Goal: Task Accomplishment & Management: Manage account settings

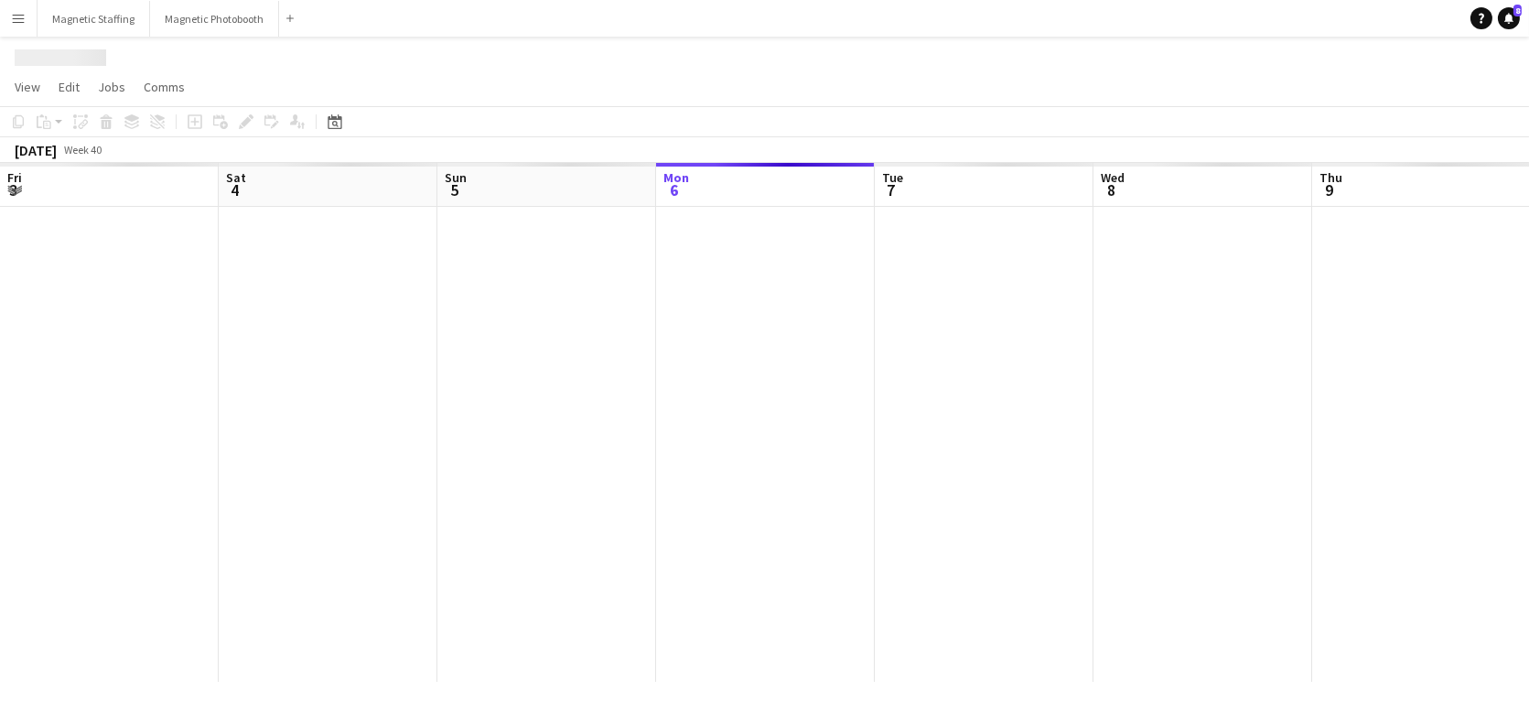
scroll to position [0, 437]
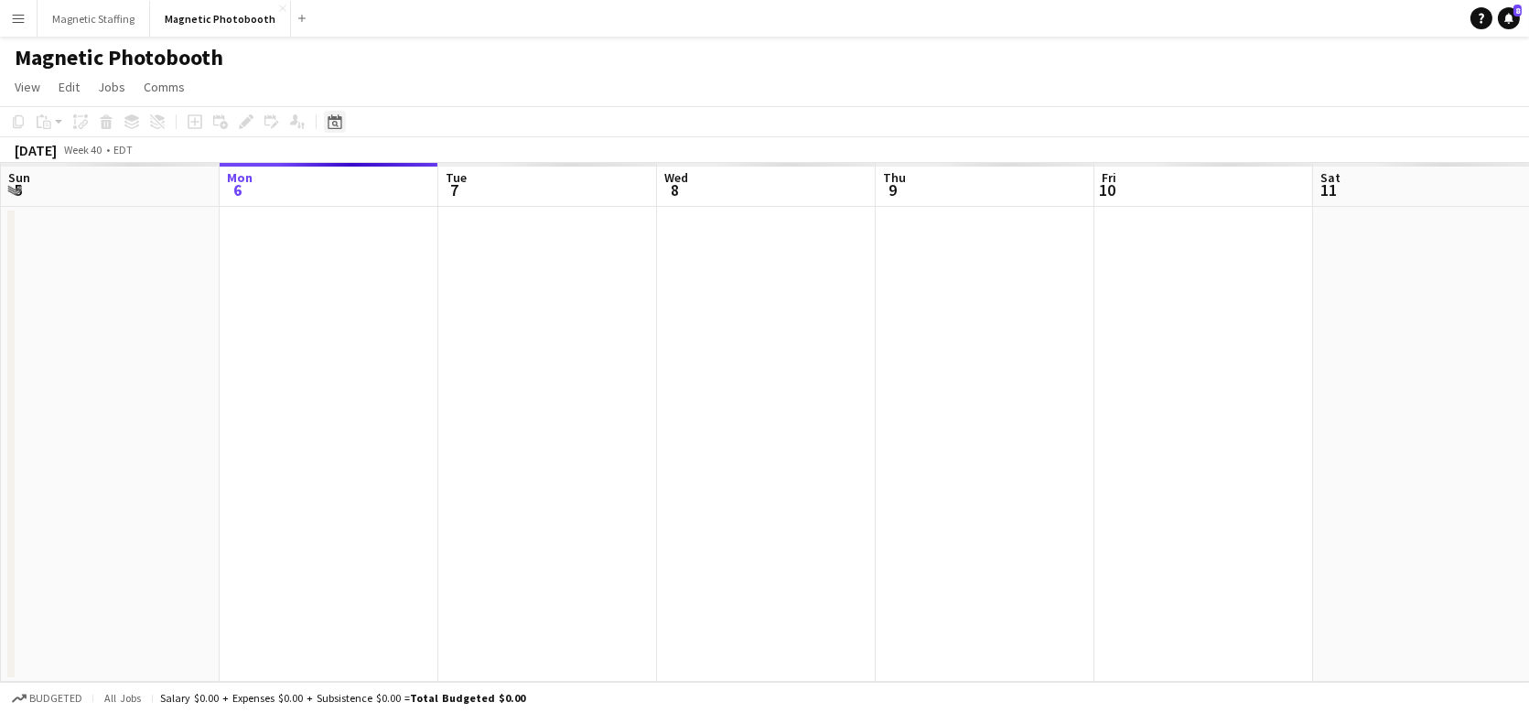
click at [336, 120] on icon "Date picker" at bounding box center [335, 121] width 15 height 15
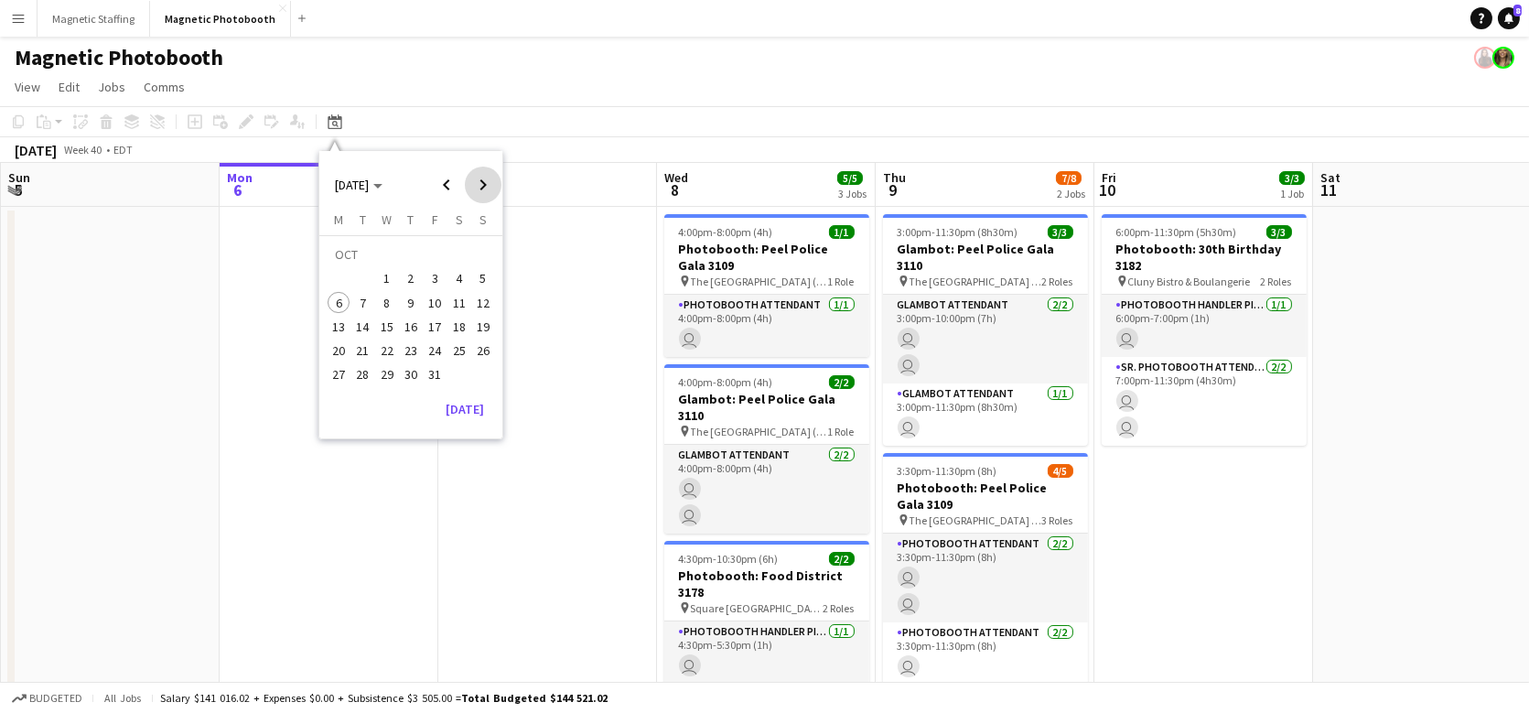
click at [487, 187] on span "Next month" at bounding box center [483, 185] width 37 height 37
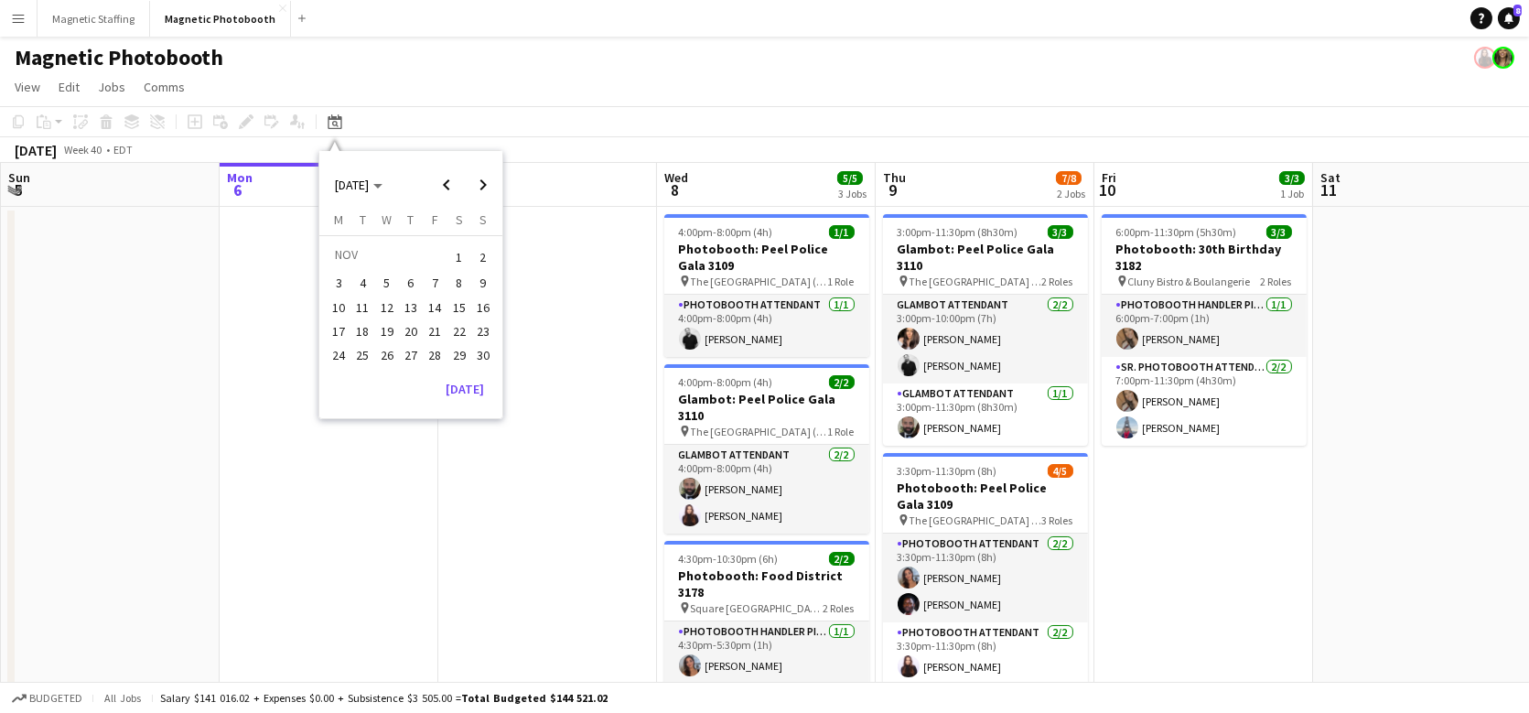
click at [430, 357] on span "28" at bounding box center [435, 355] width 22 height 22
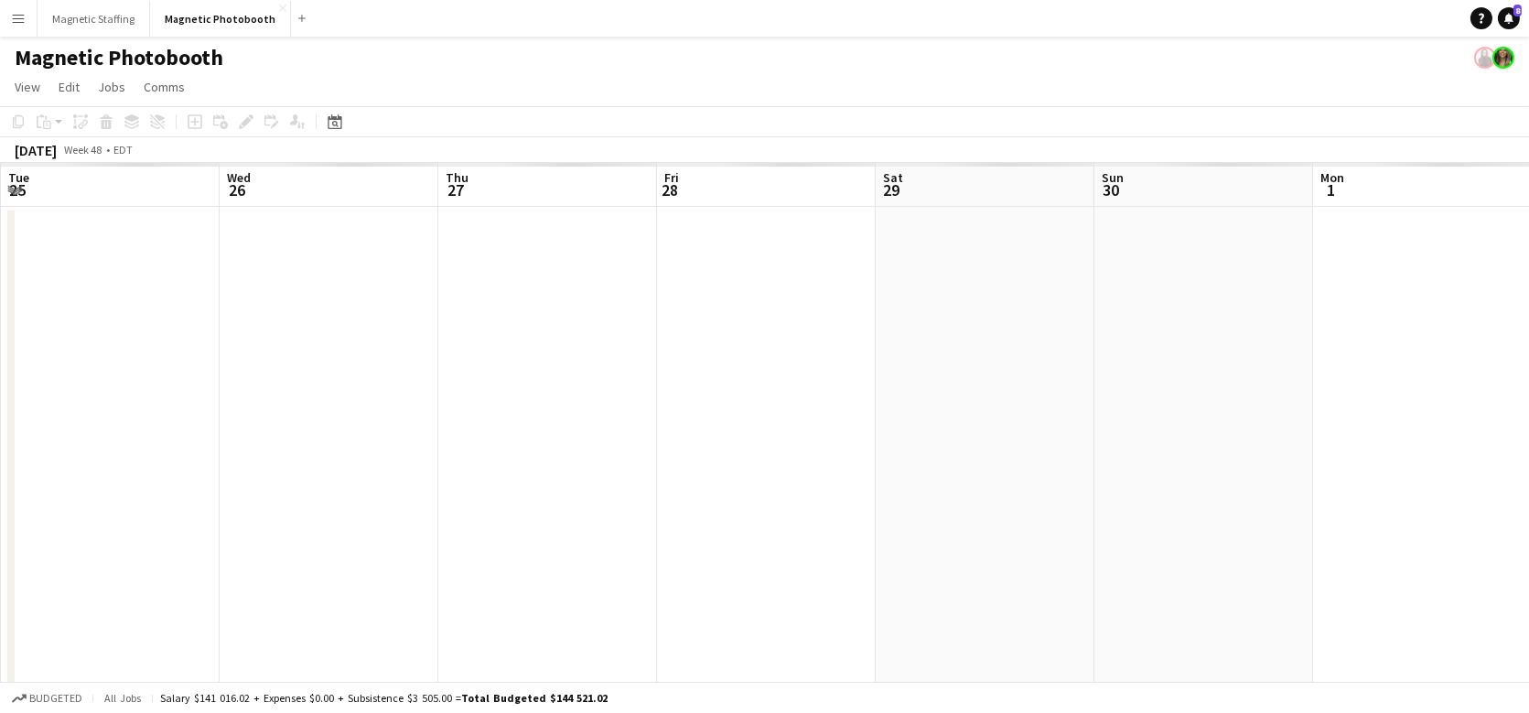
scroll to position [0, 629]
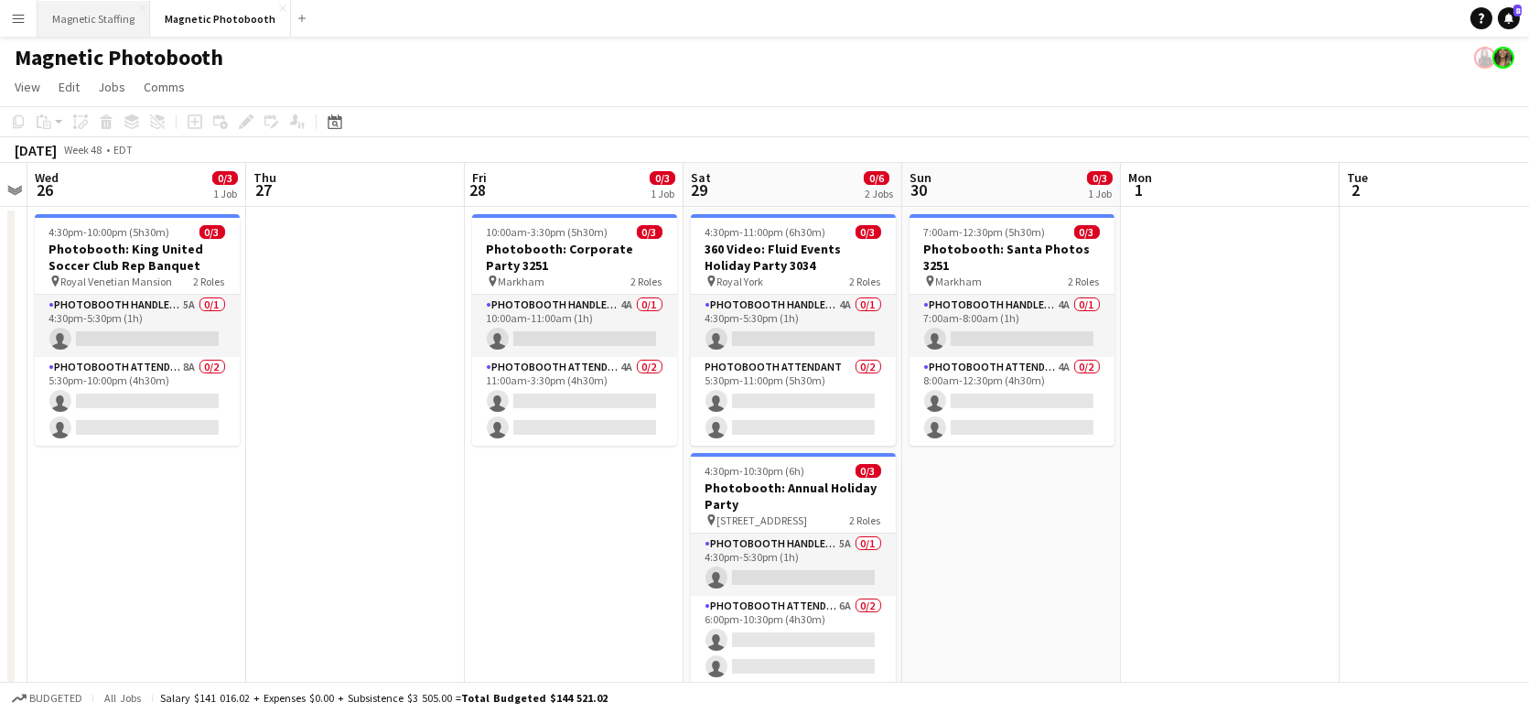
click at [112, 19] on button "Magnetic Staffing Close" at bounding box center [94, 19] width 113 height 36
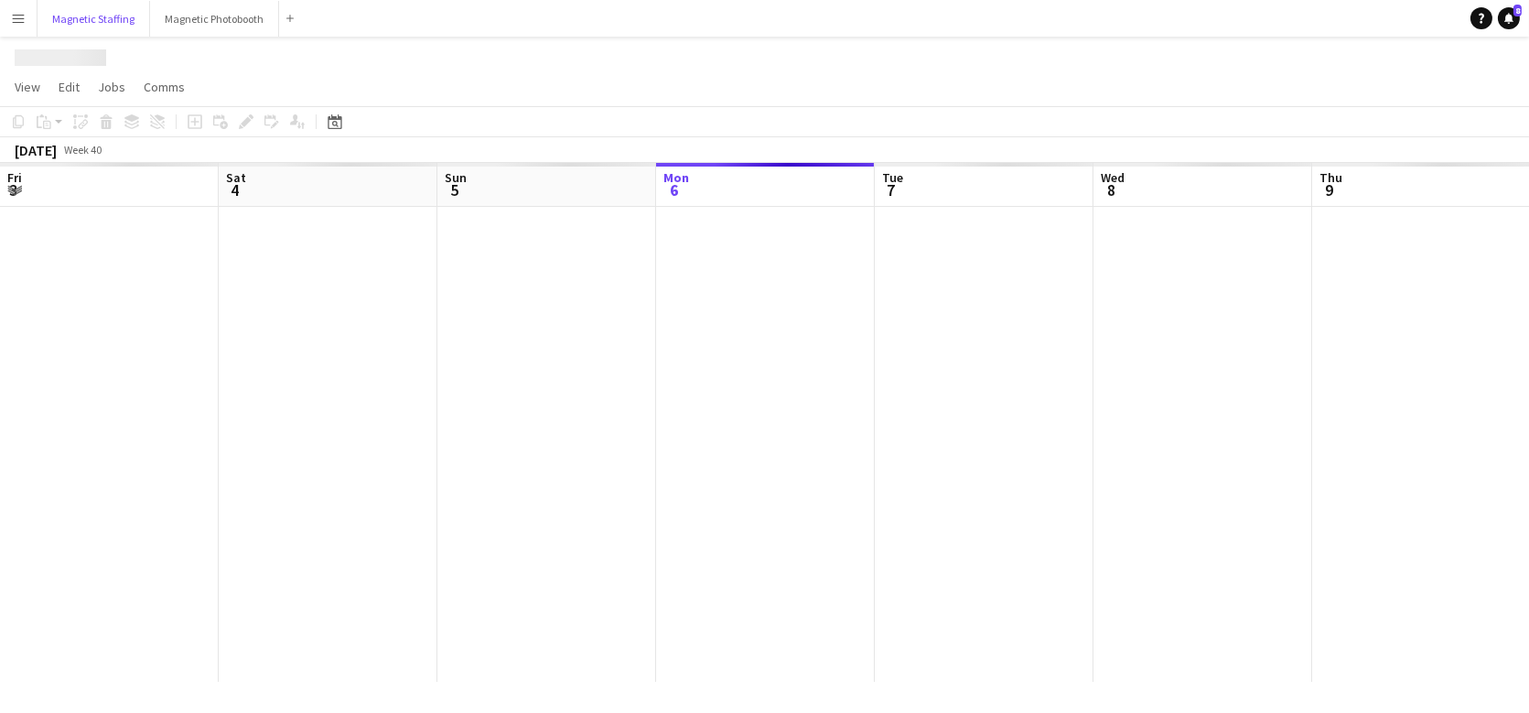
scroll to position [0, 437]
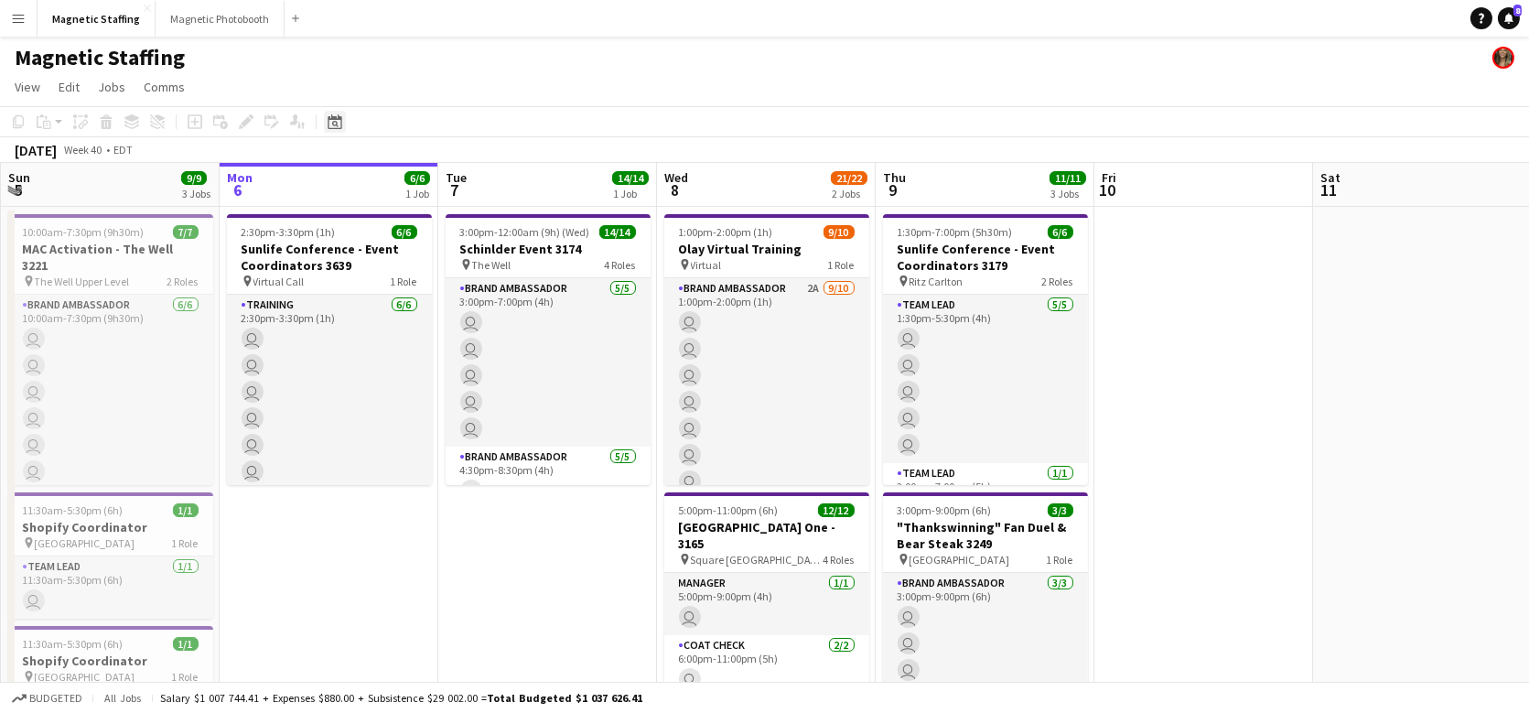
click at [340, 118] on icon at bounding box center [335, 121] width 14 height 15
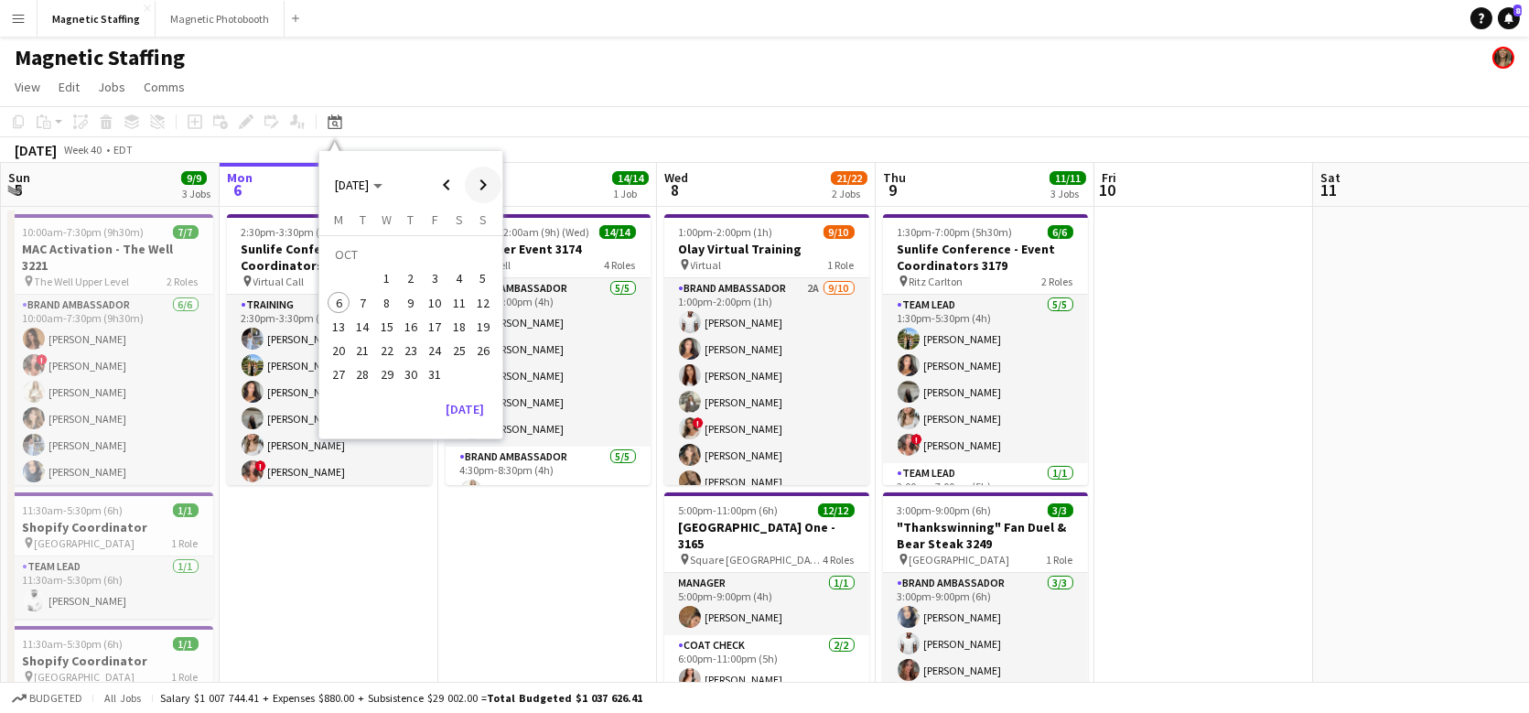
click at [482, 186] on span "Next month" at bounding box center [483, 185] width 37 height 37
click at [425, 353] on span "28" at bounding box center [435, 355] width 22 height 22
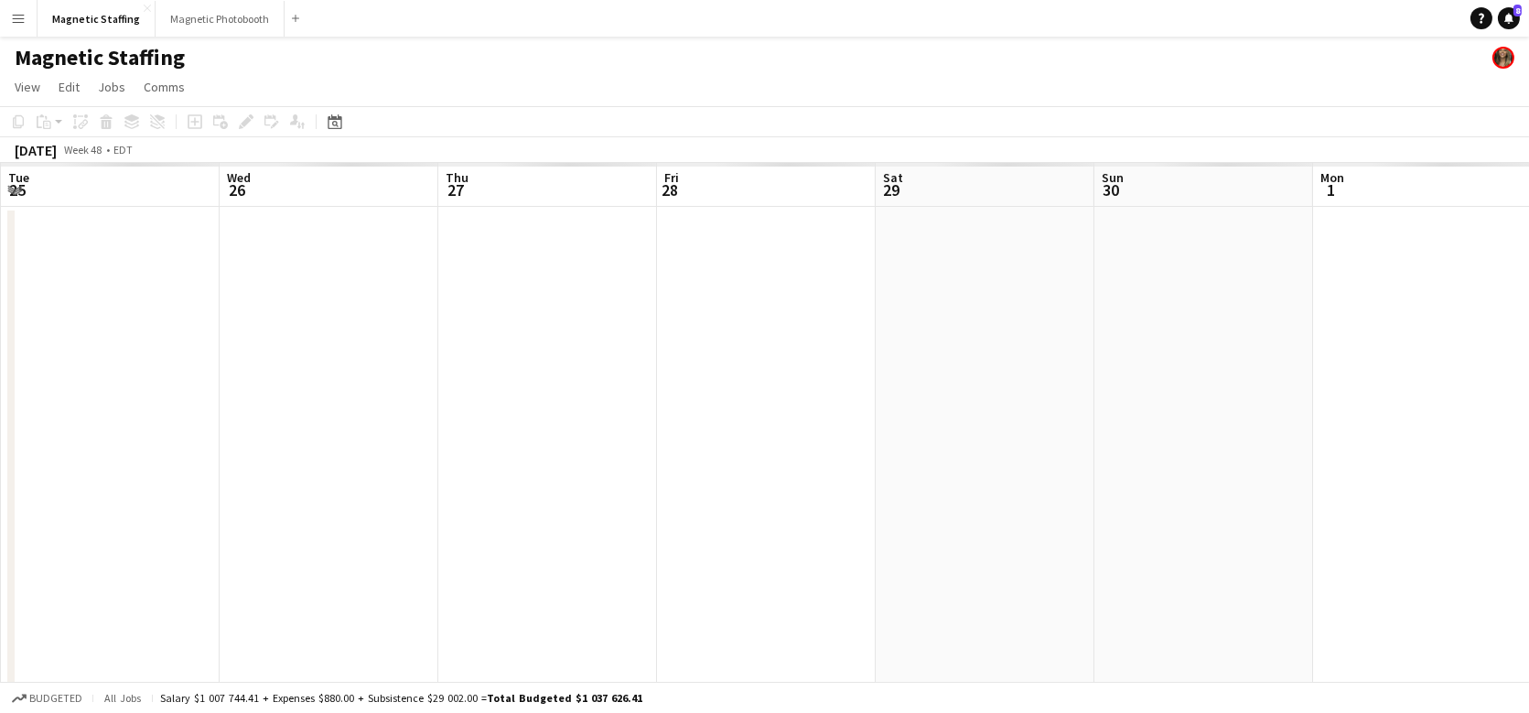
scroll to position [0, 629]
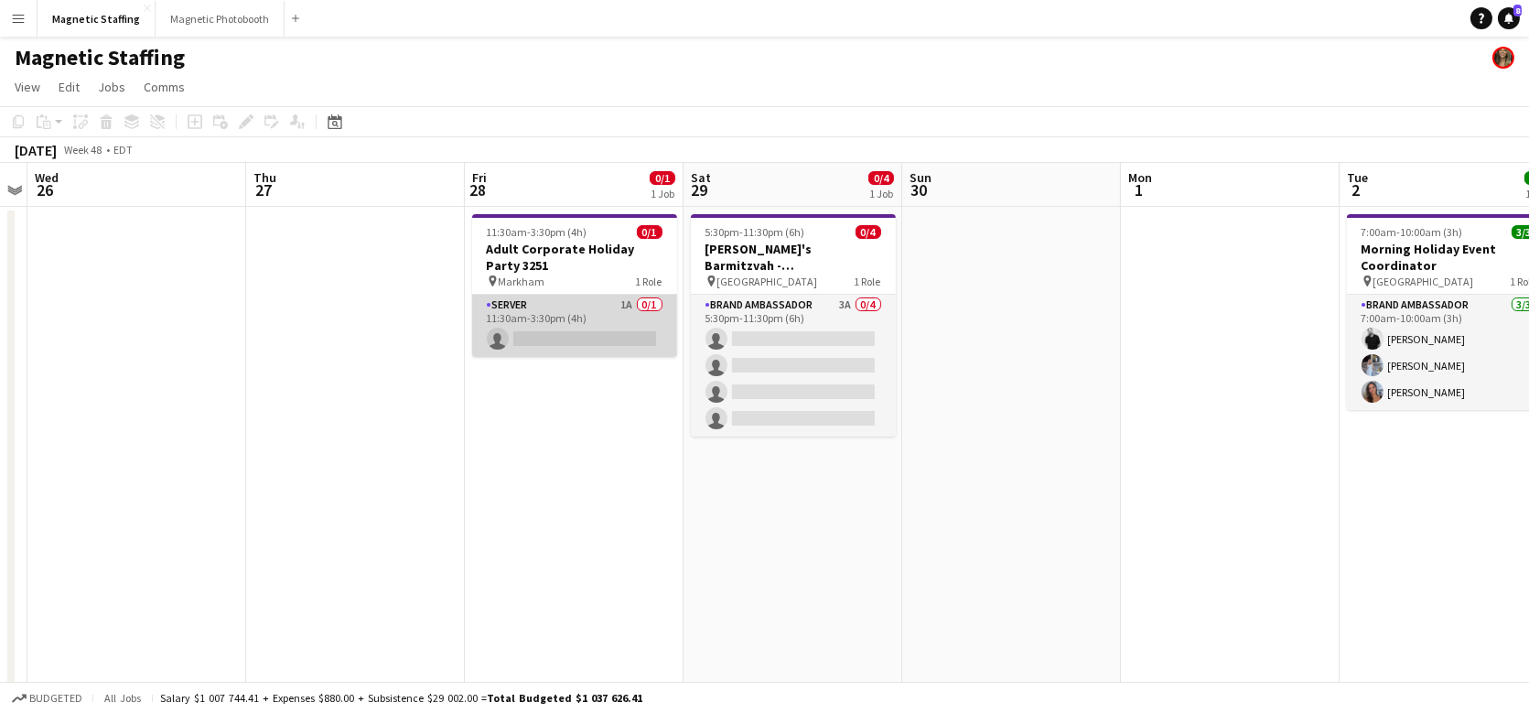
click at [590, 313] on app-card-role "Server 1A 0/1 11:30am-3:30pm (4h) single-neutral-actions" at bounding box center [574, 326] width 205 height 62
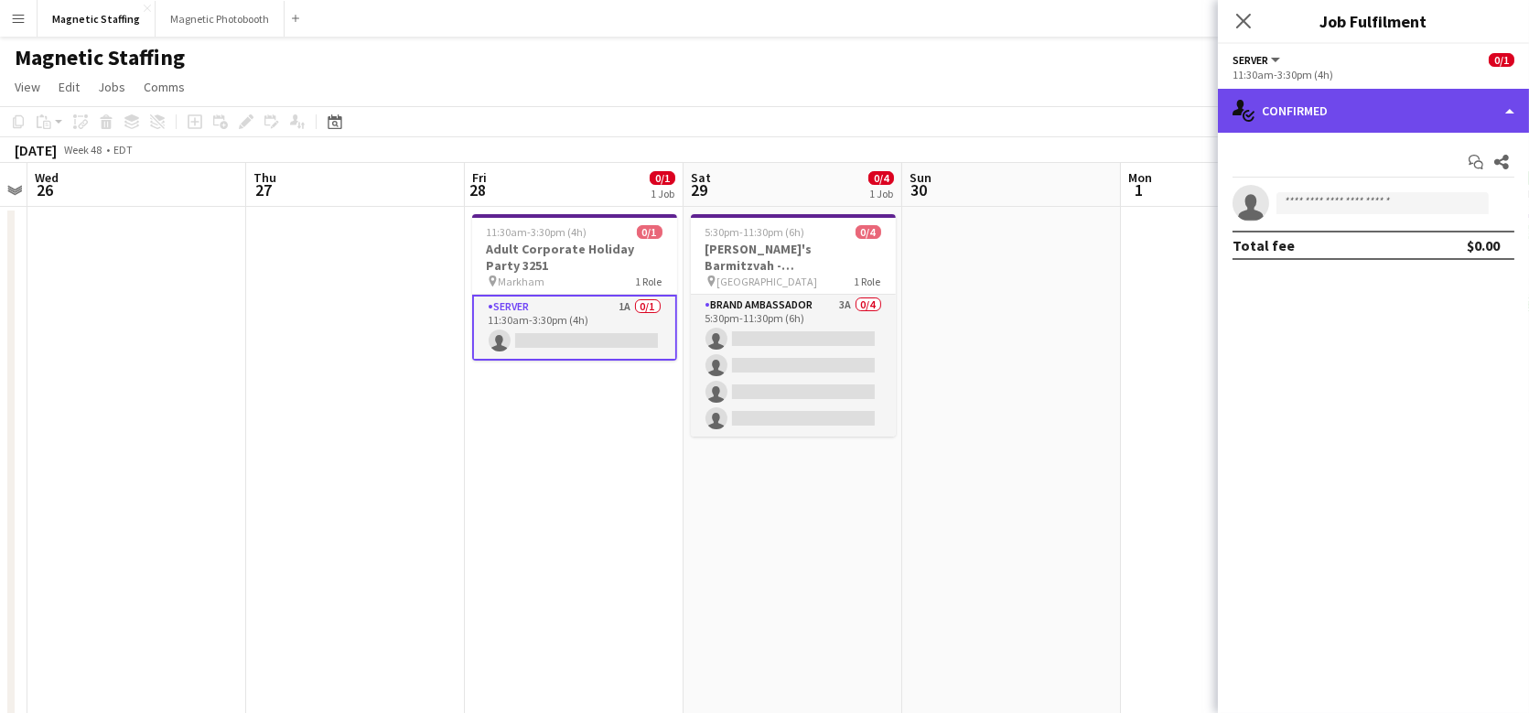
click at [1396, 116] on div "single-neutral-actions-check-2 Confirmed" at bounding box center [1373, 111] width 311 height 44
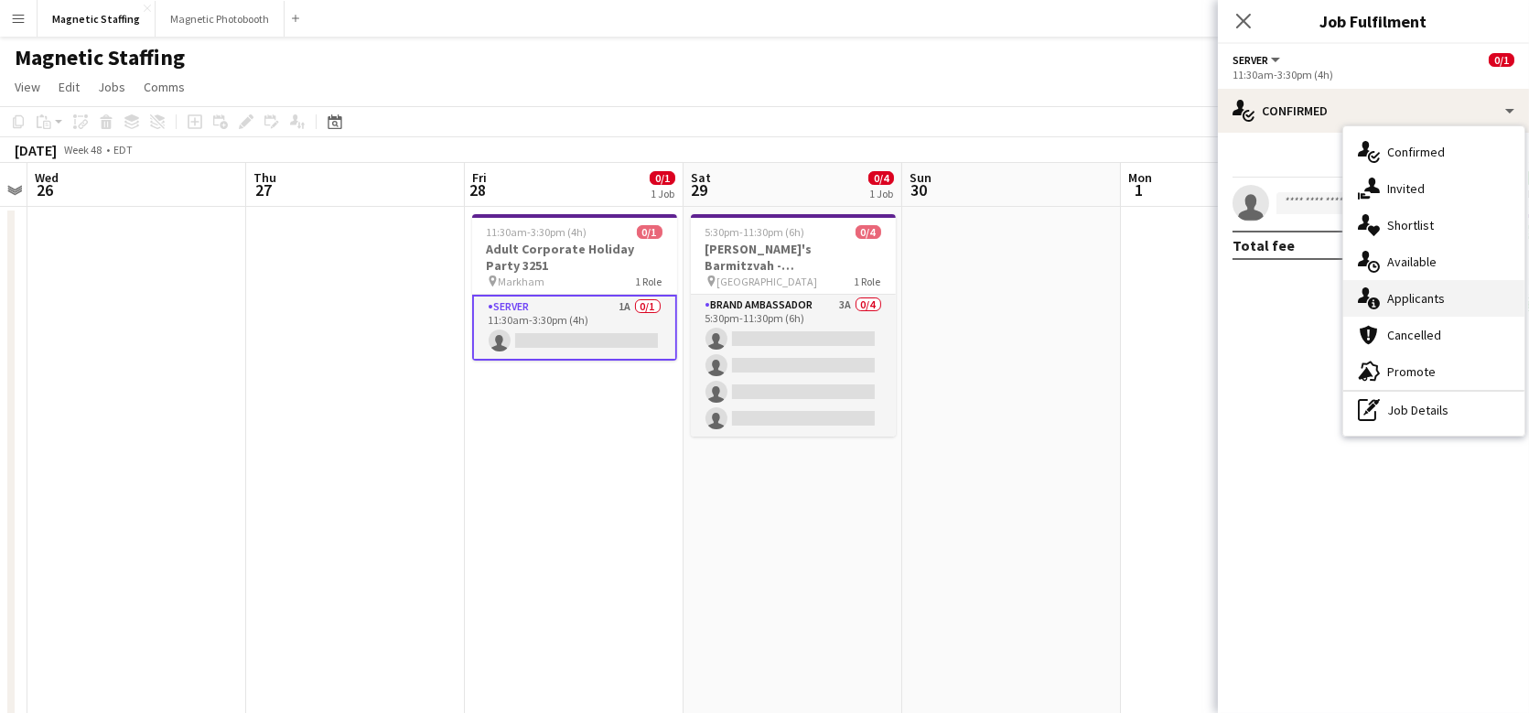
click at [1402, 295] on span "Applicants" at bounding box center [1416, 298] width 58 height 16
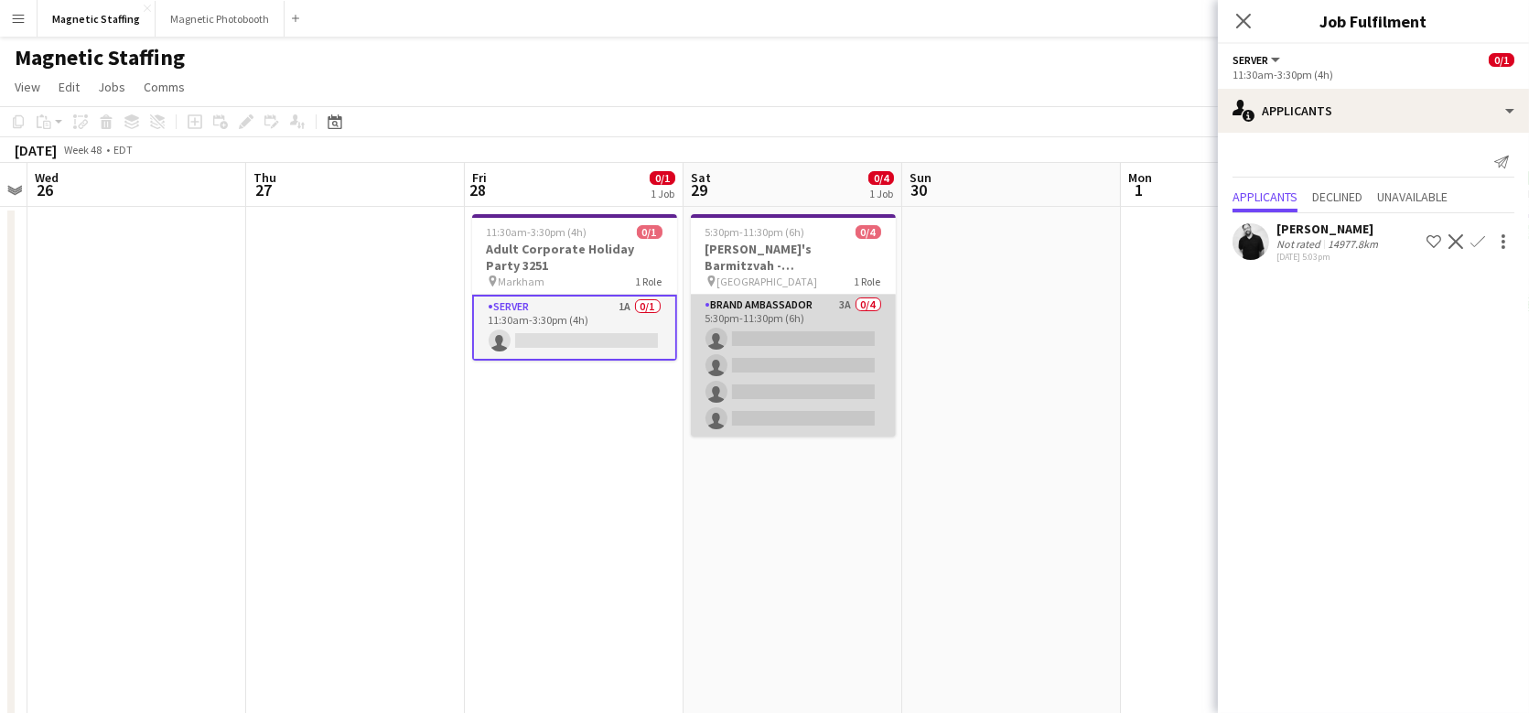
click at [740, 347] on app-card-role "Brand Ambassador 3A 0/4 5:30pm-11:30pm (6h) single-neutral-actions single-neutr…" at bounding box center [793, 366] width 205 height 142
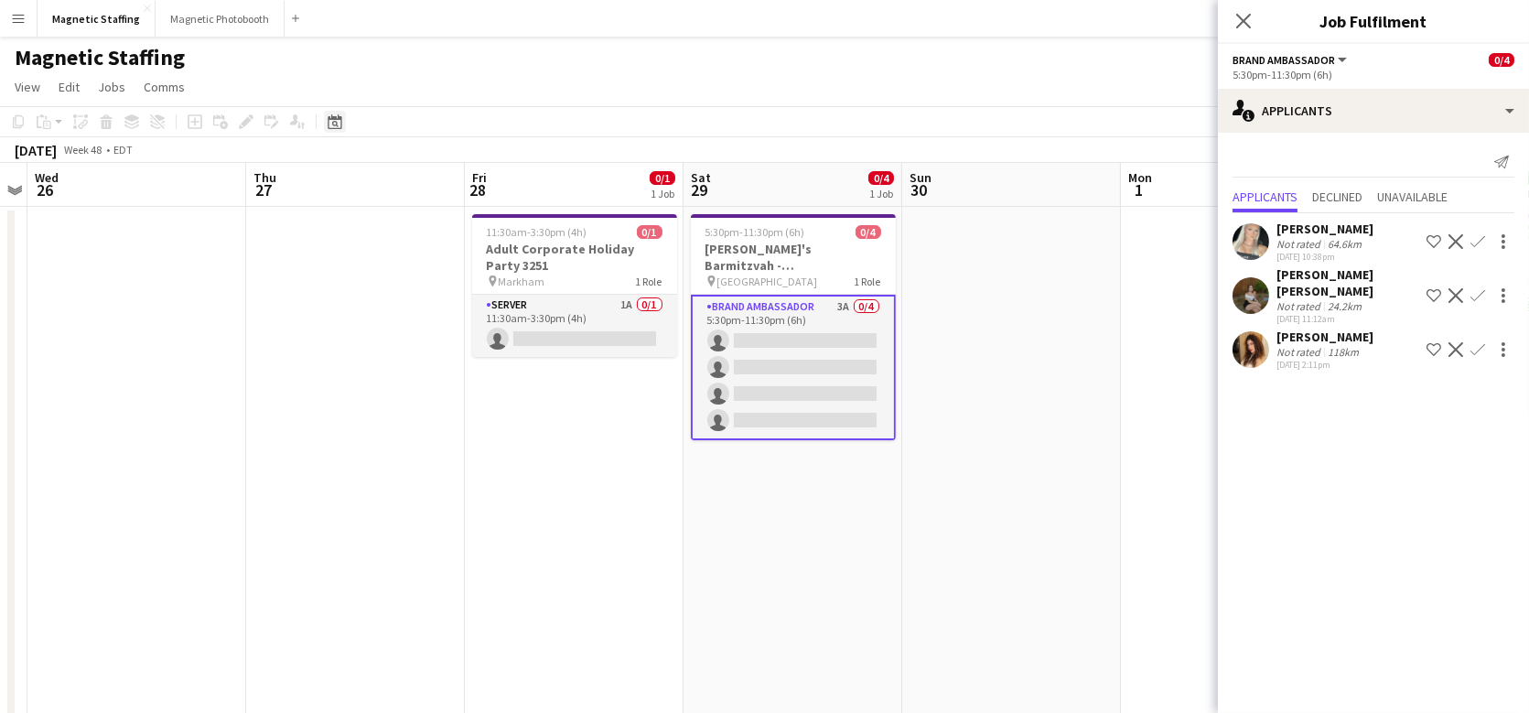
click at [338, 124] on icon "Date picker" at bounding box center [335, 121] width 15 height 15
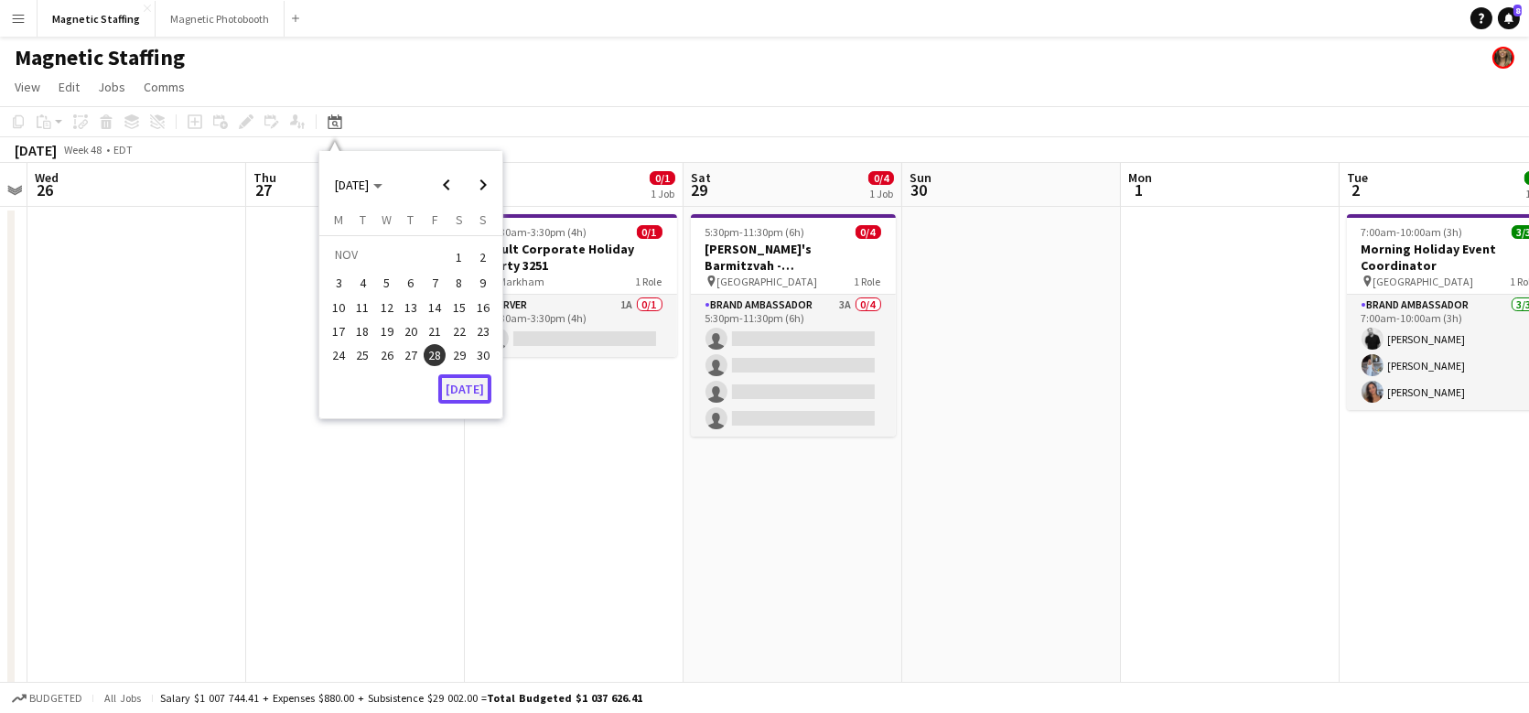
click at [445, 388] on button "[DATE]" at bounding box center [464, 388] width 53 height 29
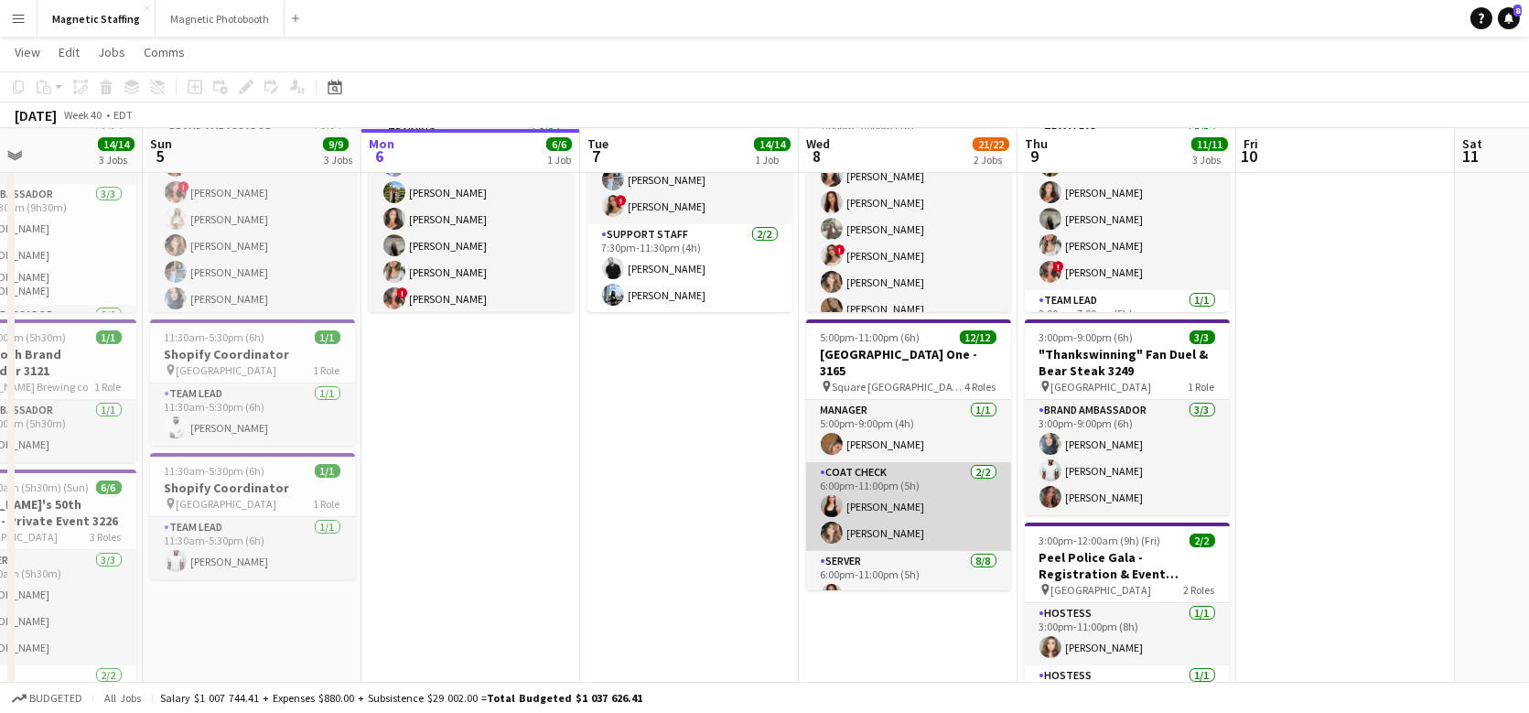
scroll to position [270, 0]
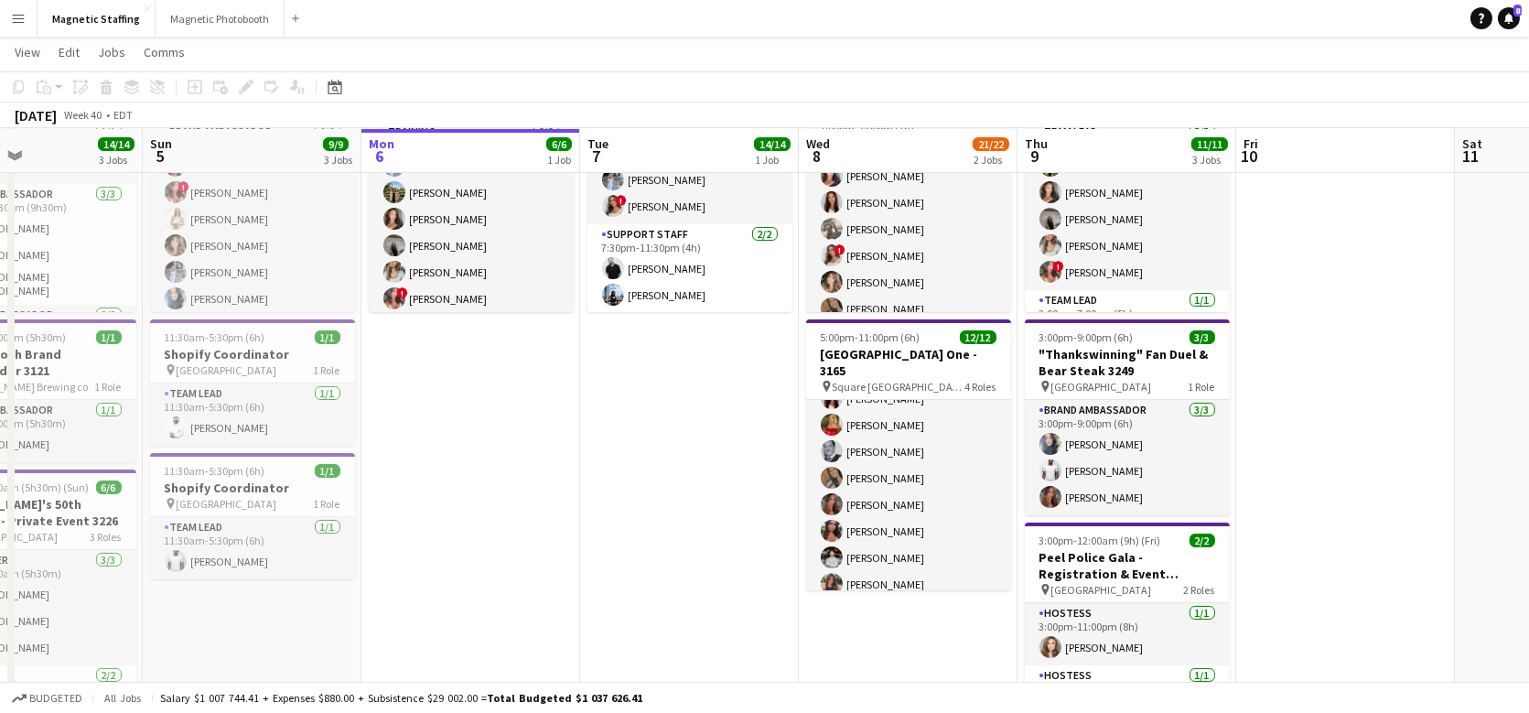
click at [878, 516] on app-card-role "Server [DATE] 6:00pm-11:00pm (5h) [PERSON_NAME] [PERSON_NAME] [PERSON_NAME] [PE…" at bounding box center [908, 478] width 205 height 248
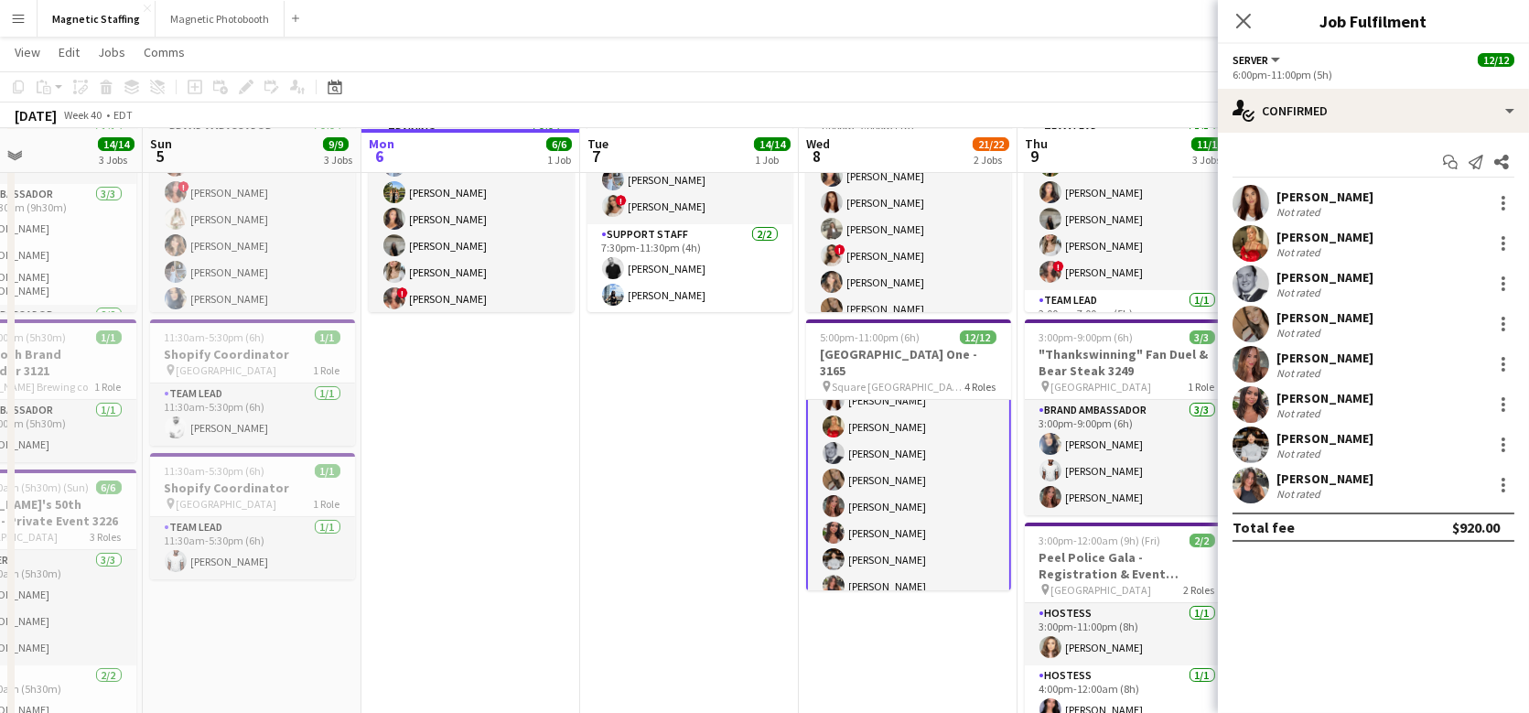
scroll to position [199, 0]
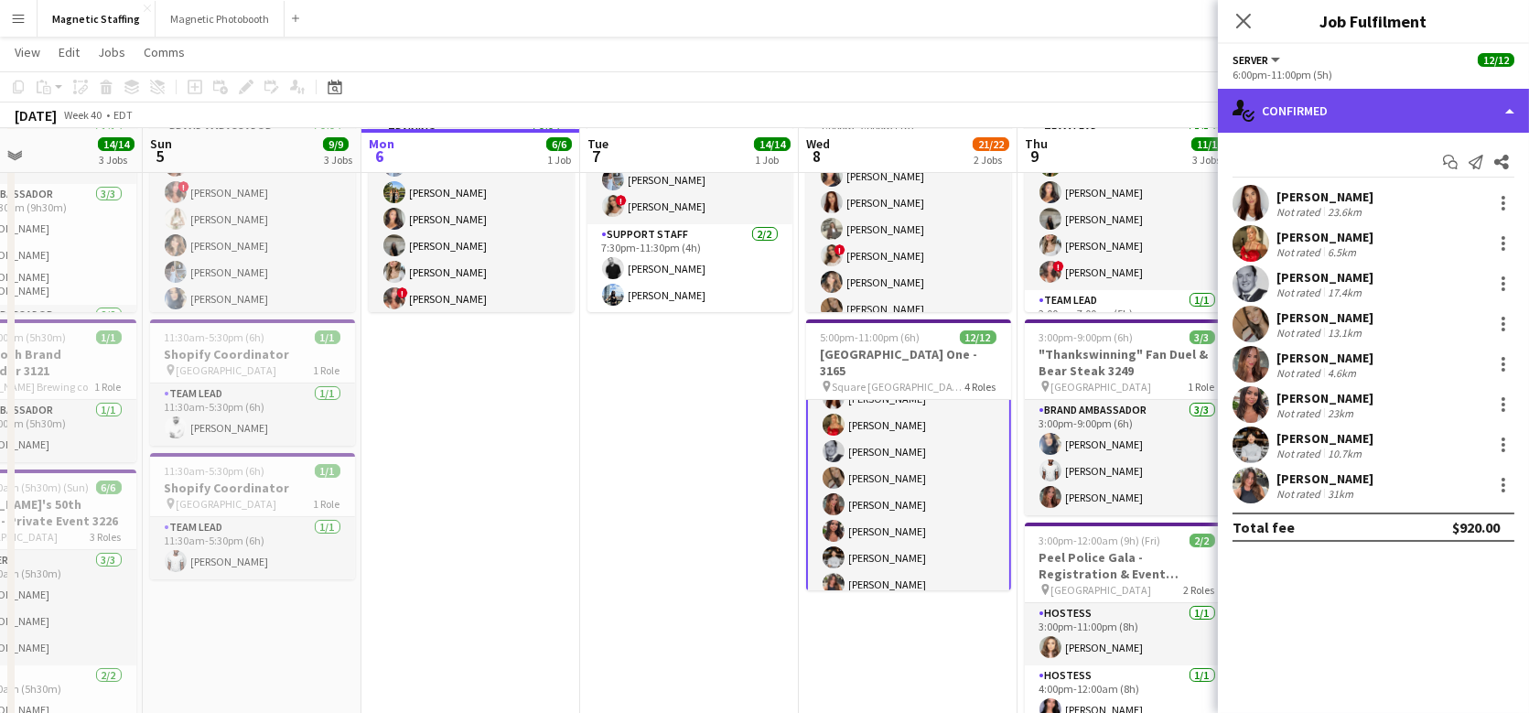
click at [1322, 113] on div "single-neutral-actions-check-2 Confirmed" at bounding box center [1373, 111] width 311 height 44
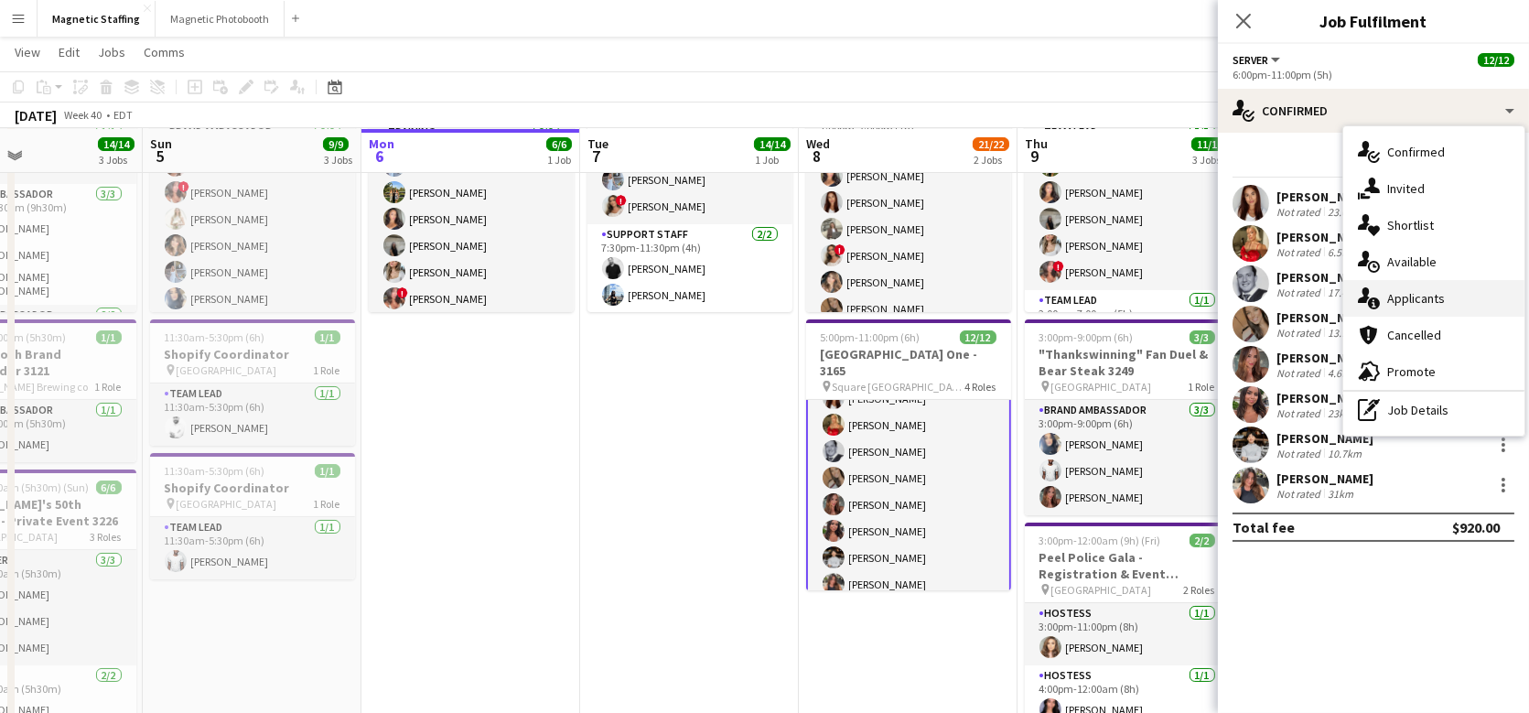
click at [1391, 293] on span "Applicants" at bounding box center [1416, 298] width 58 height 16
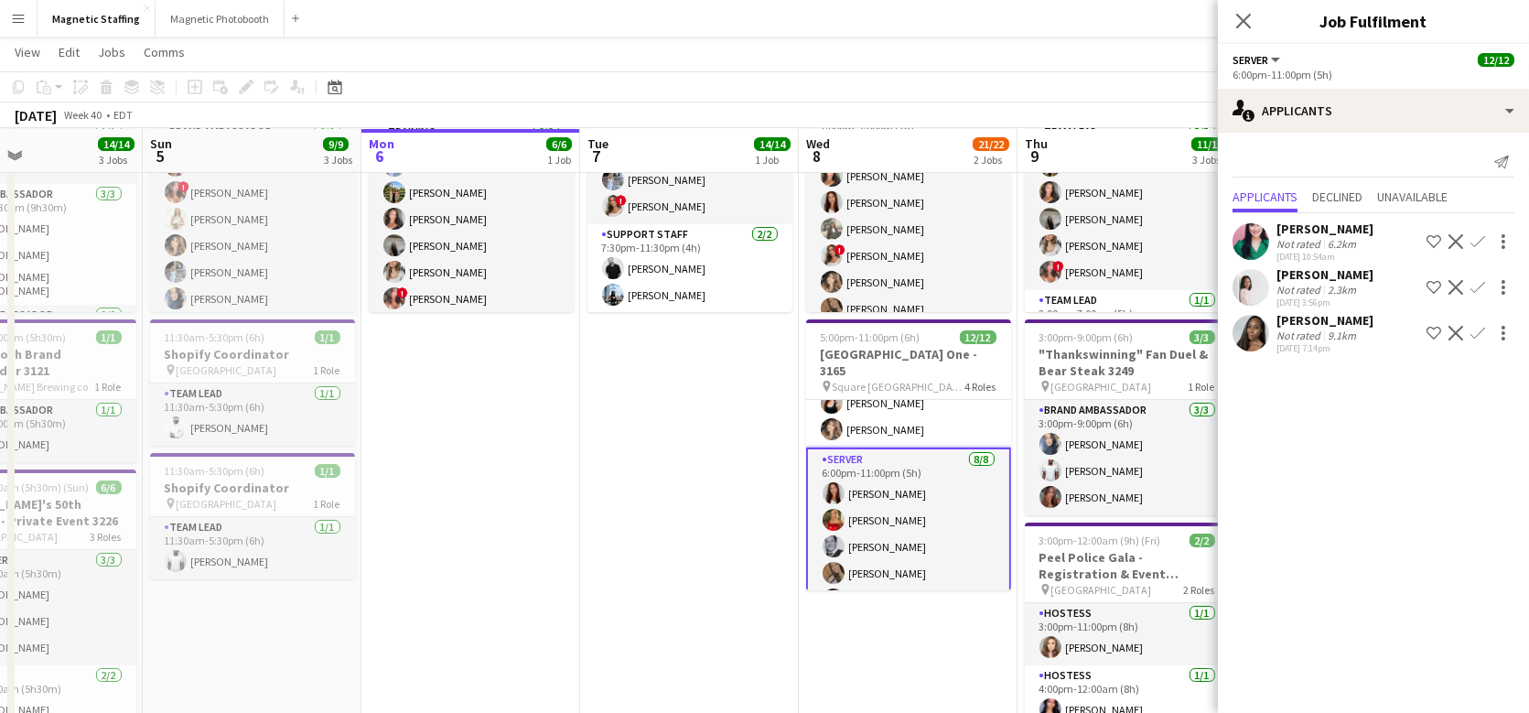
scroll to position [76, 0]
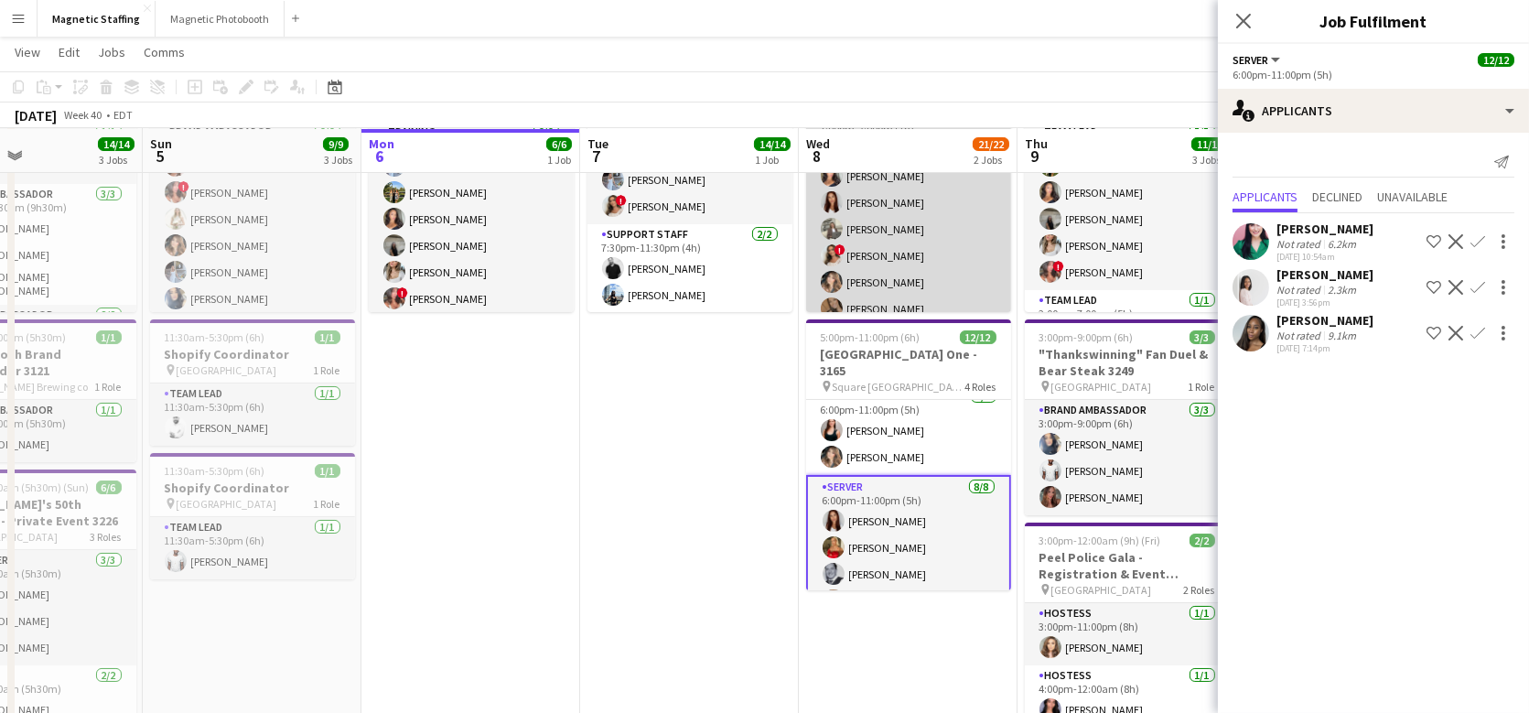
click at [919, 277] on app-card-role "Brand Ambassador 2A [DATE] 1:00pm-2:00pm (1h) [PERSON_NAME] [PERSON_NAME] [PERS…" at bounding box center [908, 255] width 205 height 301
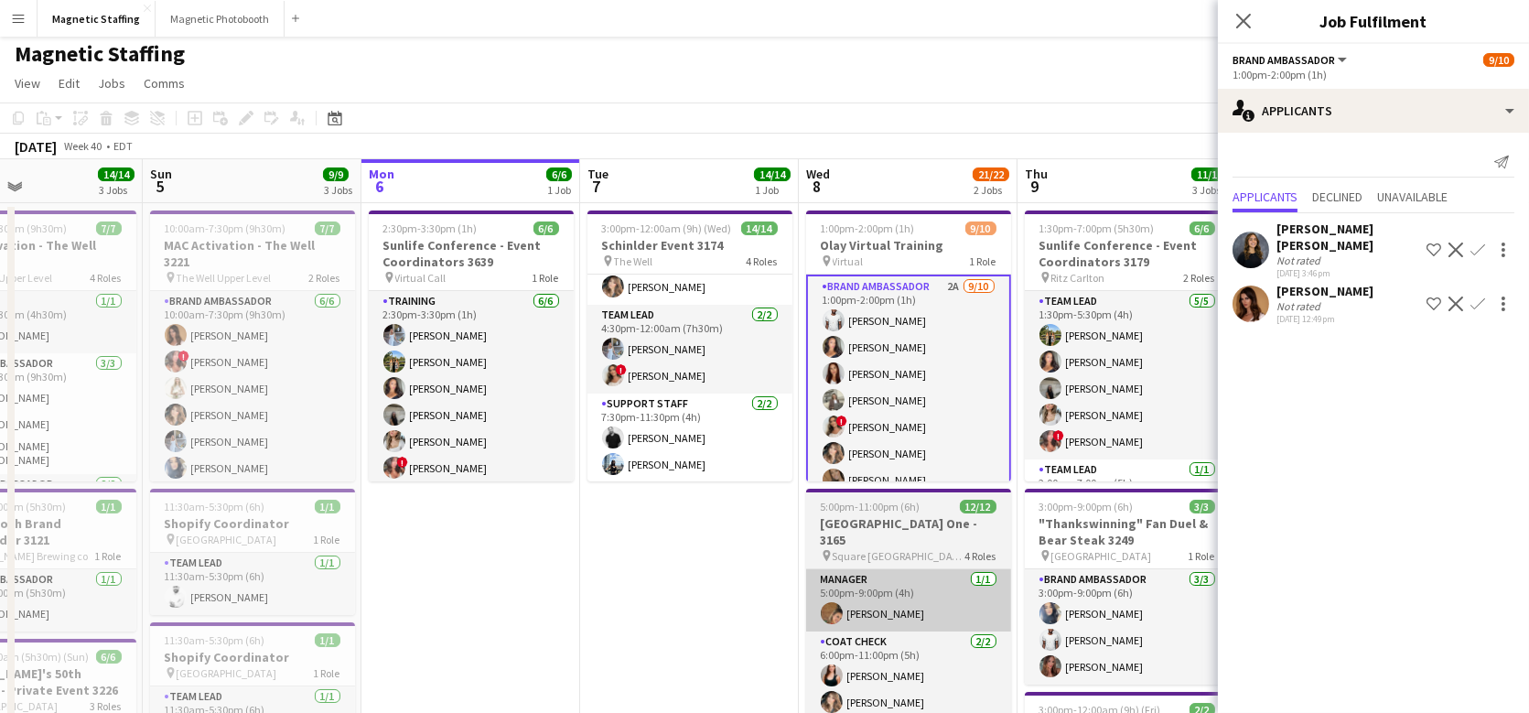
scroll to position [0, 0]
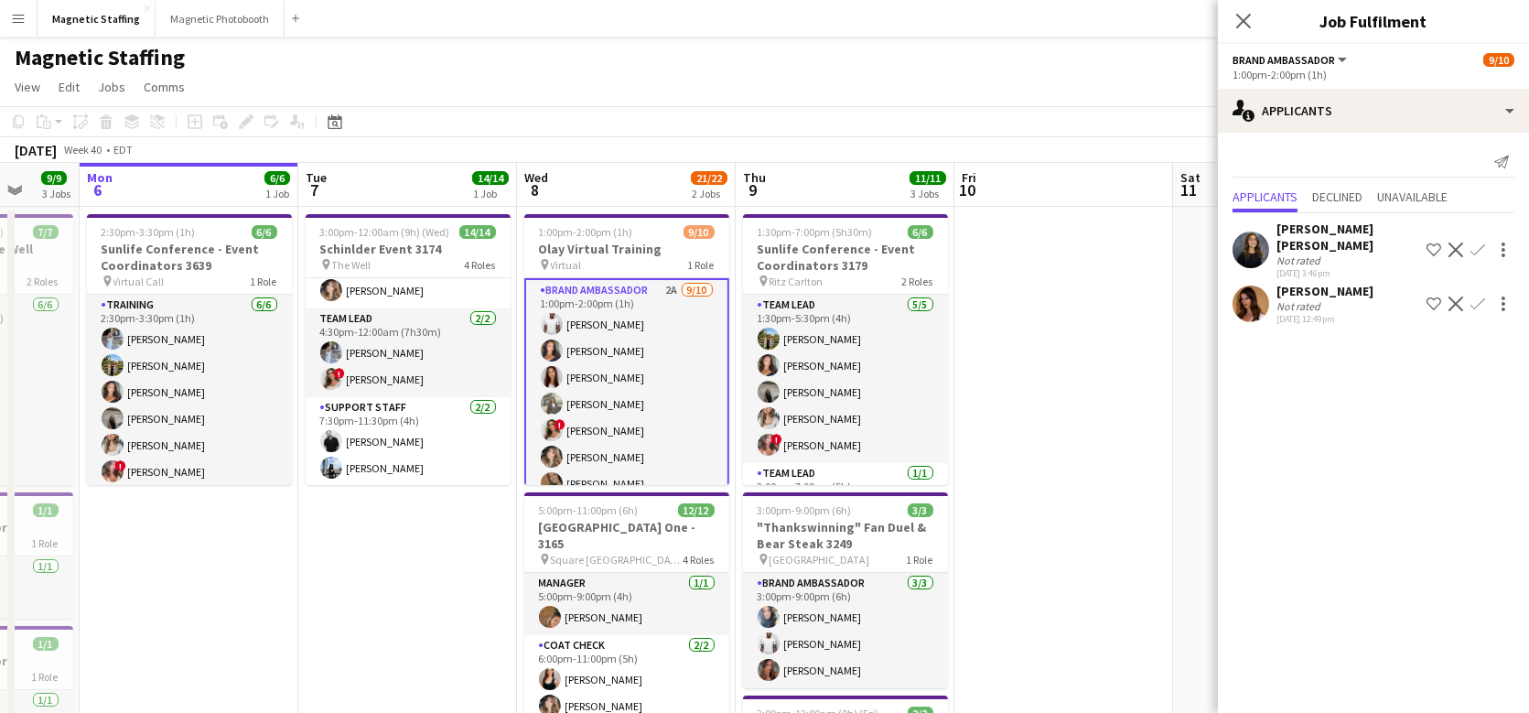
drag, startPoint x: 1079, startPoint y: 365, endPoint x: 800, endPoint y: 373, distance: 279.3
click at [800, 373] on app-calendar-viewport "Fri 3 6/6 1 Job Sat 4 14/14 3 Jobs Sun 5 9/9 3 Jobs Mon 6 6/6 1 Job Tue 7 14/14…" at bounding box center [764, 599] width 1529 height 873
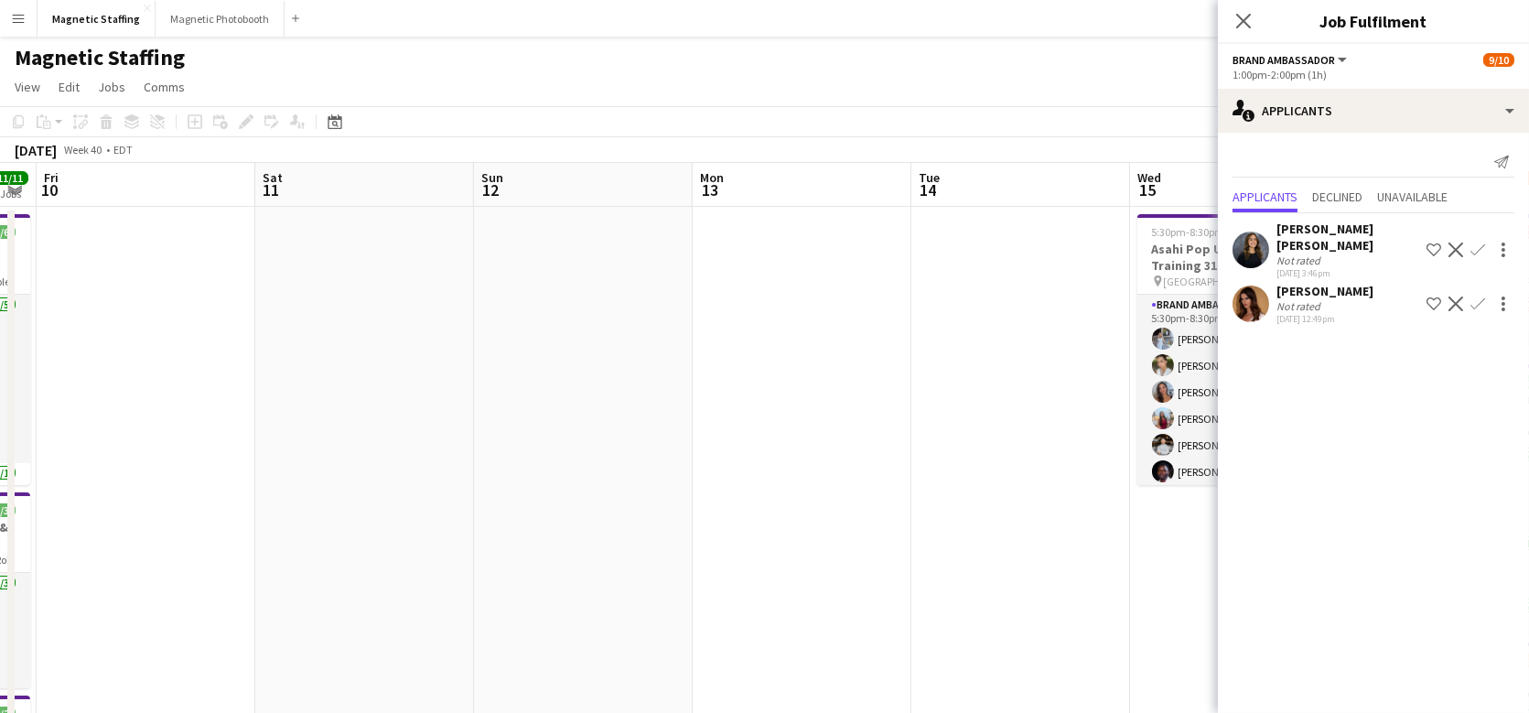
drag, startPoint x: 1108, startPoint y: 394, endPoint x: 189, endPoint y: 441, distance: 921.0
click at [189, 441] on app-calendar-viewport "Tue 7 14/14 1 Job Wed 8 21/22 2 Jobs Thu 9 11/11 3 Jobs Fri 10 Sat 11 Sun 12 Mo…" at bounding box center [764, 599] width 1529 height 873
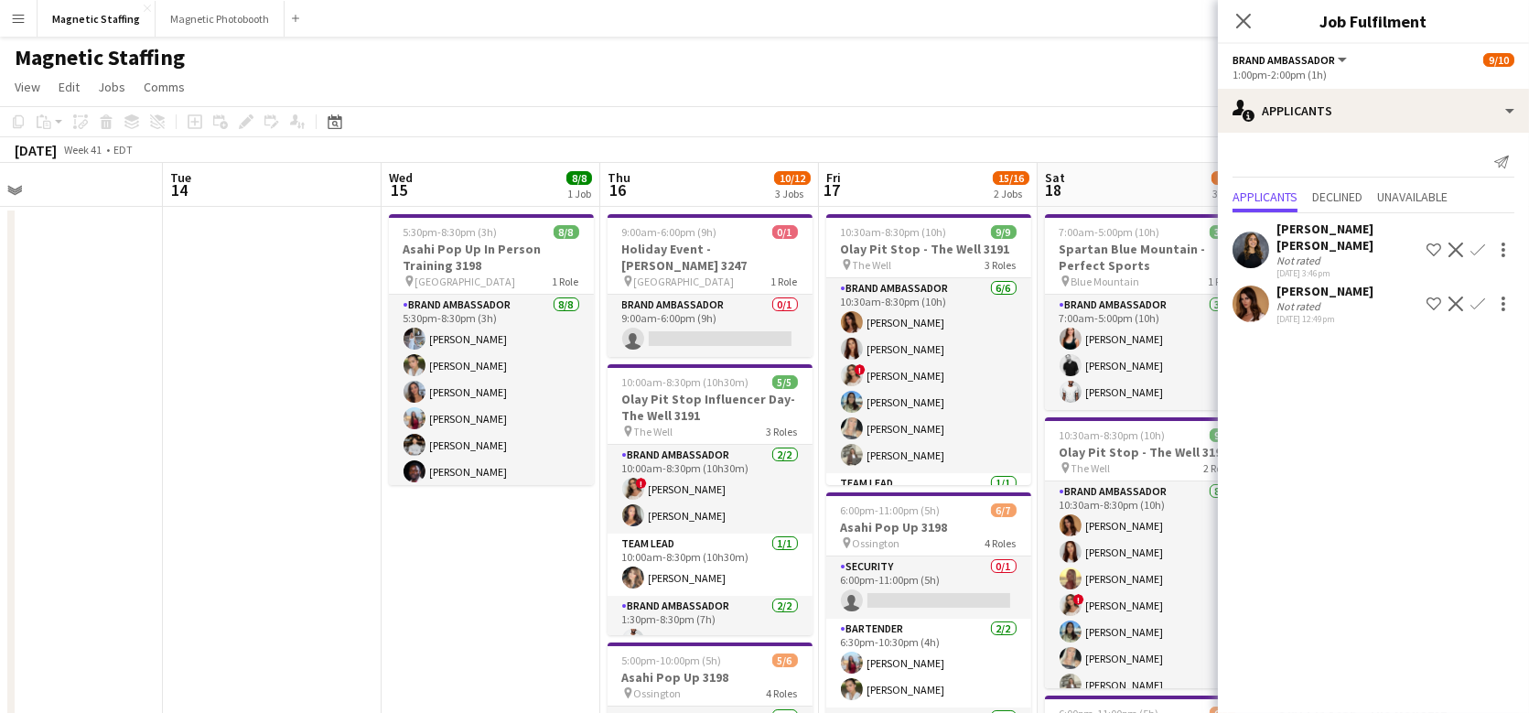
scroll to position [0, 710]
drag, startPoint x: 758, startPoint y: 413, endPoint x: 36, endPoint y: 410, distance: 722.1
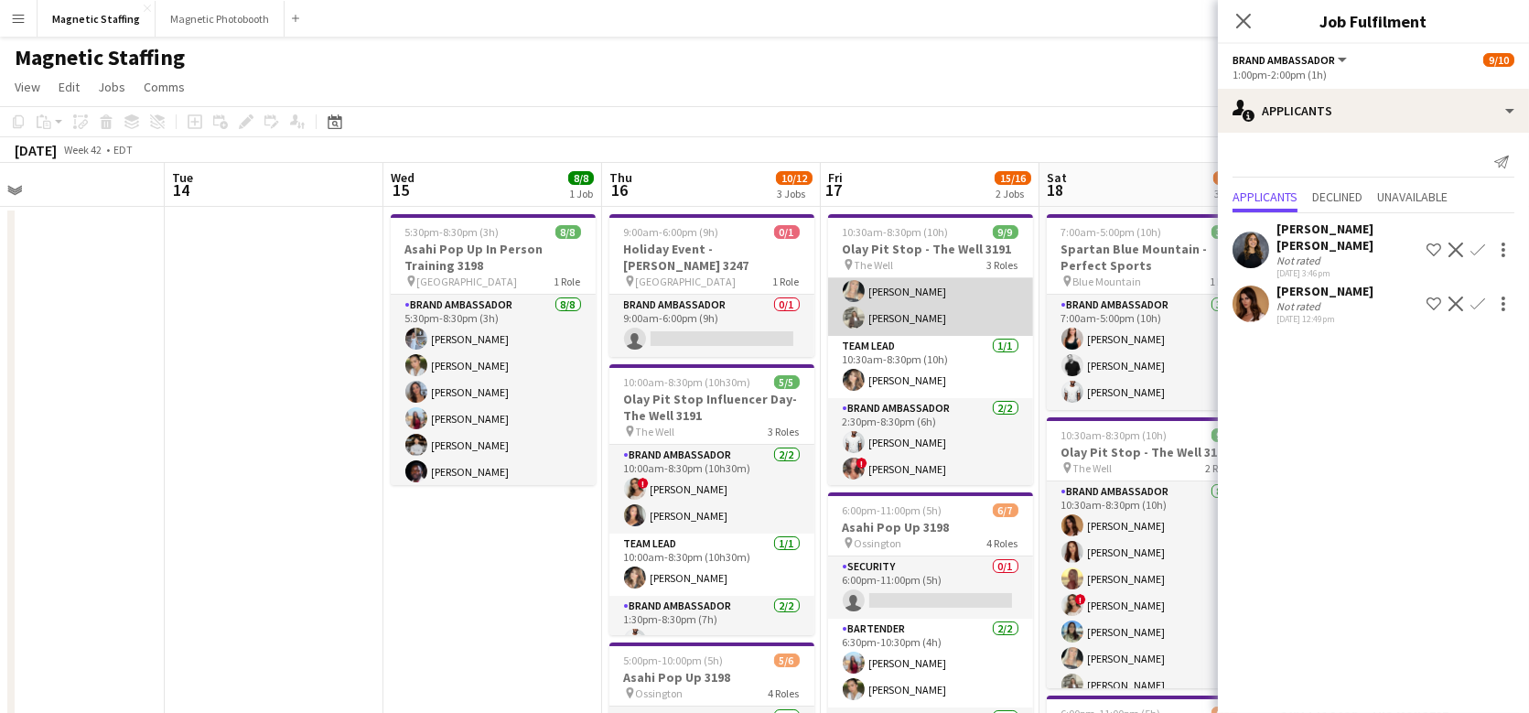
scroll to position [138, 0]
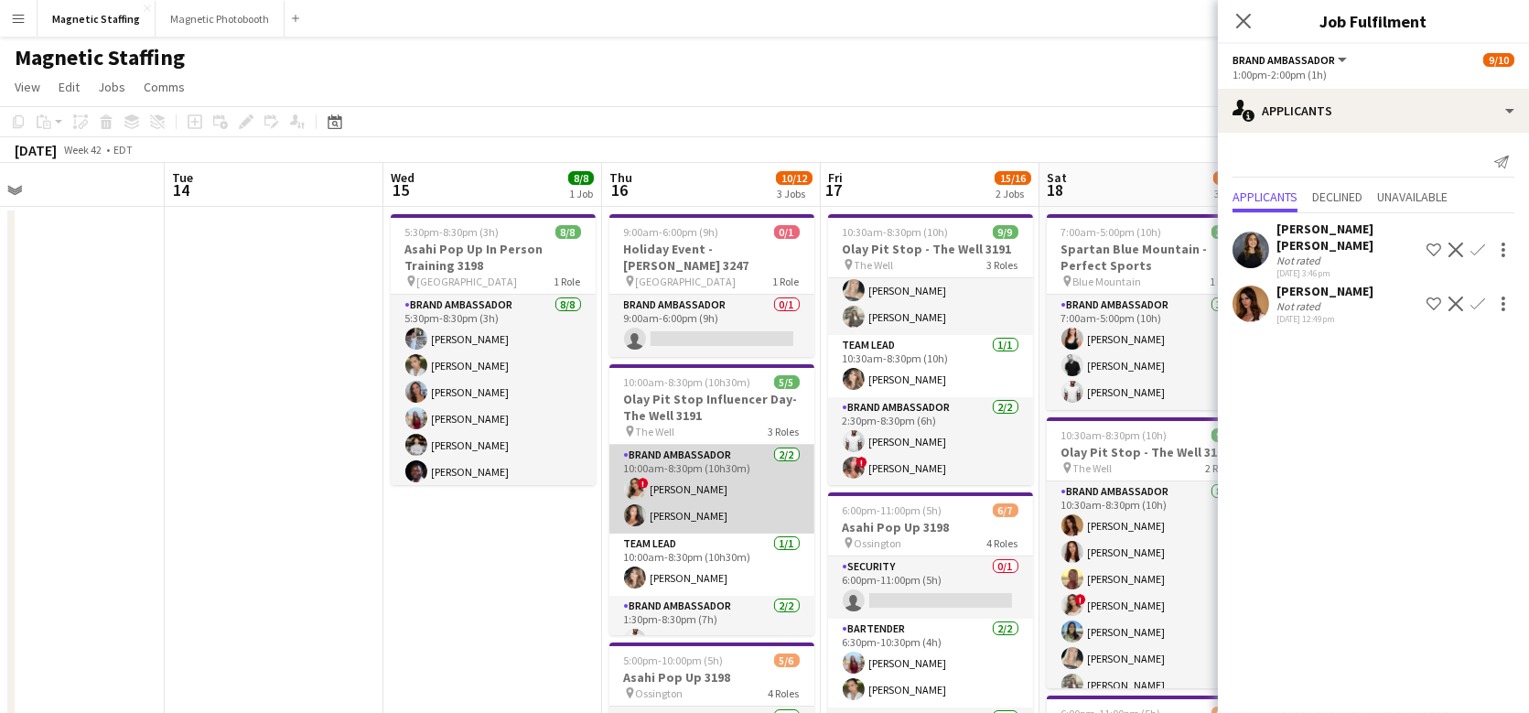
click at [728, 470] on app-card-role "Brand Ambassador [DATE] 10:00am-8:30pm (10h30m) ! [PERSON_NAME] [PERSON_NAME]" at bounding box center [712, 489] width 205 height 89
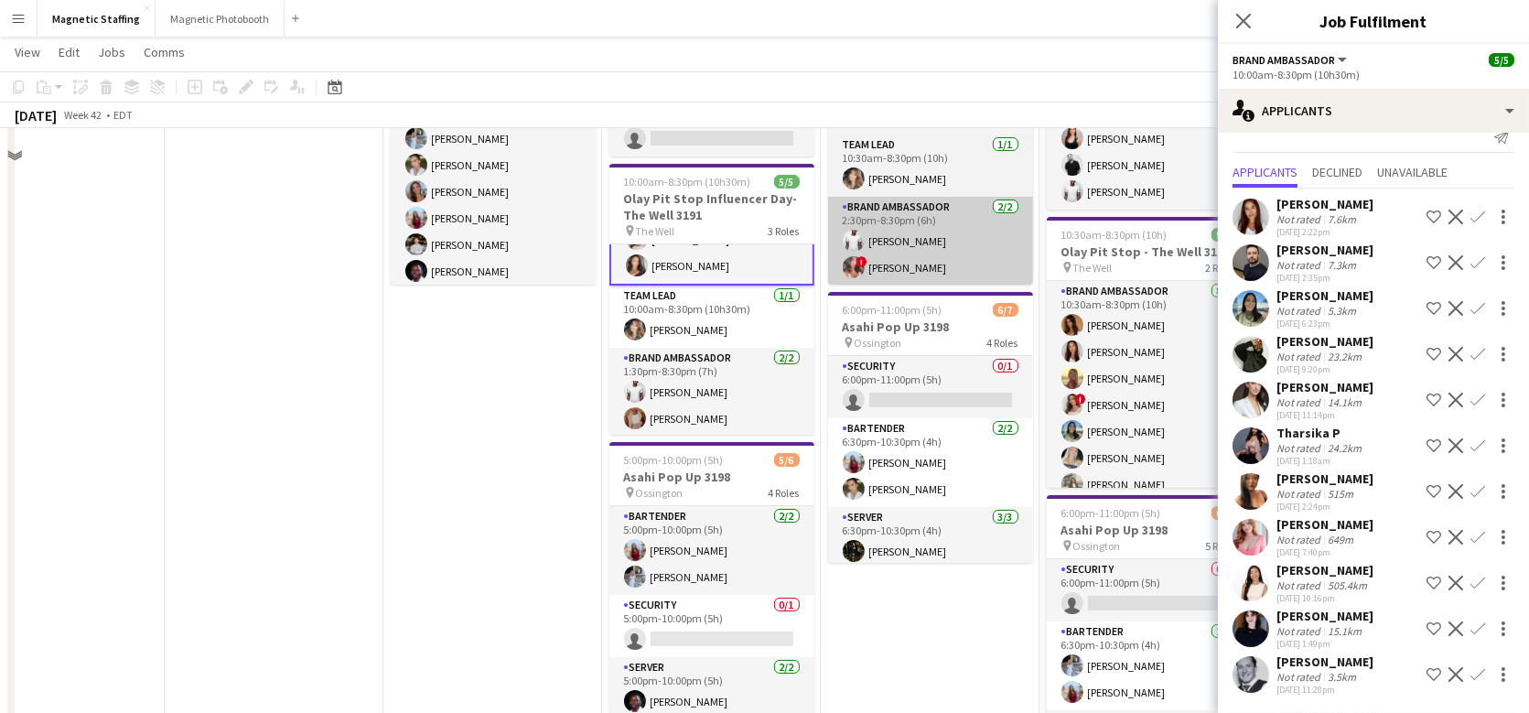
scroll to position [206, 0]
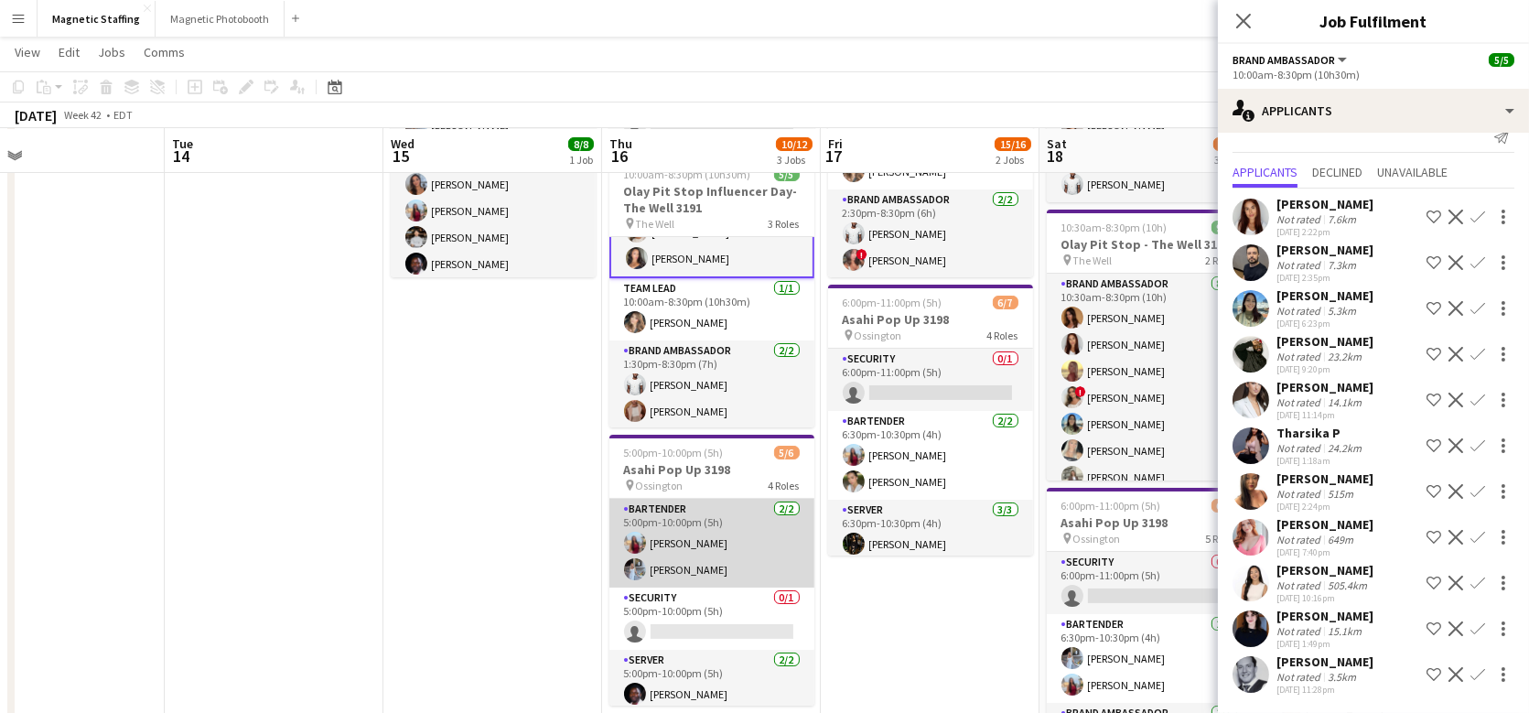
click at [691, 523] on app-card-role "Bartender [DATE] 5:00pm-10:00pm (5h) [PERSON_NAME] [PERSON_NAME]" at bounding box center [712, 543] width 205 height 89
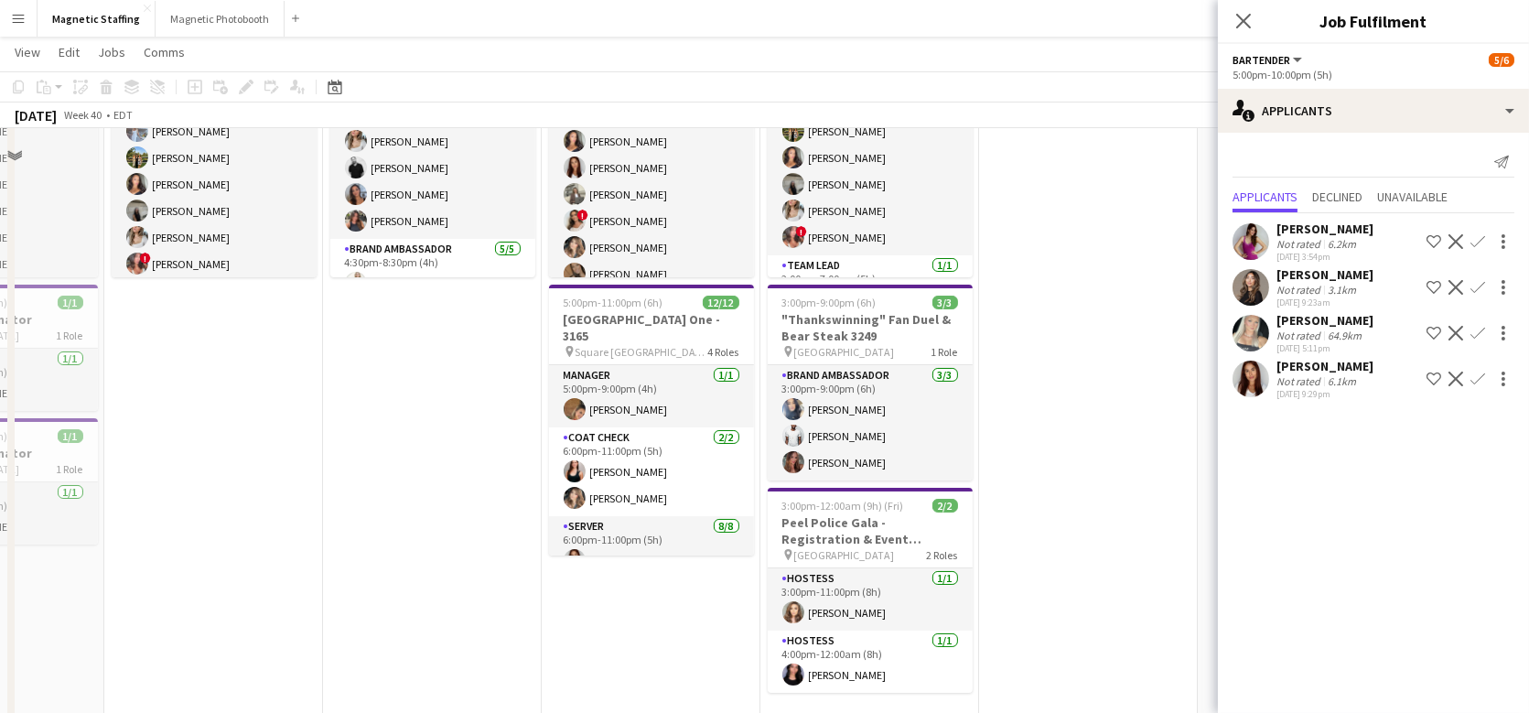
scroll to position [0, 0]
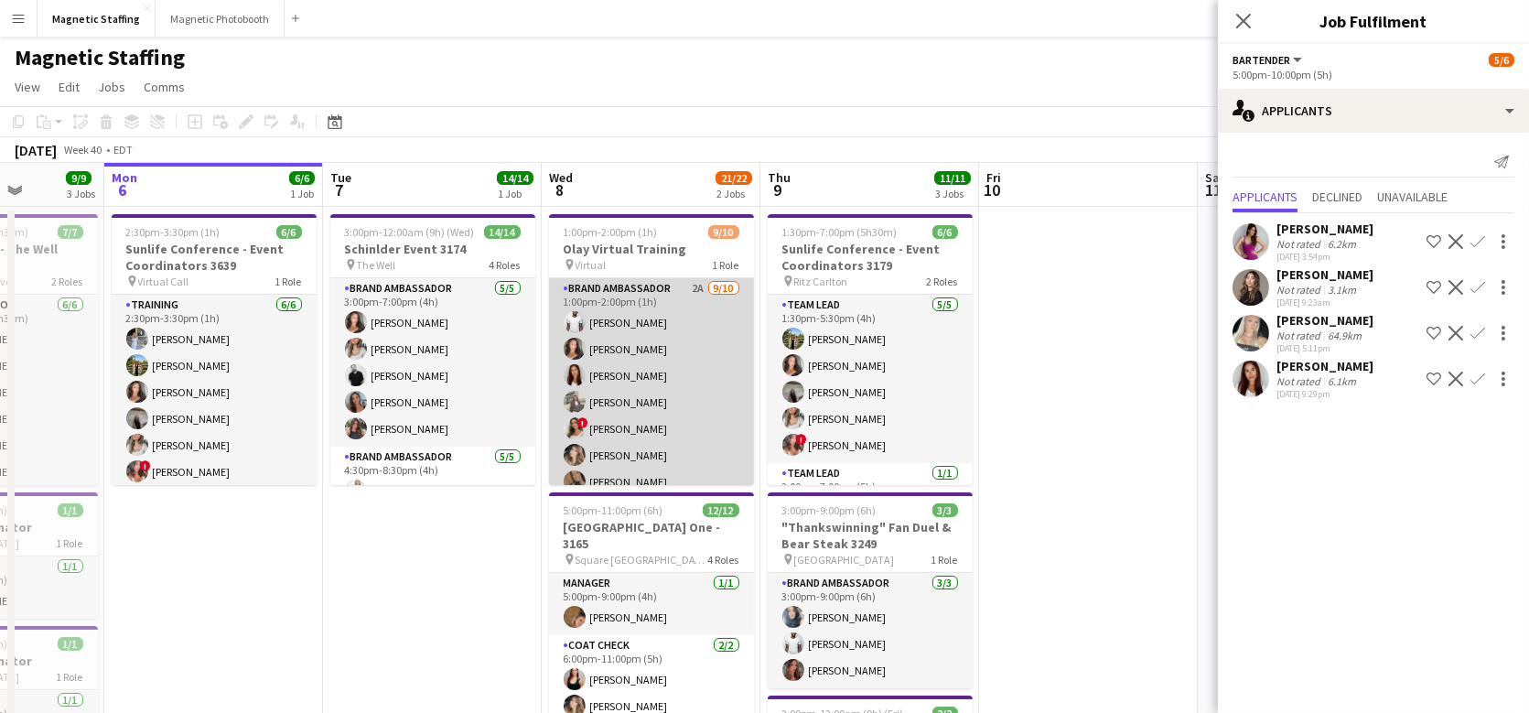
click at [653, 390] on app-card-role "Brand Ambassador 2A [DATE] 1:00pm-2:00pm (1h) [PERSON_NAME] [PERSON_NAME] [PERS…" at bounding box center [651, 428] width 205 height 301
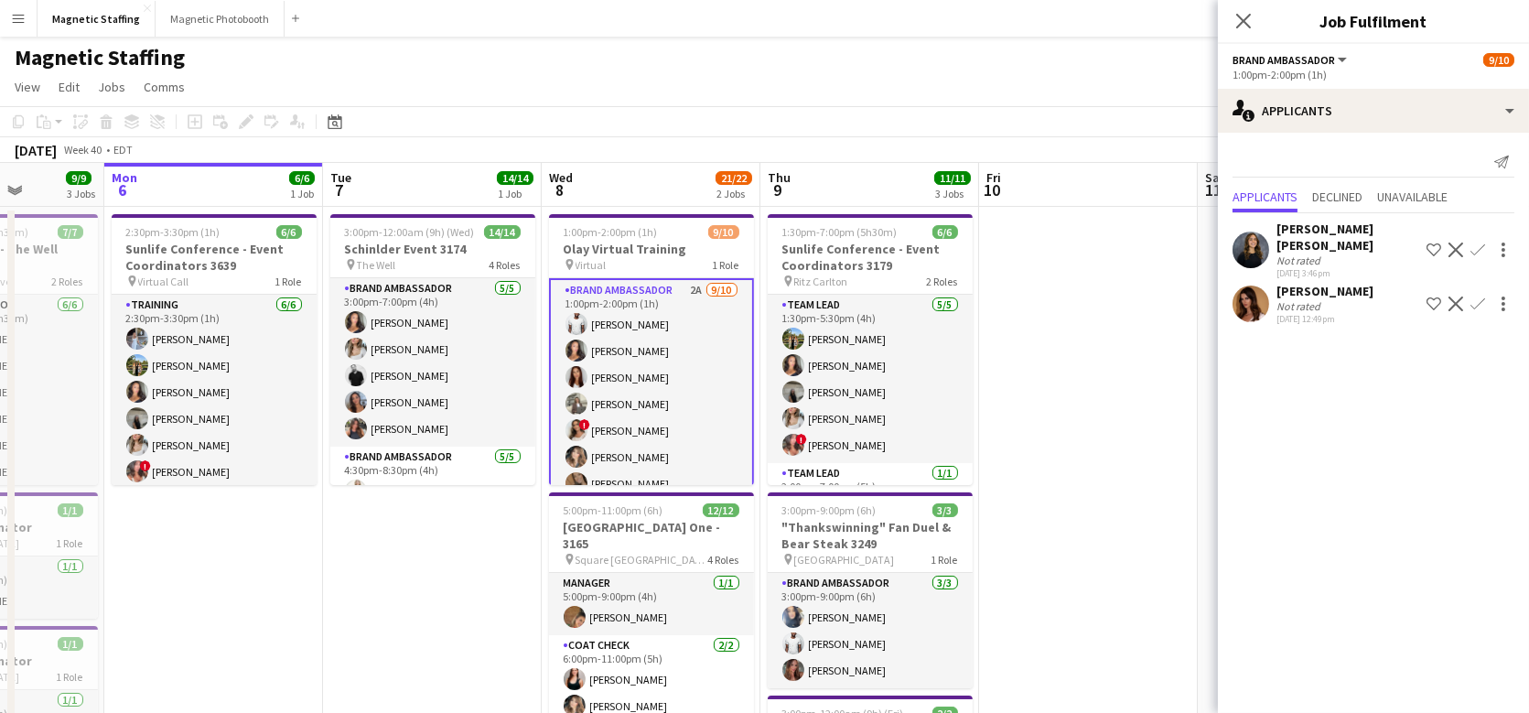
click at [1477, 297] on app-icon "Confirm" at bounding box center [1478, 304] width 15 height 15
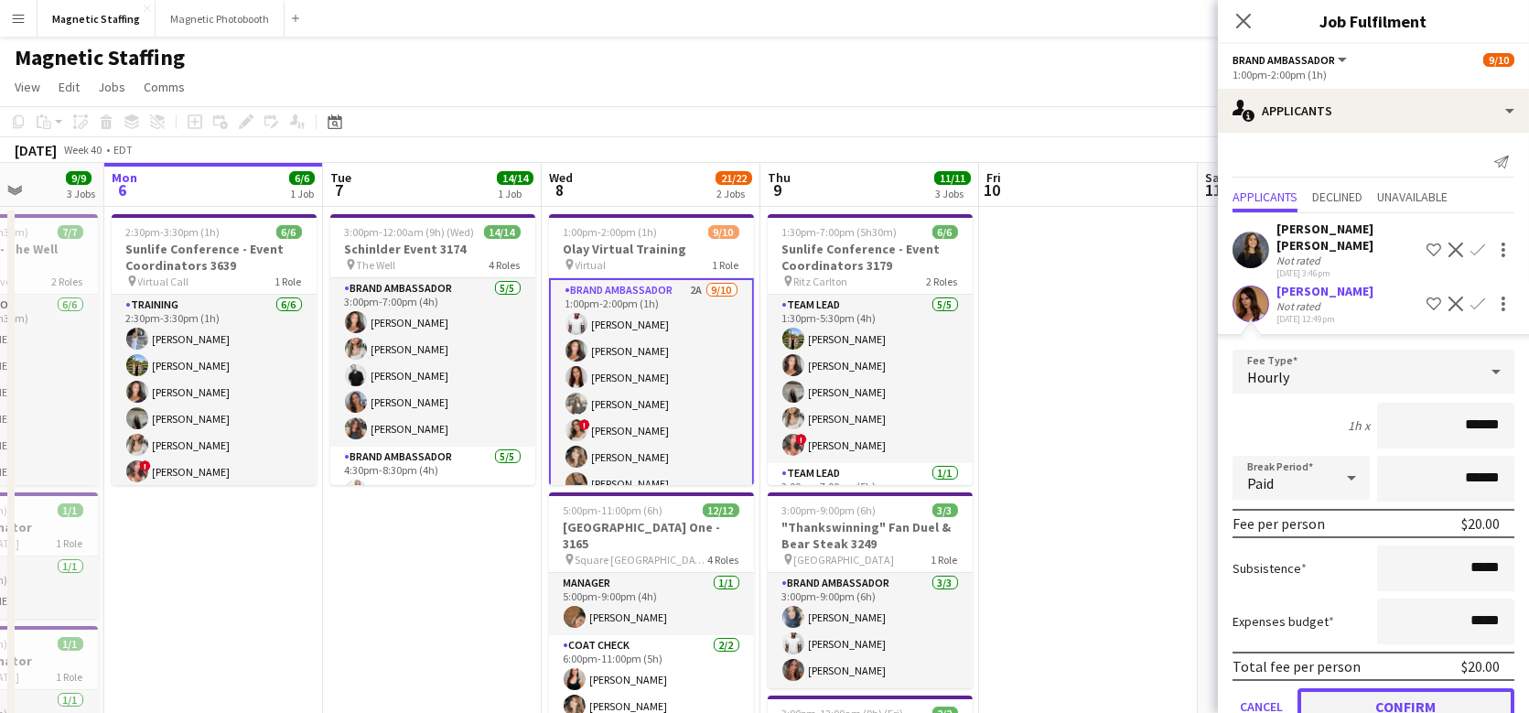
click at [1351, 688] on button "Confirm" at bounding box center [1406, 706] width 217 height 37
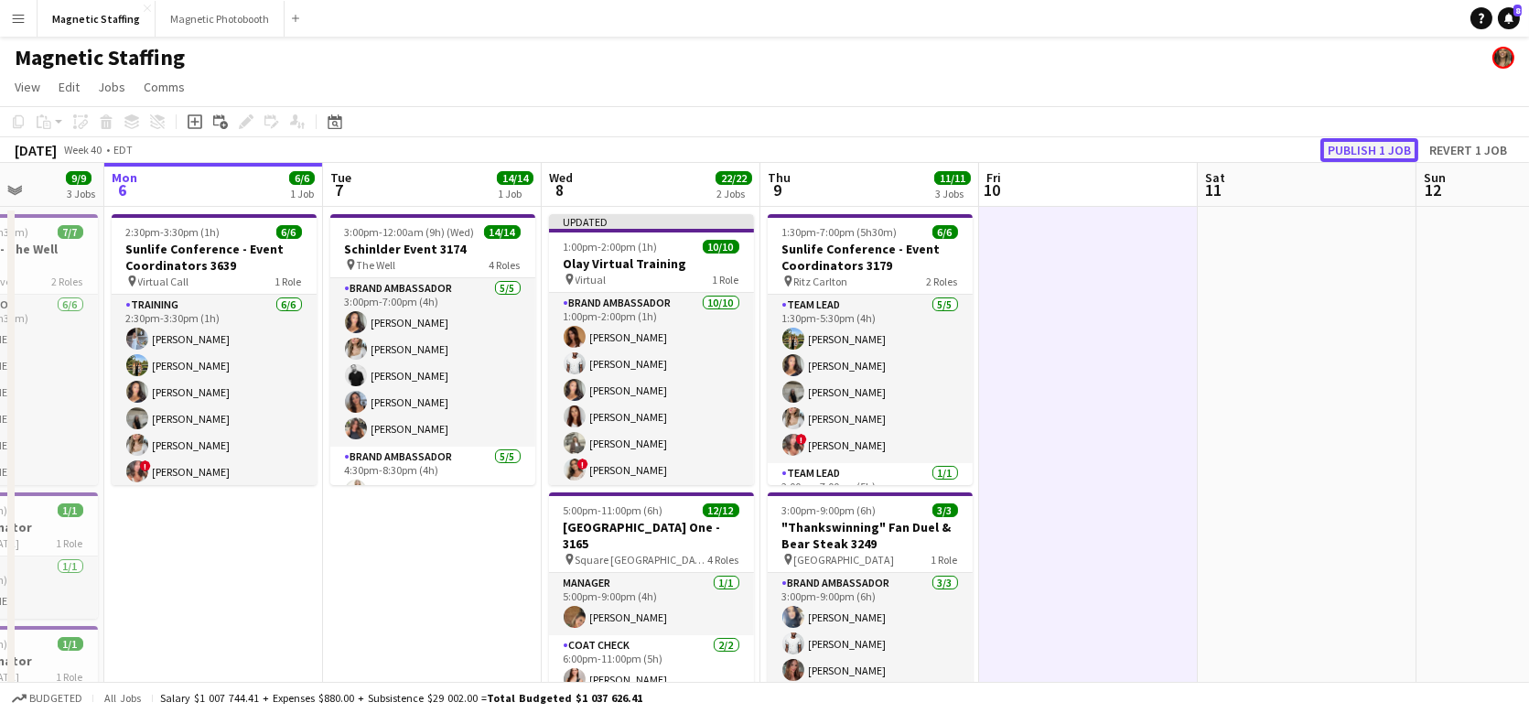
click at [1353, 146] on button "Publish 1 job" at bounding box center [1370, 150] width 98 height 24
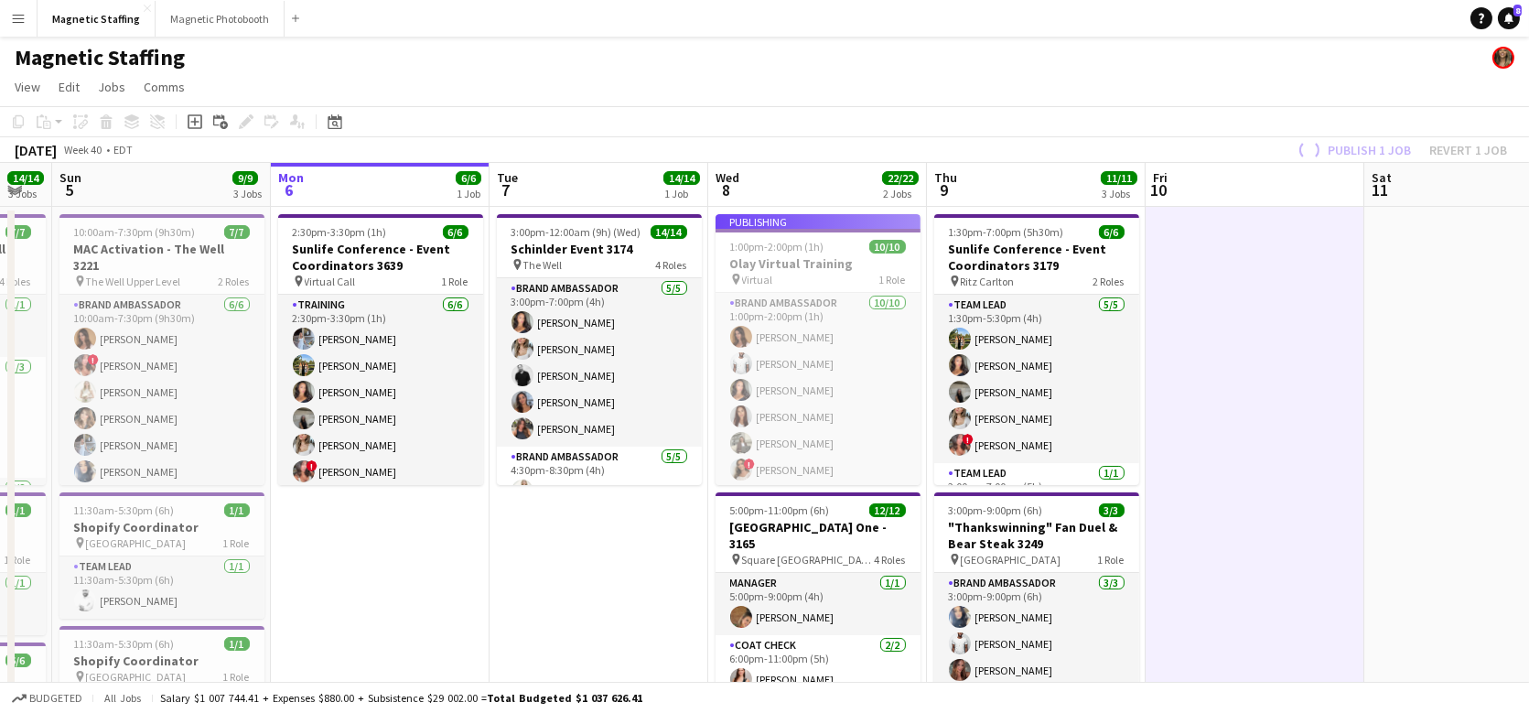
scroll to position [0, 491]
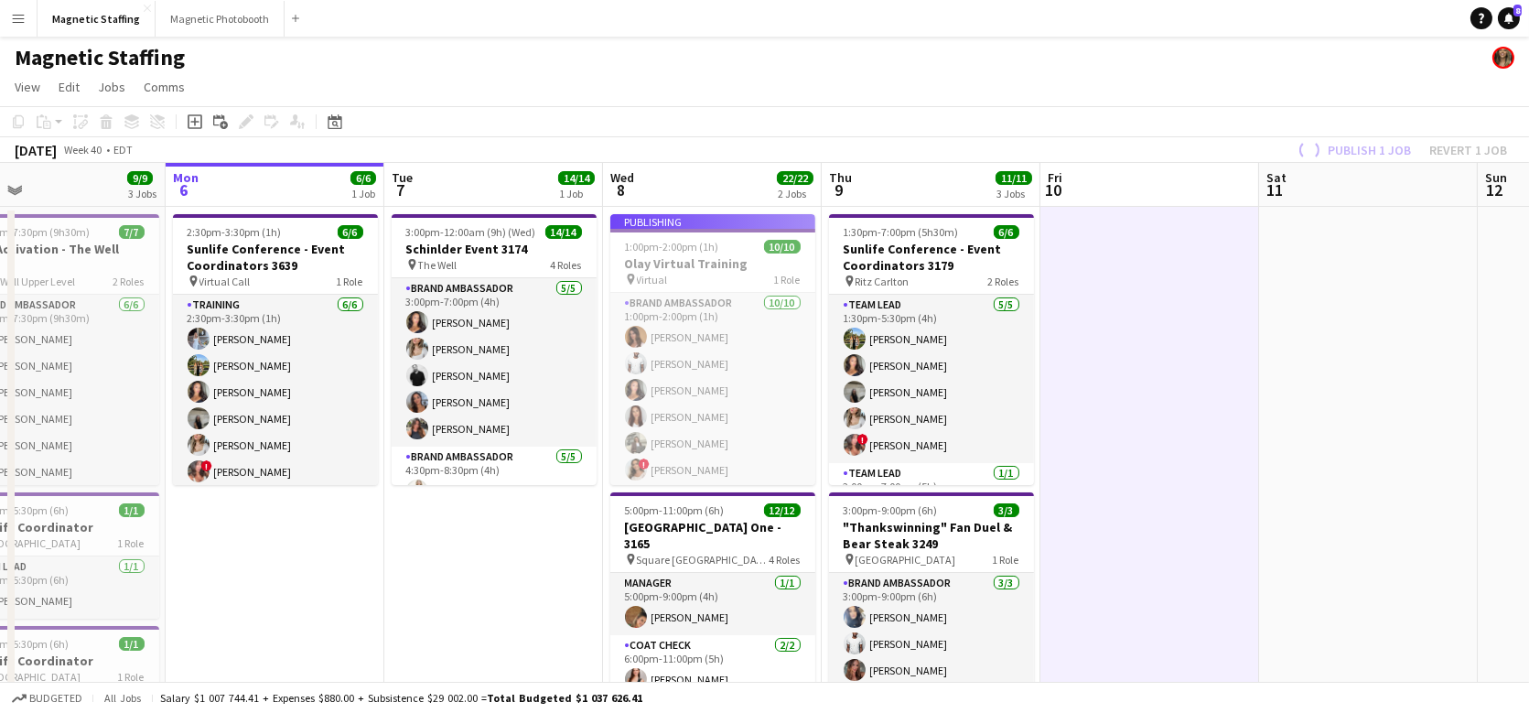
drag, startPoint x: 264, startPoint y: 464, endPoint x: 765, endPoint y: 429, distance: 501.8
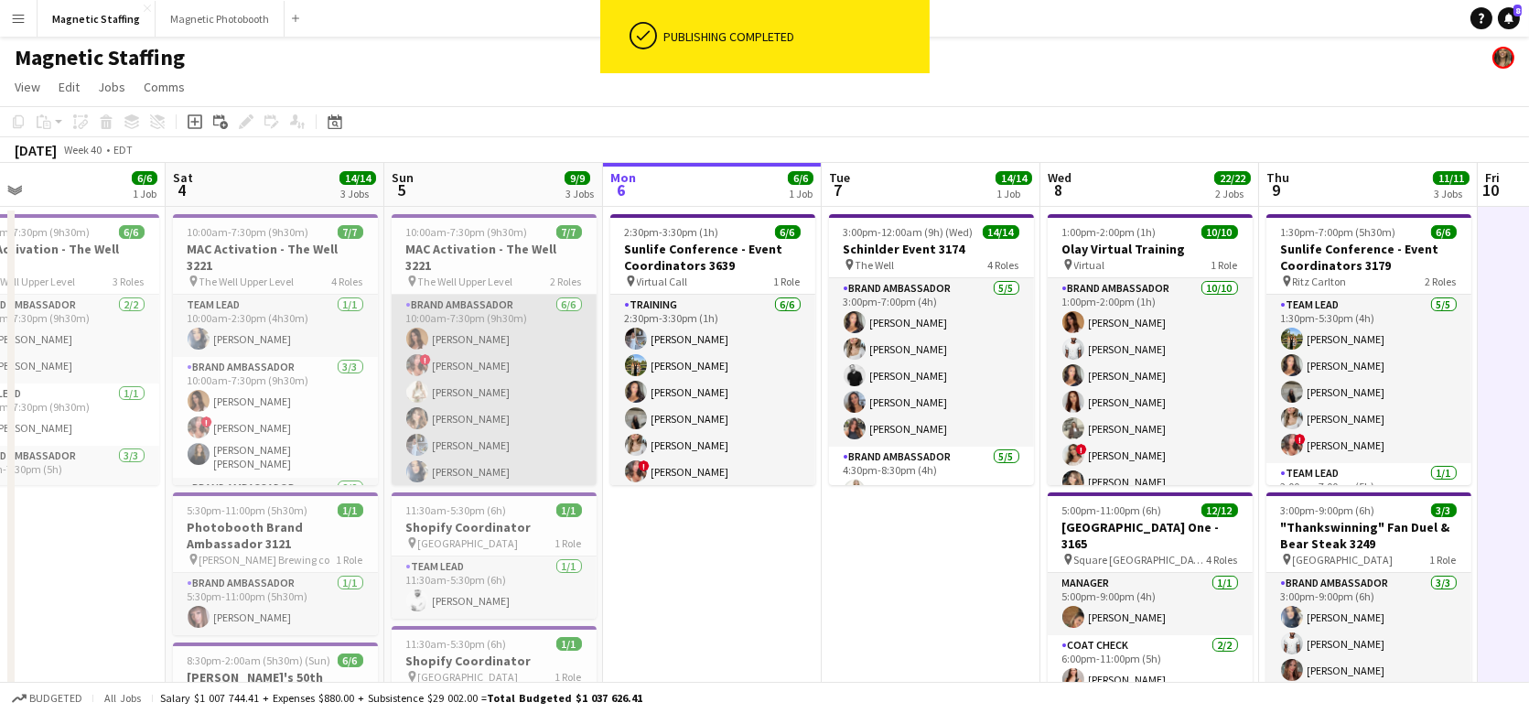
scroll to position [49, 0]
click at [523, 348] on app-card-role "Brand Ambassador [DATE] 10:00am-7:30pm (9h30m) [PERSON_NAME] ! [PERSON_NAME] [P…" at bounding box center [494, 342] width 205 height 195
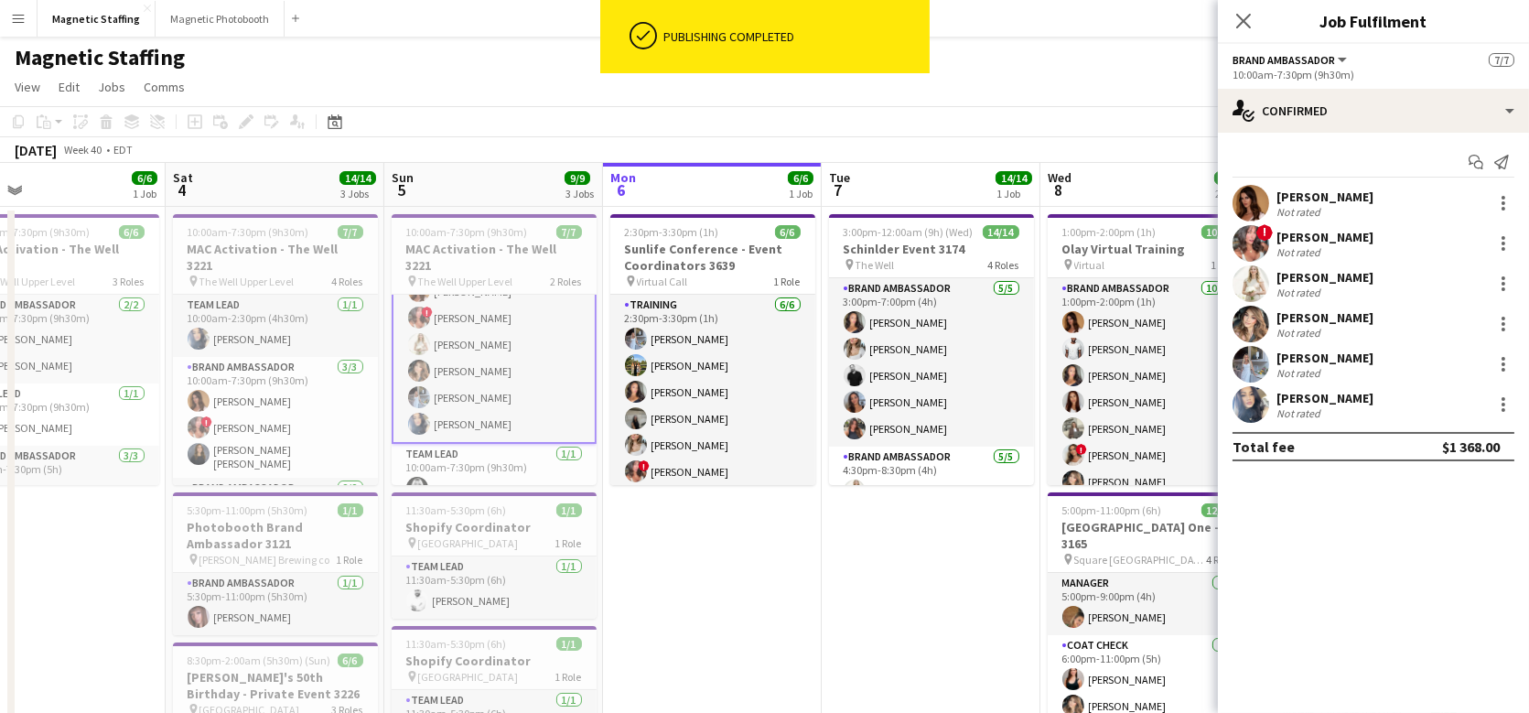
scroll to position [51, 0]
click at [1502, 211] on div at bounding box center [1504, 203] width 22 height 22
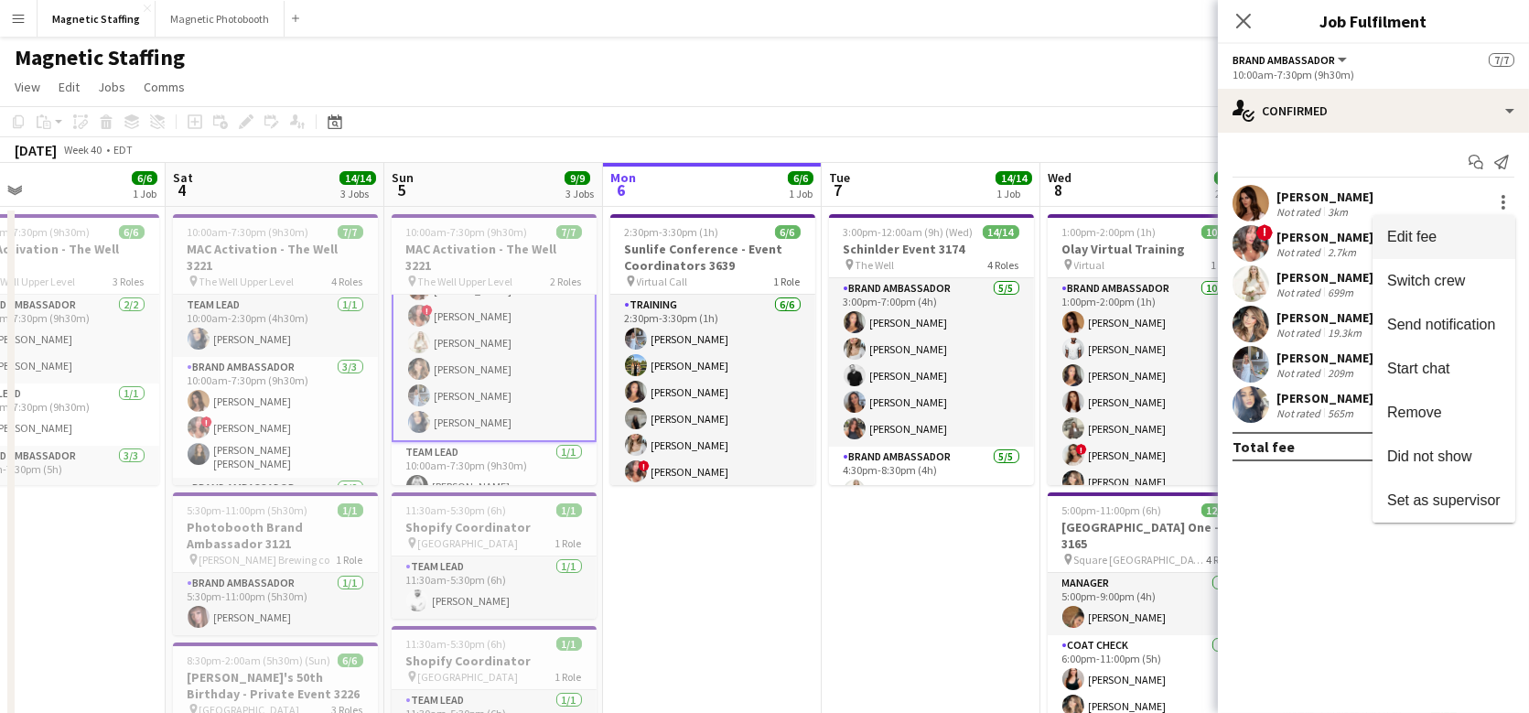
click at [1488, 232] on span "Edit fee" at bounding box center [1443, 236] width 113 height 16
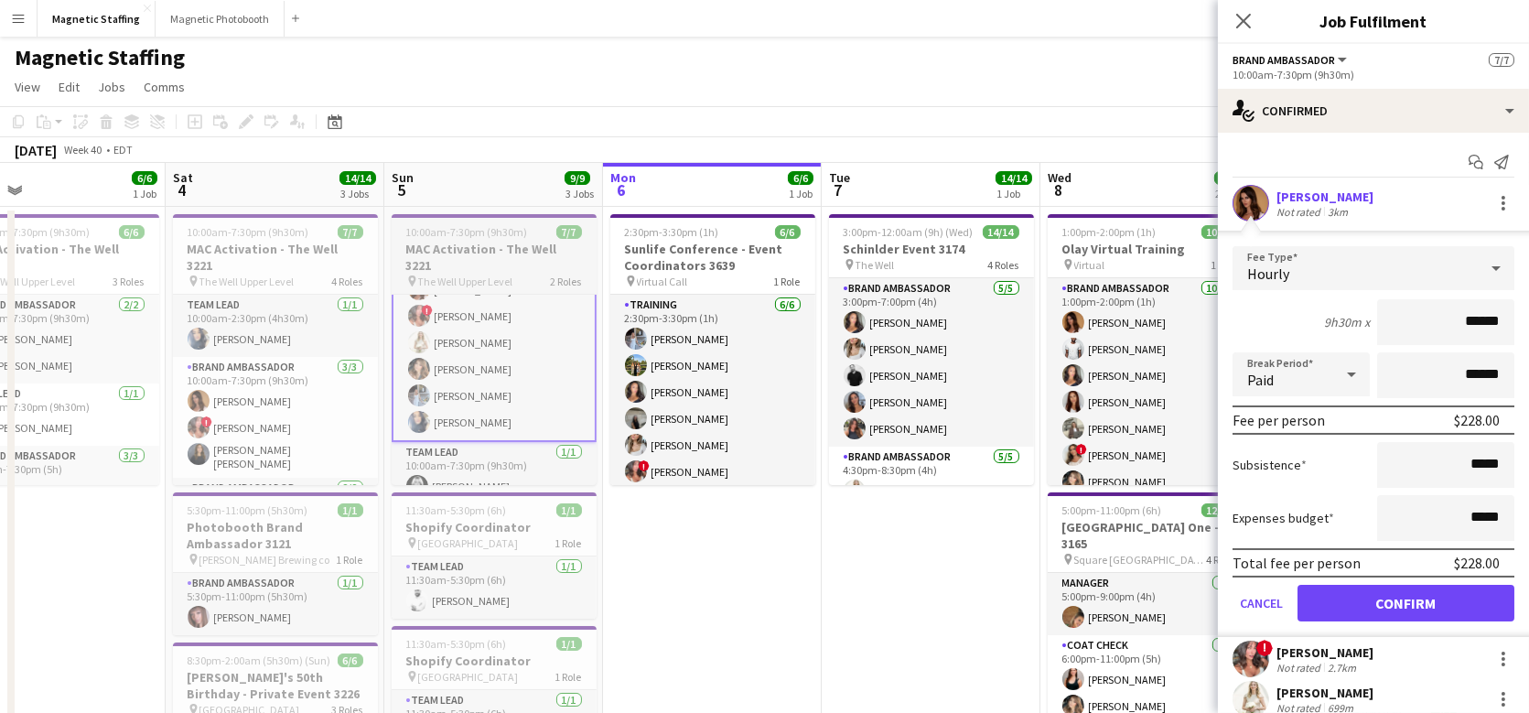
click at [484, 244] on h3 "MAC Activation - The Well 3221" at bounding box center [494, 257] width 205 height 33
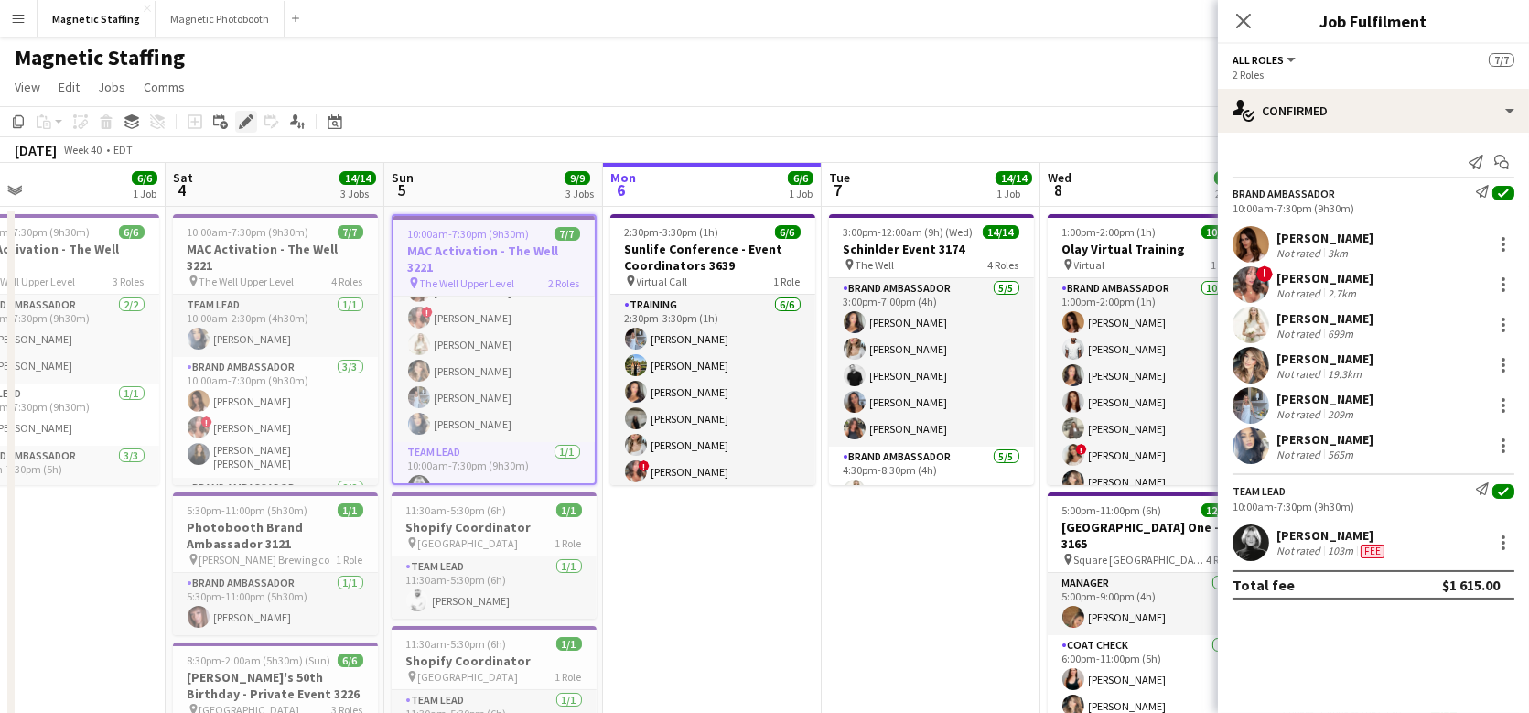
click at [239, 130] on div "Edit" at bounding box center [246, 122] width 22 height 22
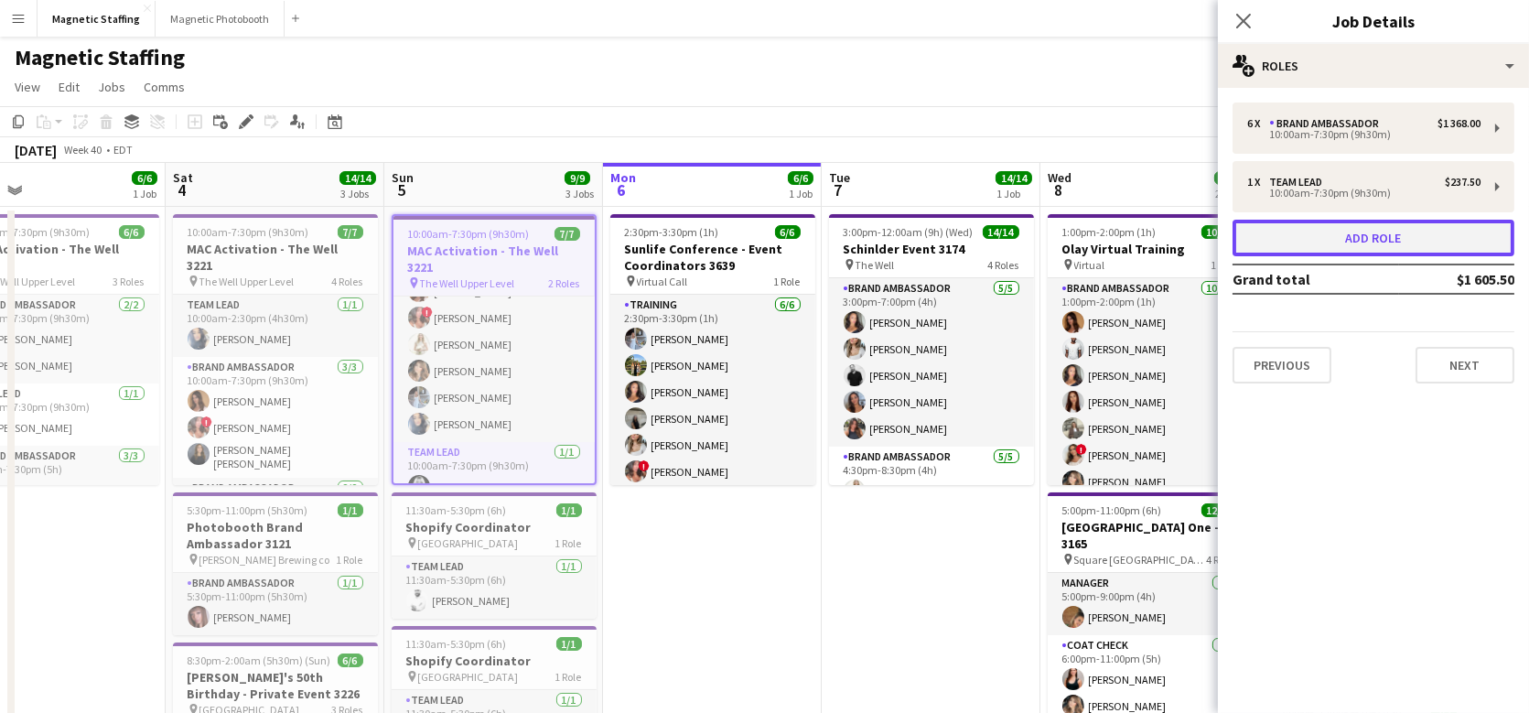
click at [1331, 232] on button "Add role" at bounding box center [1374, 238] width 282 height 37
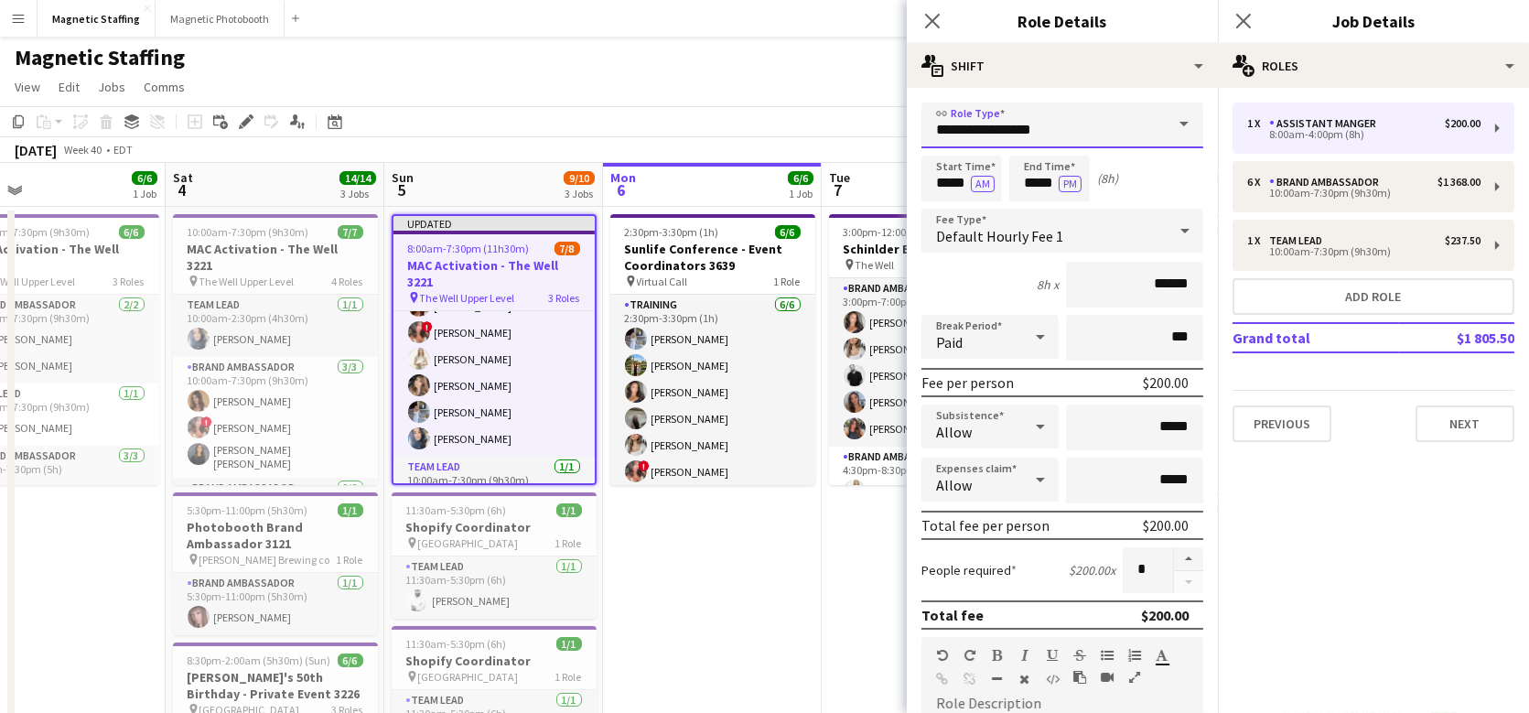
drag, startPoint x: 1052, startPoint y: 134, endPoint x: 744, endPoint y: 78, distance: 313.4
click at [750, 96] on body "Menu Boards Boards Boards All jobs Status Workforce Workforce My Workforce Recr…" at bounding box center [764, 693] width 1529 height 1386
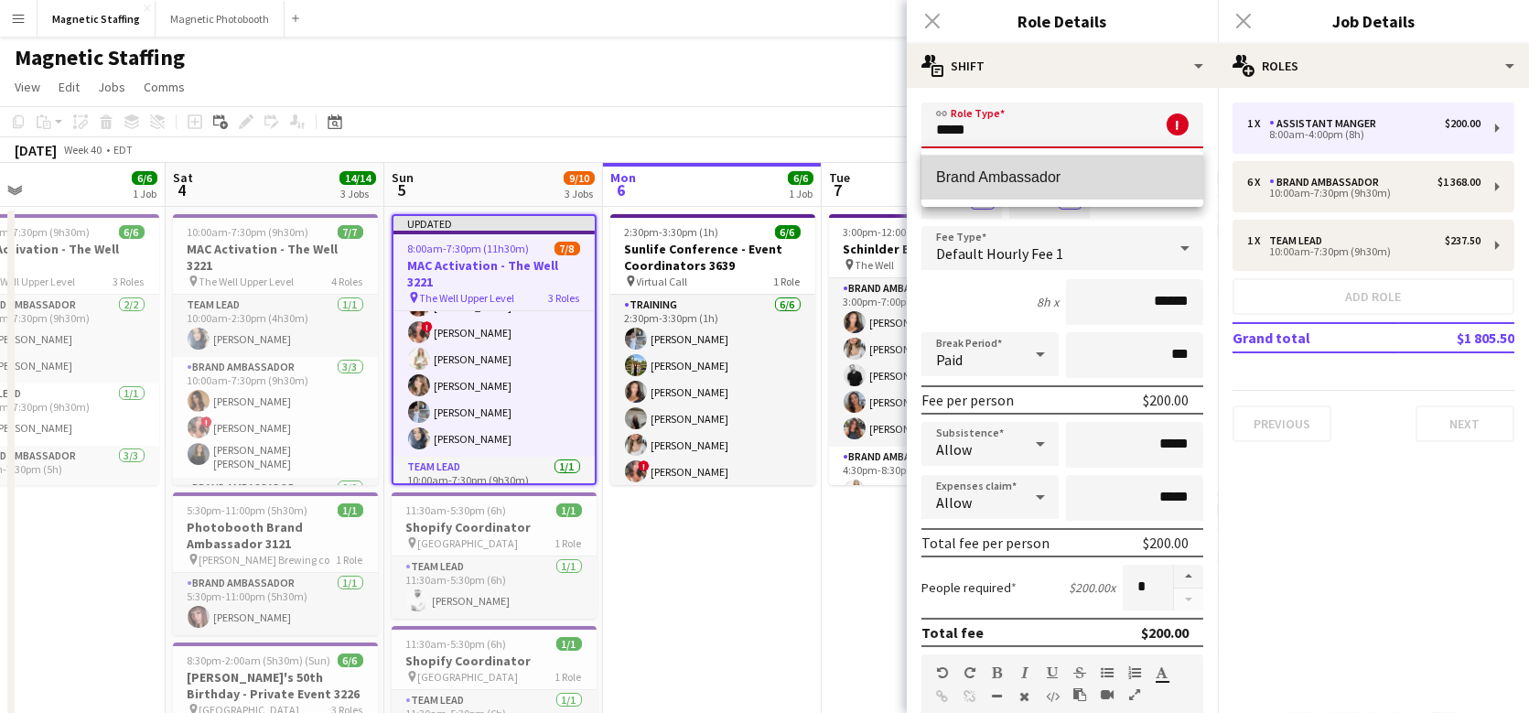
click at [993, 182] on span "Brand Ambassador" at bounding box center [1062, 176] width 253 height 17
type input "**********"
type input "******"
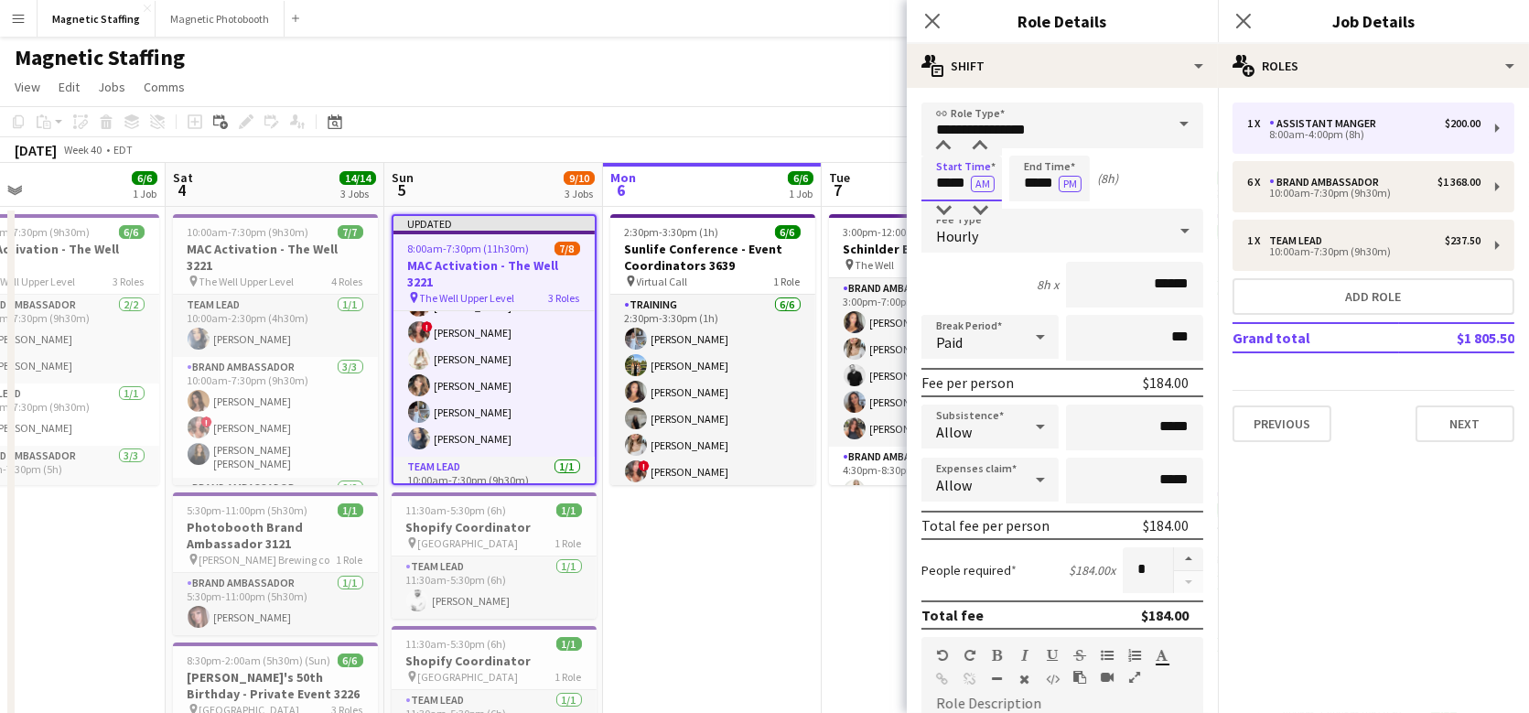
drag, startPoint x: 967, startPoint y: 178, endPoint x: 792, endPoint y: 162, distance: 176.5
click at [796, 167] on body "Menu Boards Boards Boards All jobs Status Workforce Workforce My Workforce Recr…" at bounding box center [764, 693] width 1529 height 1386
type input "*****"
drag, startPoint x: 1056, startPoint y: 179, endPoint x: 897, endPoint y: 165, distance: 159.9
click at [898, 170] on body "Menu Boards Boards Boards All jobs Status Workforce Workforce My Workforce Recr…" at bounding box center [764, 693] width 1529 height 1386
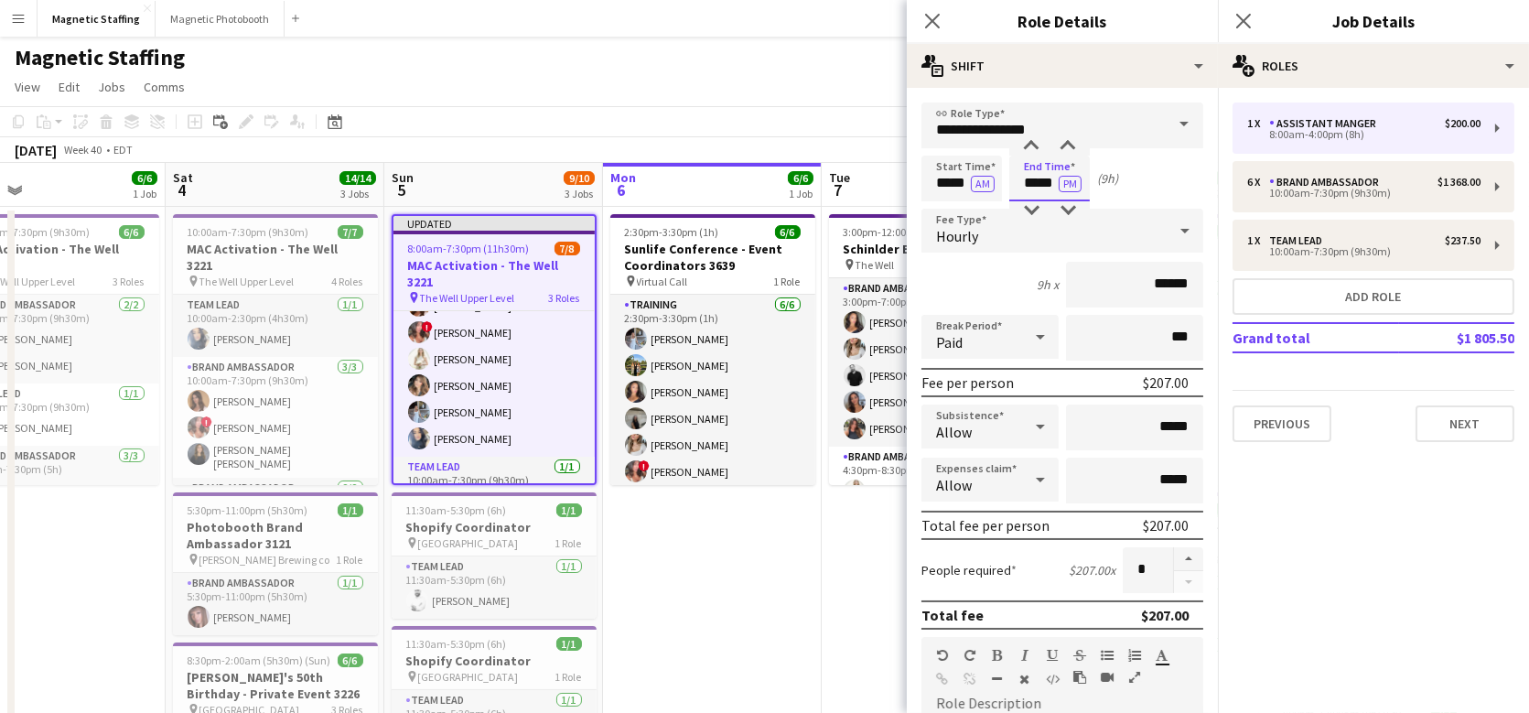
type input "*****"
click at [1169, 281] on input "******" at bounding box center [1134, 285] width 137 height 46
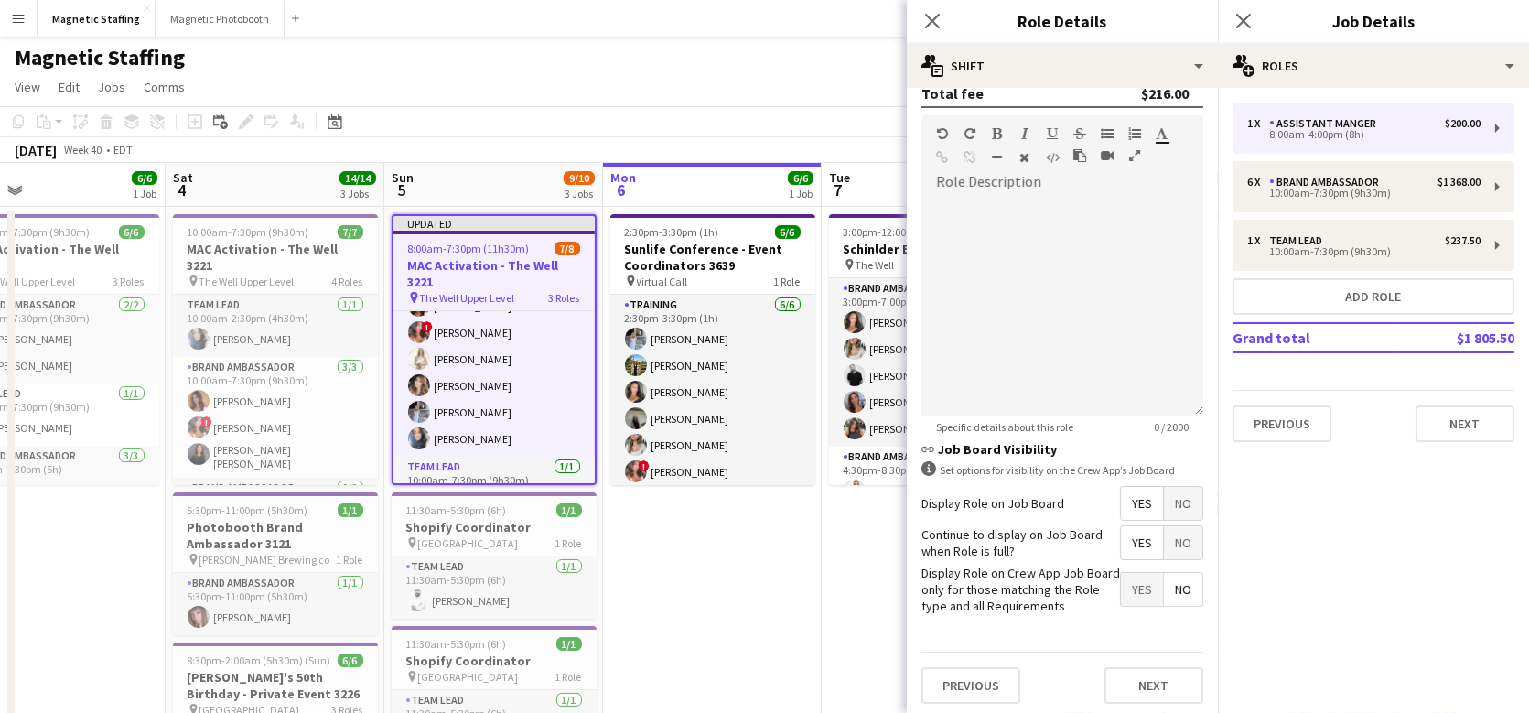
type input "******"
click at [1148, 668] on button "Next" at bounding box center [1154, 685] width 99 height 37
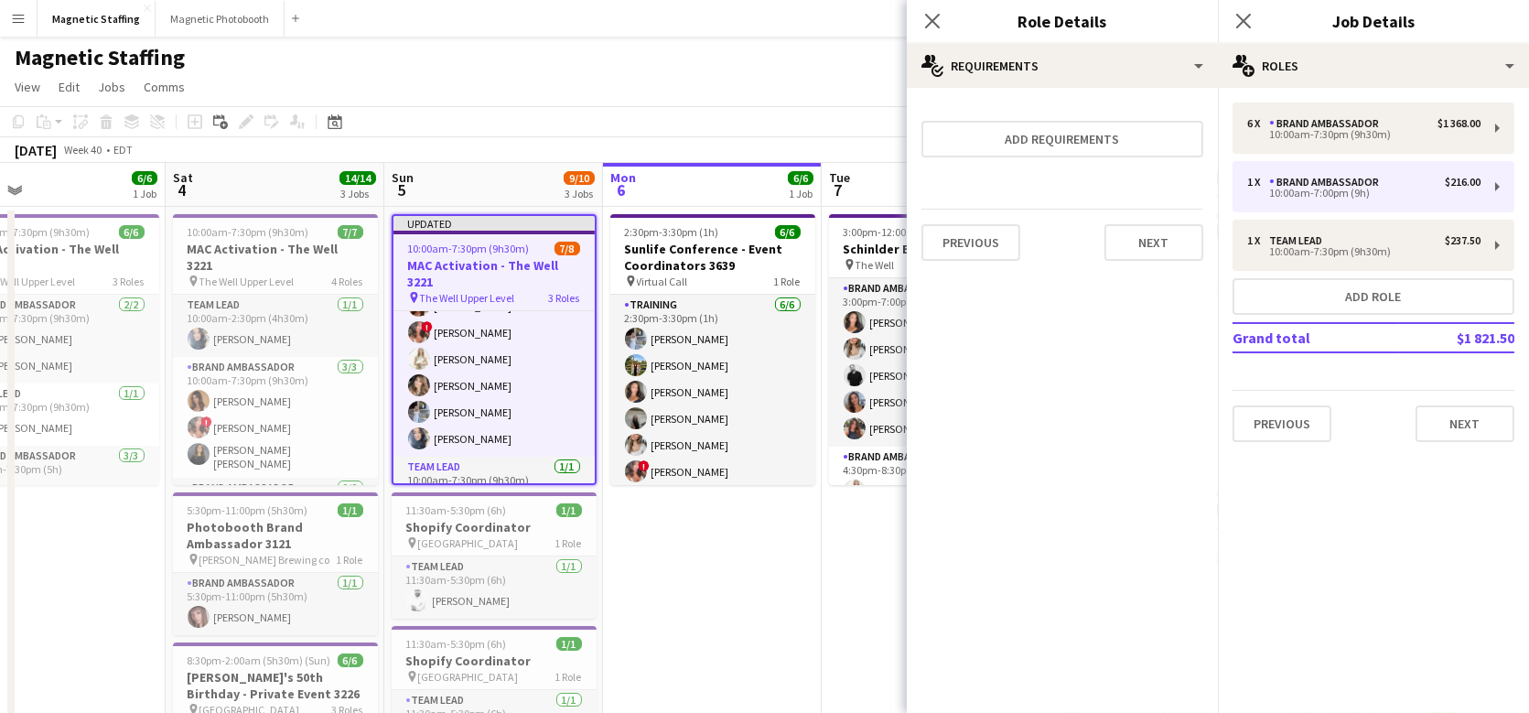
scroll to position [0, 0]
click at [1147, 255] on button "Next" at bounding box center [1154, 242] width 99 height 37
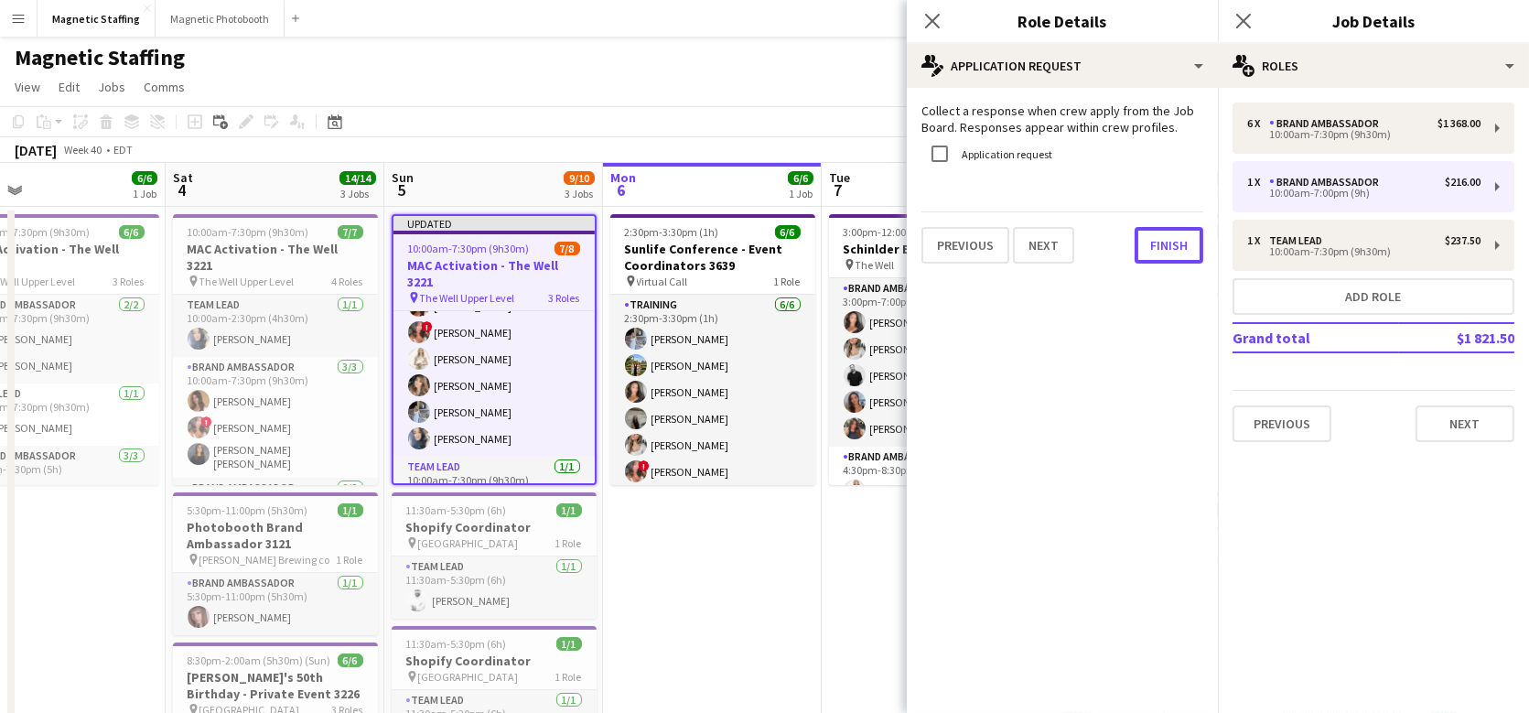
click at [1147, 255] on button "Finish" at bounding box center [1169, 245] width 69 height 37
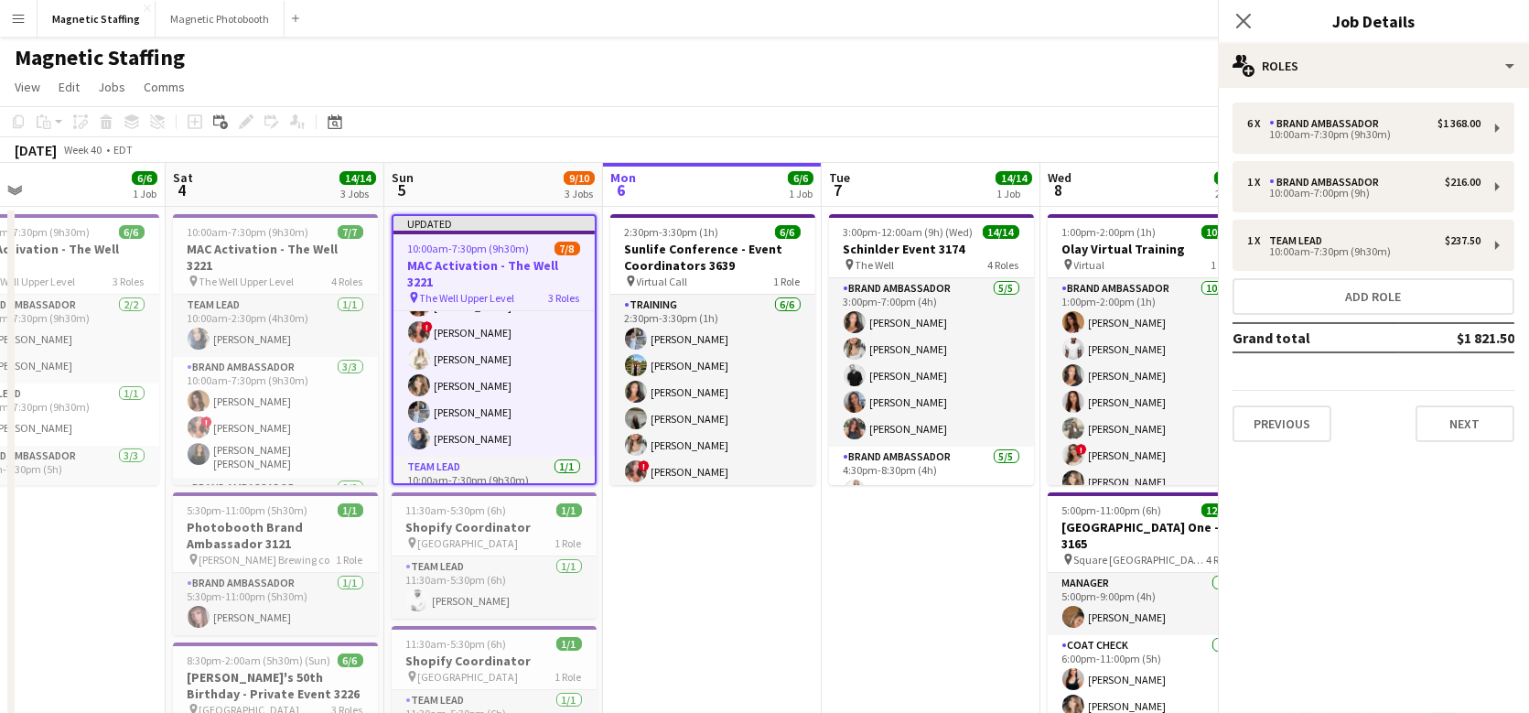
click at [892, 104] on app-page-menu "View Day view expanded Day view collapsed Month view Date picker Jump to [DATE]…" at bounding box center [764, 88] width 1529 height 35
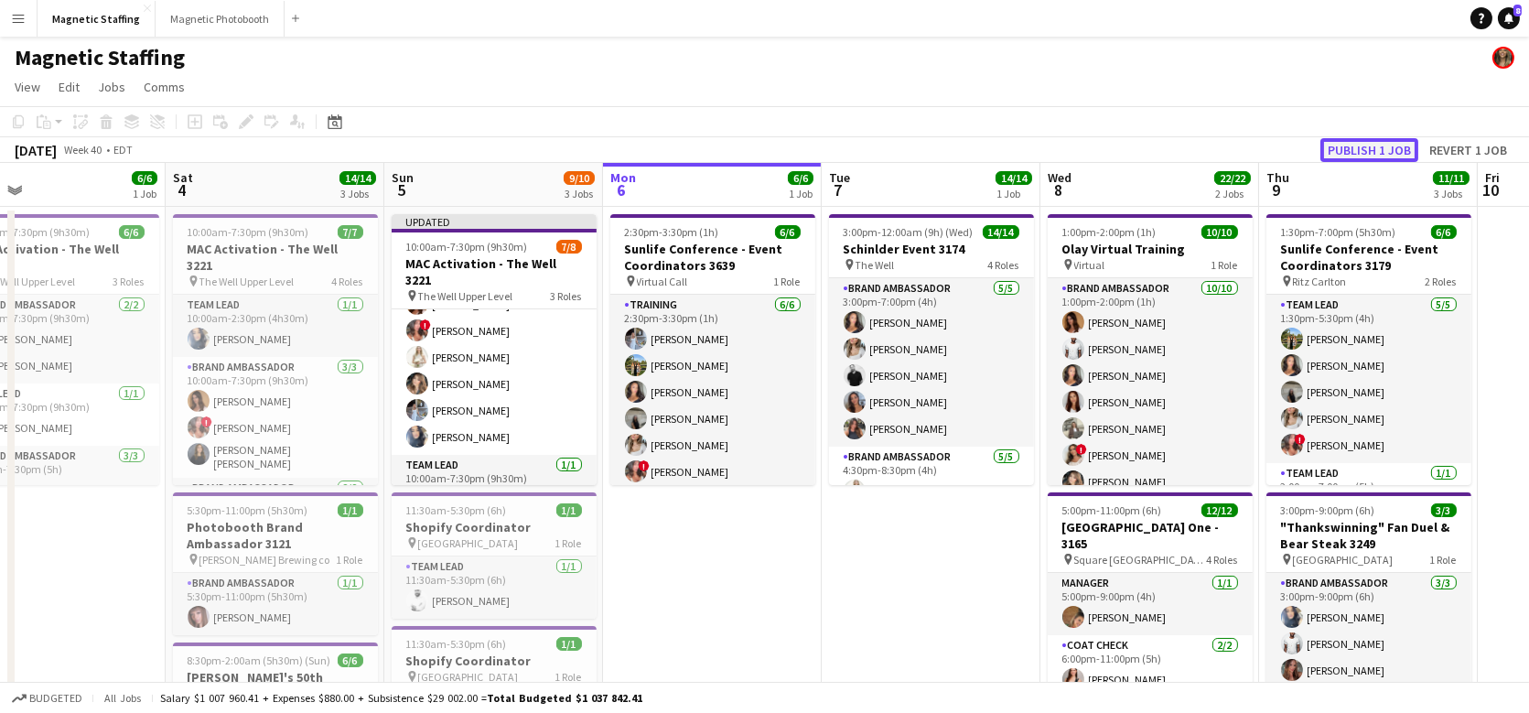
click at [1365, 141] on button "Publish 1 job" at bounding box center [1370, 150] width 98 height 24
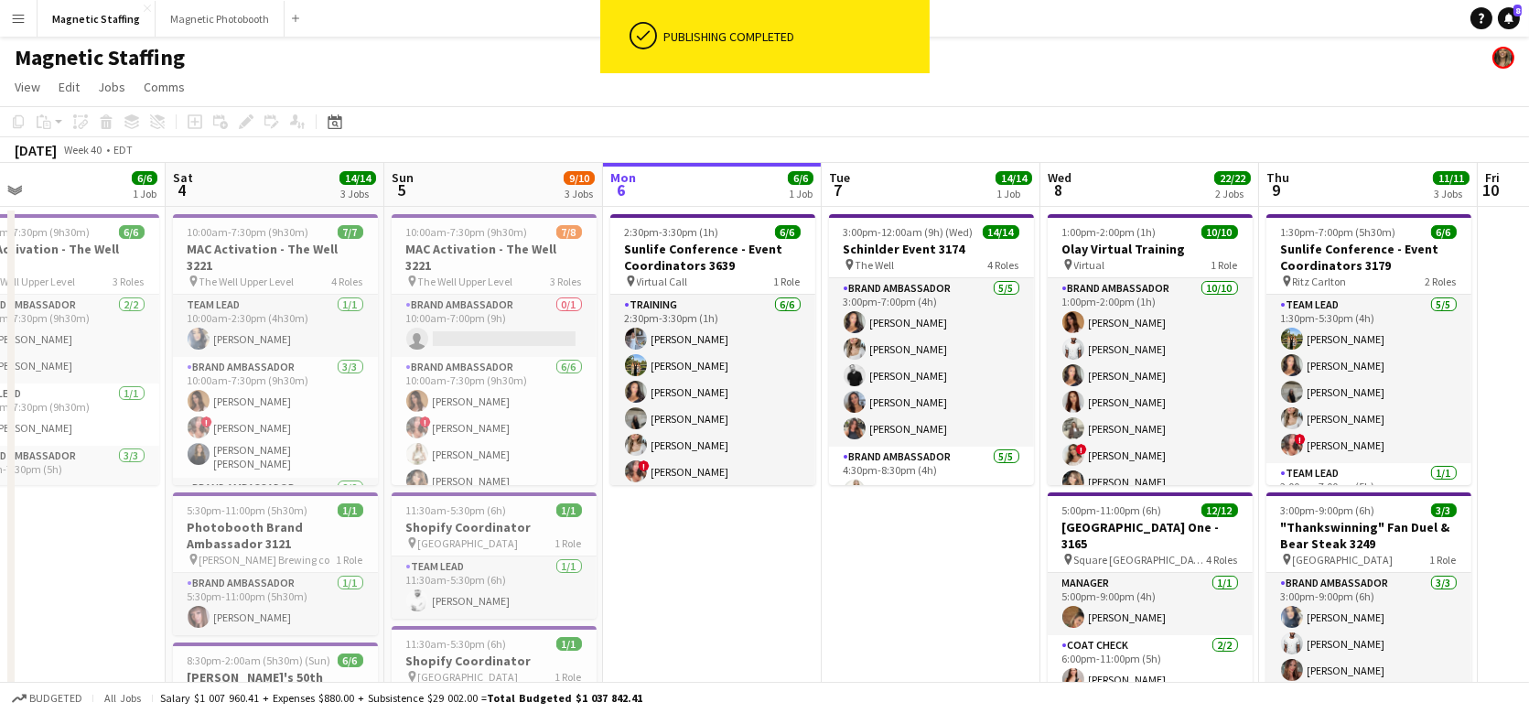
click at [491, 383] on app-card-role "Brand Ambassador [DATE] 10:00am-7:30pm (9h30m) [PERSON_NAME] ! [PERSON_NAME] [P…" at bounding box center [494, 454] width 205 height 195
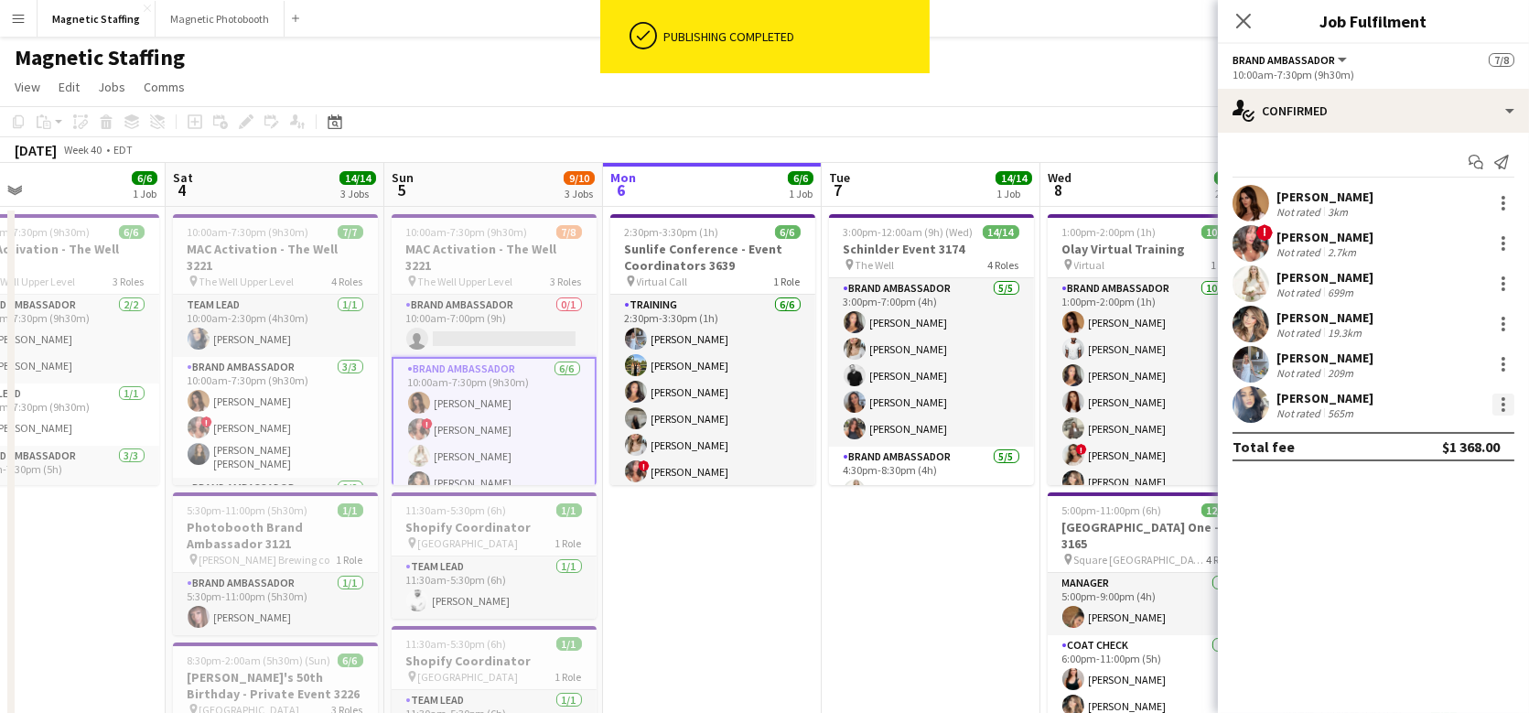
click at [1502, 405] on div at bounding box center [1504, 405] width 22 height 22
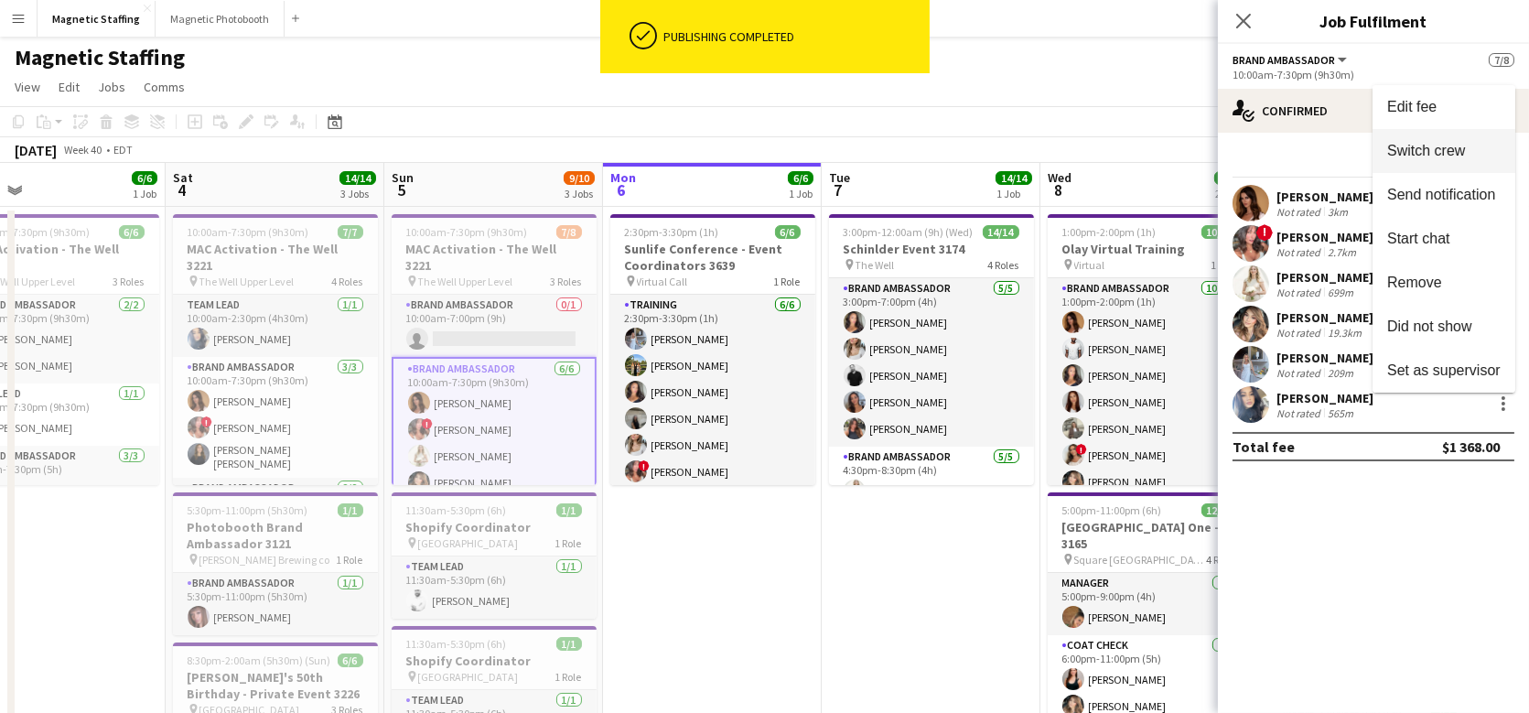
click at [1447, 140] on button "Switch crew" at bounding box center [1444, 151] width 143 height 44
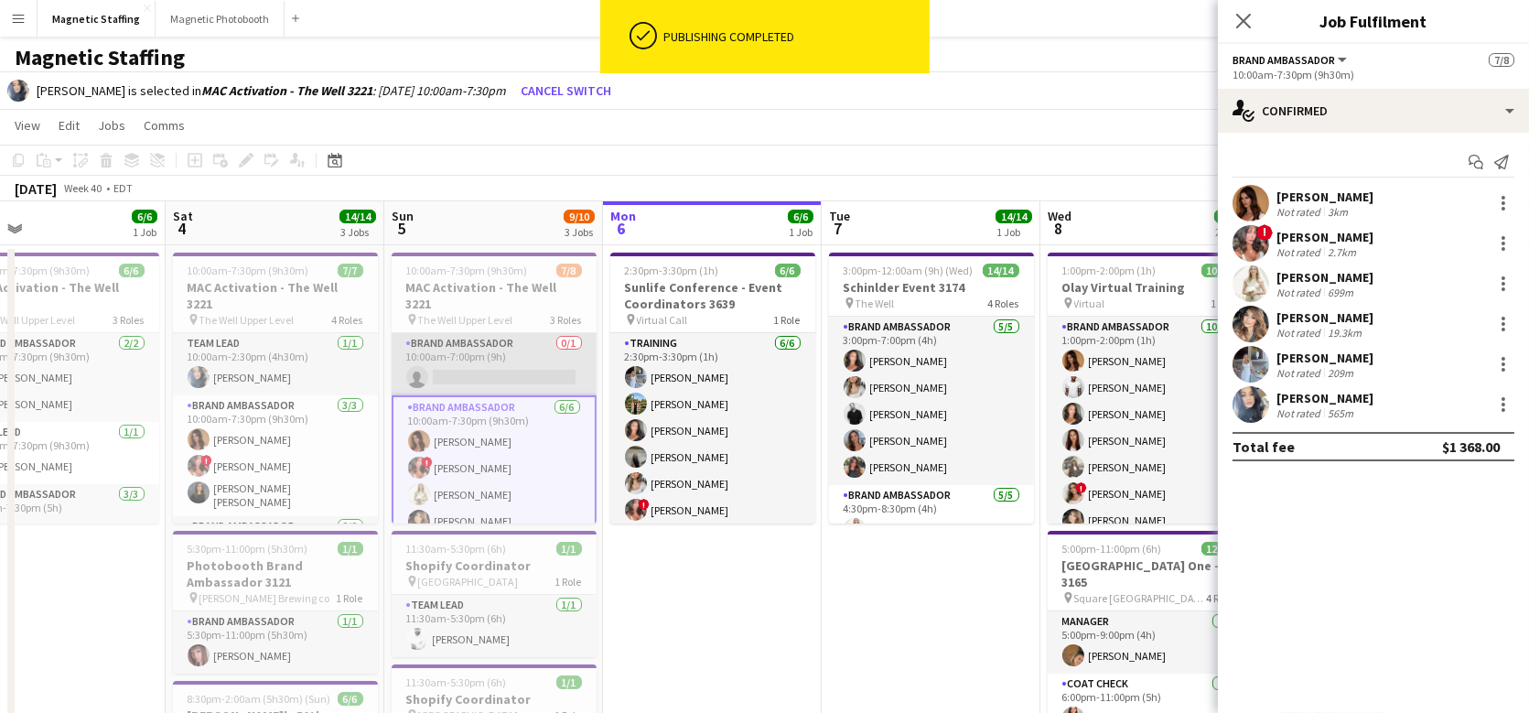
click at [455, 352] on app-card-role "Brand Ambassador 0/1 10:00am-7:00pm (9h) single-neutral-actions" at bounding box center [494, 364] width 205 height 62
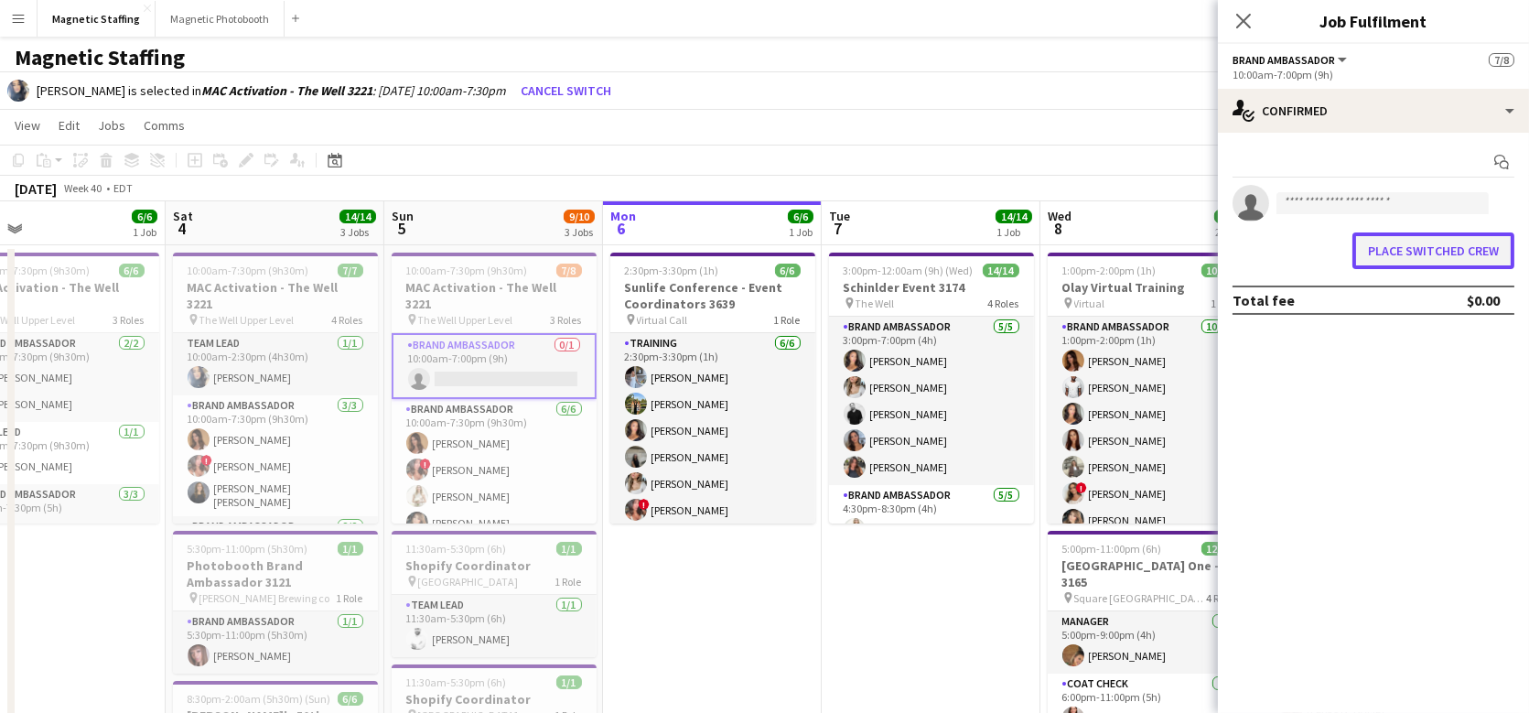
click at [1399, 250] on button "Place switched crew" at bounding box center [1434, 250] width 162 height 37
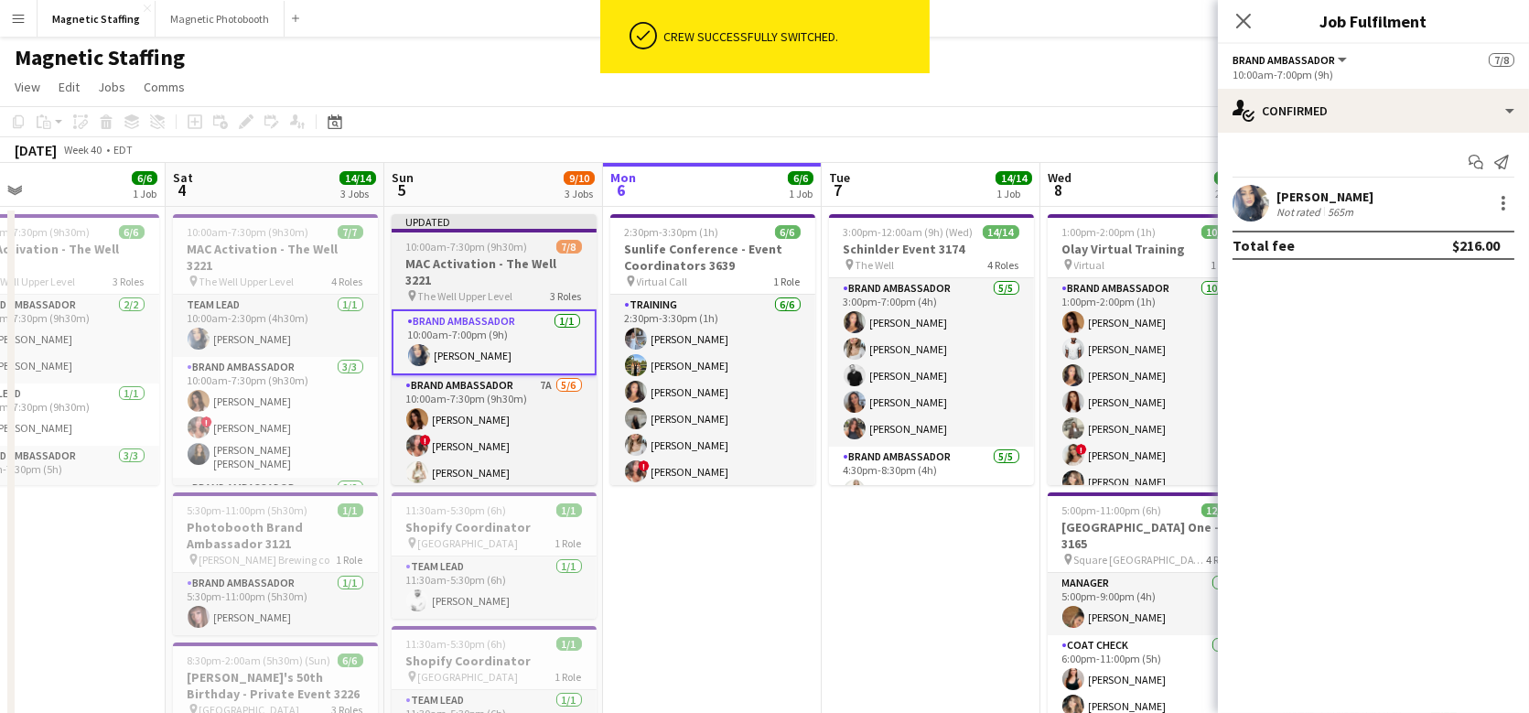
click at [515, 259] on h3 "MAC Activation - The Well 3221" at bounding box center [494, 271] width 205 height 33
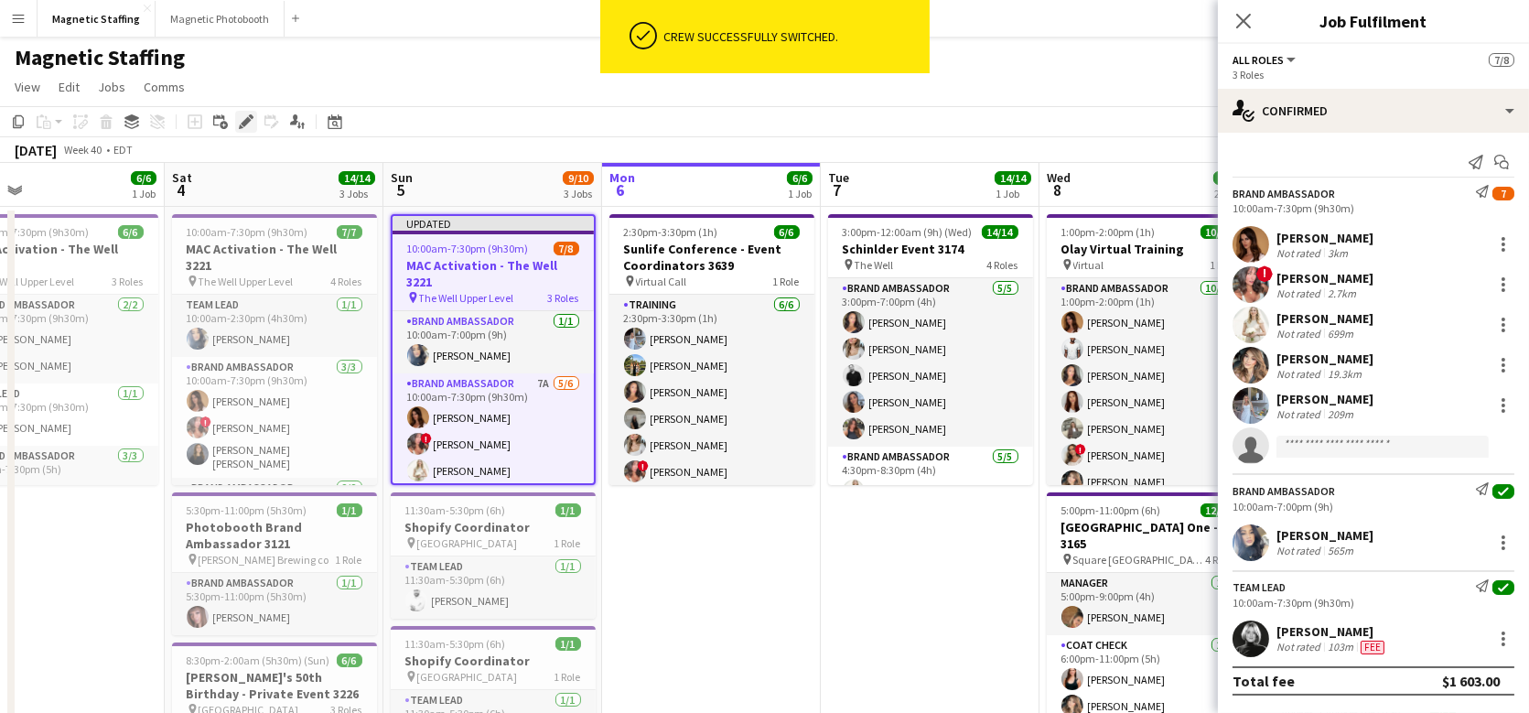
click at [241, 115] on icon "Edit" at bounding box center [246, 121] width 15 height 15
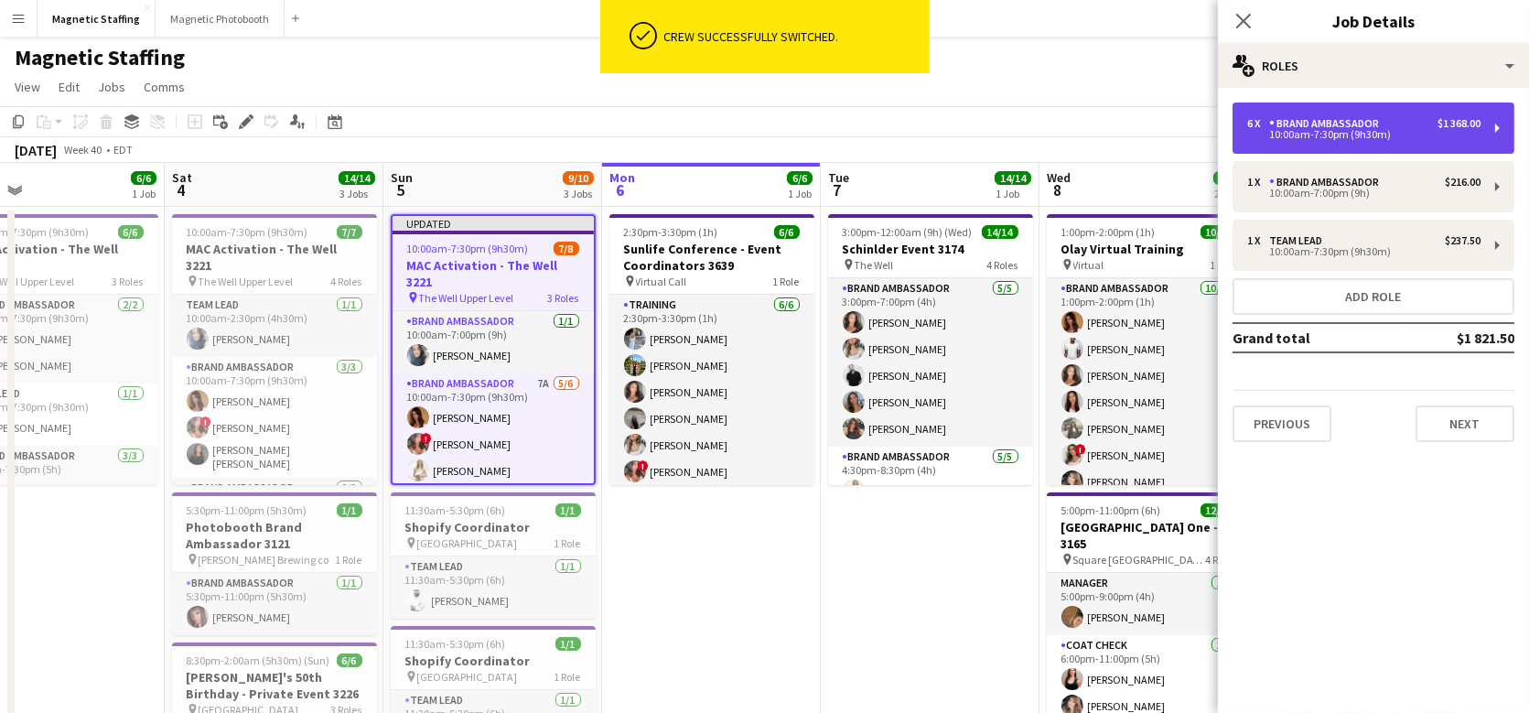
click at [1304, 139] on div "10:00am-7:30pm (9h30m)" at bounding box center [1363, 134] width 233 height 9
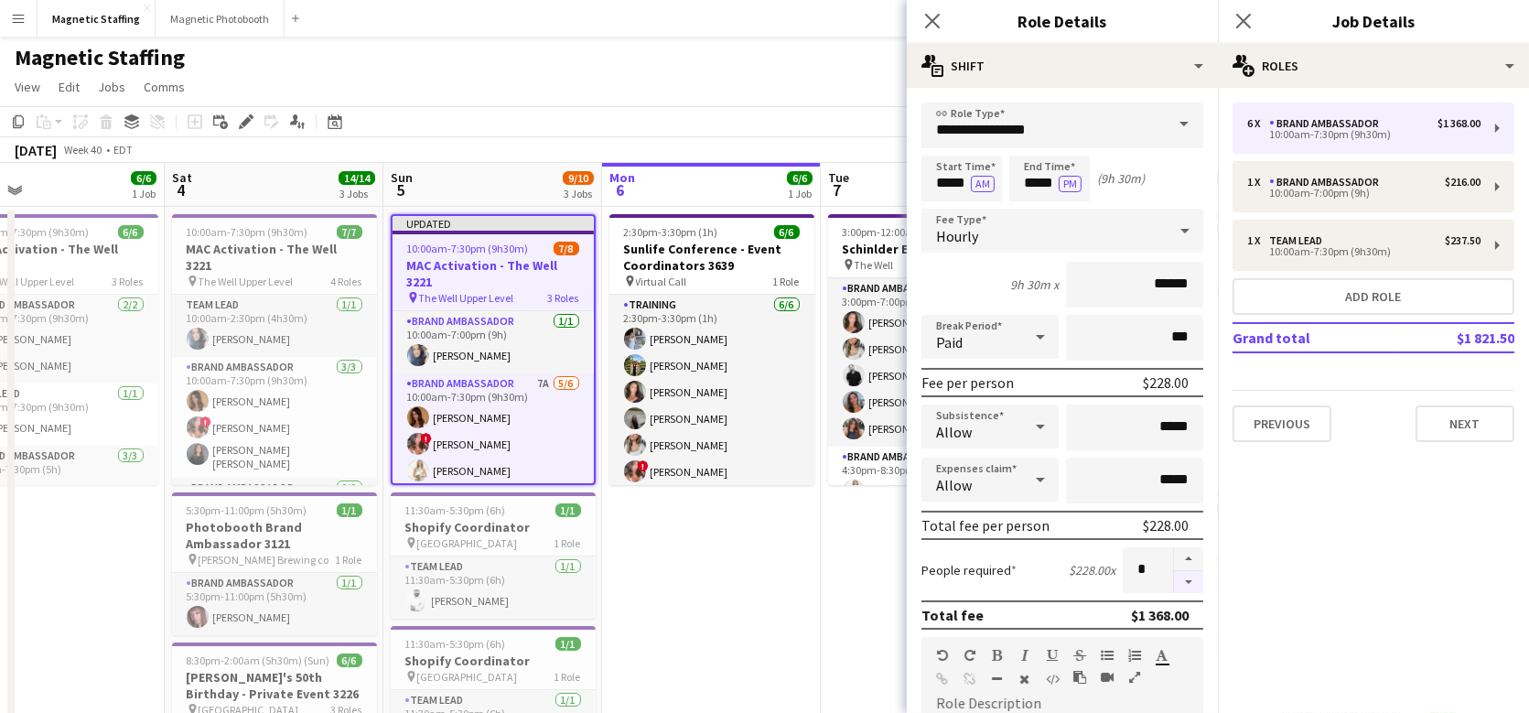
click at [1190, 585] on button "button" at bounding box center [1188, 582] width 29 height 23
type input "*"
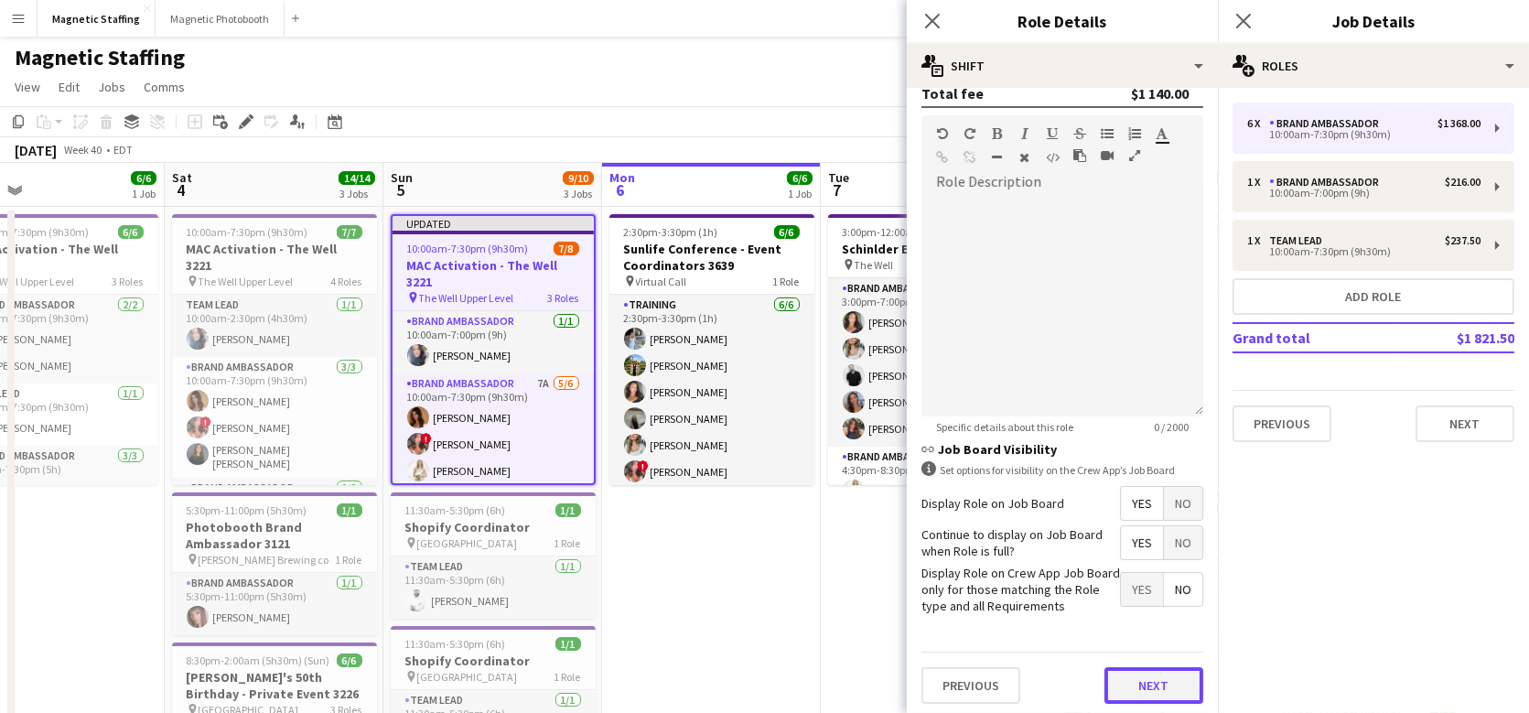
click at [1162, 686] on button "Next" at bounding box center [1154, 685] width 99 height 37
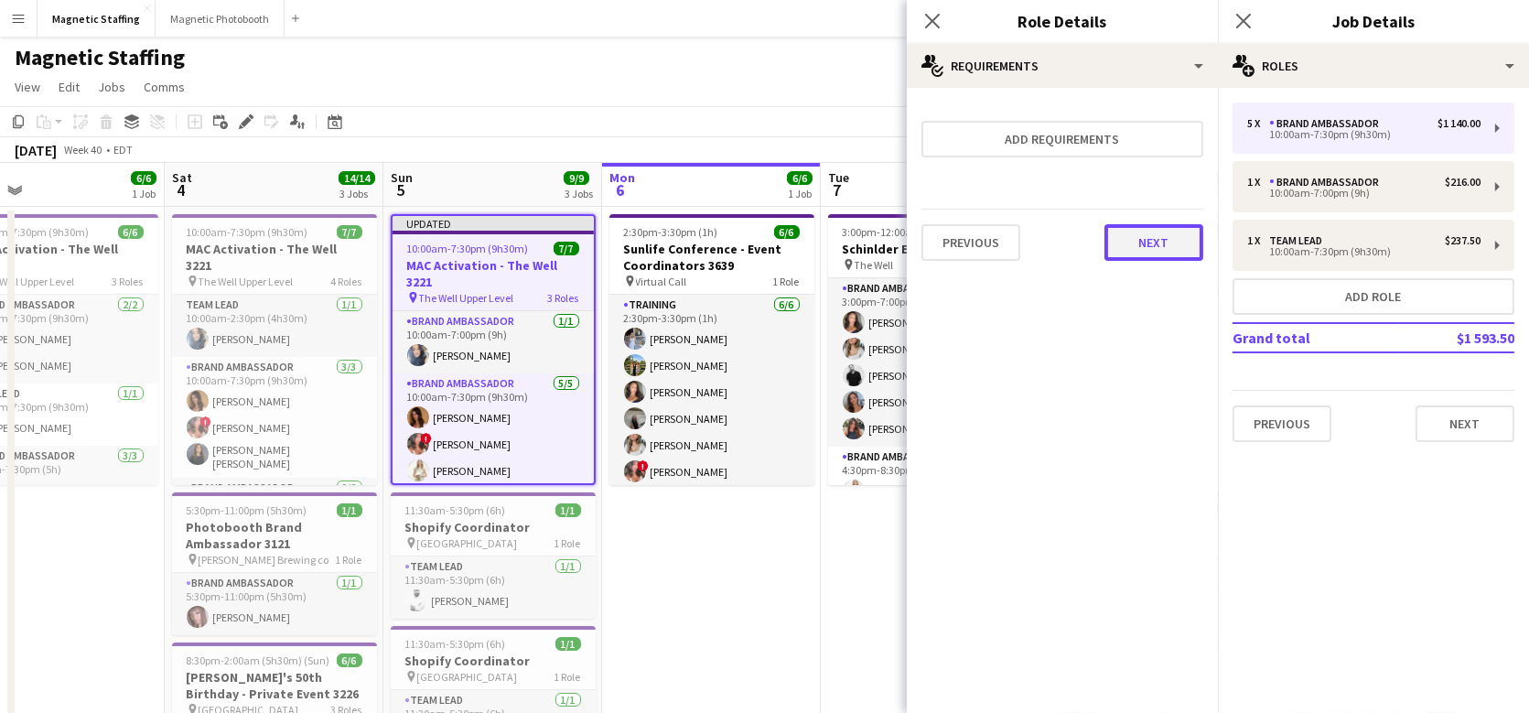
click at [1159, 243] on button "Next" at bounding box center [1154, 242] width 99 height 37
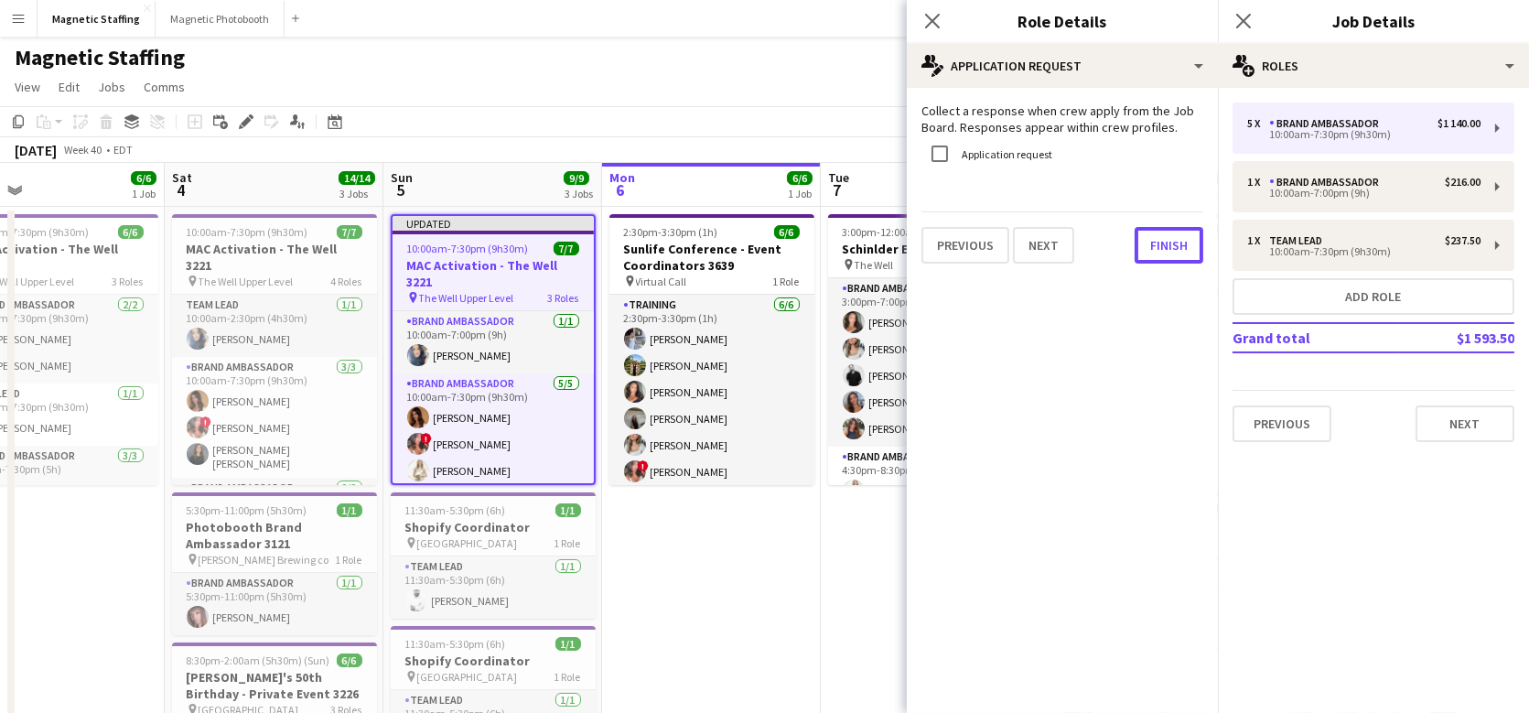
click at [1159, 243] on button "Finish" at bounding box center [1169, 245] width 69 height 37
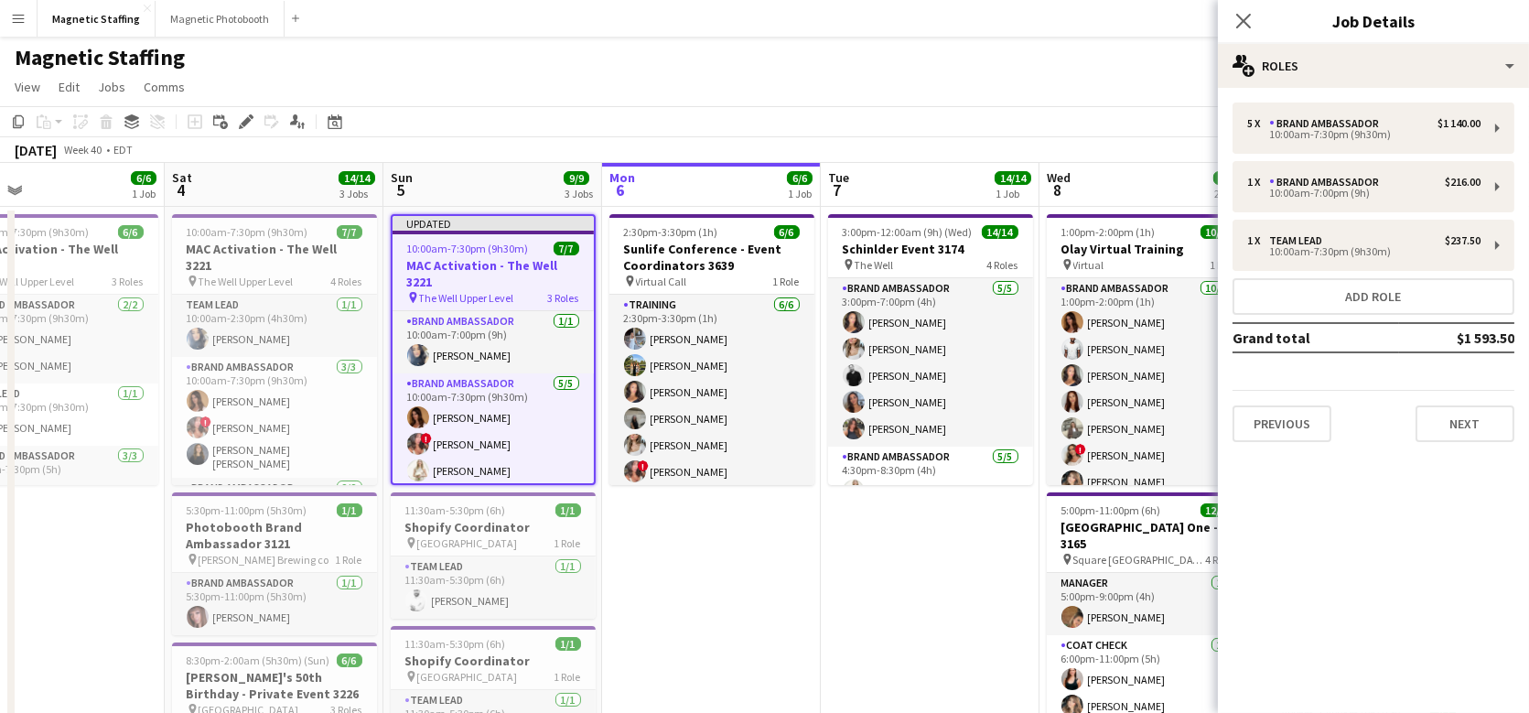
click at [1087, 110] on app-toolbar "Copy Paste Paste Command V Paste with crew Command Shift V Paste linked Job [GE…" at bounding box center [764, 121] width 1529 height 31
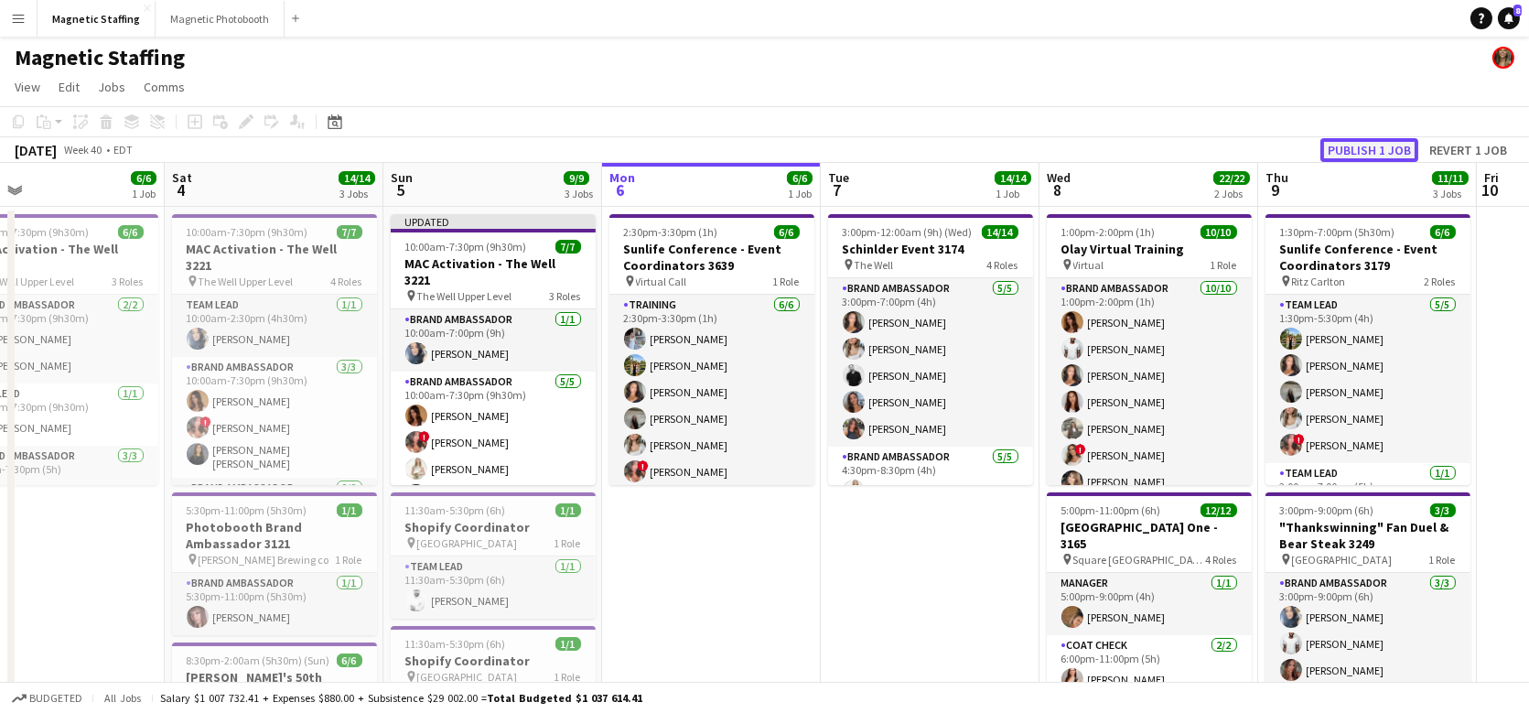
click at [1363, 149] on button "Publish 1 job" at bounding box center [1370, 150] width 98 height 24
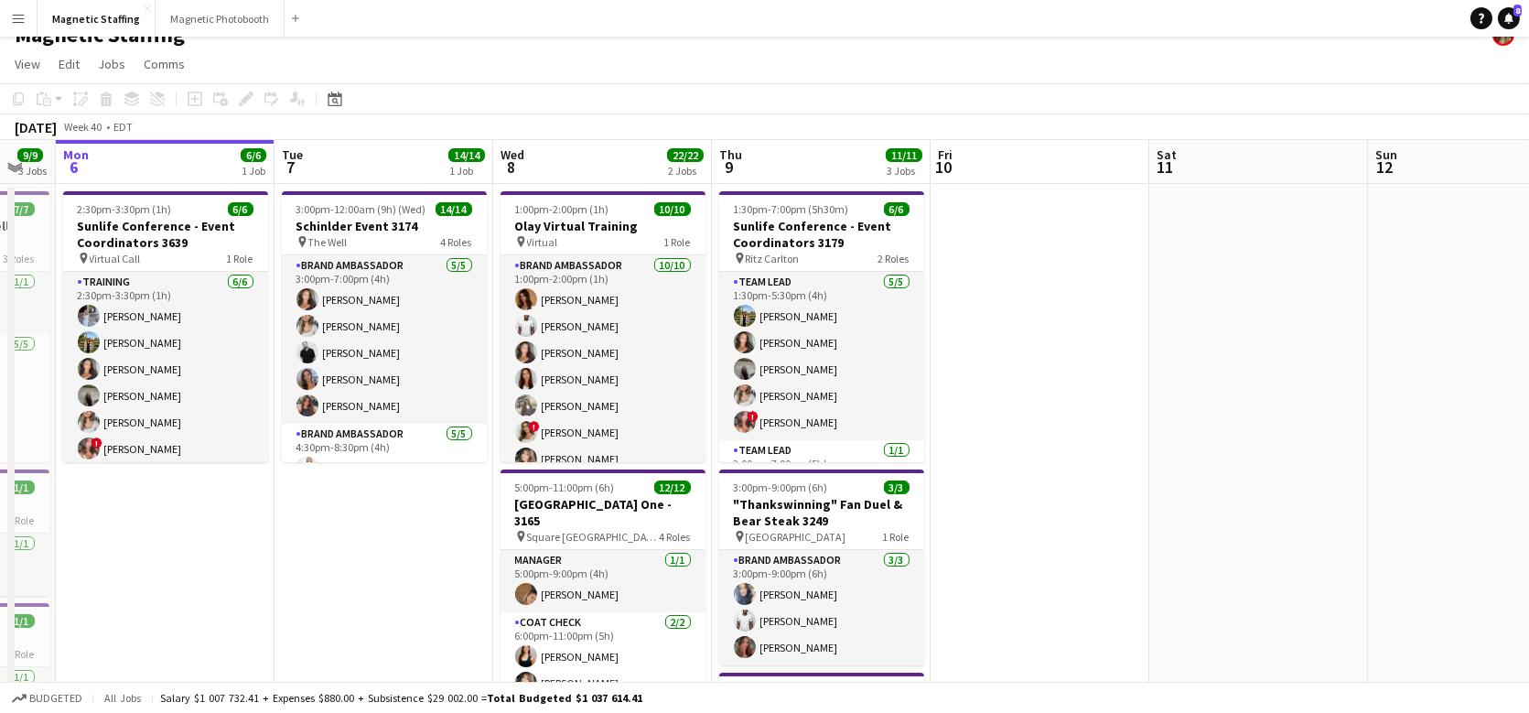
scroll to position [0, 620]
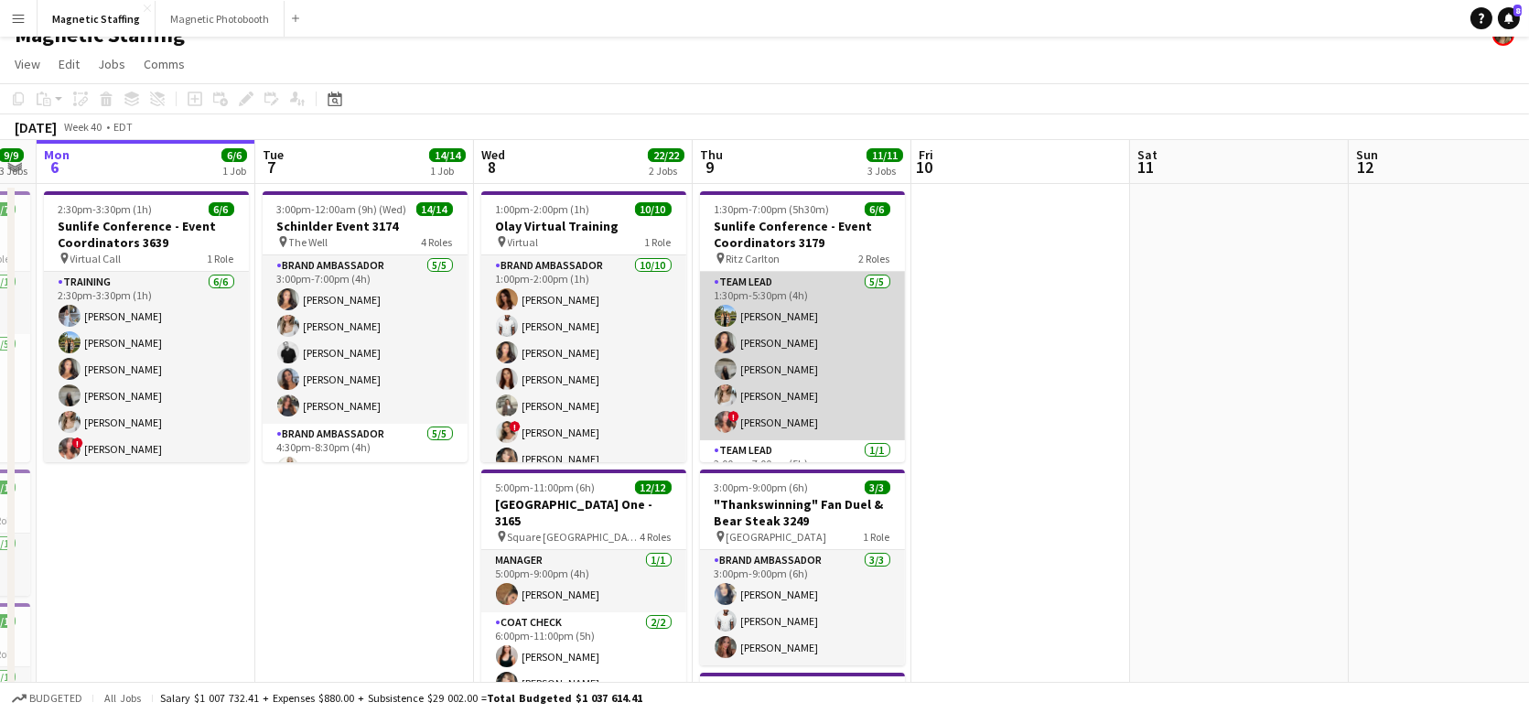
click at [805, 373] on app-card-role "Team Lead [DATE] 1:30pm-5:30pm (4h) [PERSON_NAME] [PERSON_NAME] [PERSON_NAME] […" at bounding box center [802, 356] width 205 height 168
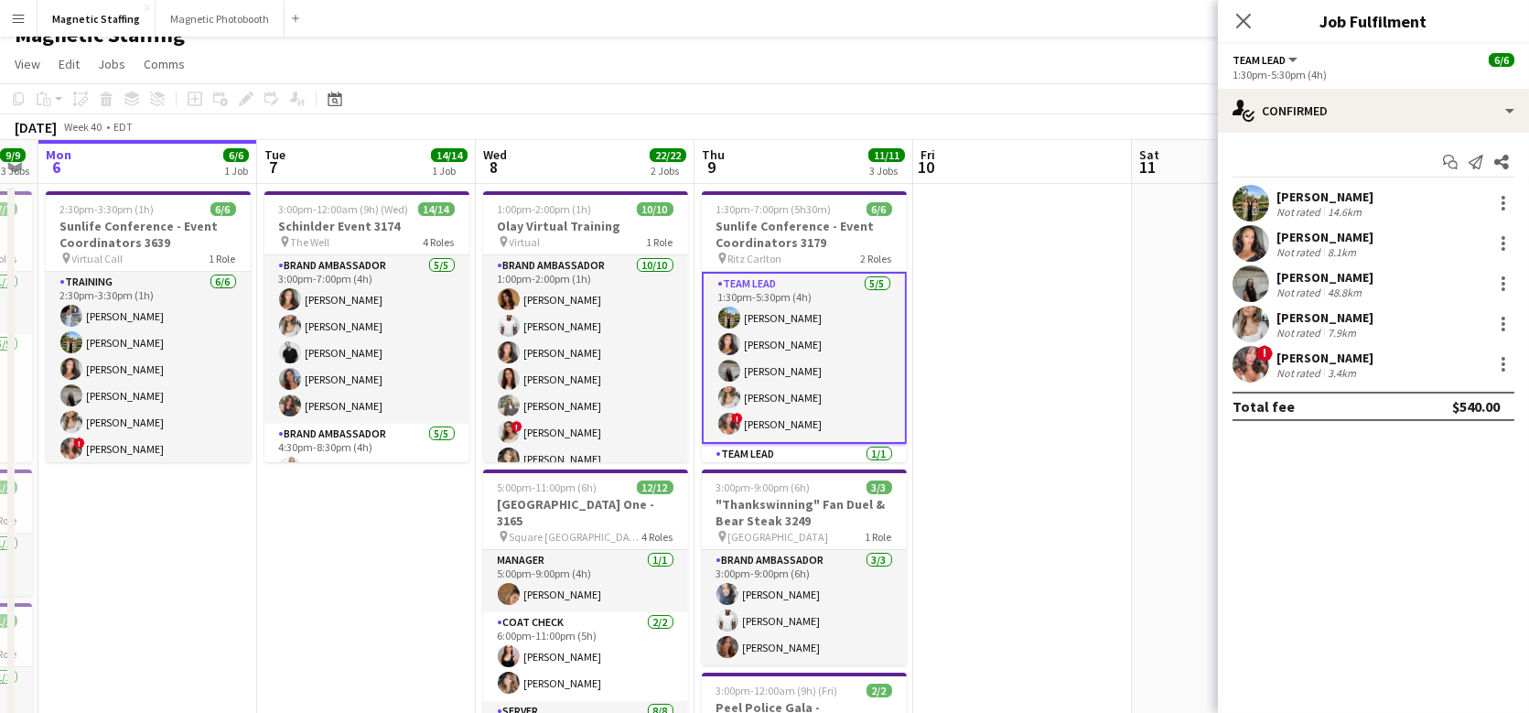
scroll to position [42, 0]
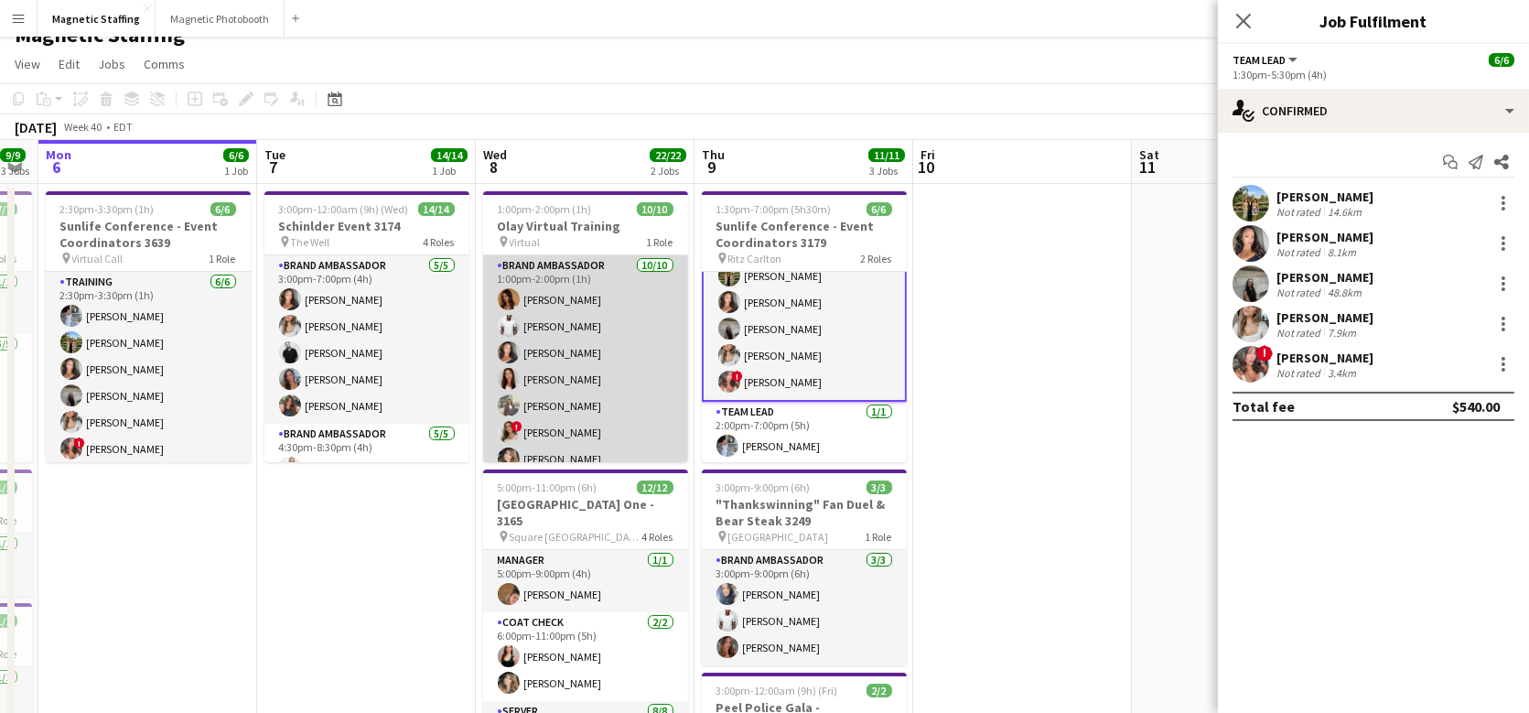
click at [676, 345] on app-card-role "Brand Ambassador [DATE] 1:00pm-2:00pm (1h) [PERSON_NAME] [PERSON_NAME] [PERSON_…" at bounding box center [585, 405] width 205 height 301
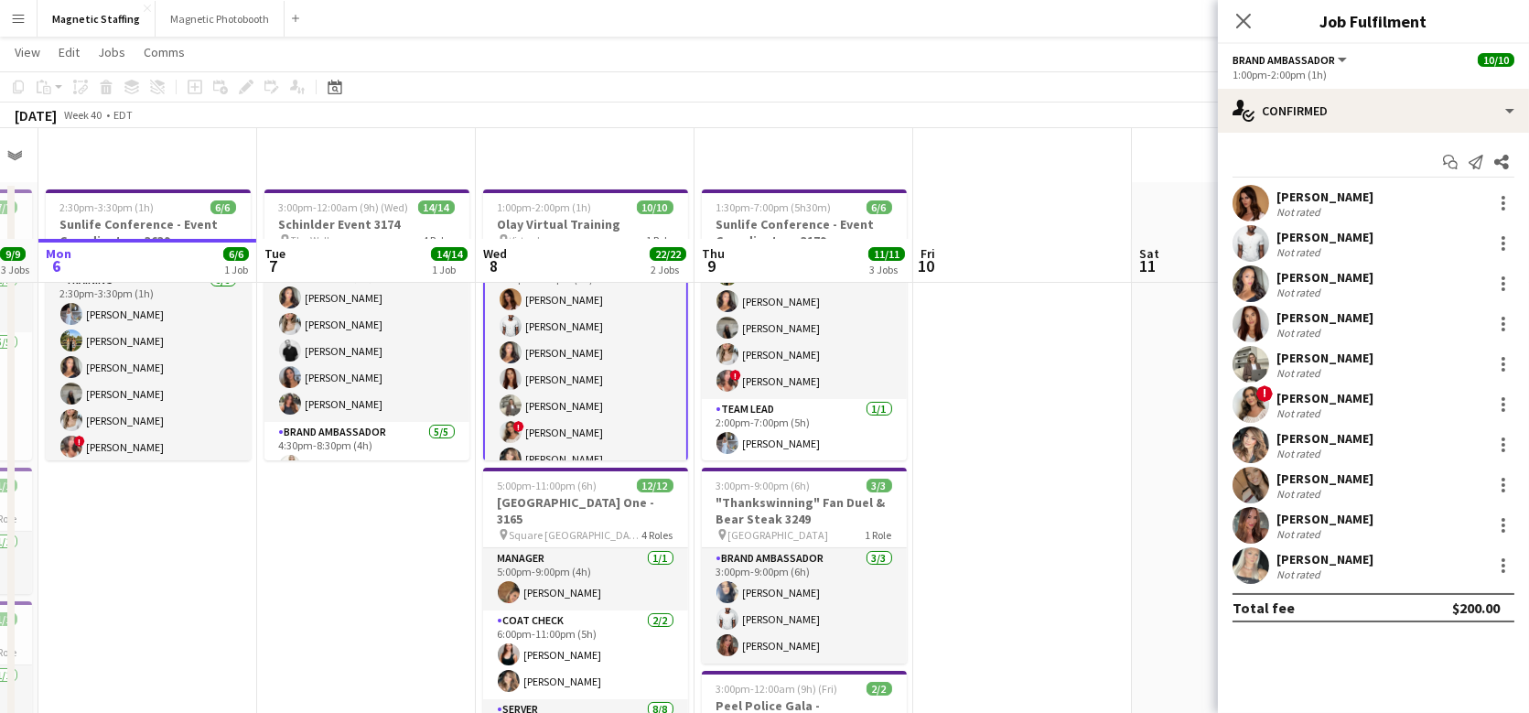
scroll to position [172, 0]
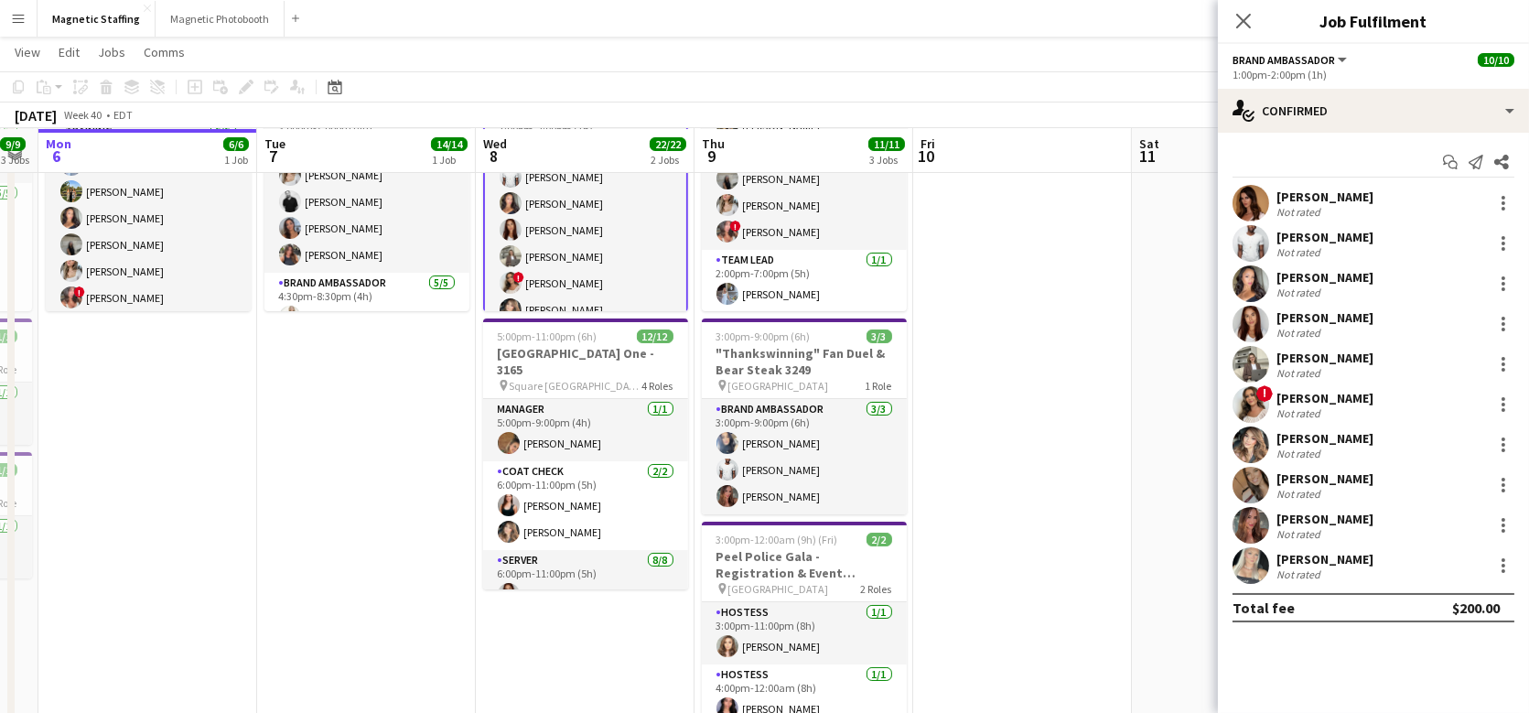
click at [608, 511] on app-card-role "Coat Check [DATE] 6:00pm-11:00pm (5h) [PERSON_NAME] [PERSON_NAME]" at bounding box center [585, 505] width 205 height 89
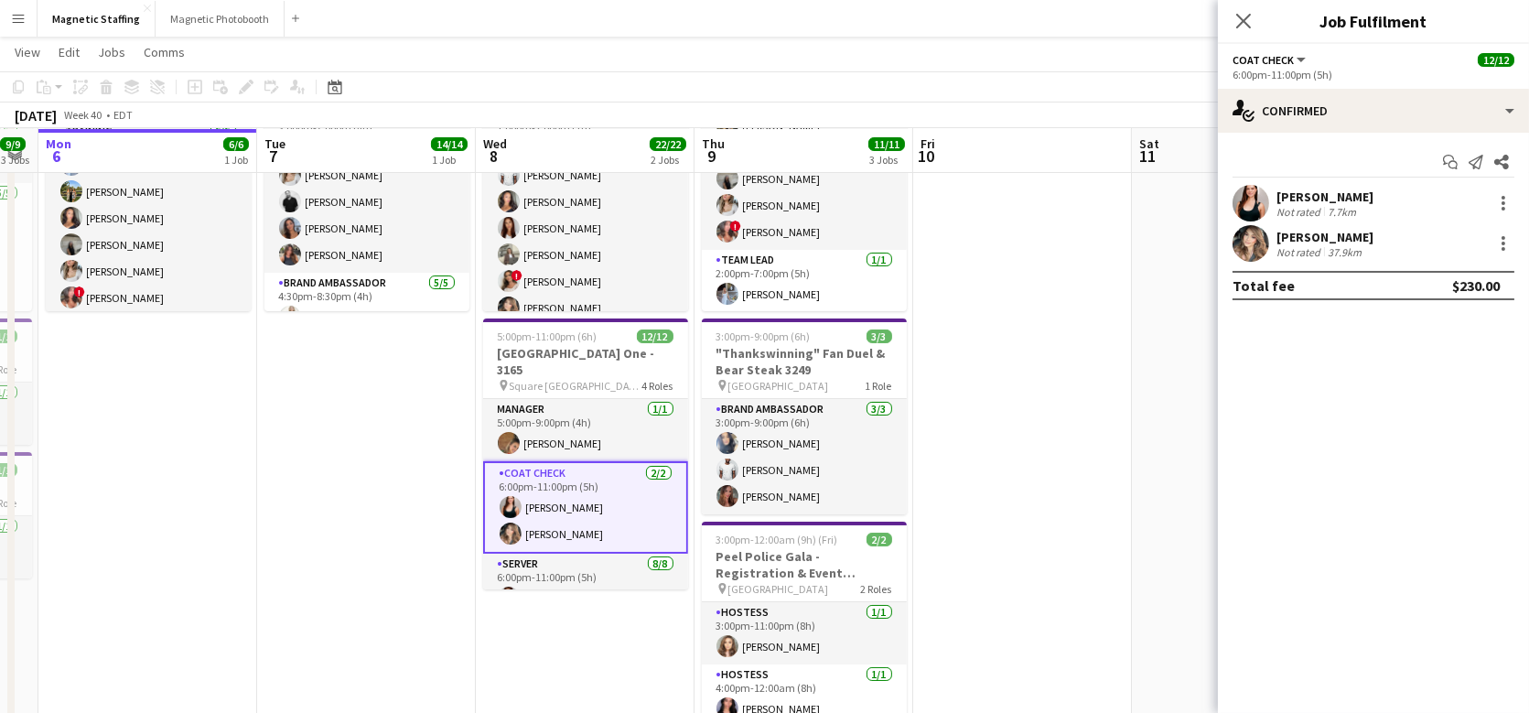
click at [577, 358] on h3 "[GEOGRAPHIC_DATA] One - 3165" at bounding box center [585, 361] width 205 height 33
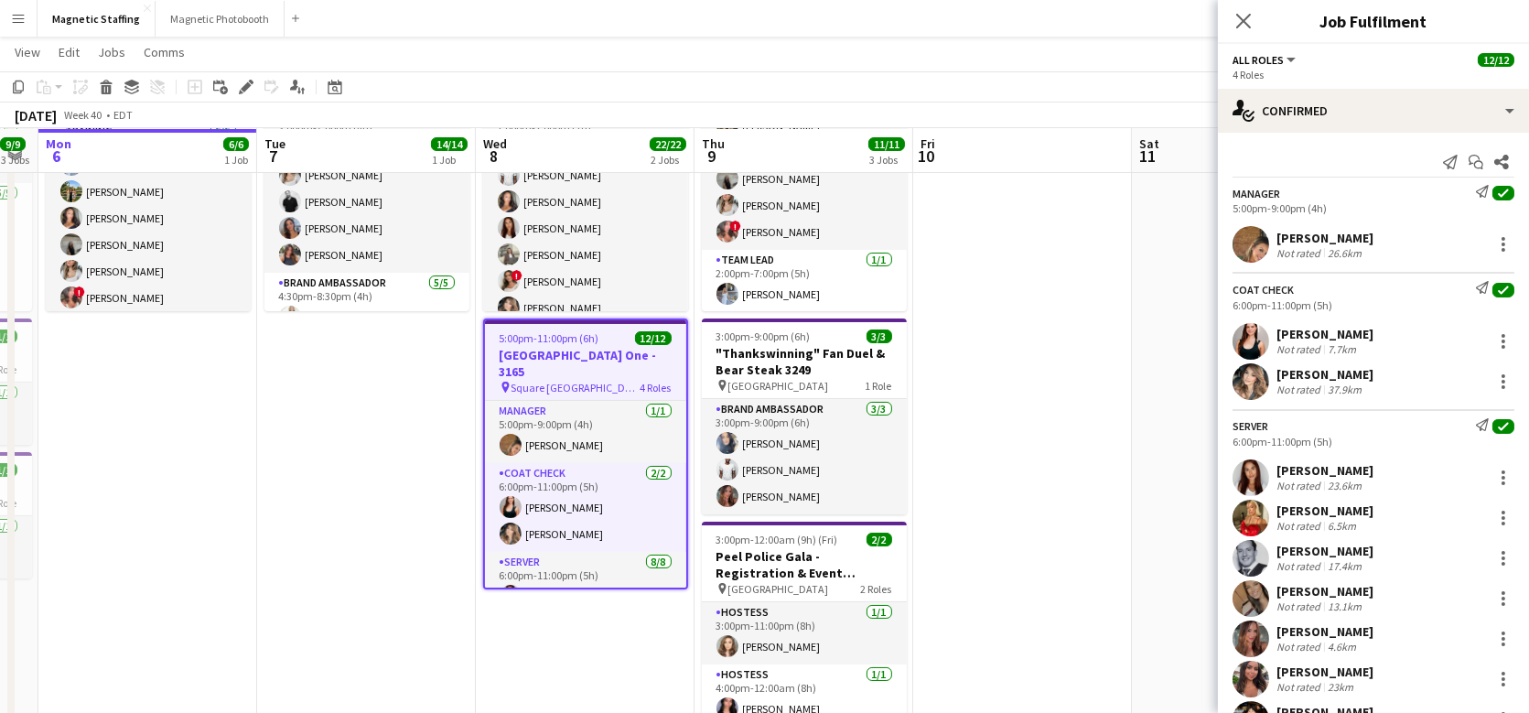
scroll to position [0, 620]
click at [243, 81] on icon "Edit" at bounding box center [246, 87] width 15 height 15
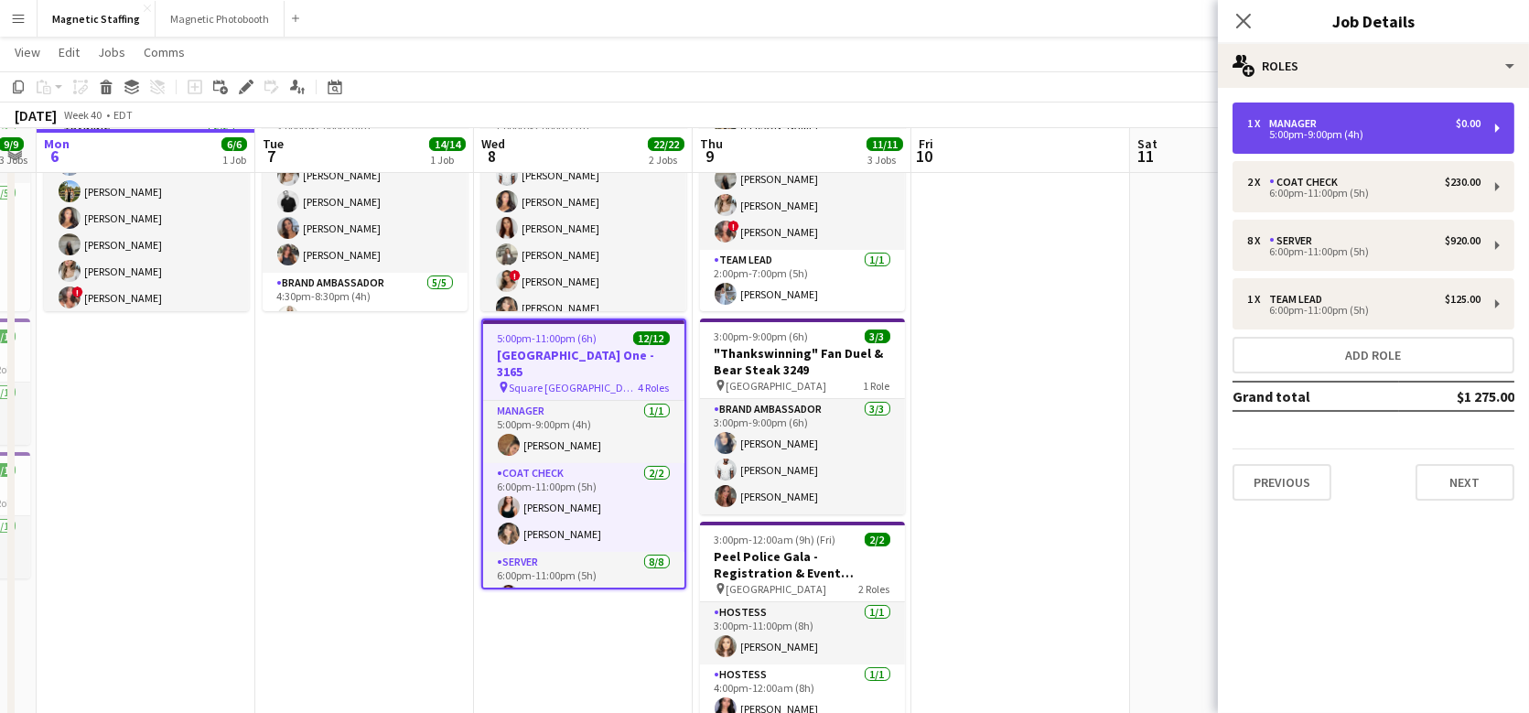
click at [1263, 146] on div "1 x Manager $0.00 5:00pm-9:00pm (4h)" at bounding box center [1374, 128] width 282 height 51
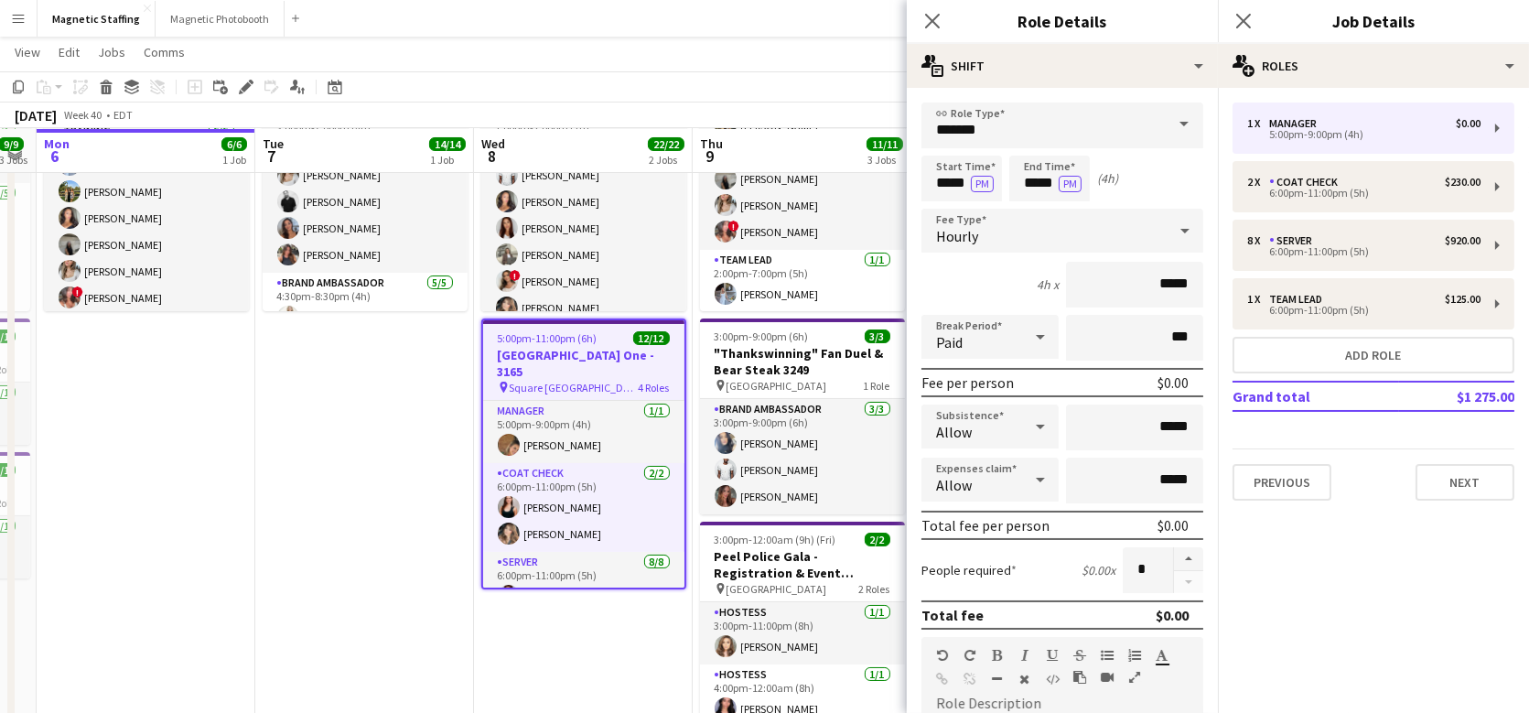
click at [363, 445] on app-date-cell "3:00pm-12:00am (9h) (Wed) 14/14 Schinlder Event 3174 pin The Well 4 Roles Brand…" at bounding box center [364, 564] width 219 height 1063
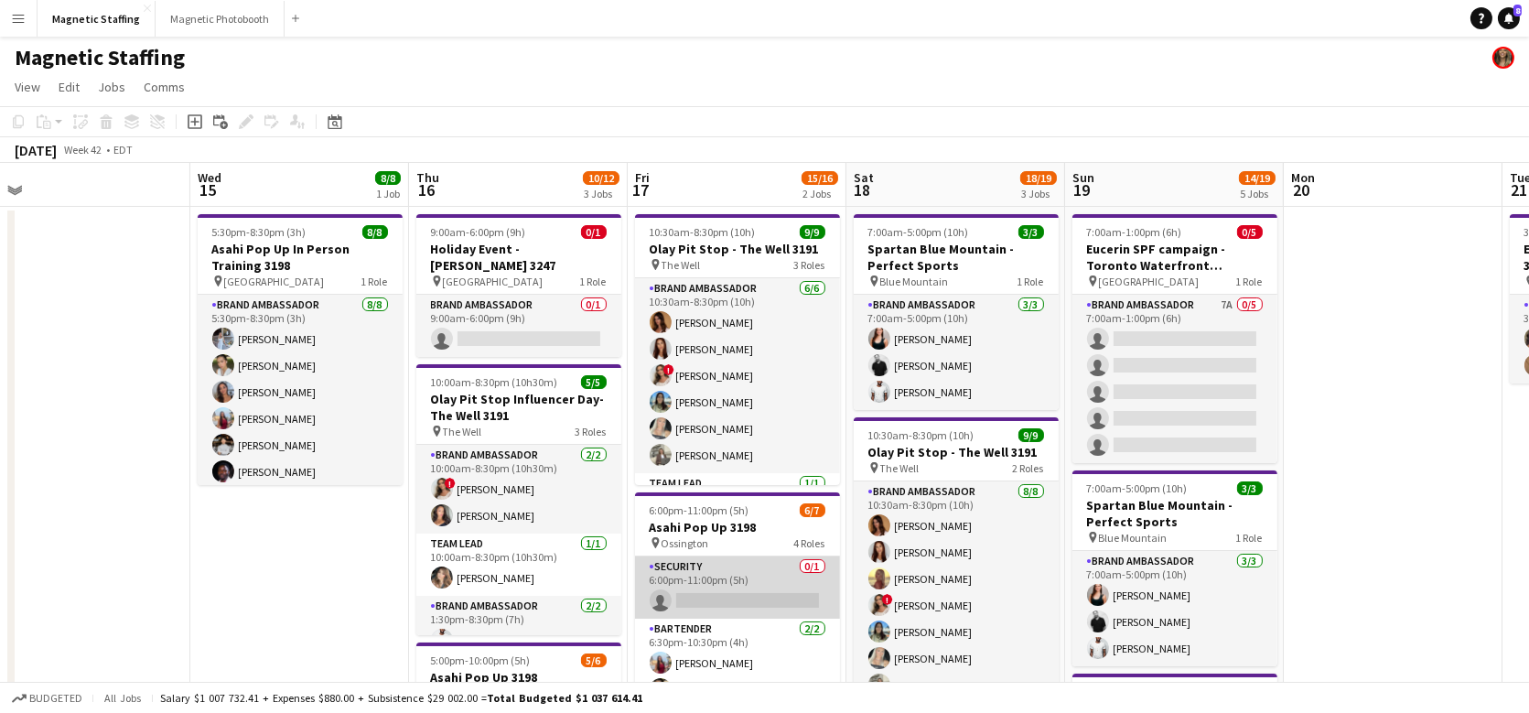
scroll to position [64, 0]
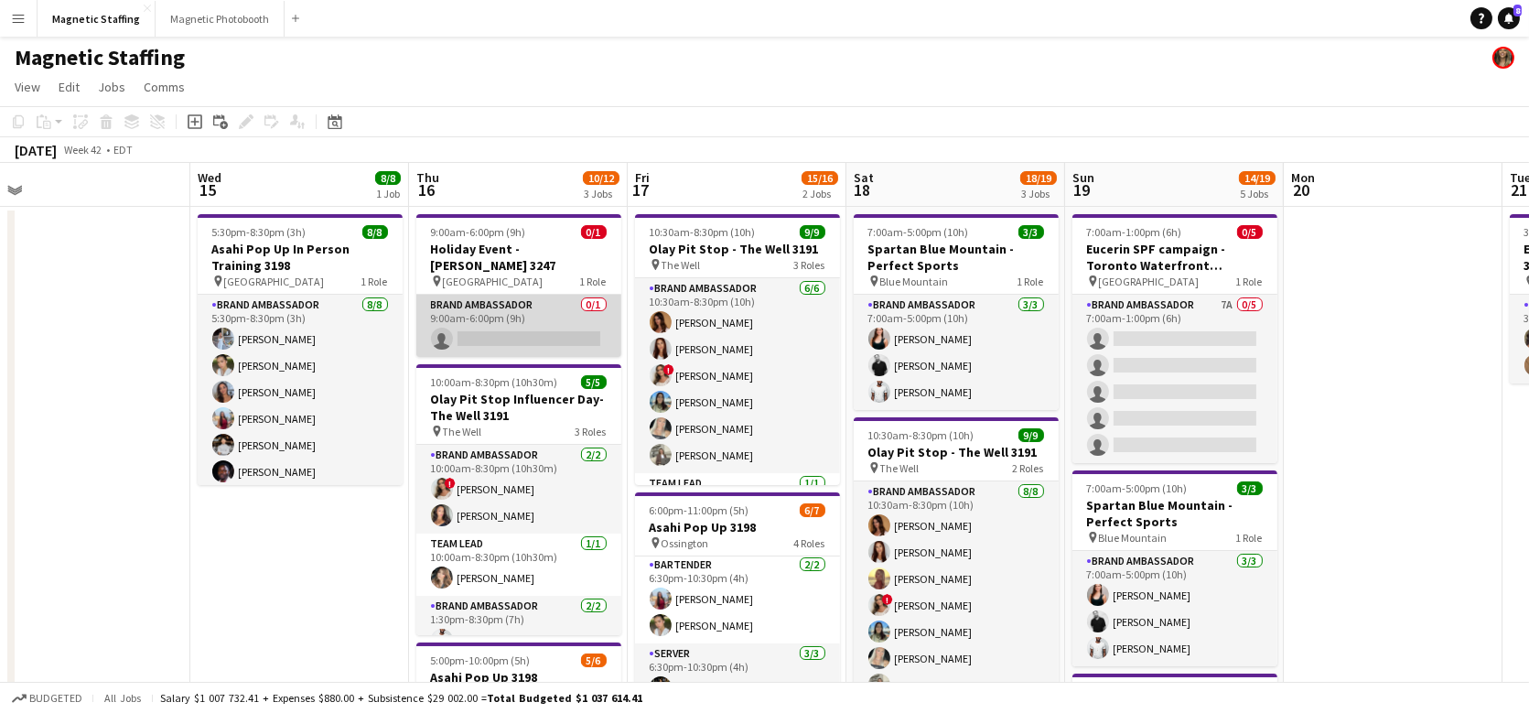
click at [494, 321] on app-card-role "Brand Ambassador 0/1 9:00am-6:00pm (9h) single-neutral-actions" at bounding box center [518, 326] width 205 height 62
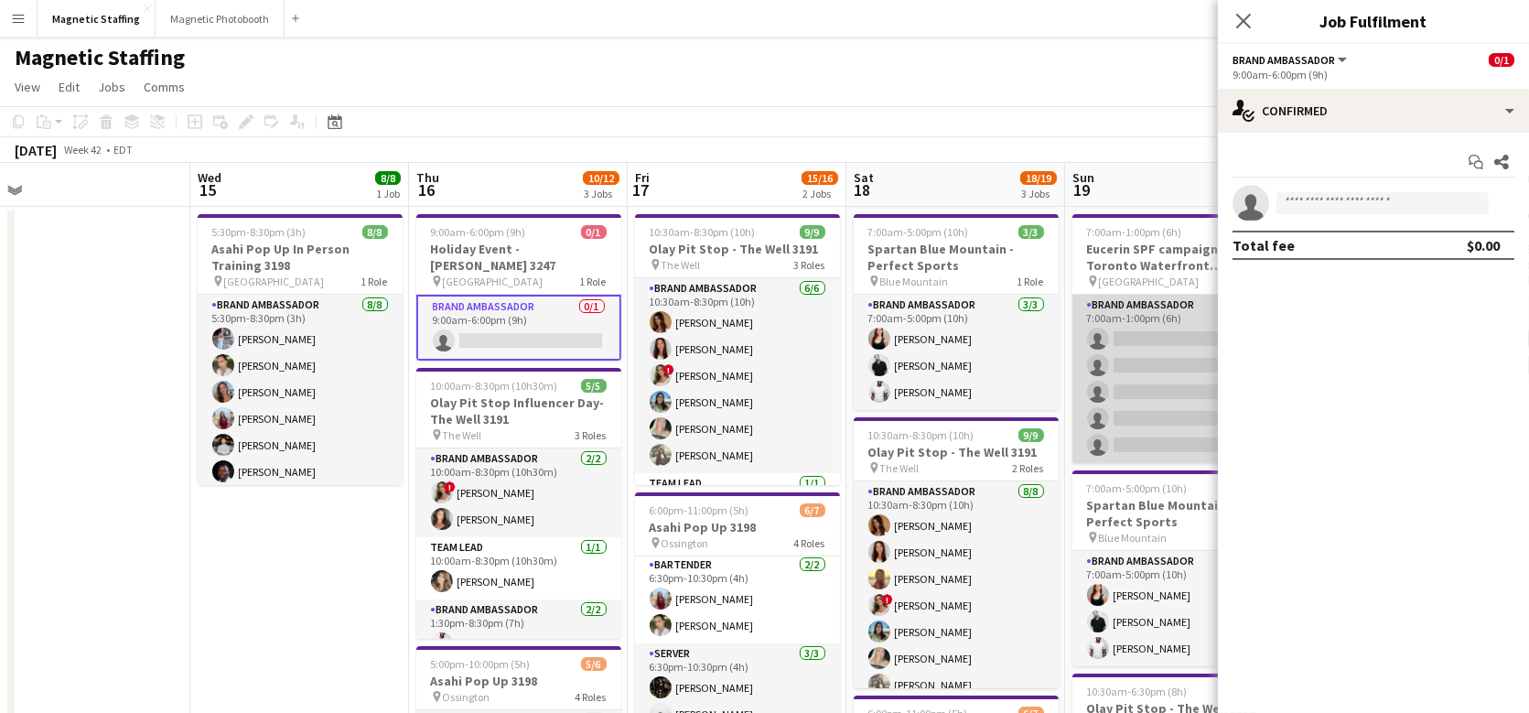
scroll to position [0, 684]
click at [1139, 336] on app-card-role "Brand Ambassador 7A 0/5 7:00am-1:00pm (6h) single-neutral-actions single-neutra…" at bounding box center [1176, 379] width 205 height 168
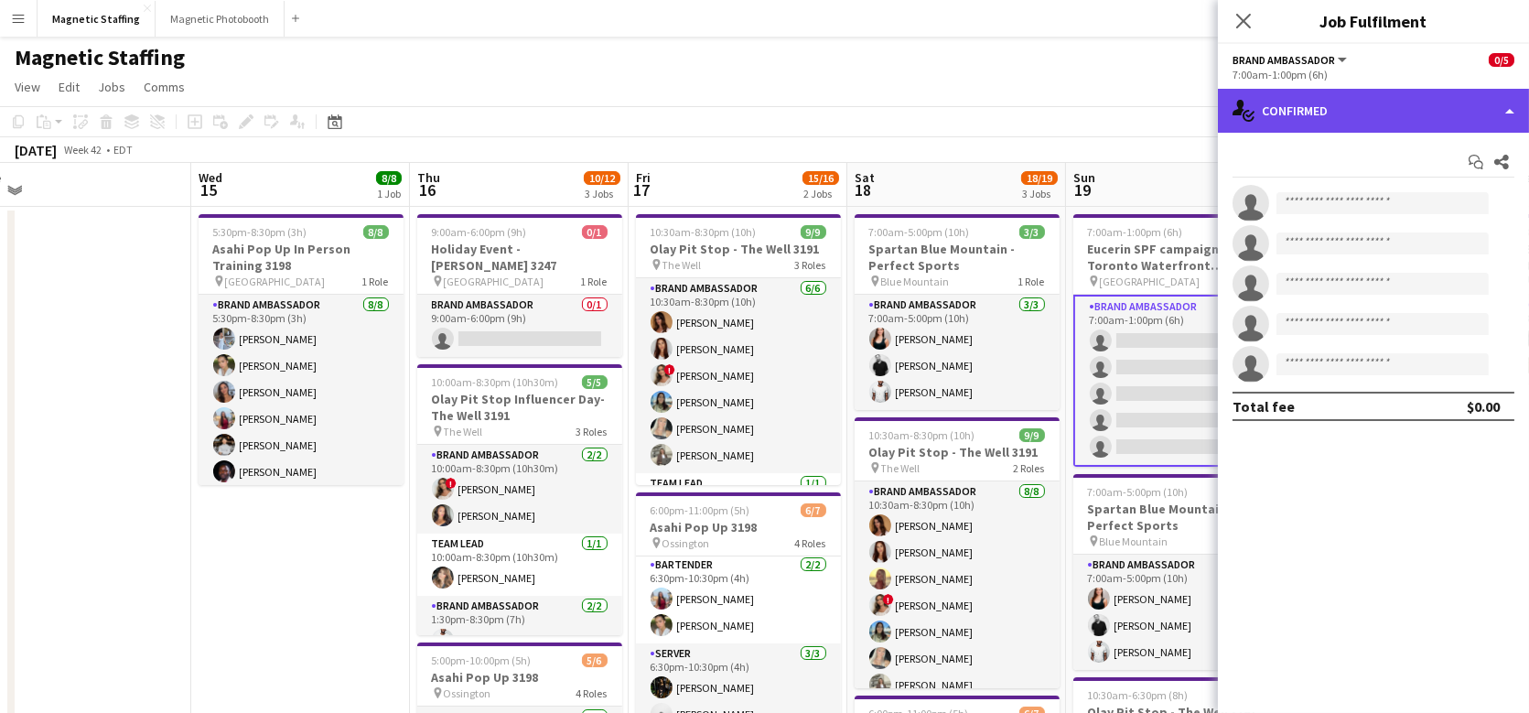
click at [1300, 124] on div "single-neutral-actions-check-2 Confirmed" at bounding box center [1373, 111] width 311 height 44
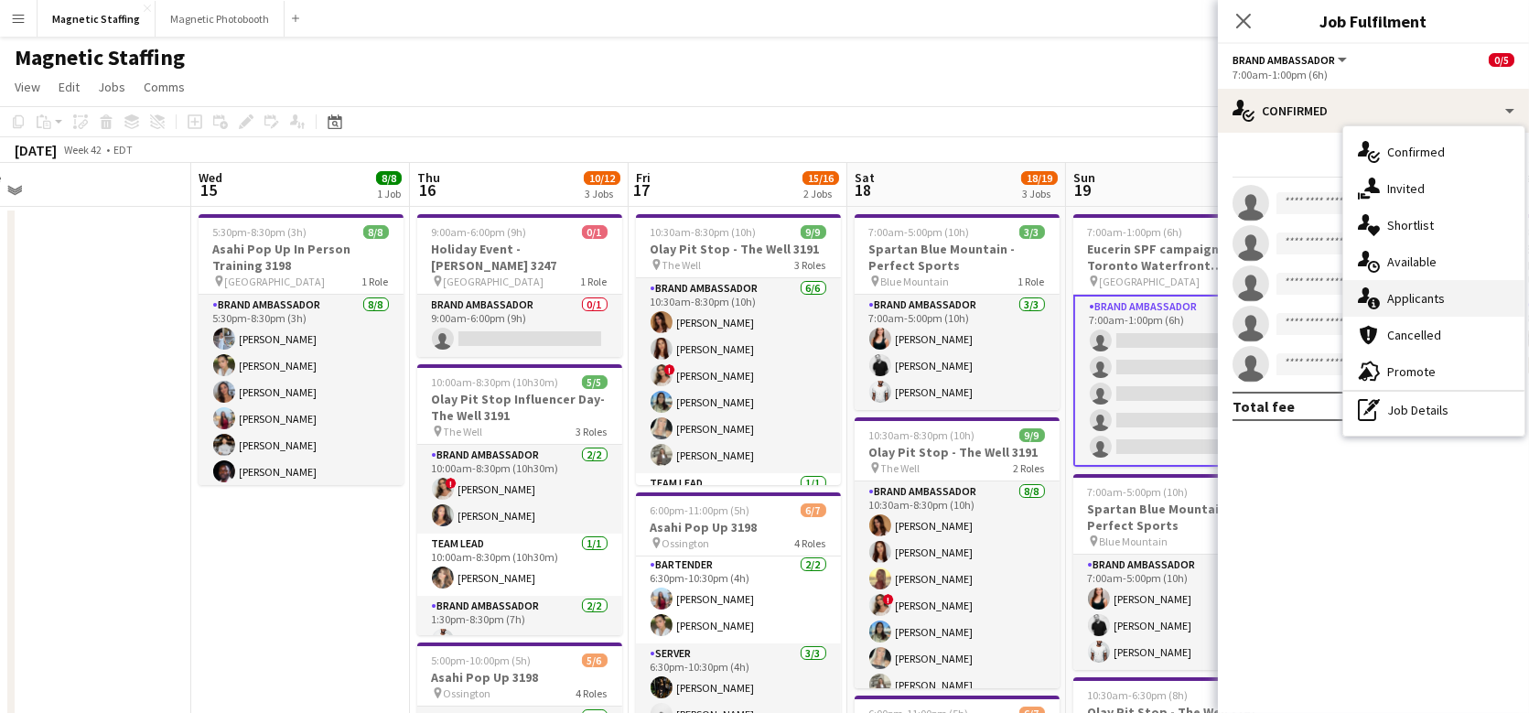
click at [1372, 291] on icon "single-neutral-actions-information" at bounding box center [1369, 298] width 22 height 22
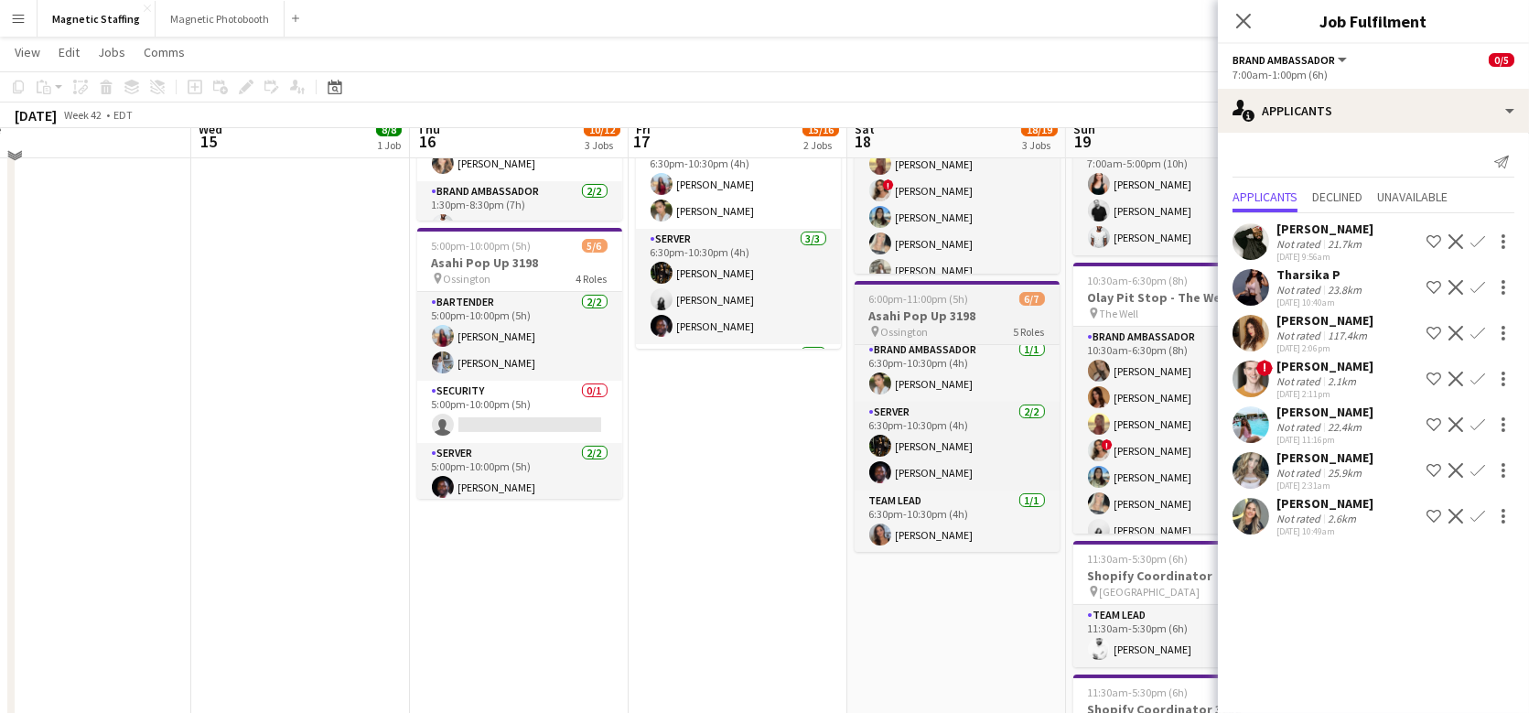
scroll to position [417, 0]
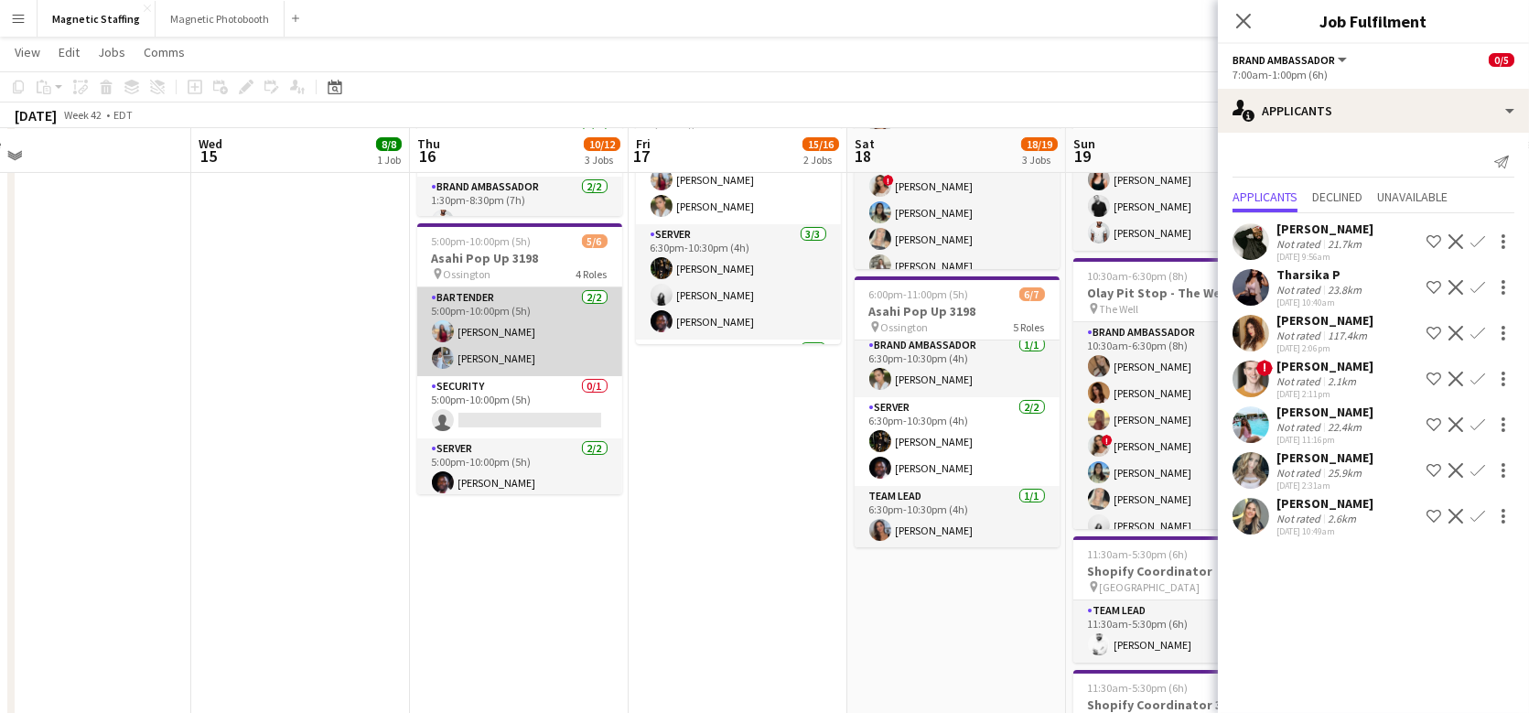
click at [518, 336] on app-card-role "Bartender [DATE] 5:00pm-10:00pm (5h) [PERSON_NAME] [PERSON_NAME]" at bounding box center [519, 331] width 205 height 89
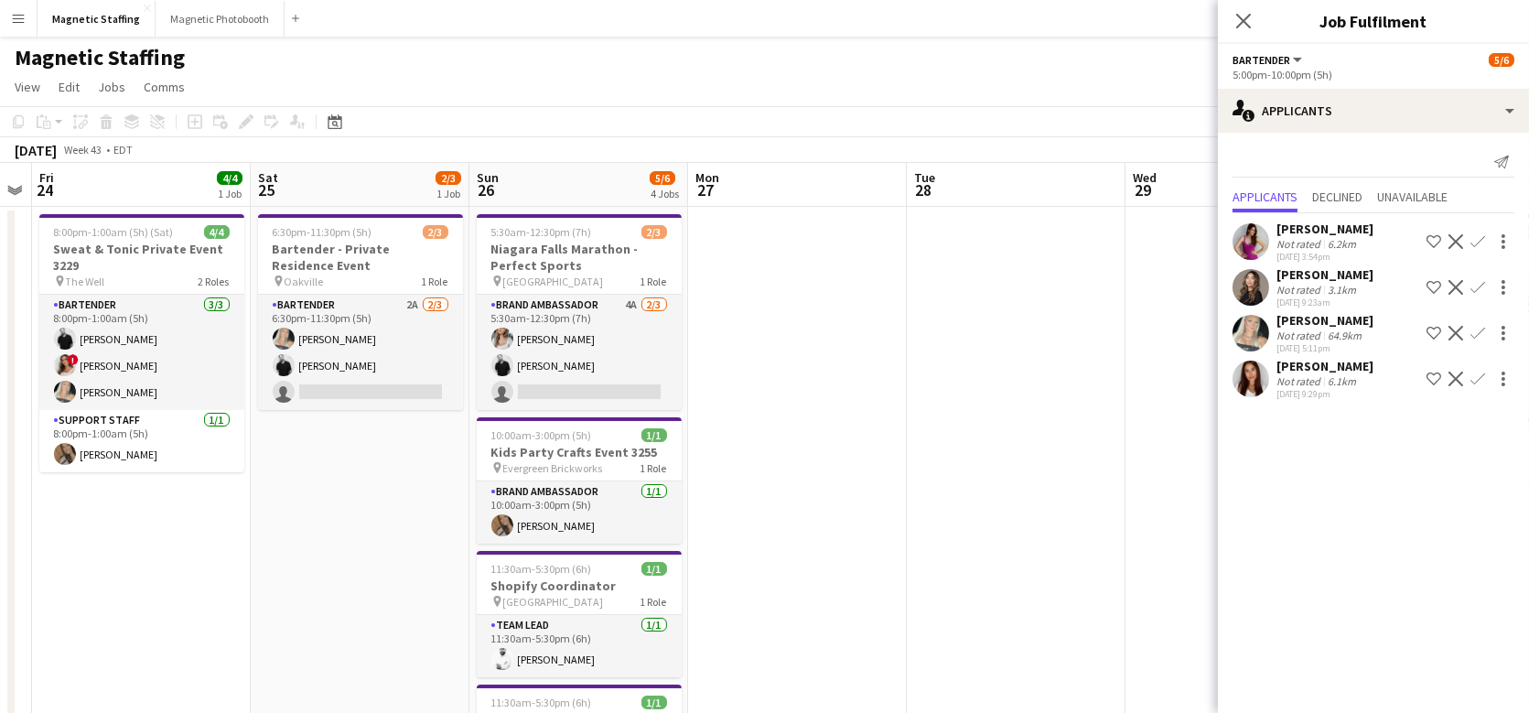
scroll to position [0, 642]
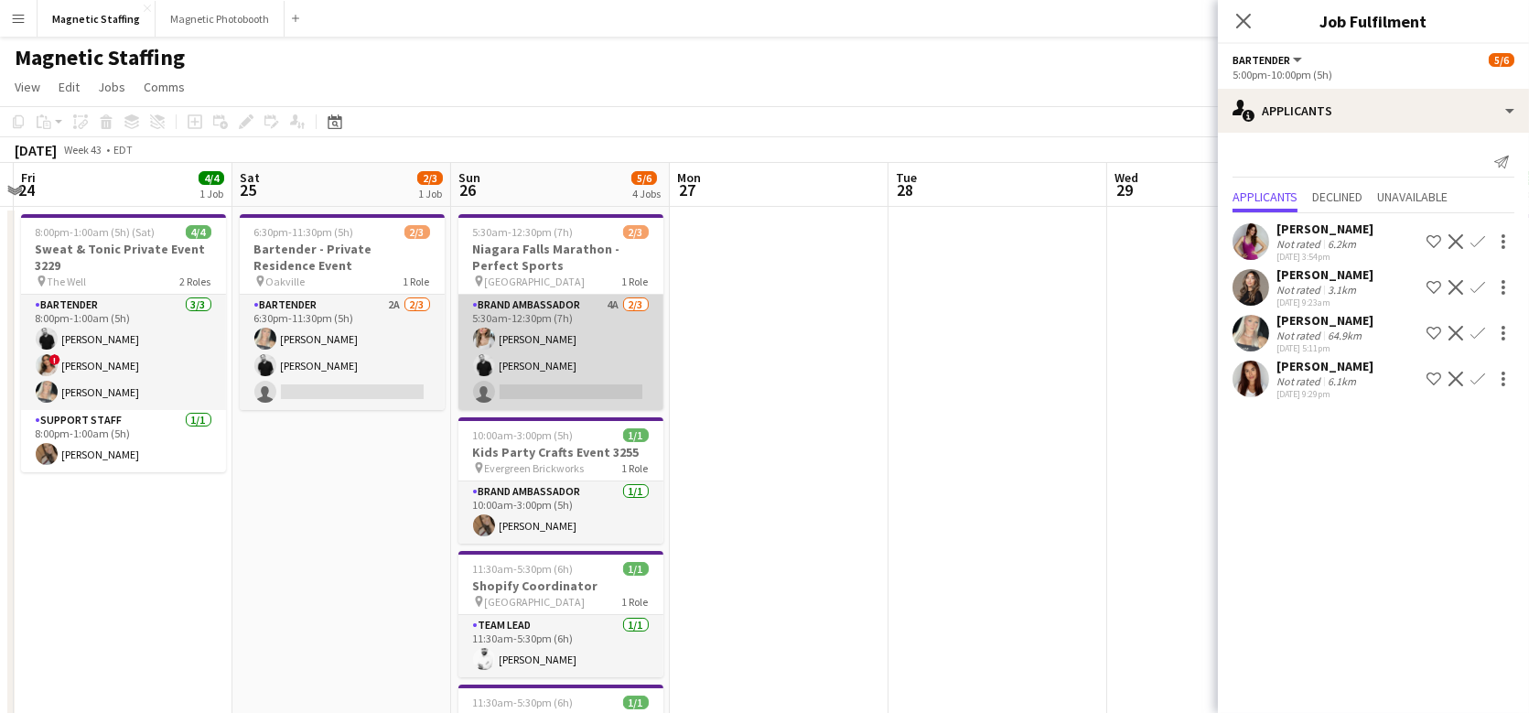
click at [564, 363] on app-card-role "Brand Ambassador 4A [DATE] 5:30am-12:30pm (7h) [PERSON_NAME] [PERSON_NAME] sing…" at bounding box center [561, 352] width 205 height 115
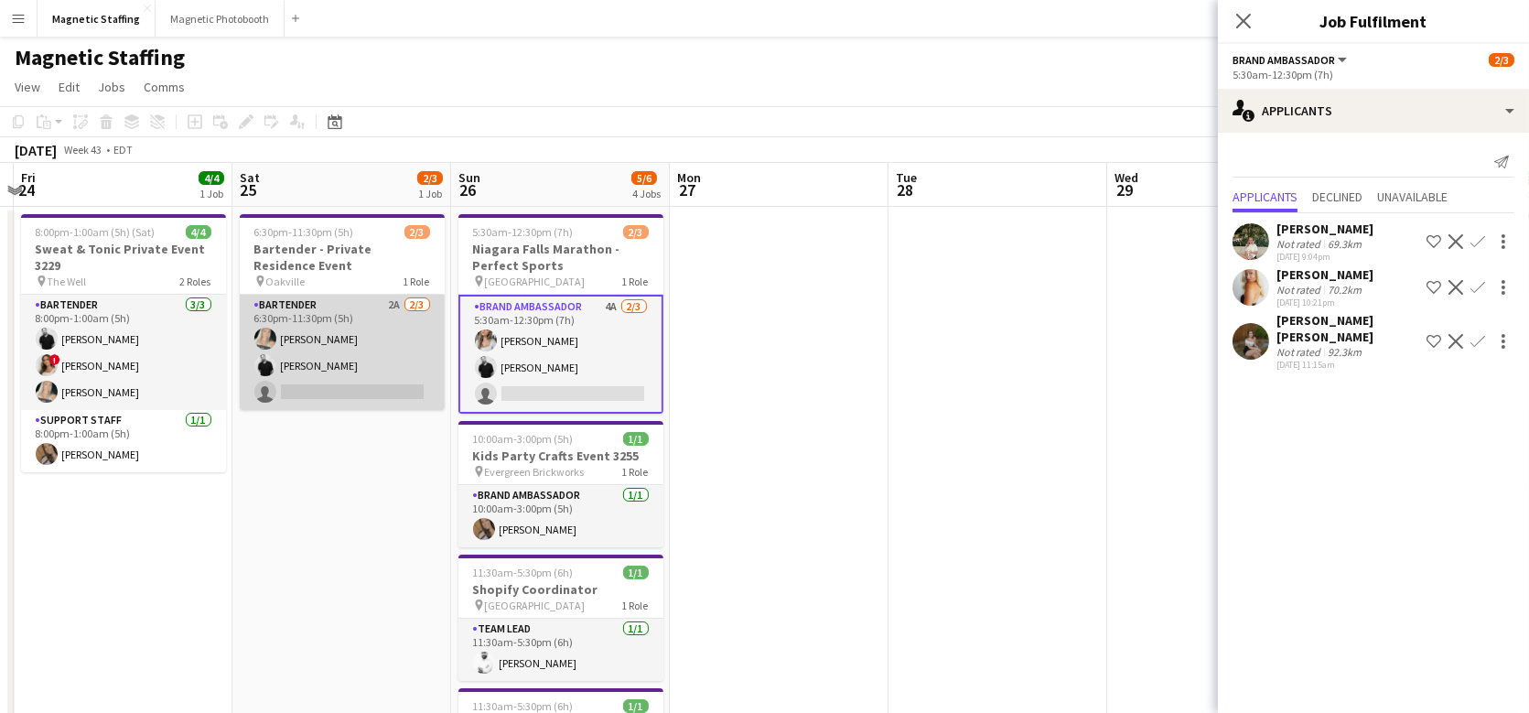
click at [295, 358] on app-card-role "Bartender 2A [DATE] 6:30pm-11:30pm (5h) [PERSON_NAME] [PERSON_NAME] single-neut…" at bounding box center [342, 352] width 205 height 115
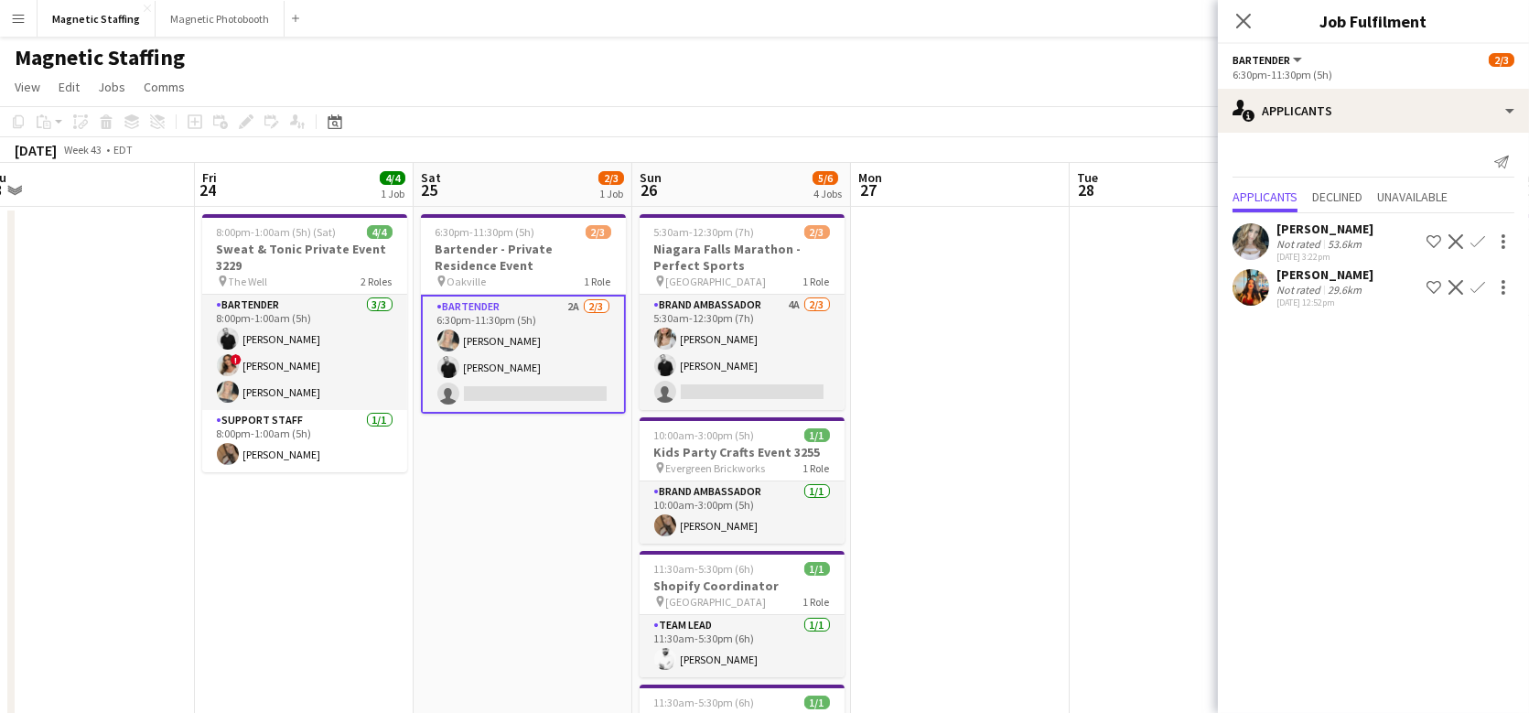
scroll to position [0, 405]
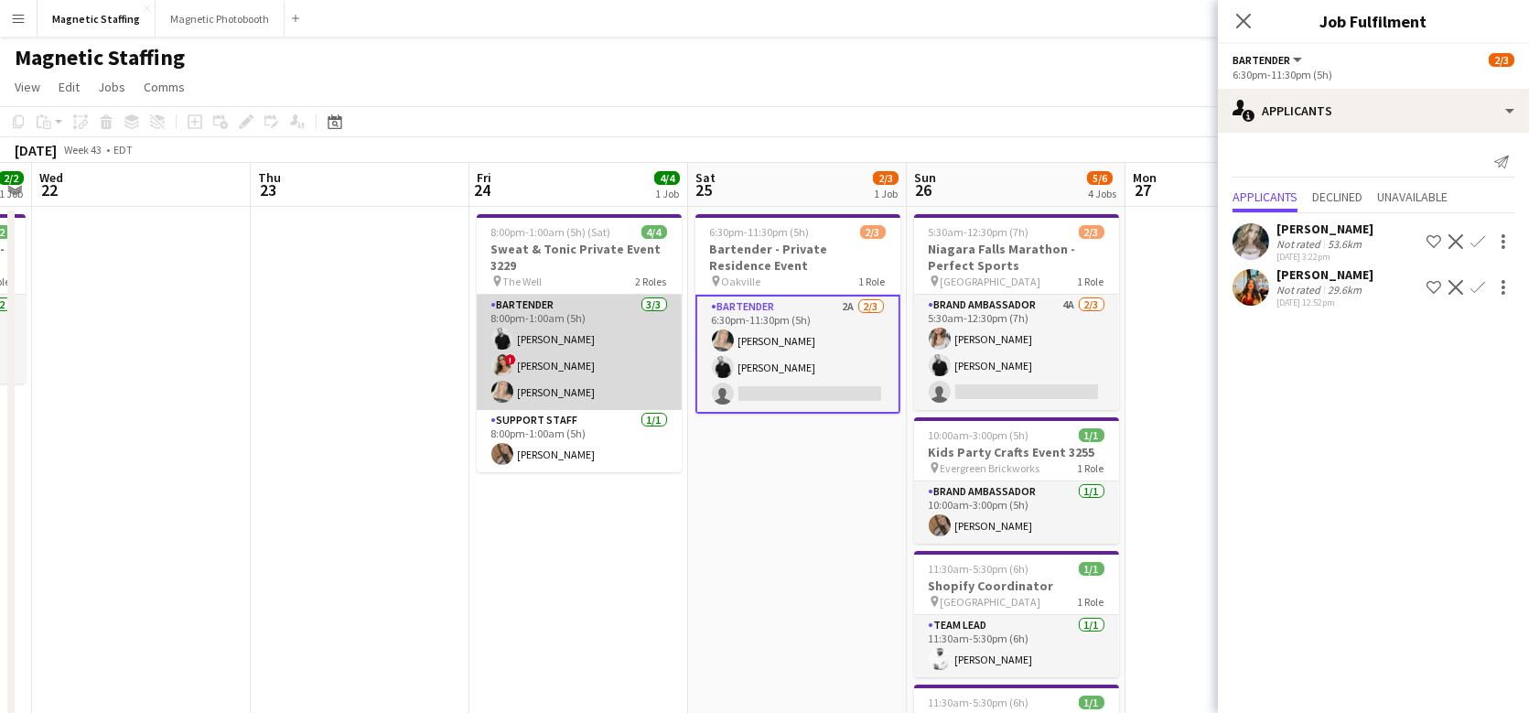
click at [529, 374] on app-card-role "Bartender [DATE] 8:00pm-1:00am (5h) [PERSON_NAME] ! [PERSON_NAME] [PERSON_NAME]" at bounding box center [579, 352] width 205 height 115
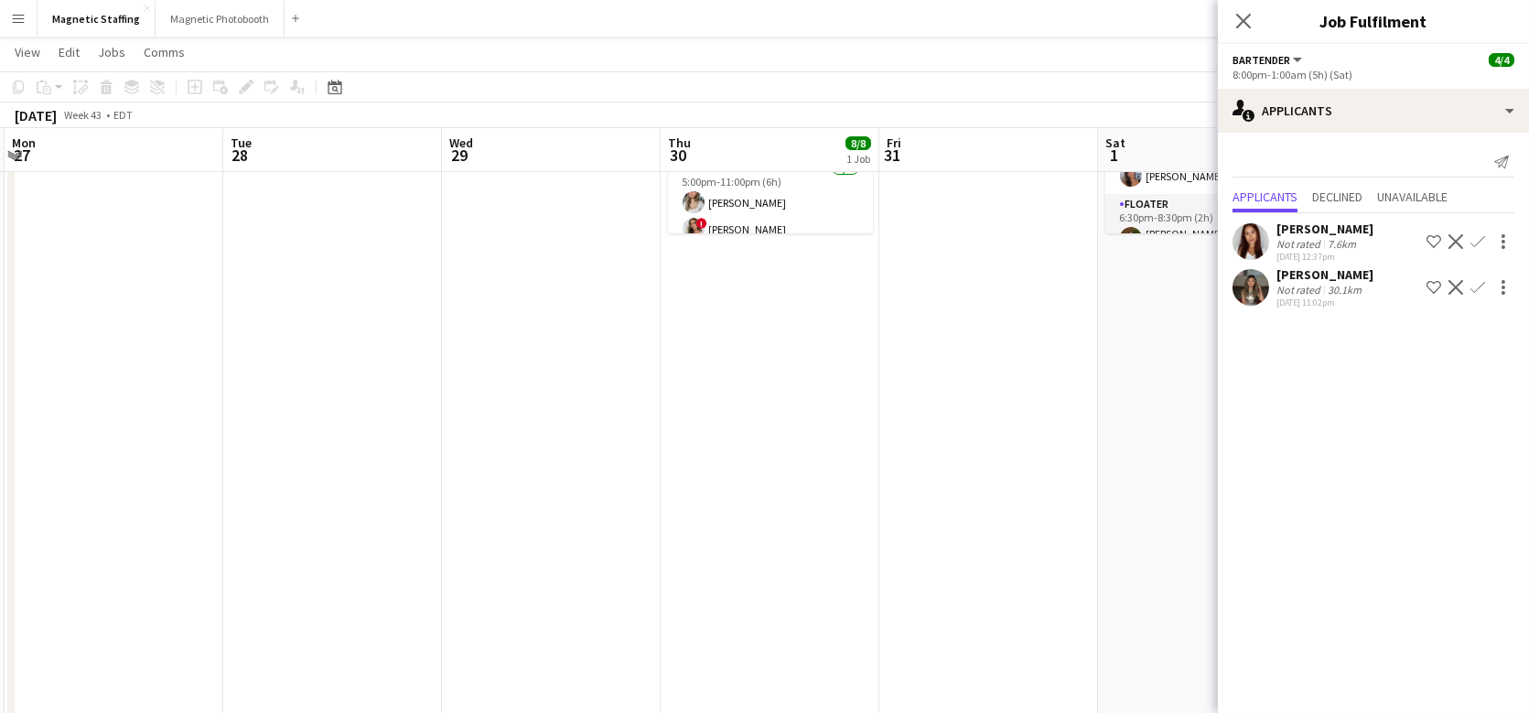
scroll to position [0, 0]
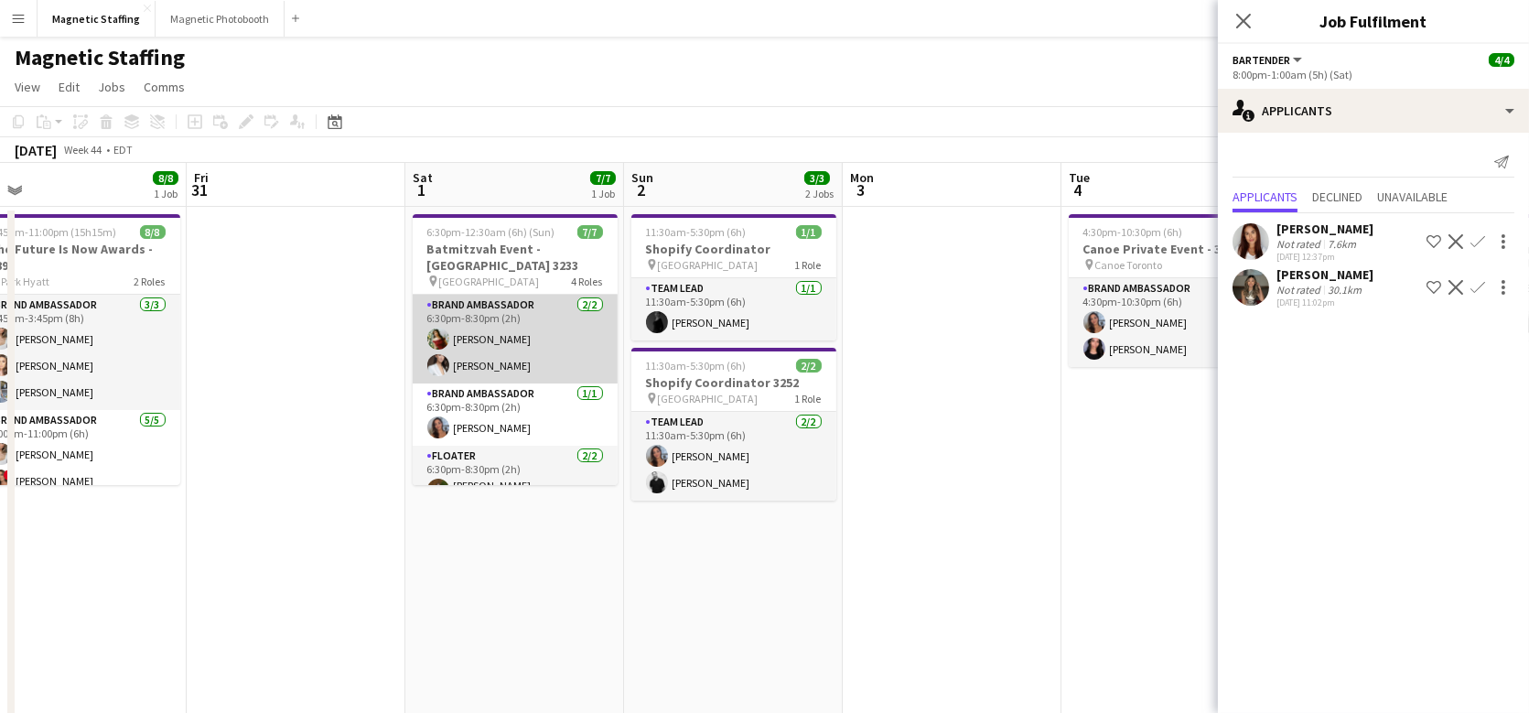
click at [557, 339] on app-card-role "Brand Ambassador [DATE] 6:30pm-8:30pm (2h) [PERSON_NAME] [PERSON_NAME]" at bounding box center [515, 339] width 205 height 89
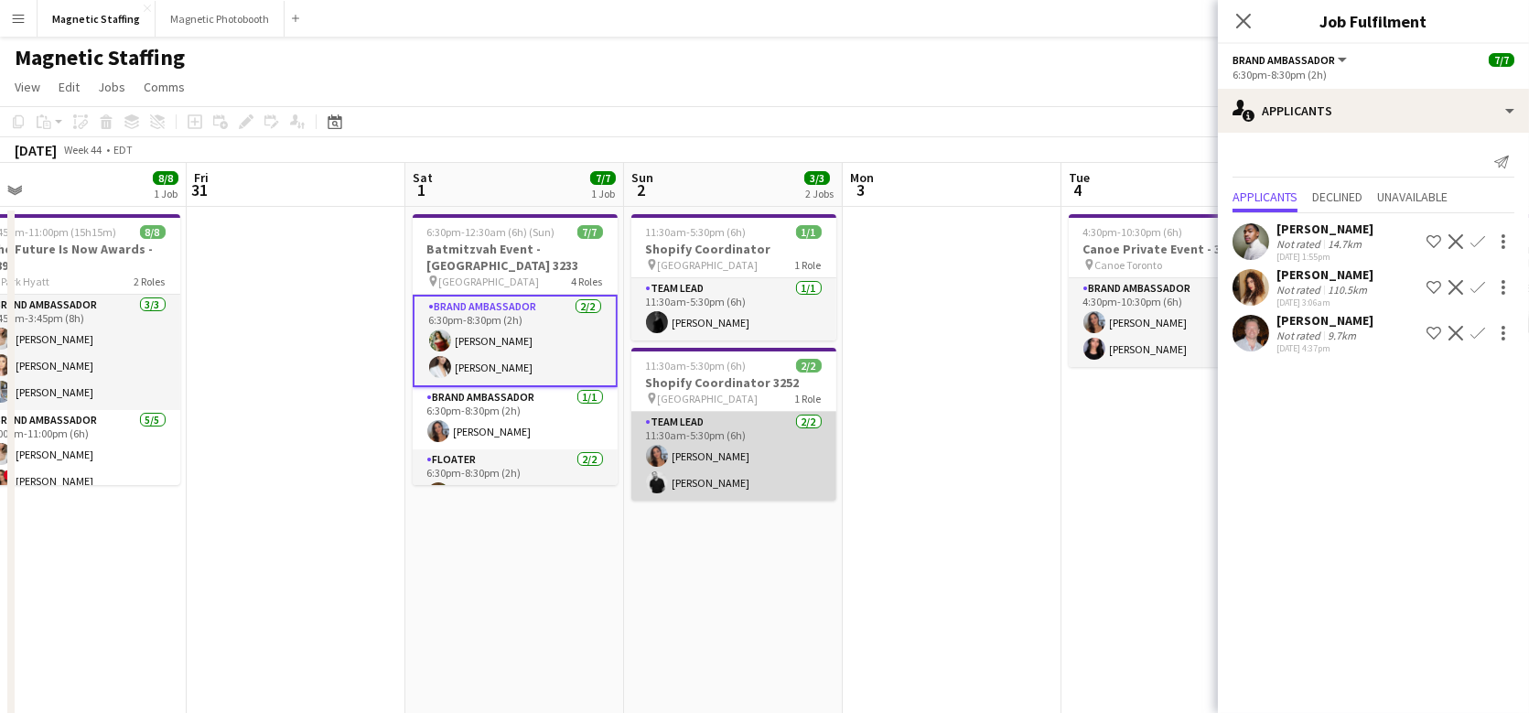
click at [727, 478] on app-card-role "Team Lead [DATE] 11:30am-5:30pm (6h) [PERSON_NAME] [PERSON_NAME]" at bounding box center [733, 456] width 205 height 89
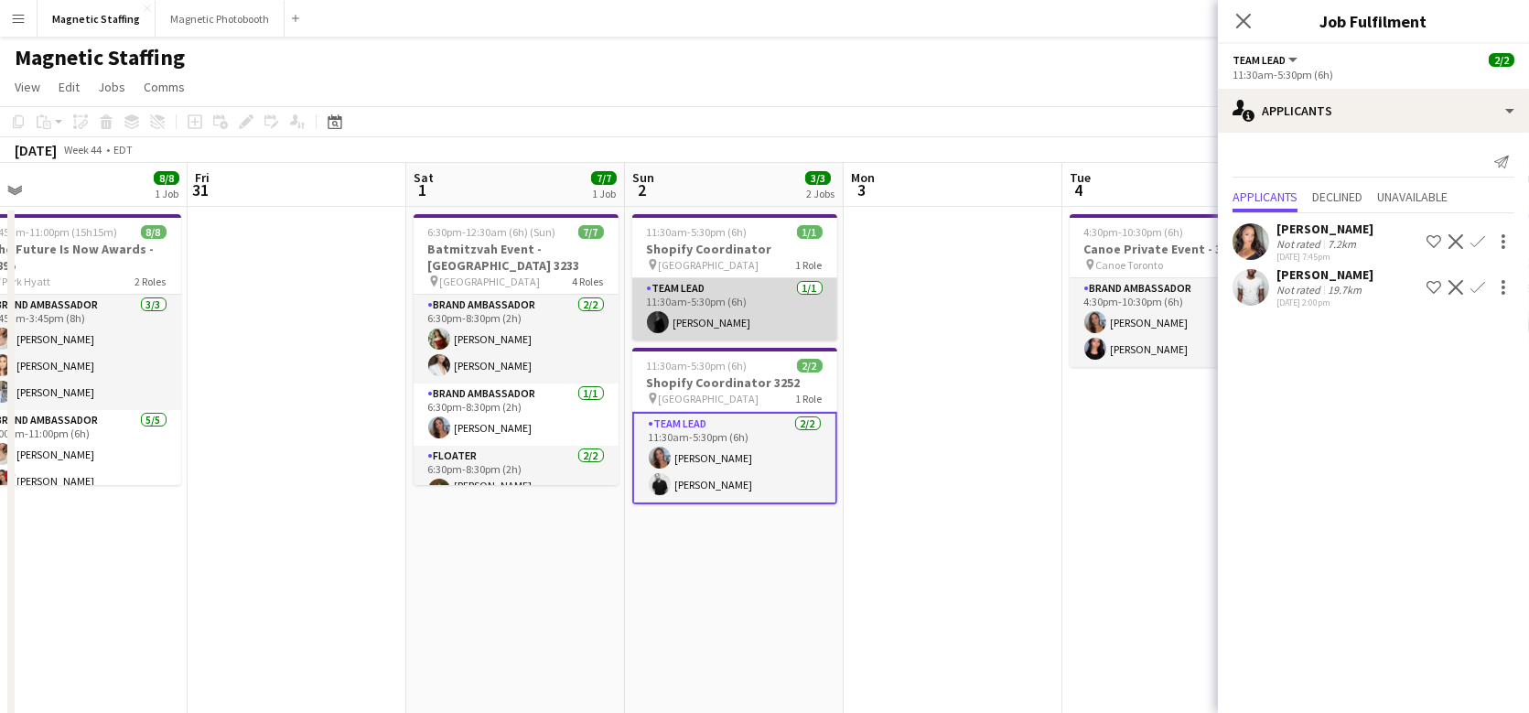
click at [732, 307] on app-card-role "Team Lead [DATE] 11:30am-5:30pm (6h) [PERSON_NAME]" at bounding box center [734, 309] width 205 height 62
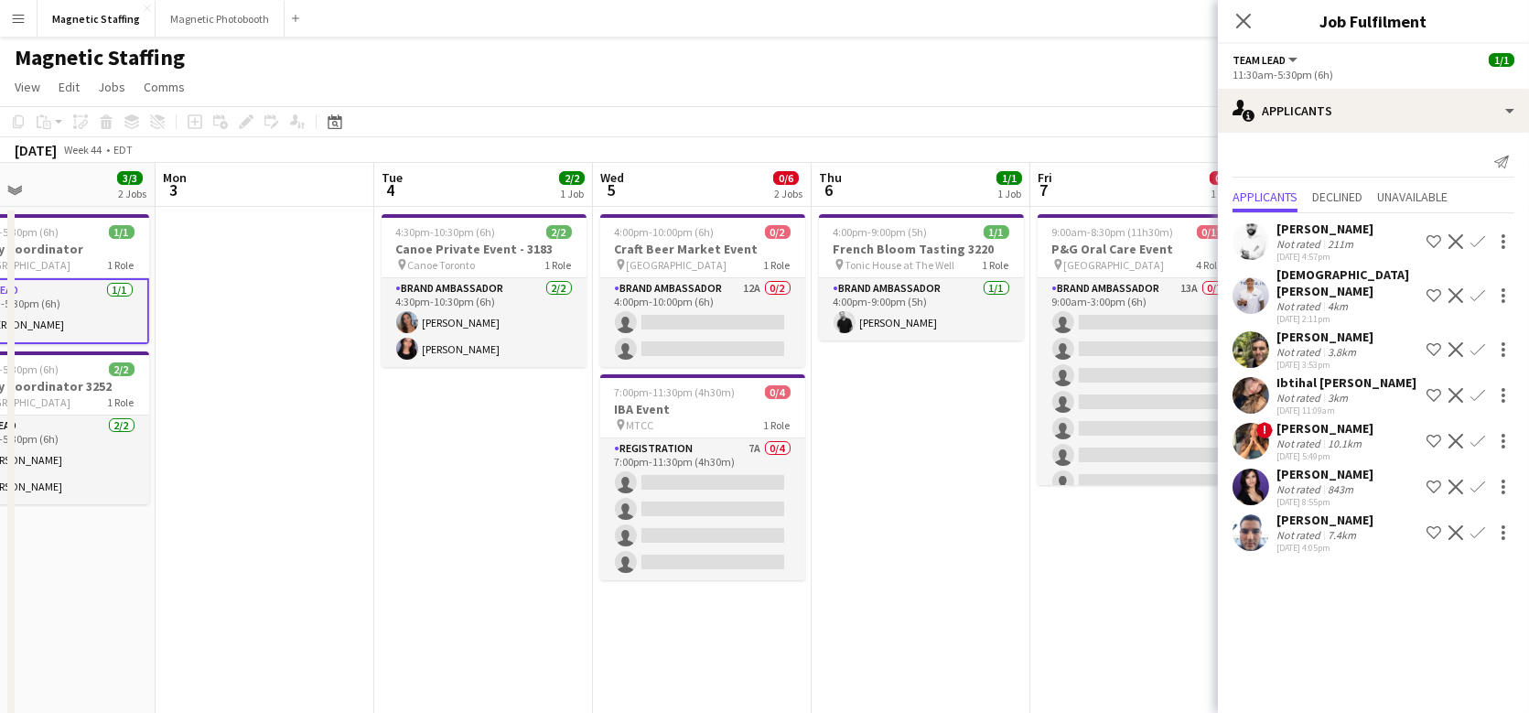
drag, startPoint x: 860, startPoint y: 273, endPoint x: 225, endPoint y: 366, distance: 642.0
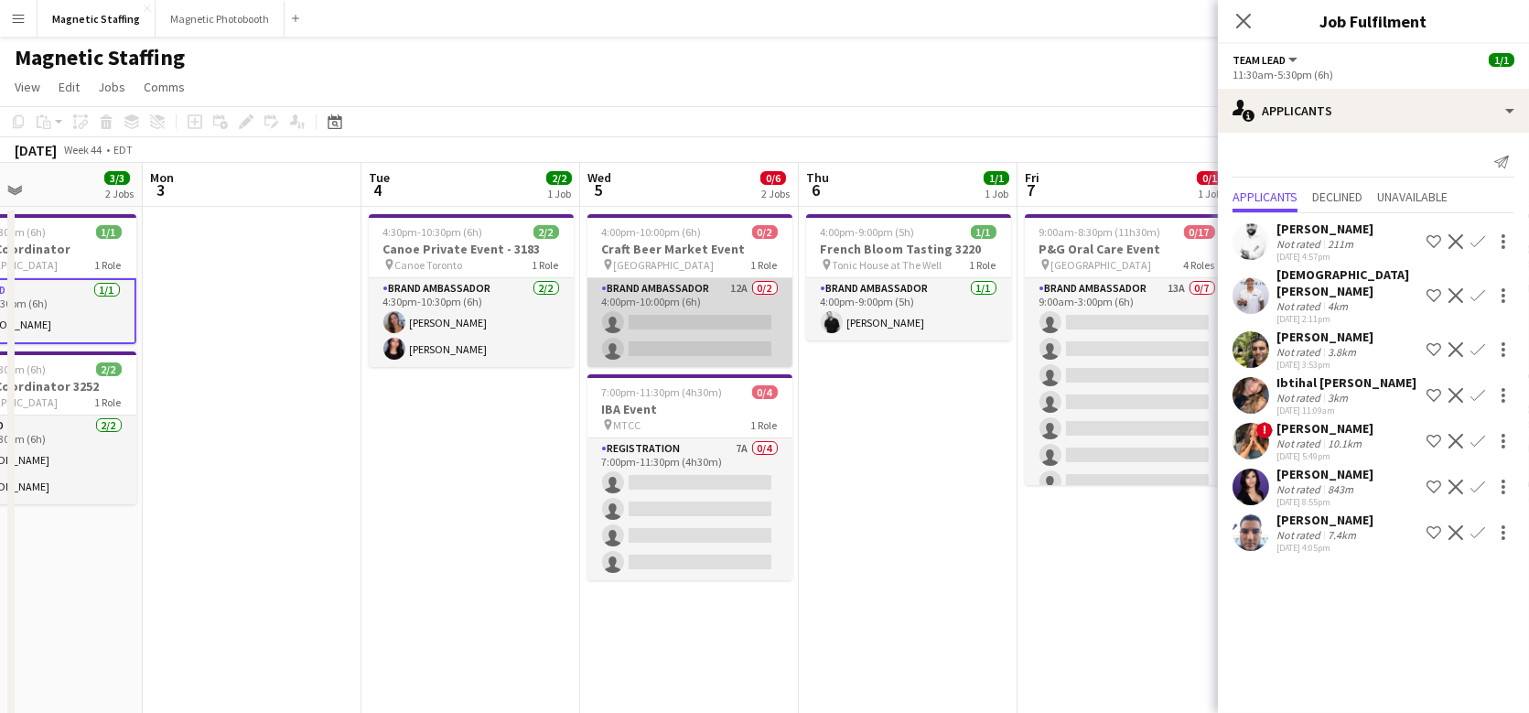
click at [597, 353] on app-card-role "Brand Ambassador 12A 0/2 4:00pm-10:00pm (6h) single-neutral-actions single-neut…" at bounding box center [690, 322] width 205 height 89
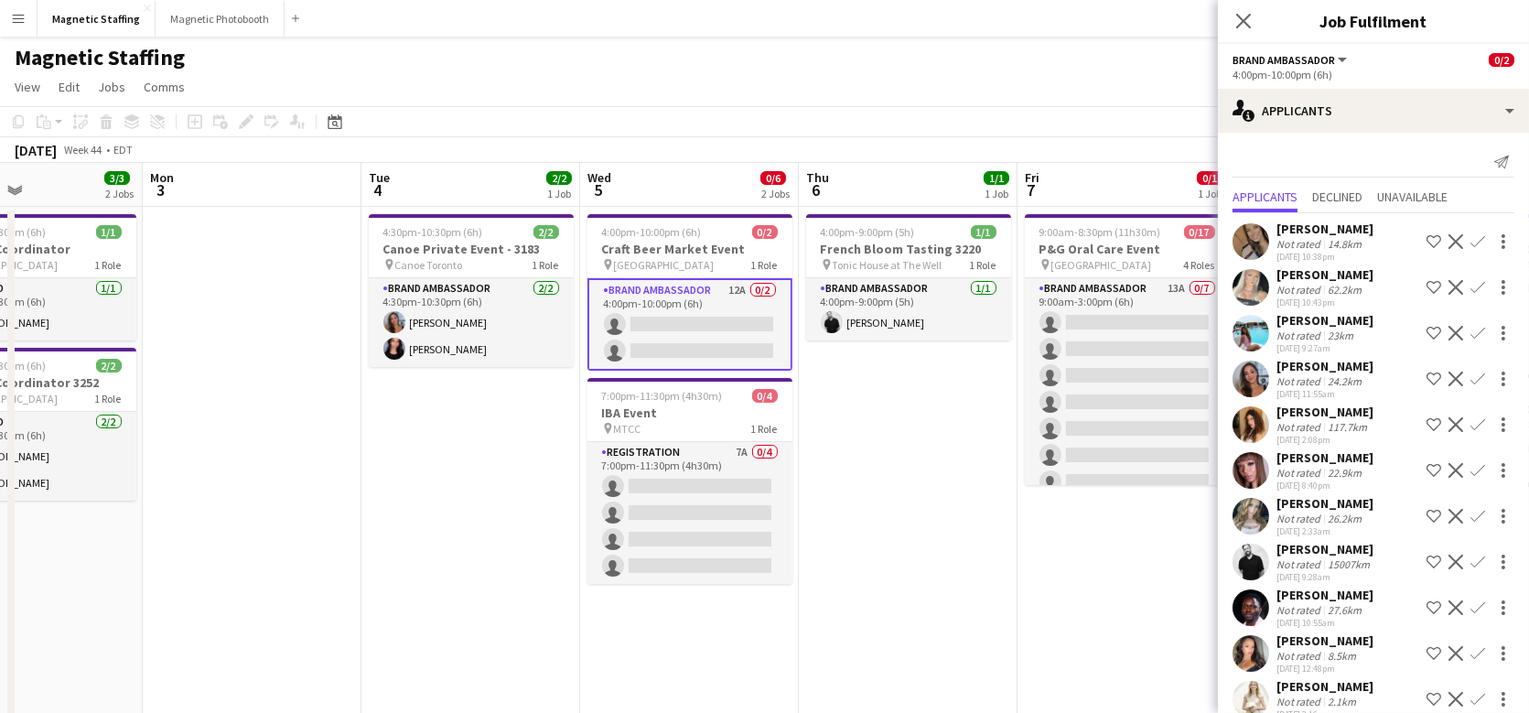
scroll to position [70, 0]
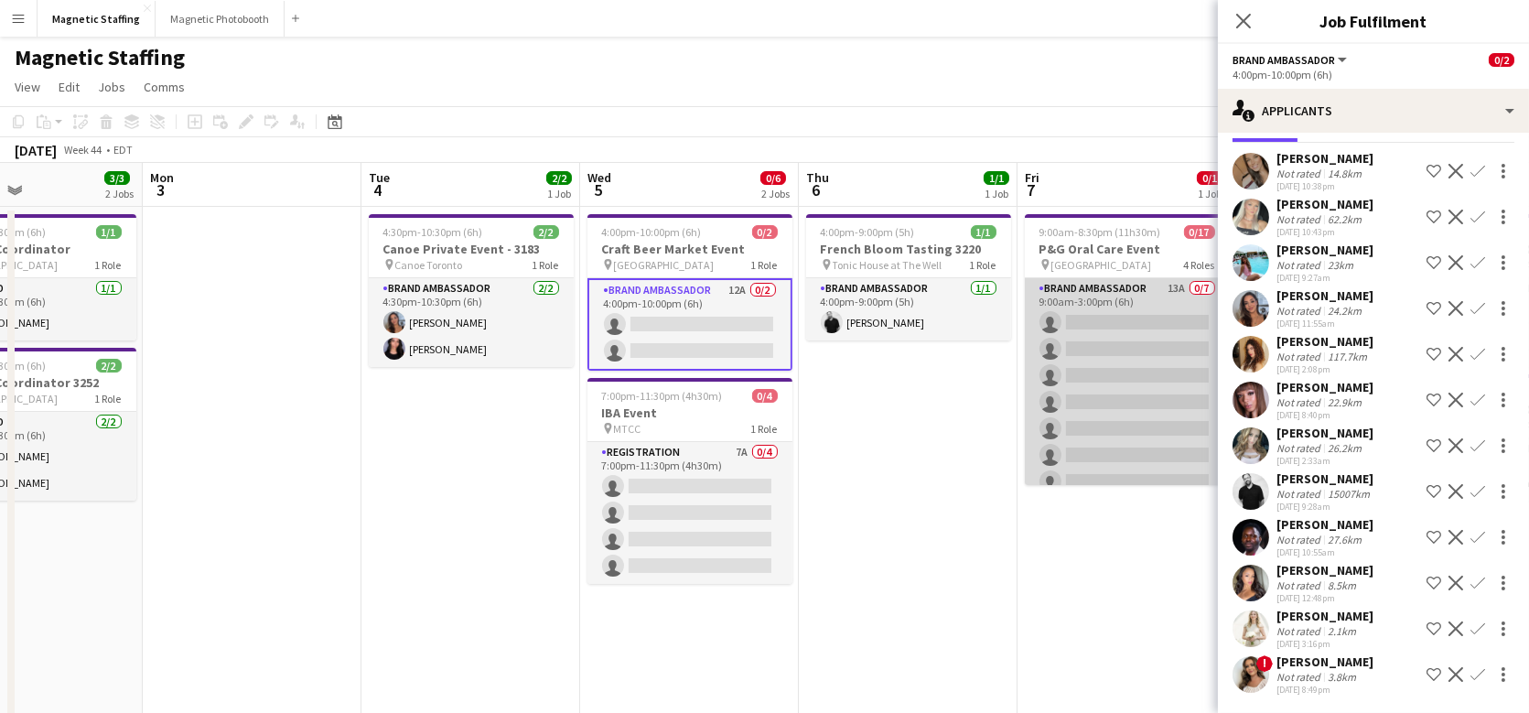
click at [1085, 355] on app-card-role "Brand Ambassador 13A 0/7 9:00am-3:00pm (6h) single-neutral-actions single-neutr…" at bounding box center [1127, 388] width 205 height 221
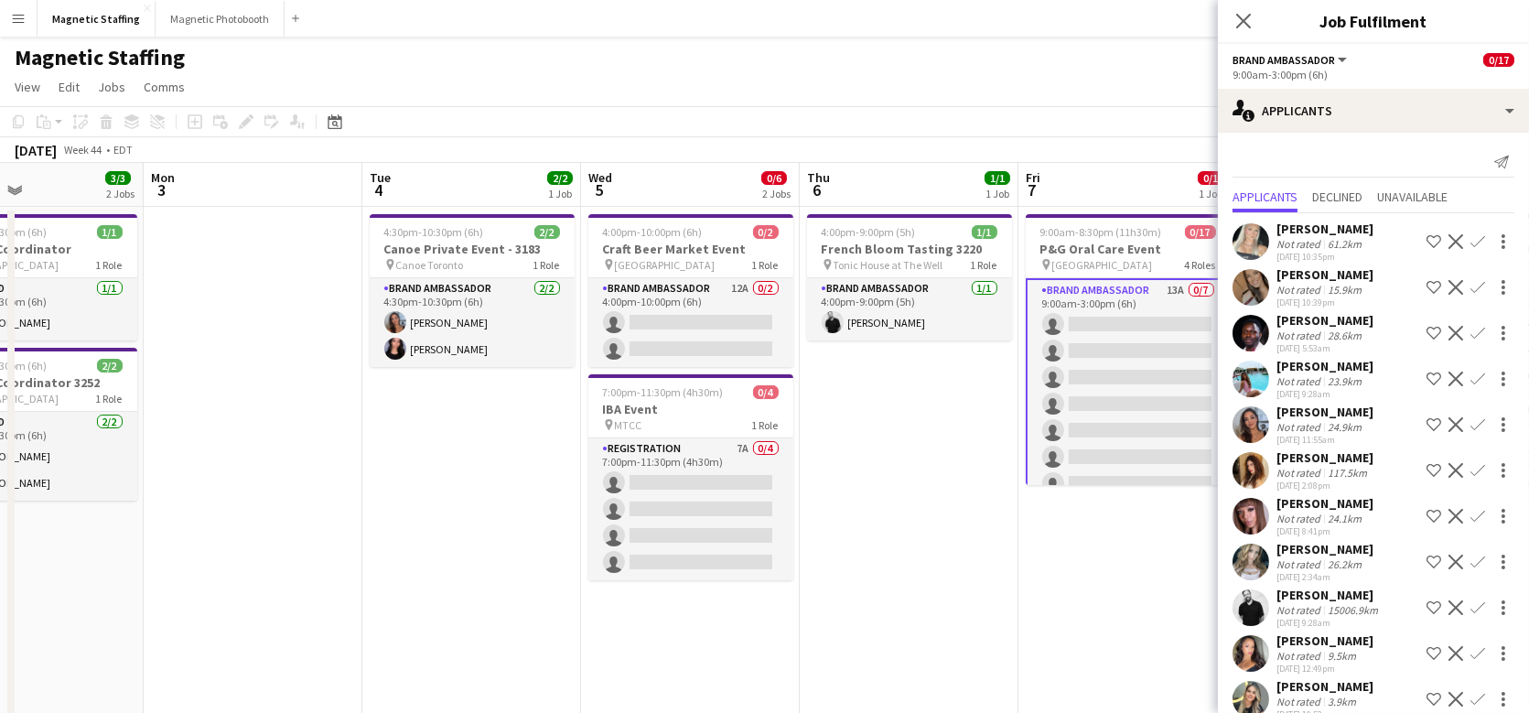
scroll to position [116, 0]
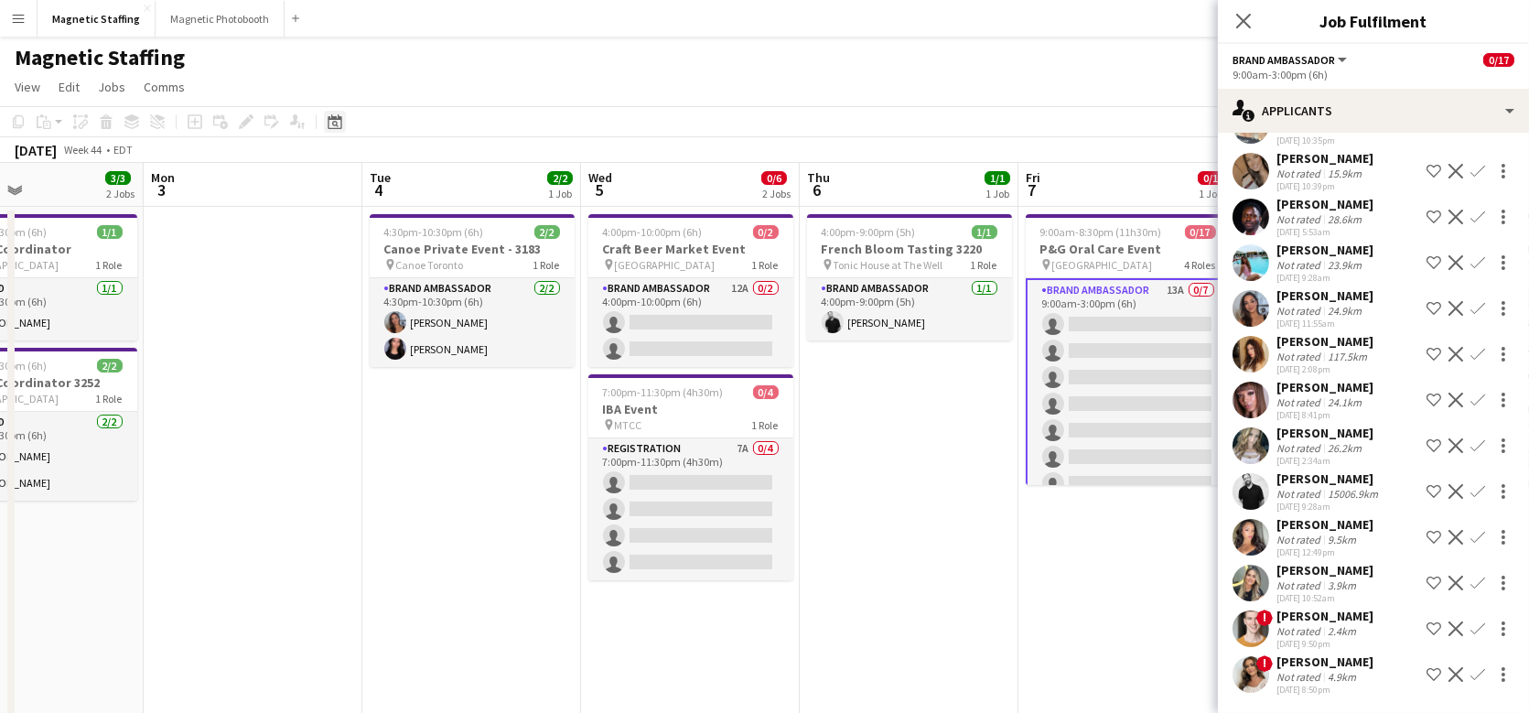
click at [335, 124] on icon "Date picker" at bounding box center [335, 121] width 15 height 15
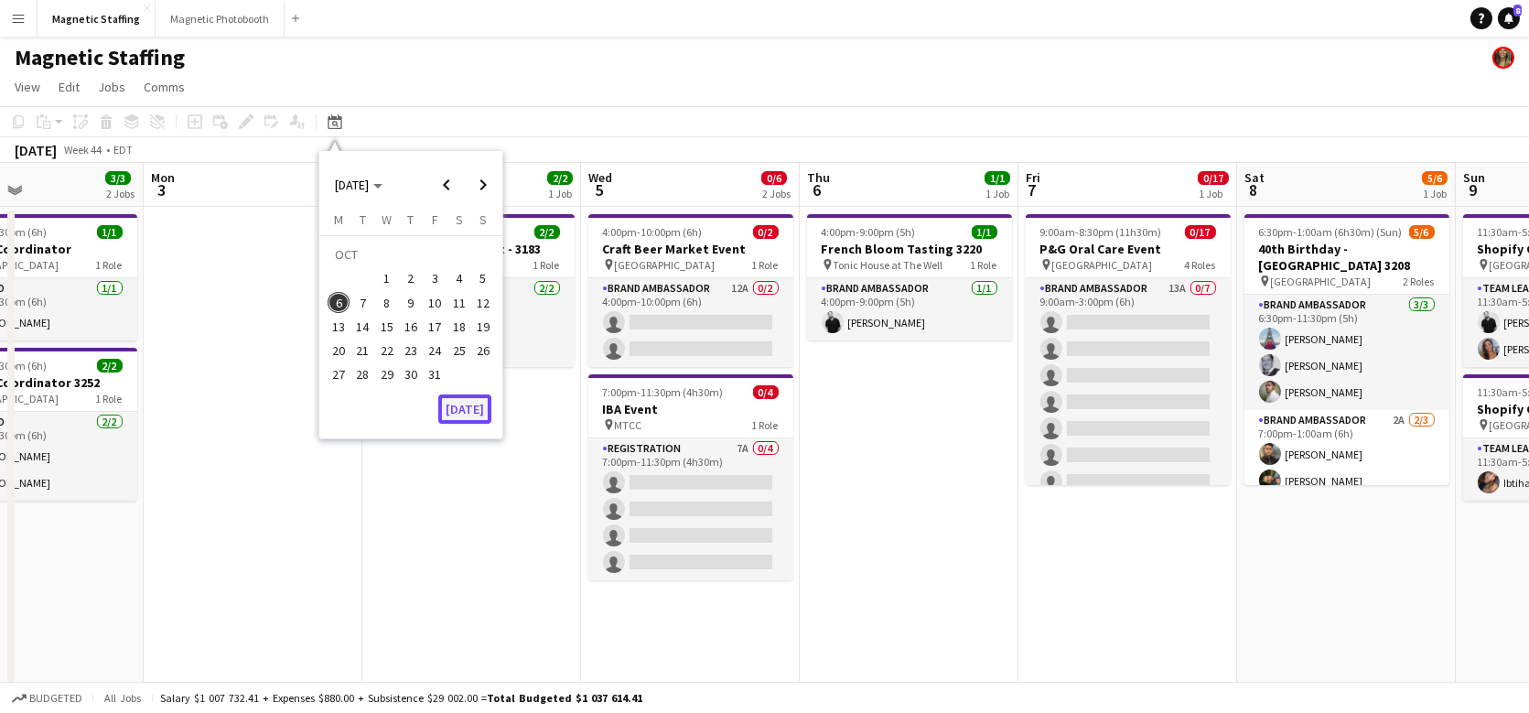
click at [478, 409] on button "[DATE]" at bounding box center [464, 408] width 53 height 29
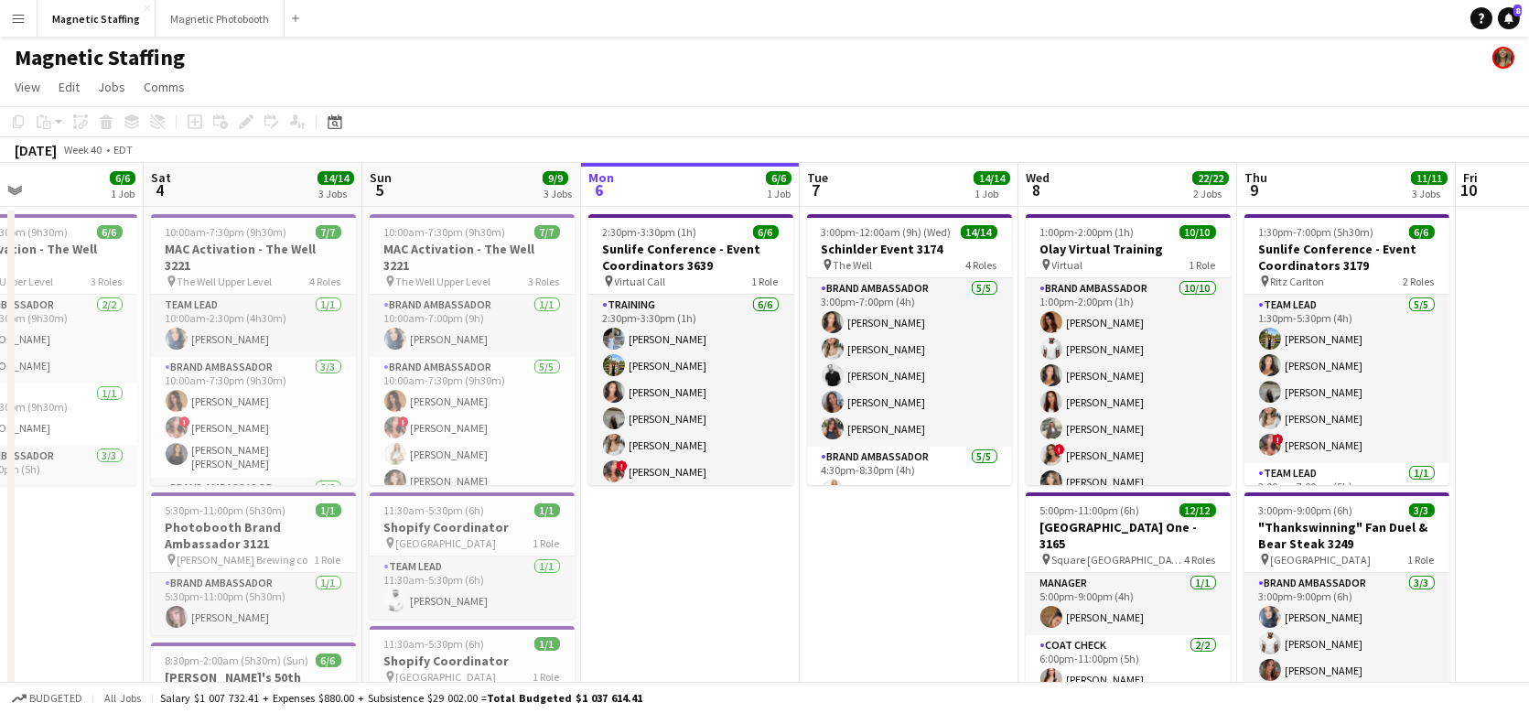
scroll to position [0, 629]
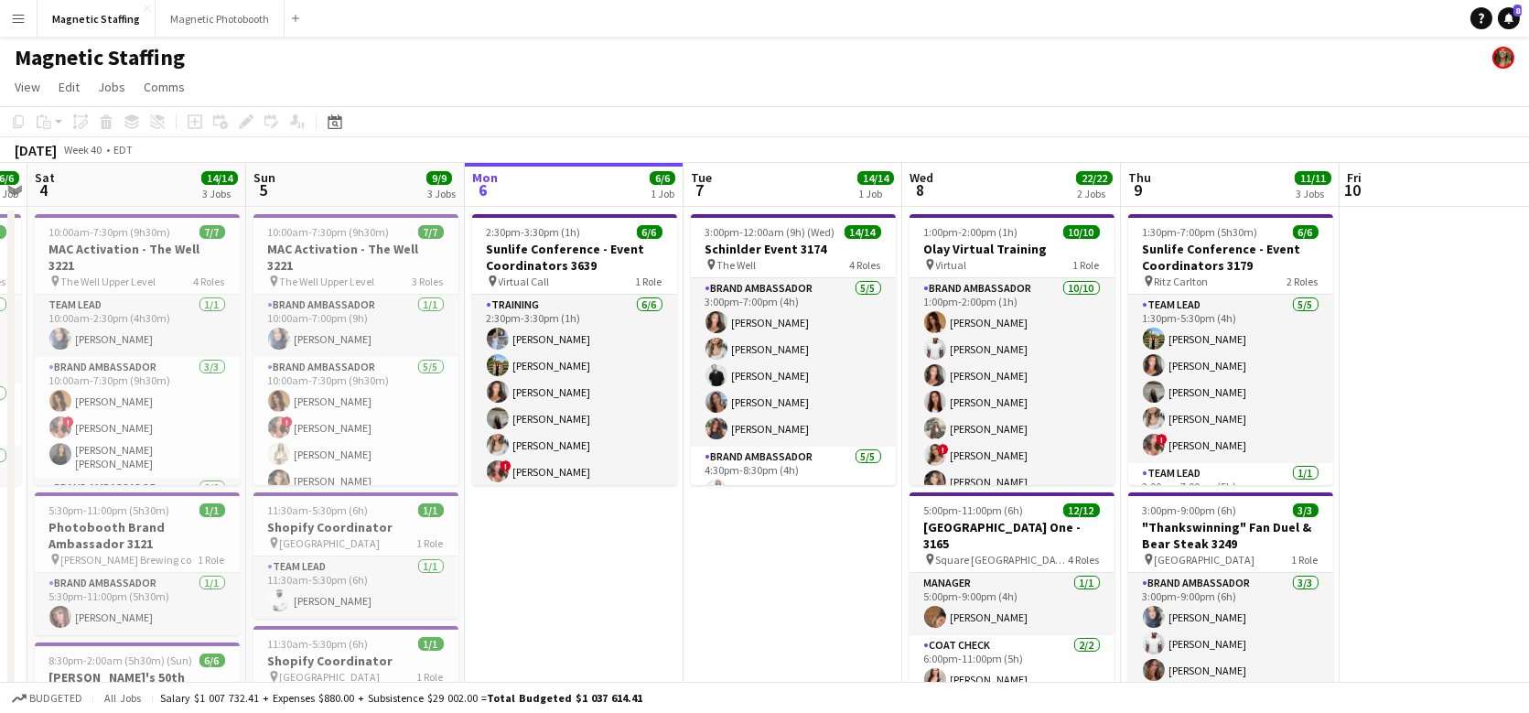
click at [25, 17] on button "Menu" at bounding box center [18, 18] width 37 height 37
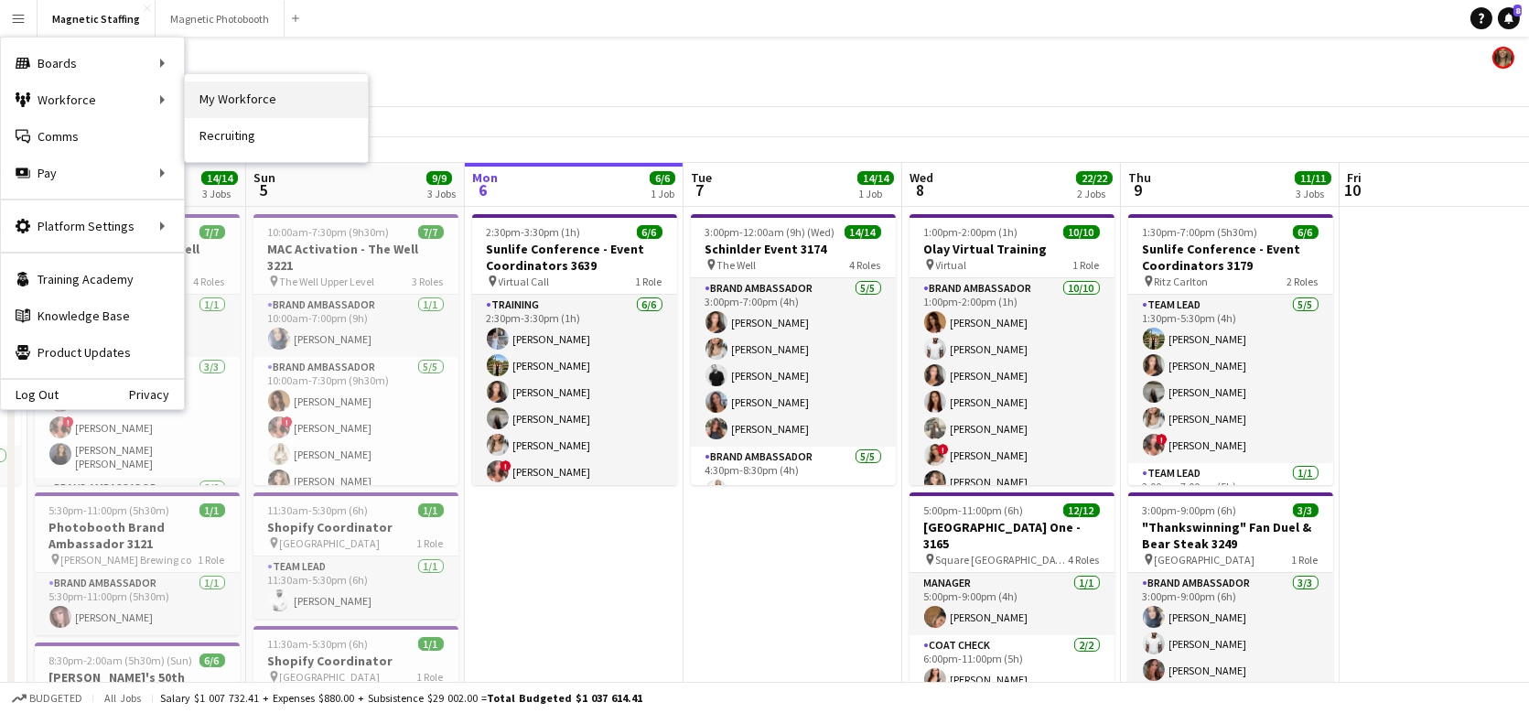
click at [232, 106] on link "My Workforce" at bounding box center [276, 99] width 183 height 37
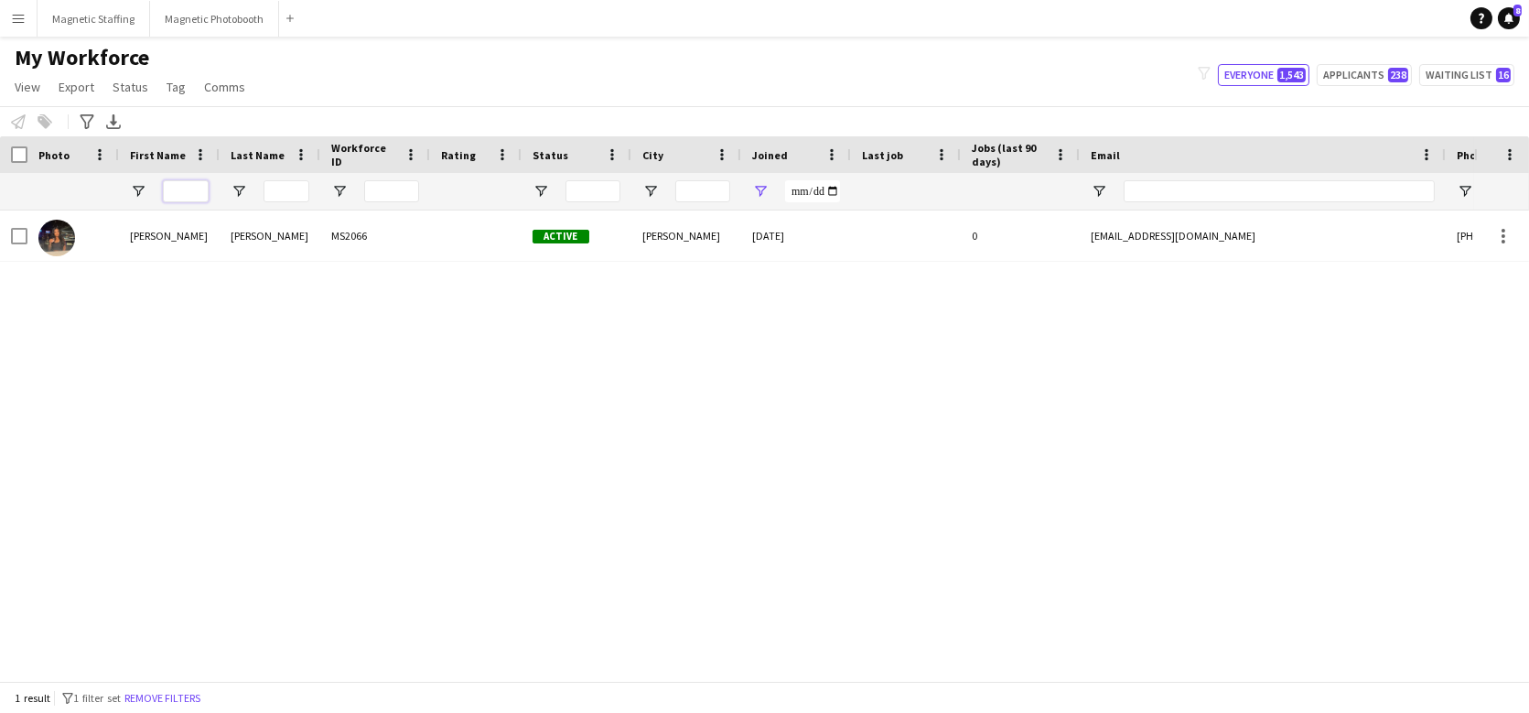
click at [189, 188] on input "First Name Filter Input" at bounding box center [186, 191] width 46 height 22
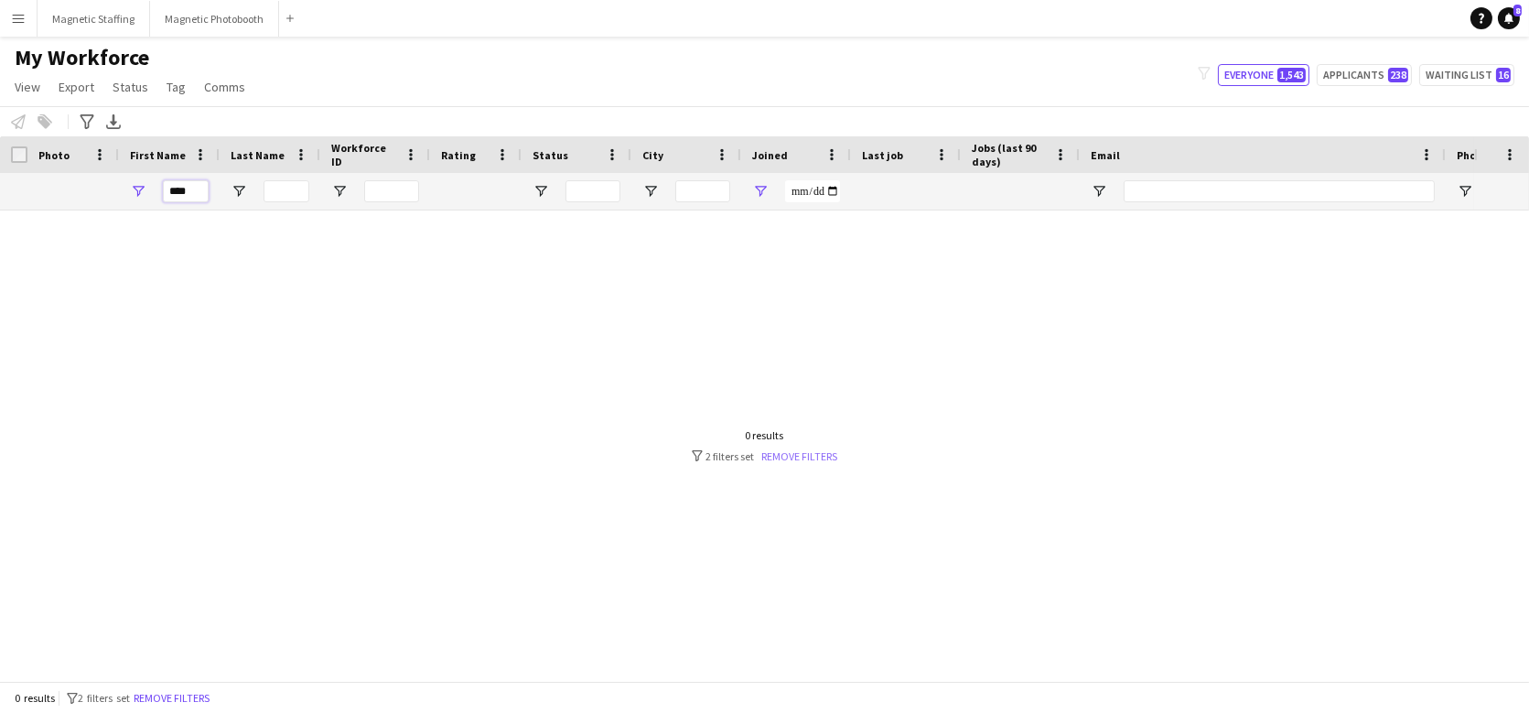
type input "****"
click at [784, 456] on link "Remove filters" at bounding box center [800, 456] width 76 height 14
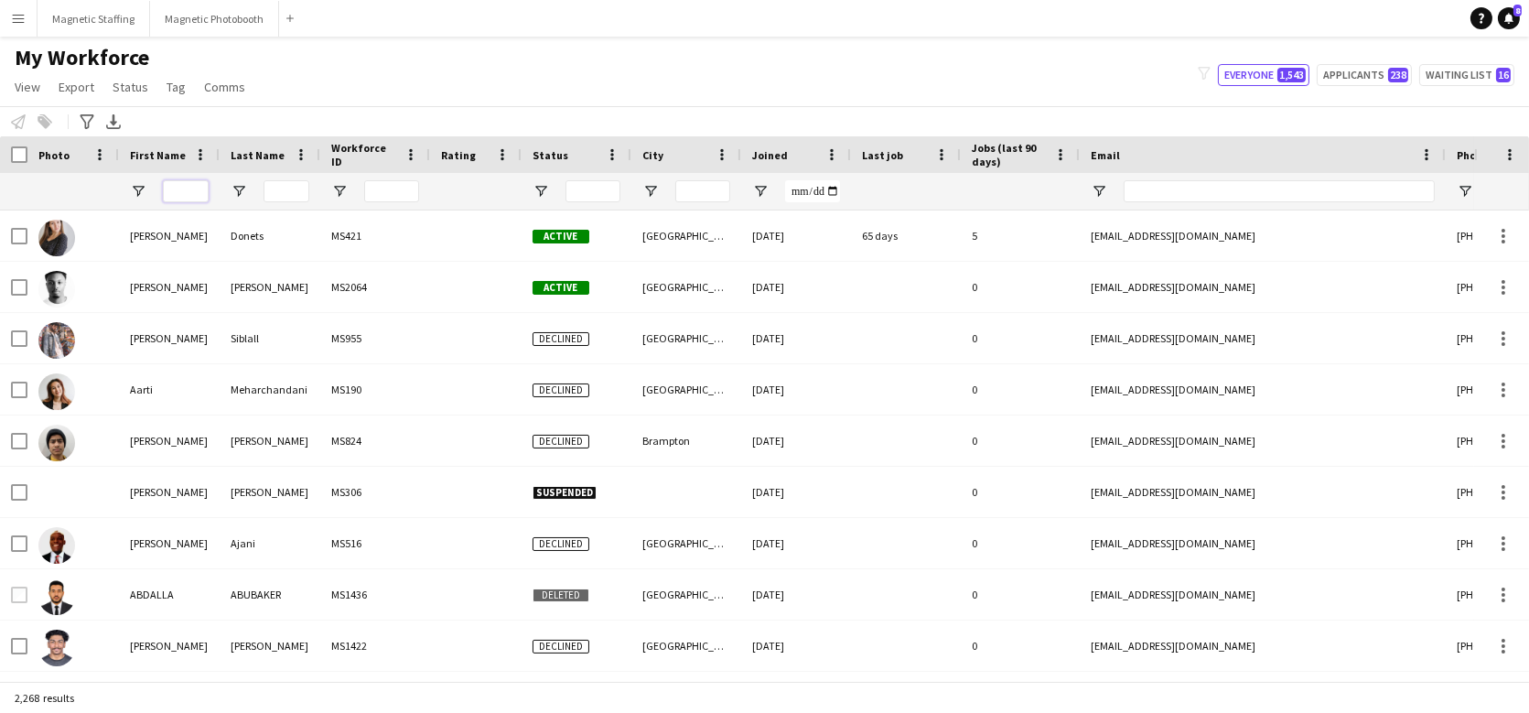
click at [187, 194] on input "First Name Filter Input" at bounding box center [186, 191] width 46 height 22
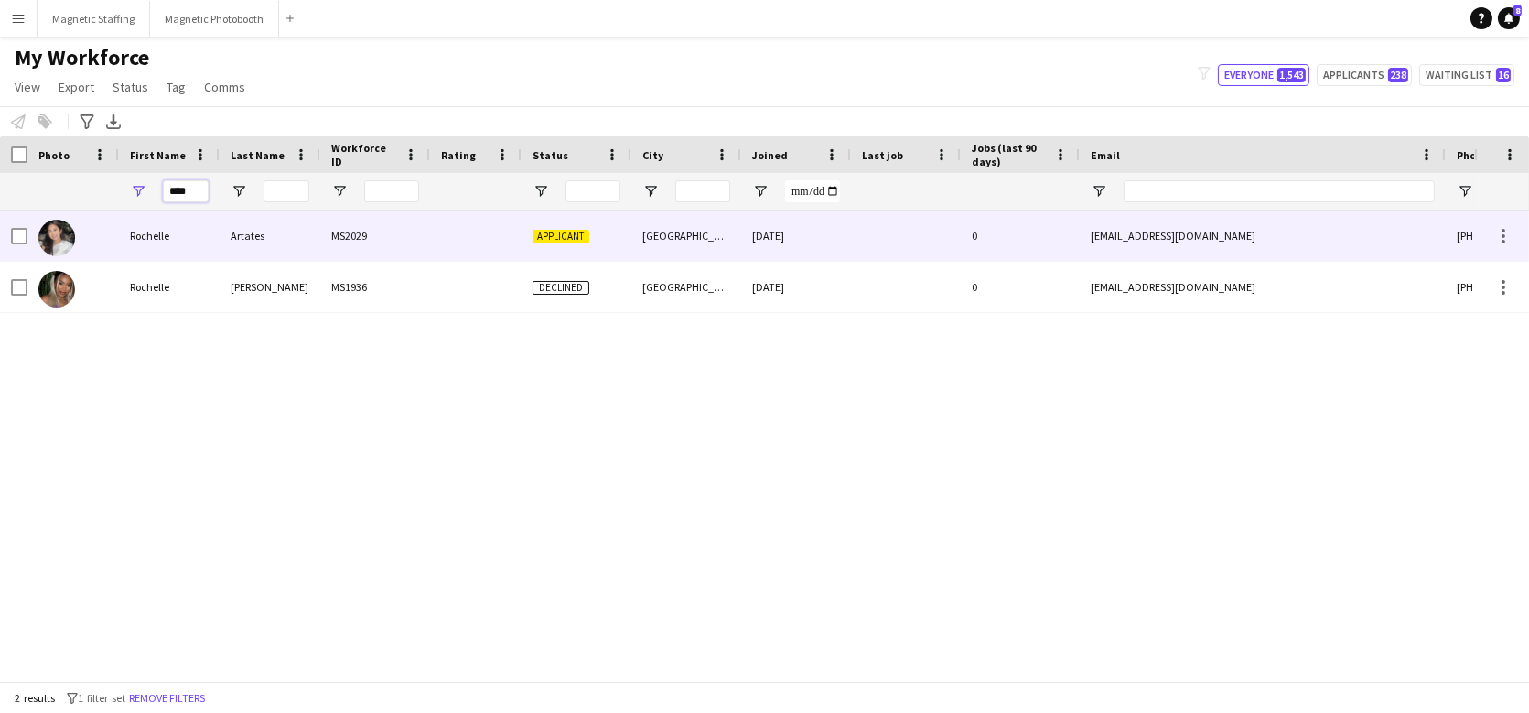
type input "****"
click at [181, 237] on div "Rochelle" at bounding box center [169, 235] width 101 height 50
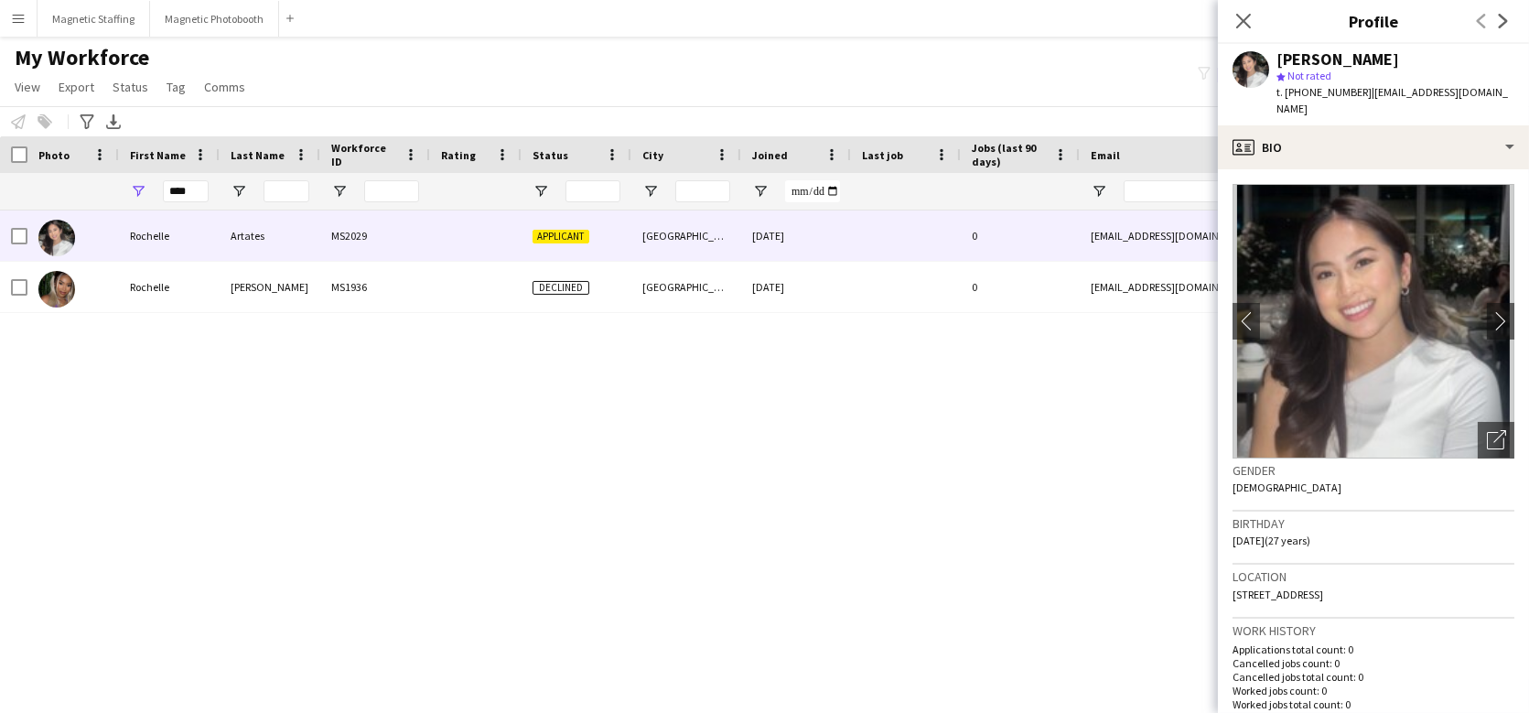
scroll to position [487, 0]
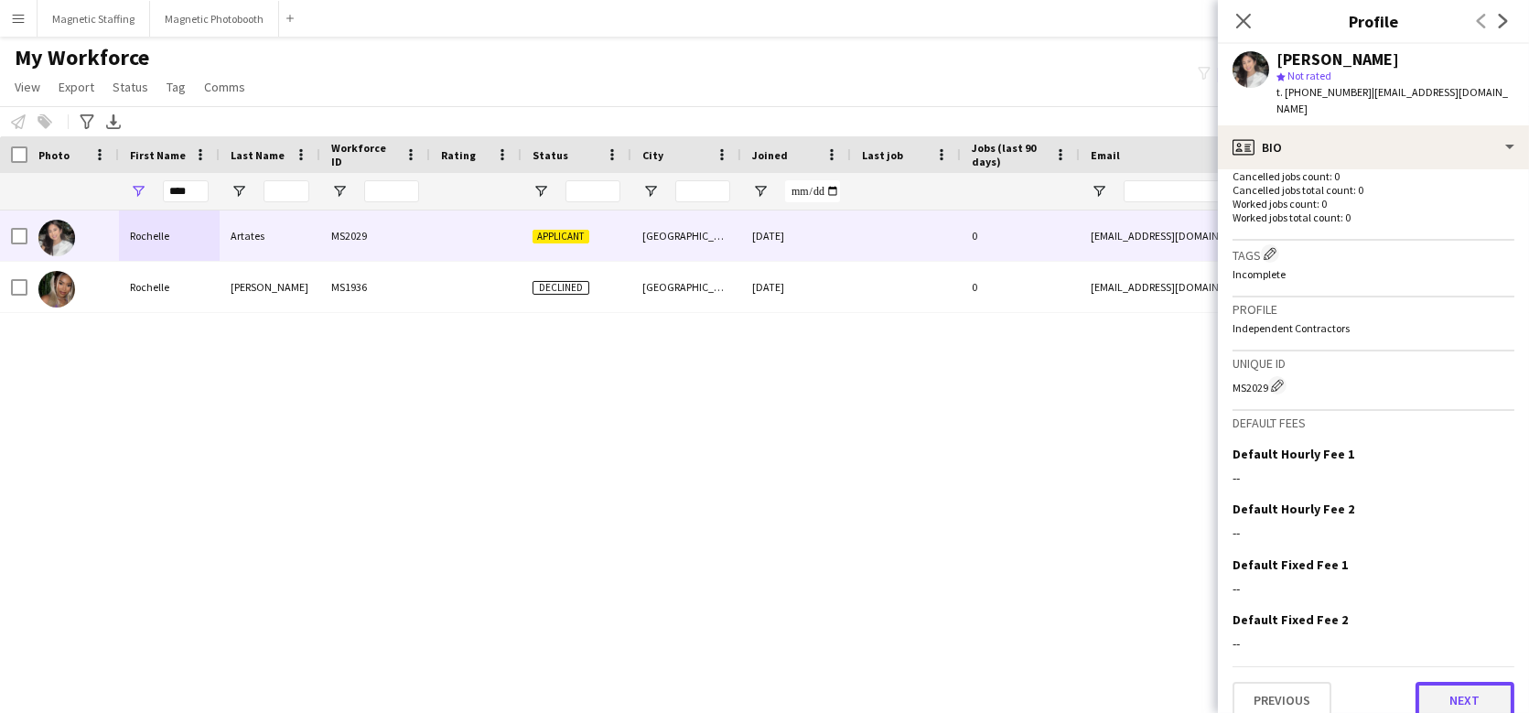
click at [1436, 682] on button "Next" at bounding box center [1465, 700] width 99 height 37
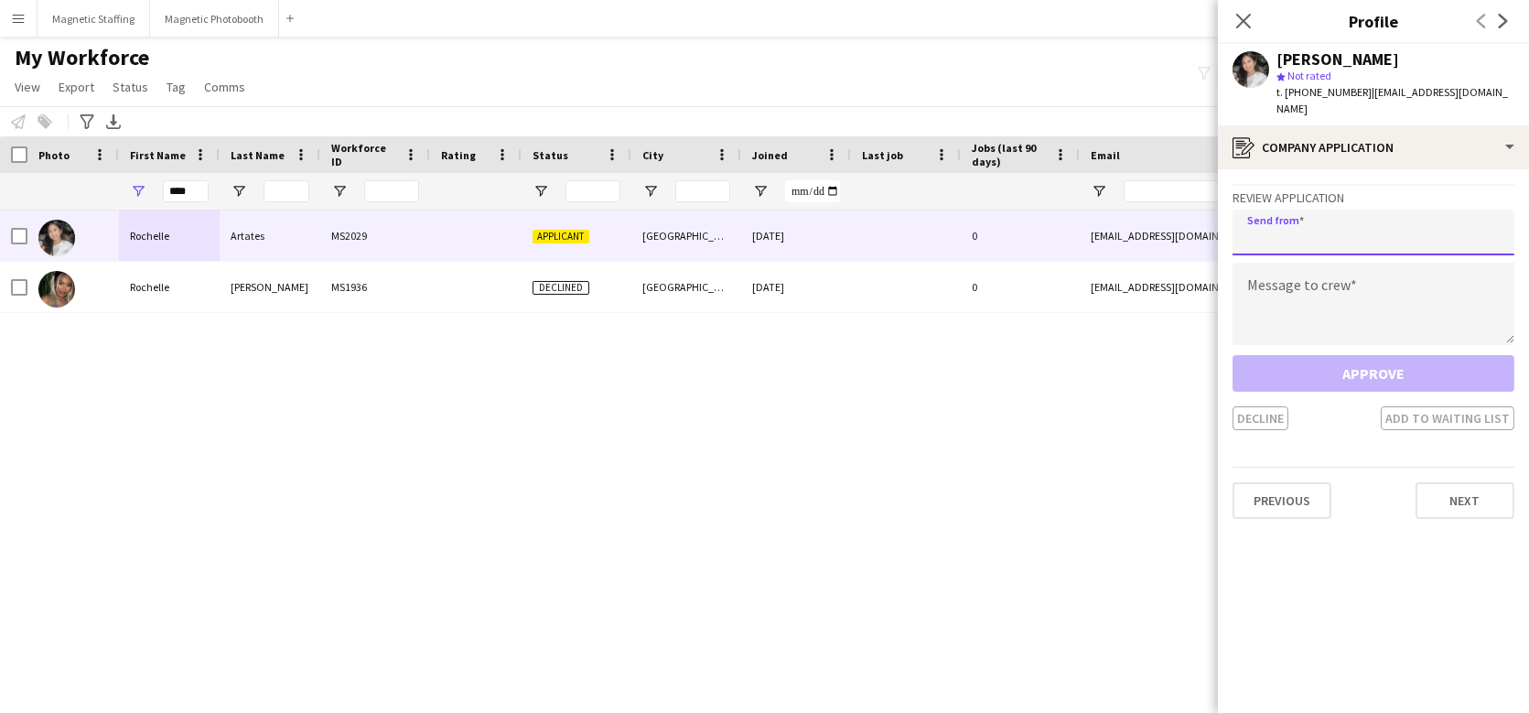
click at [1348, 223] on input "email" at bounding box center [1374, 233] width 282 height 46
type input "**********"
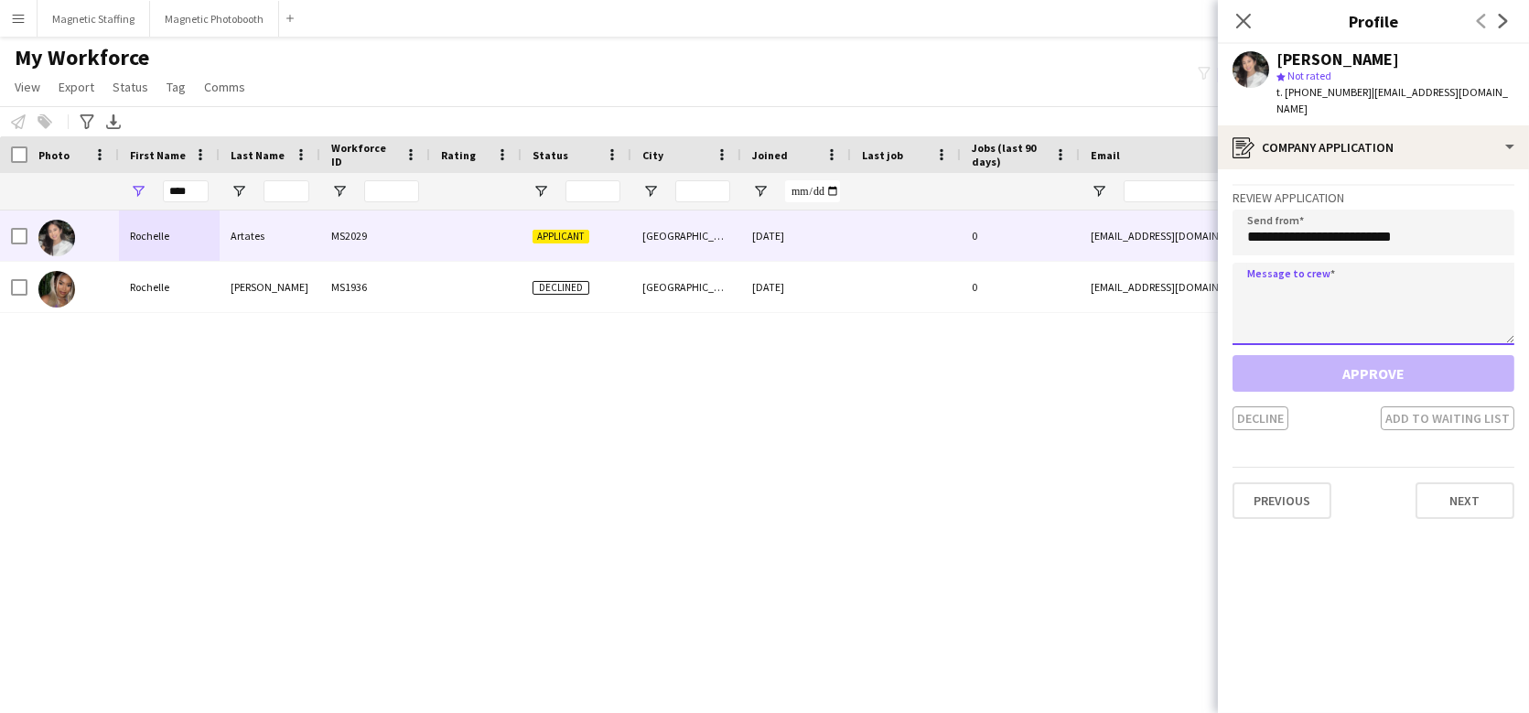
click at [1325, 283] on textarea at bounding box center [1374, 304] width 282 height 82
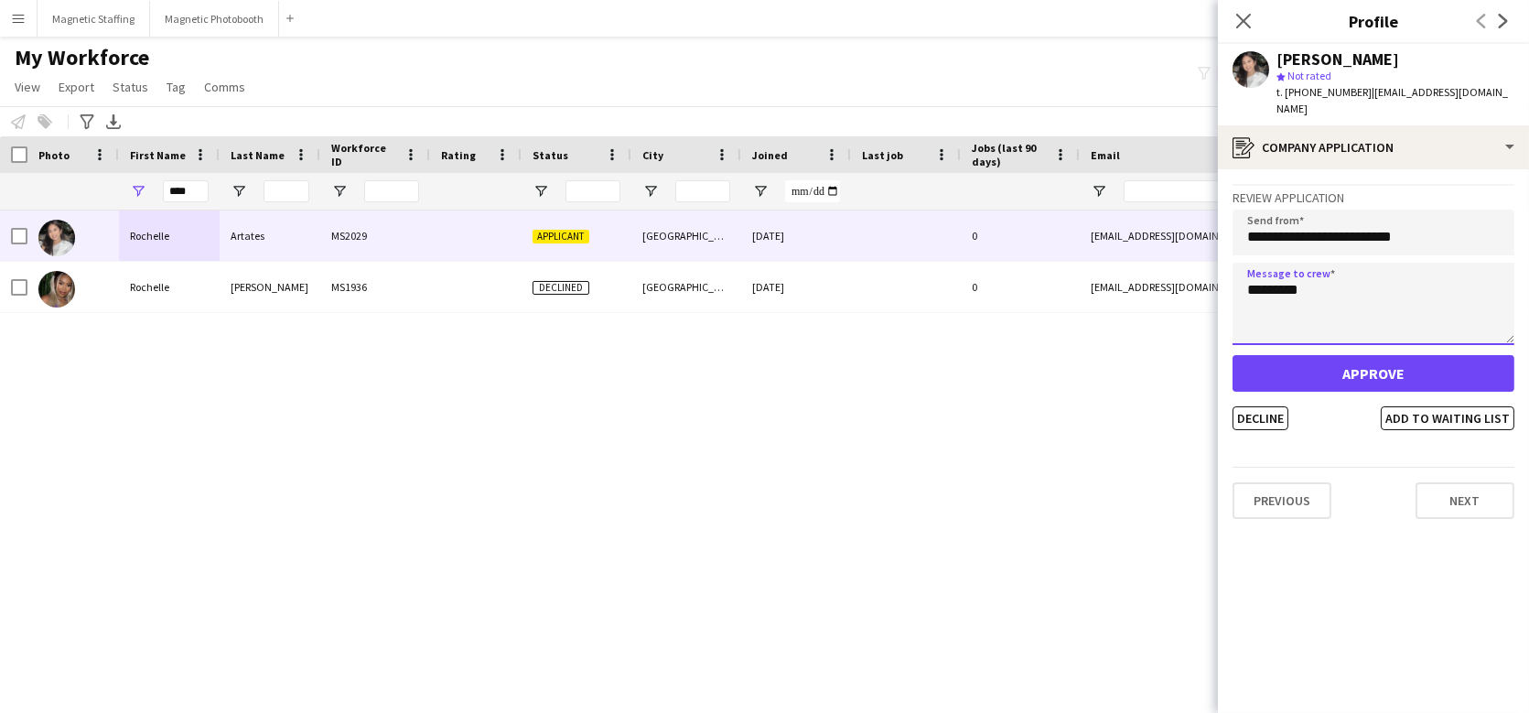
type textarea "********"
click at [1307, 375] on div "Approve Decline Add to waiting list" at bounding box center [1374, 392] width 282 height 75
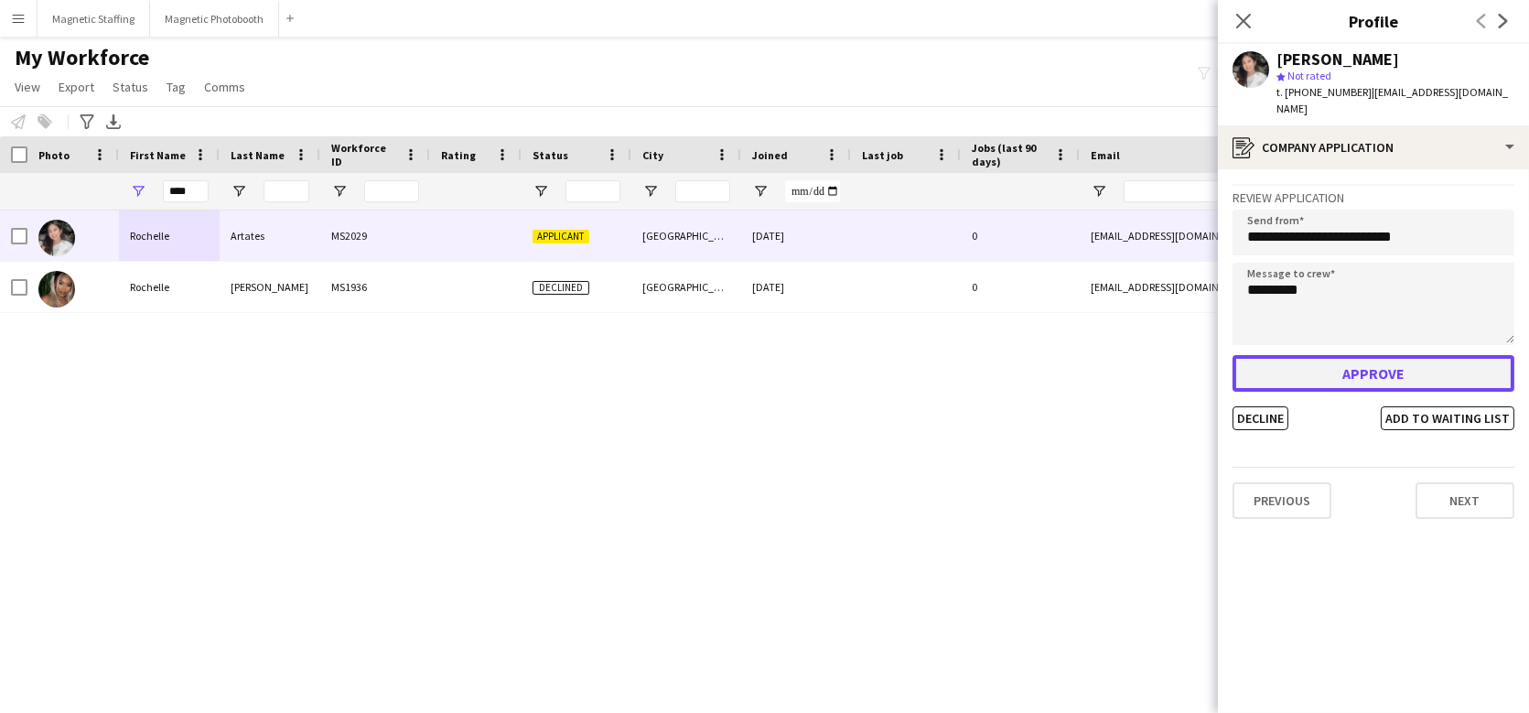
click at [1375, 357] on button "Approve" at bounding box center [1374, 373] width 282 height 37
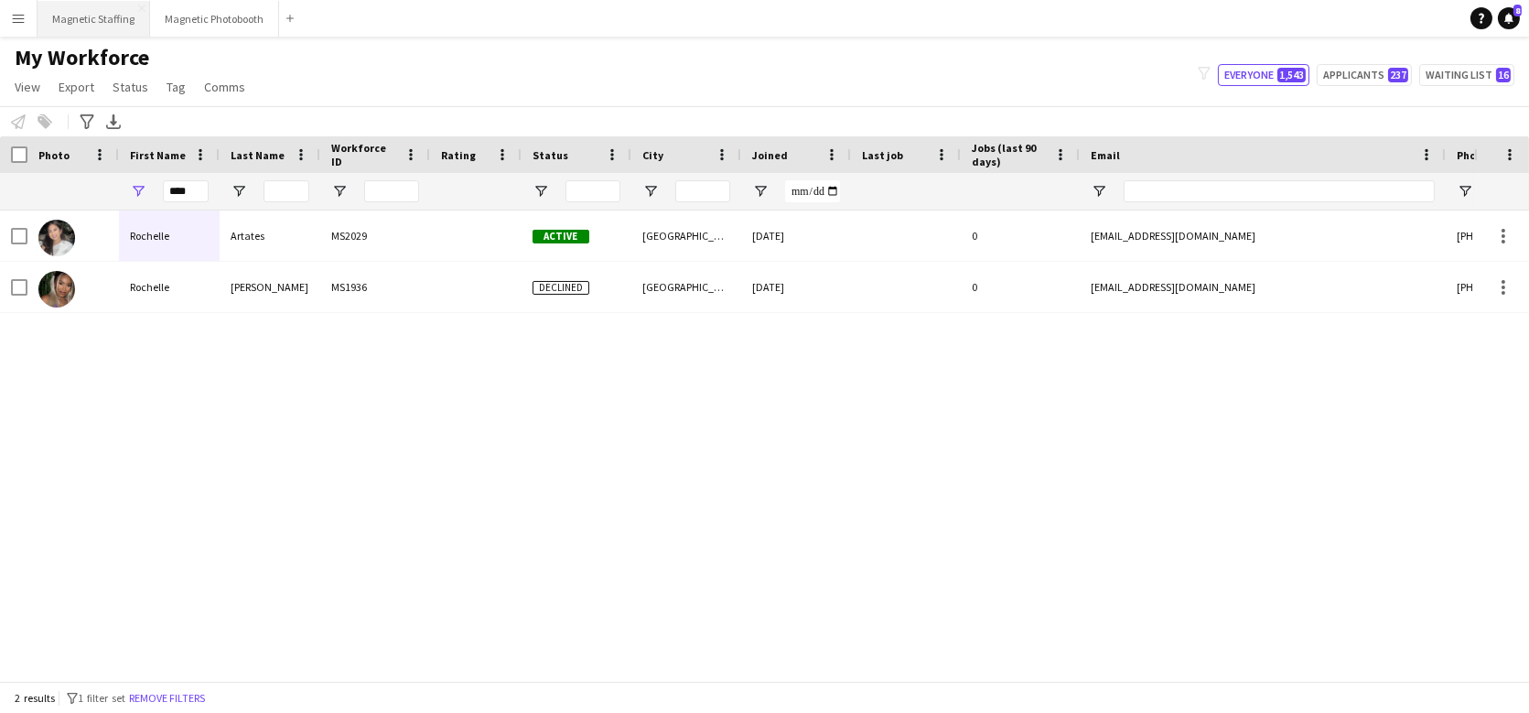
click at [108, 21] on button "Magnetic Staffing Close" at bounding box center [94, 19] width 113 height 36
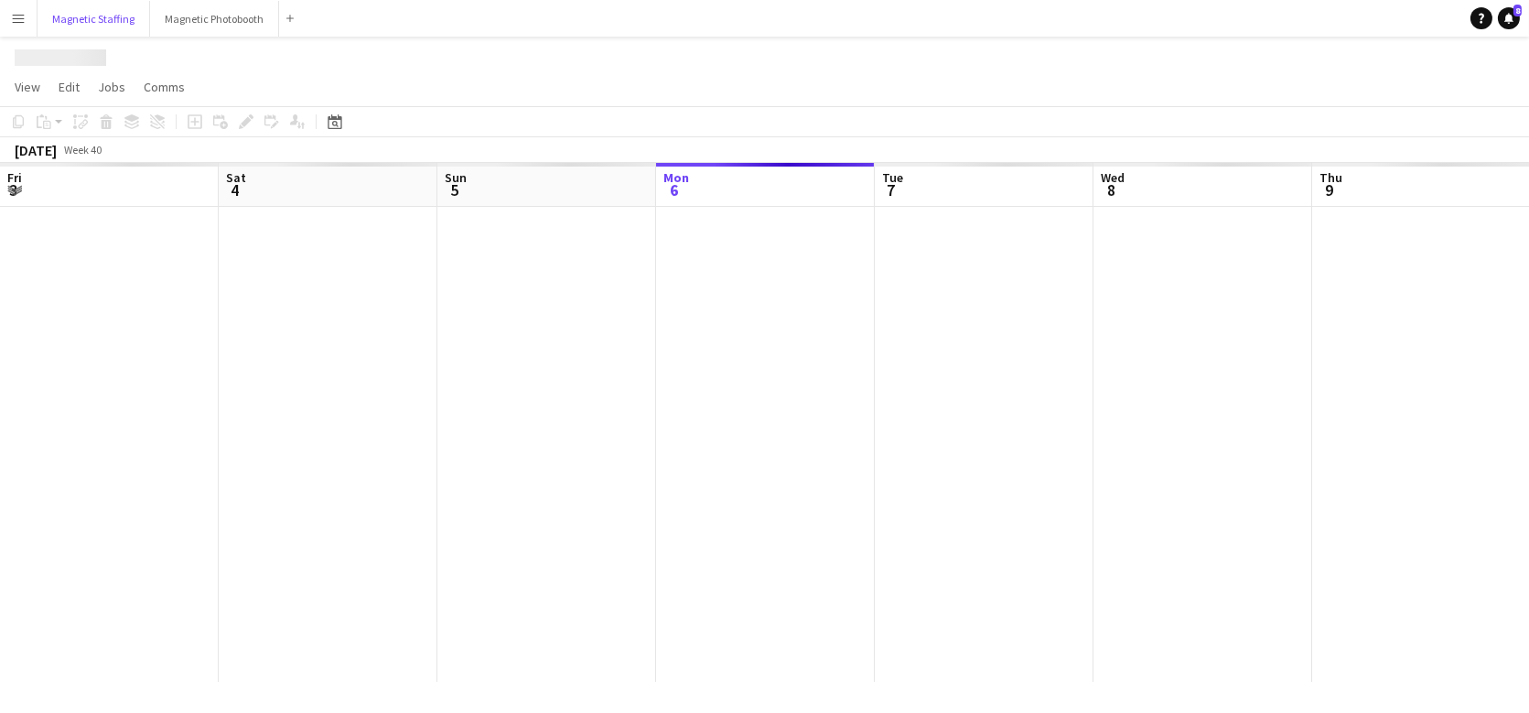
scroll to position [0, 437]
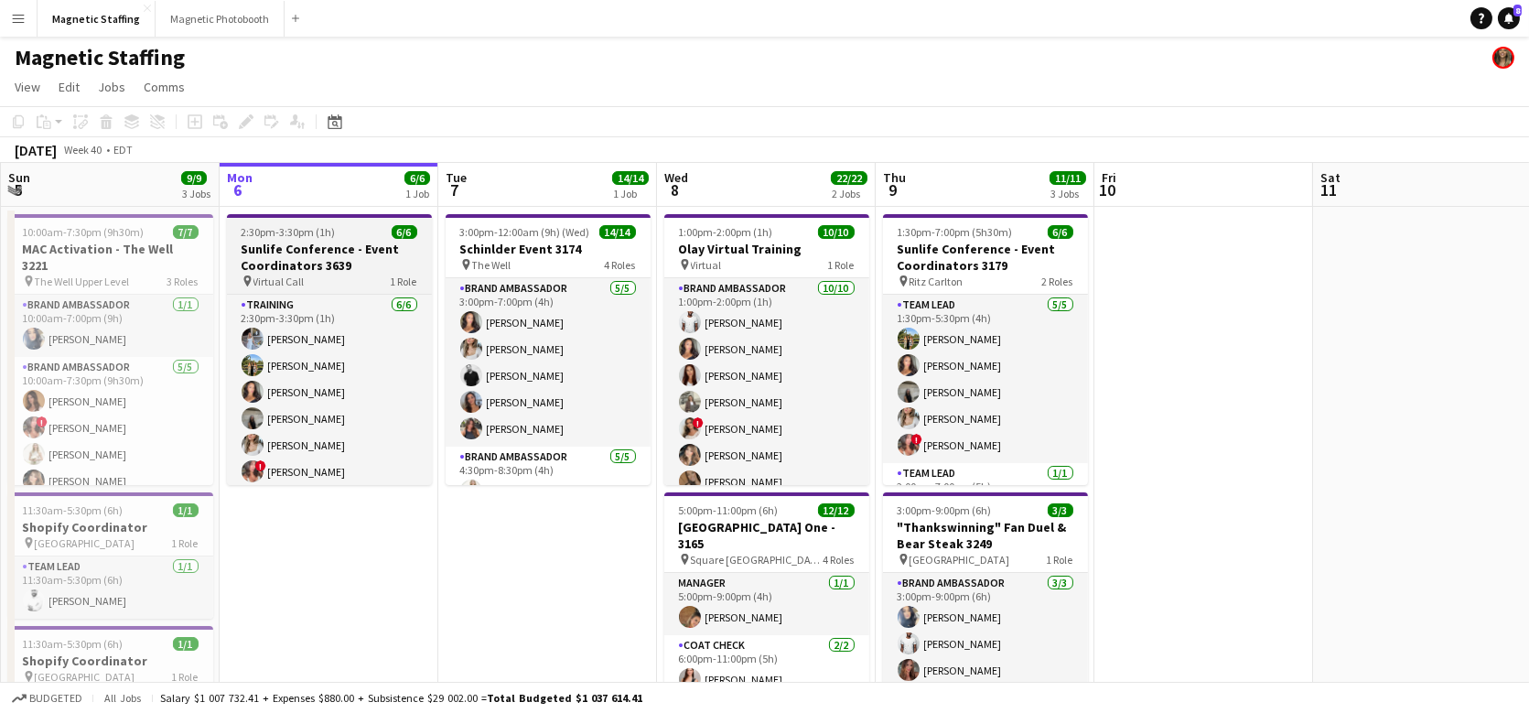
click at [296, 245] on h3 "Sunlife Conference - Event Coordinators 3639" at bounding box center [329, 257] width 205 height 33
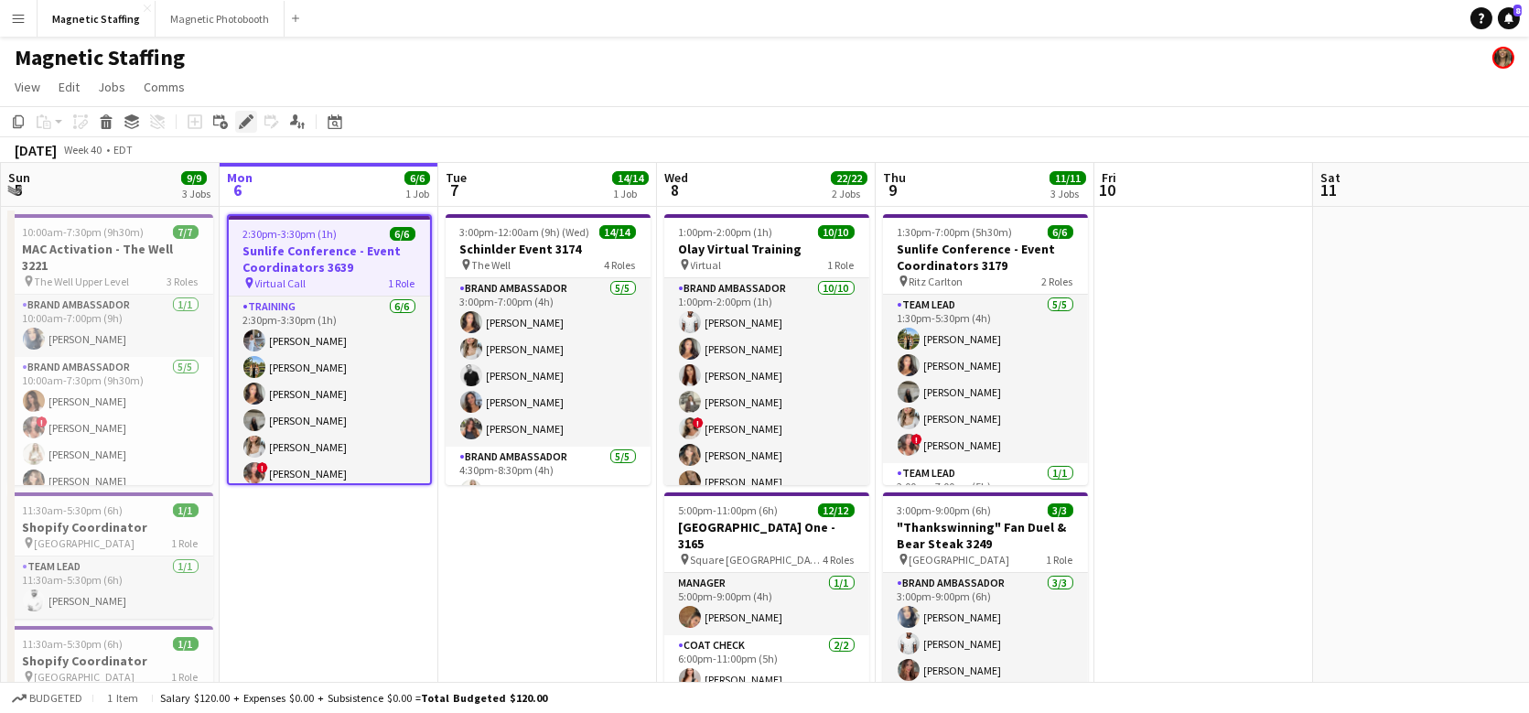
click at [249, 123] on icon "Edit" at bounding box center [246, 121] width 15 height 15
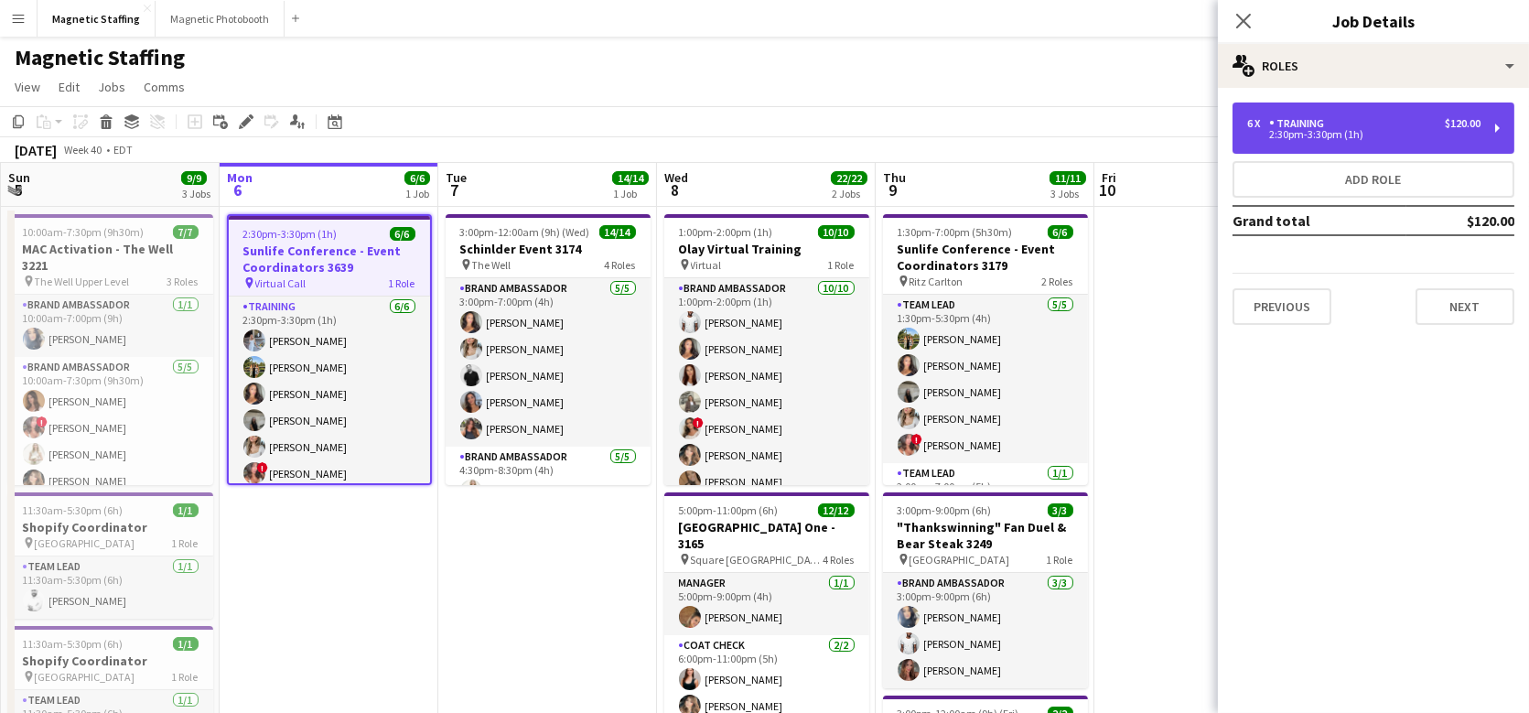
click at [1404, 125] on div "6 x Training $120.00" at bounding box center [1363, 123] width 233 height 13
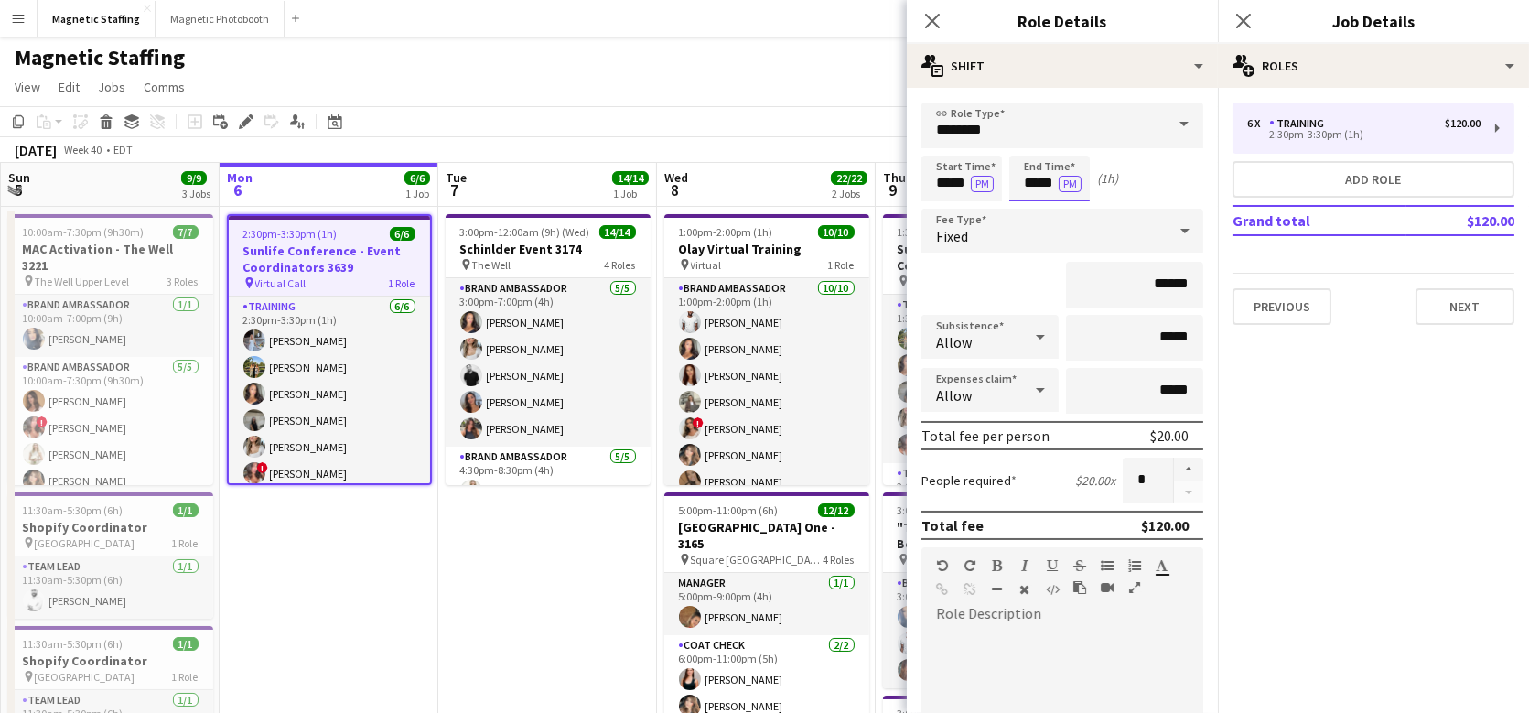
click at [1052, 185] on input "*****" at bounding box center [1049, 179] width 81 height 46
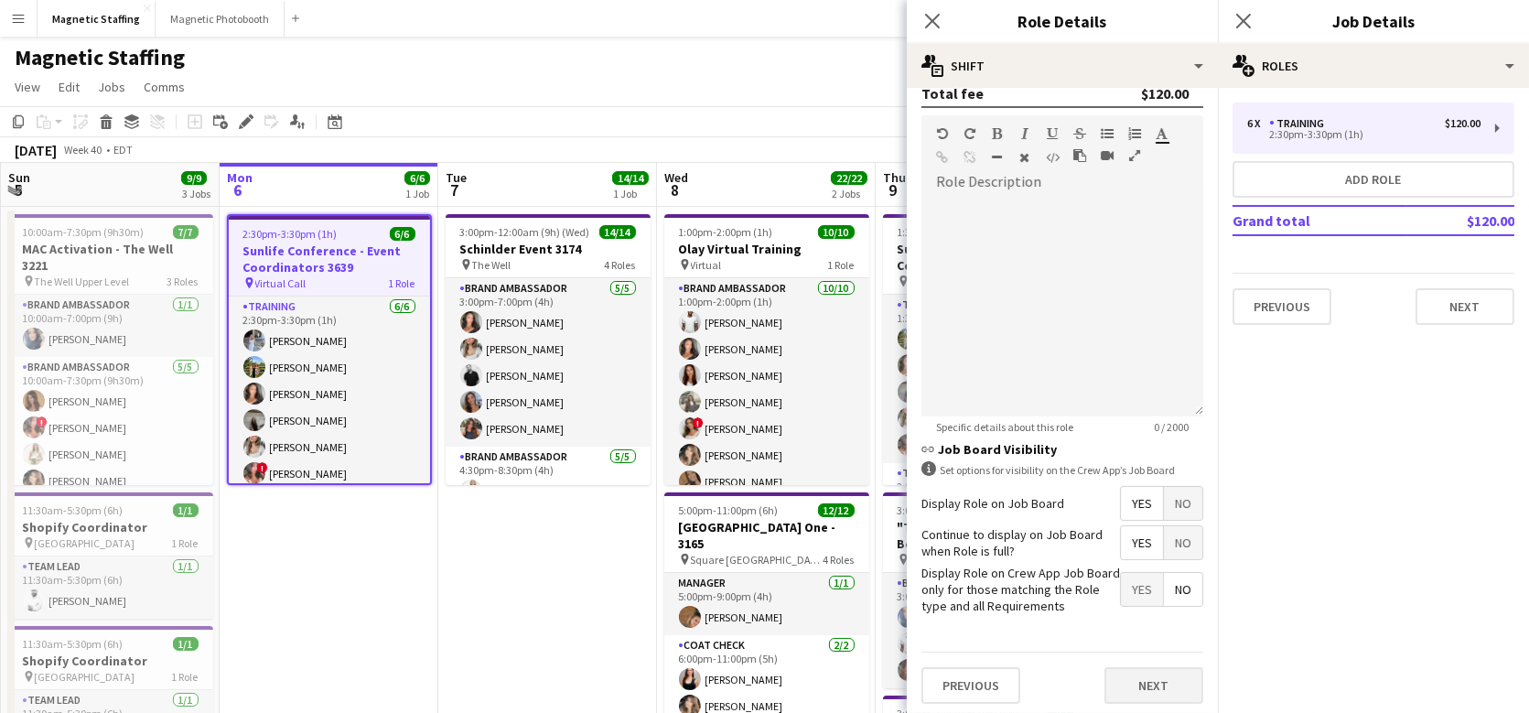
type input "*****"
click at [1130, 682] on button "Next" at bounding box center [1154, 685] width 99 height 37
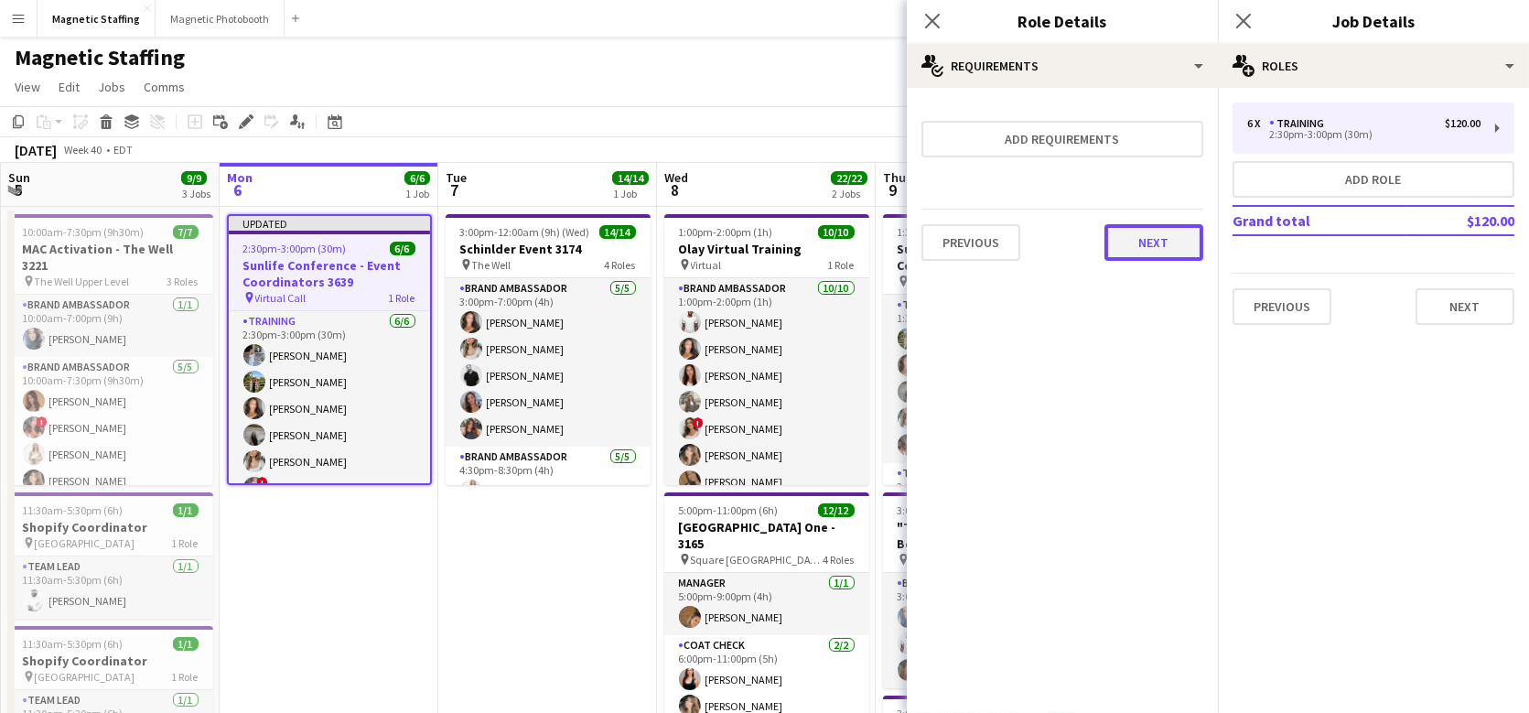
click at [1173, 249] on button "Next" at bounding box center [1154, 242] width 99 height 37
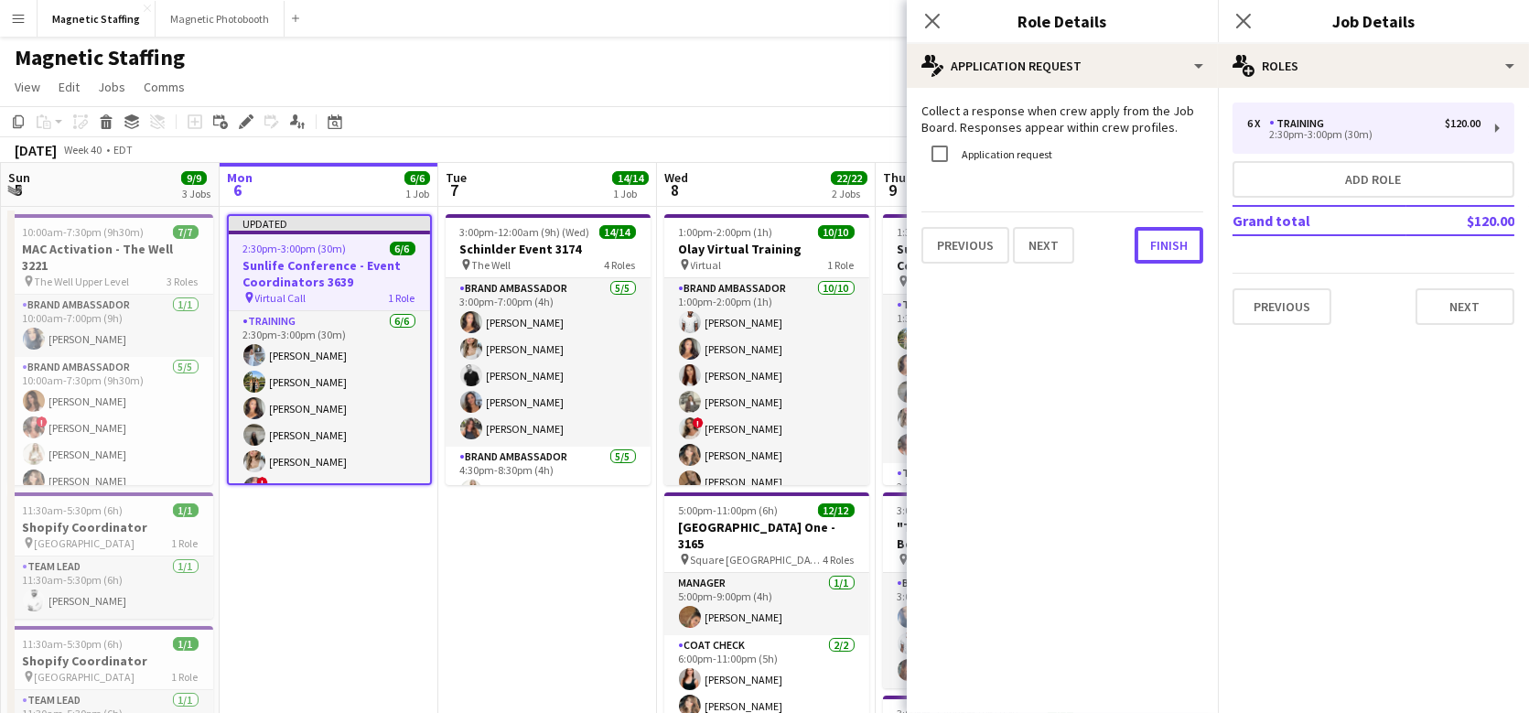
click at [1173, 249] on button "Finish" at bounding box center [1169, 245] width 69 height 37
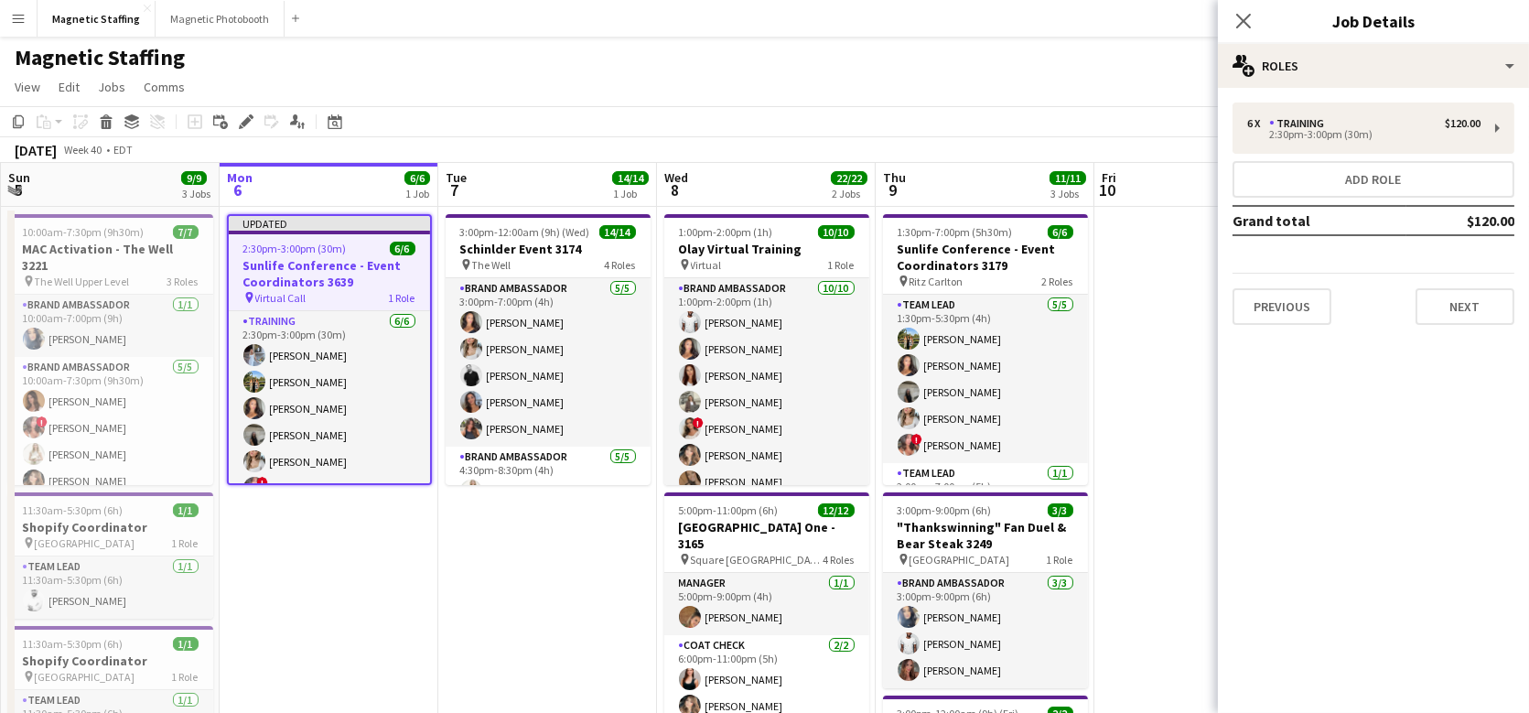
click at [1037, 113] on app-toolbar "Copy Paste Paste Command V Paste with crew Command Shift V Paste linked Job [GE…" at bounding box center [764, 121] width 1529 height 31
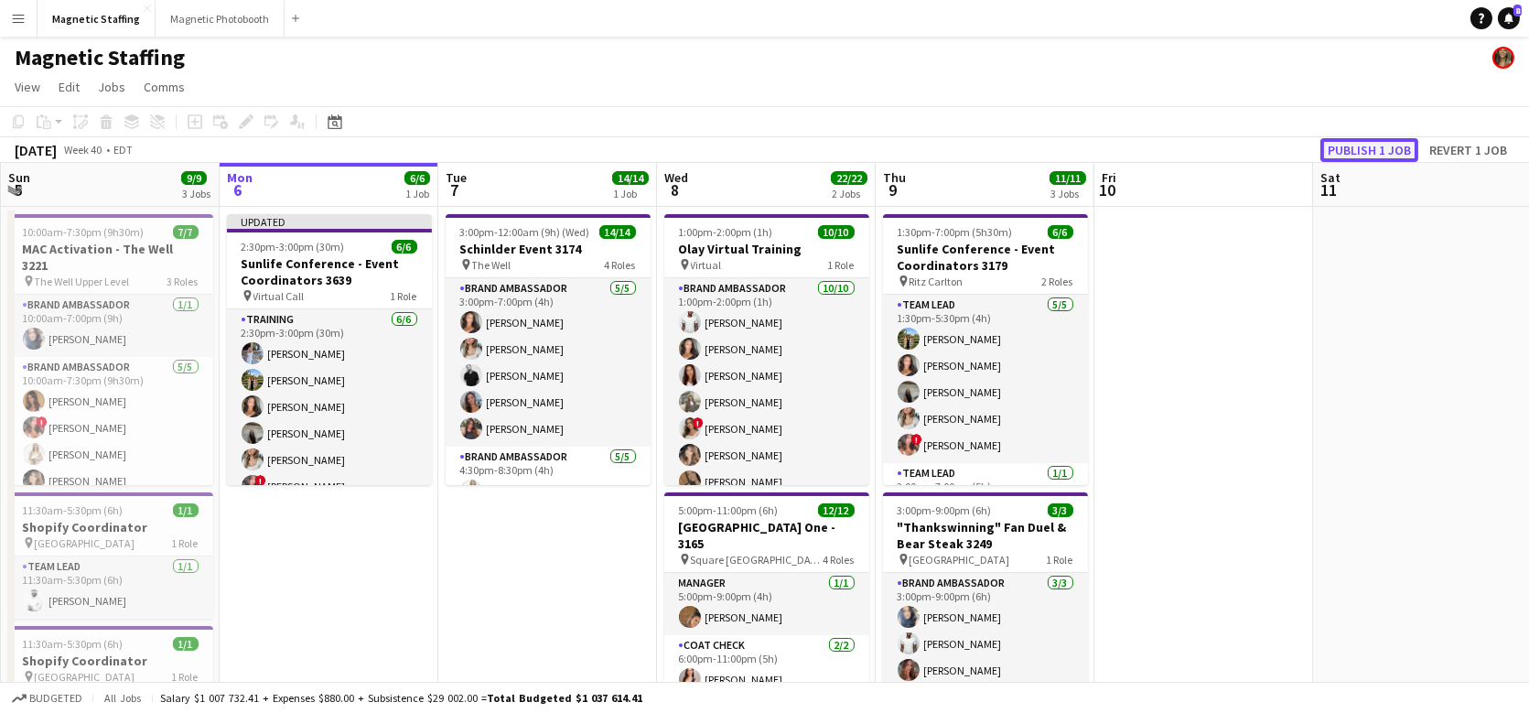
click at [1356, 142] on button "Publish 1 job" at bounding box center [1370, 150] width 98 height 24
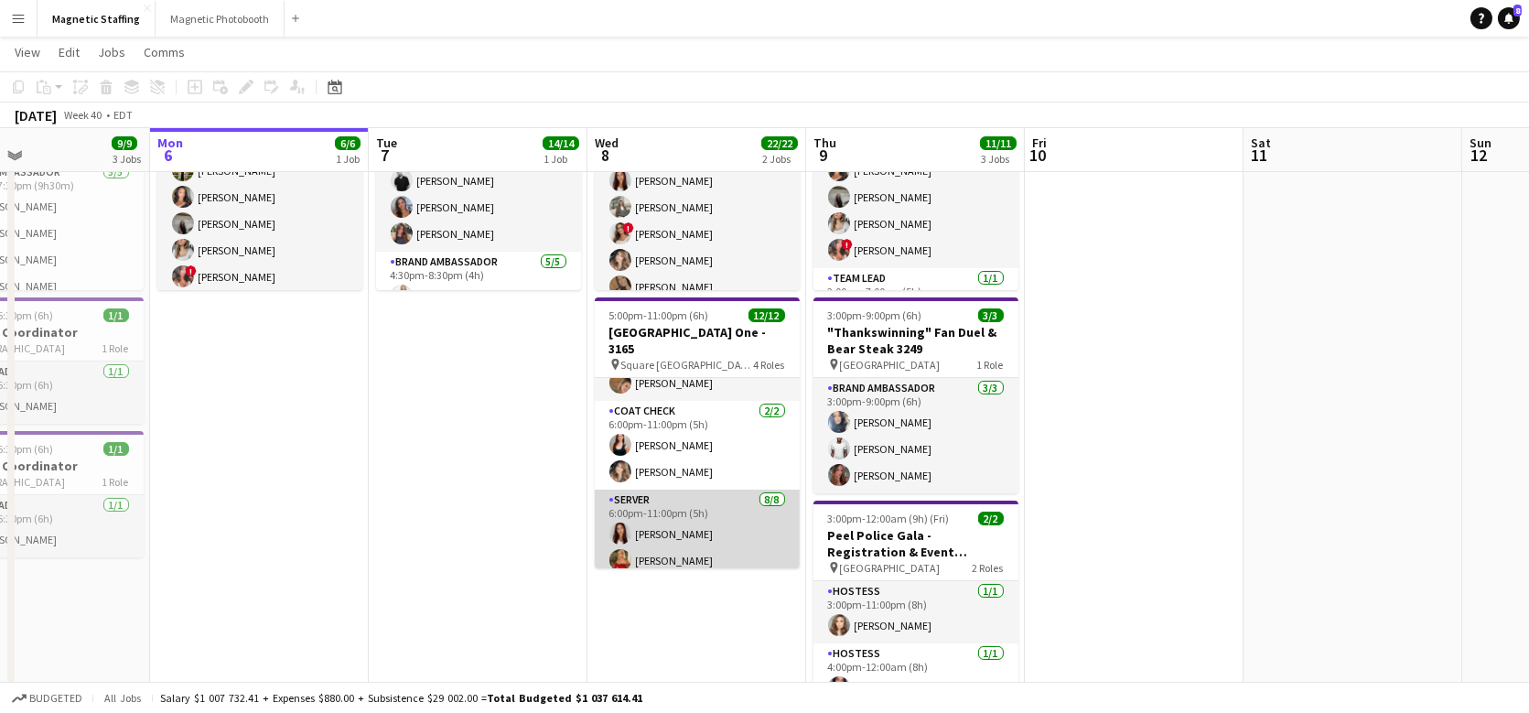
scroll to position [270, 0]
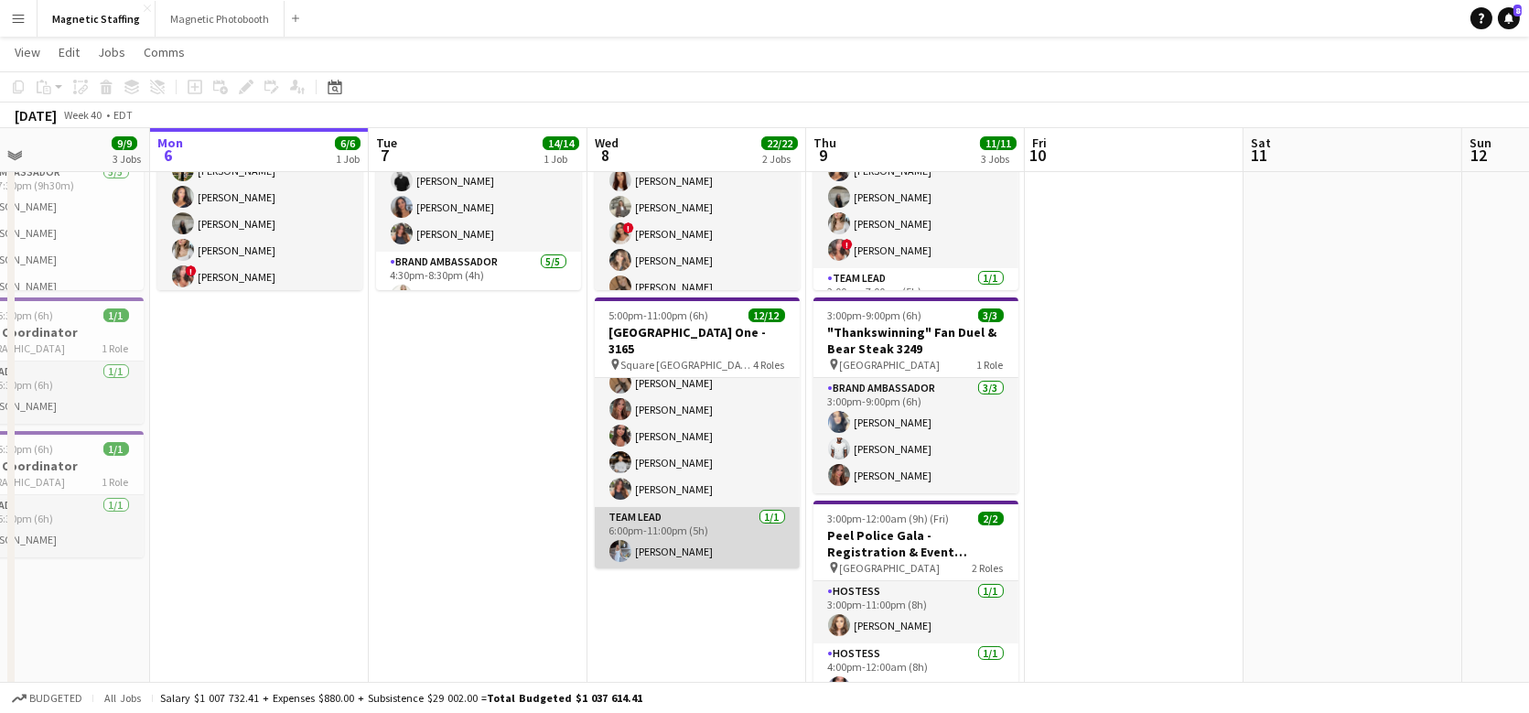
click at [718, 539] on app-card-role "Team Lead [DATE] 6:00pm-11:00pm (5h) [PERSON_NAME]" at bounding box center [697, 538] width 205 height 62
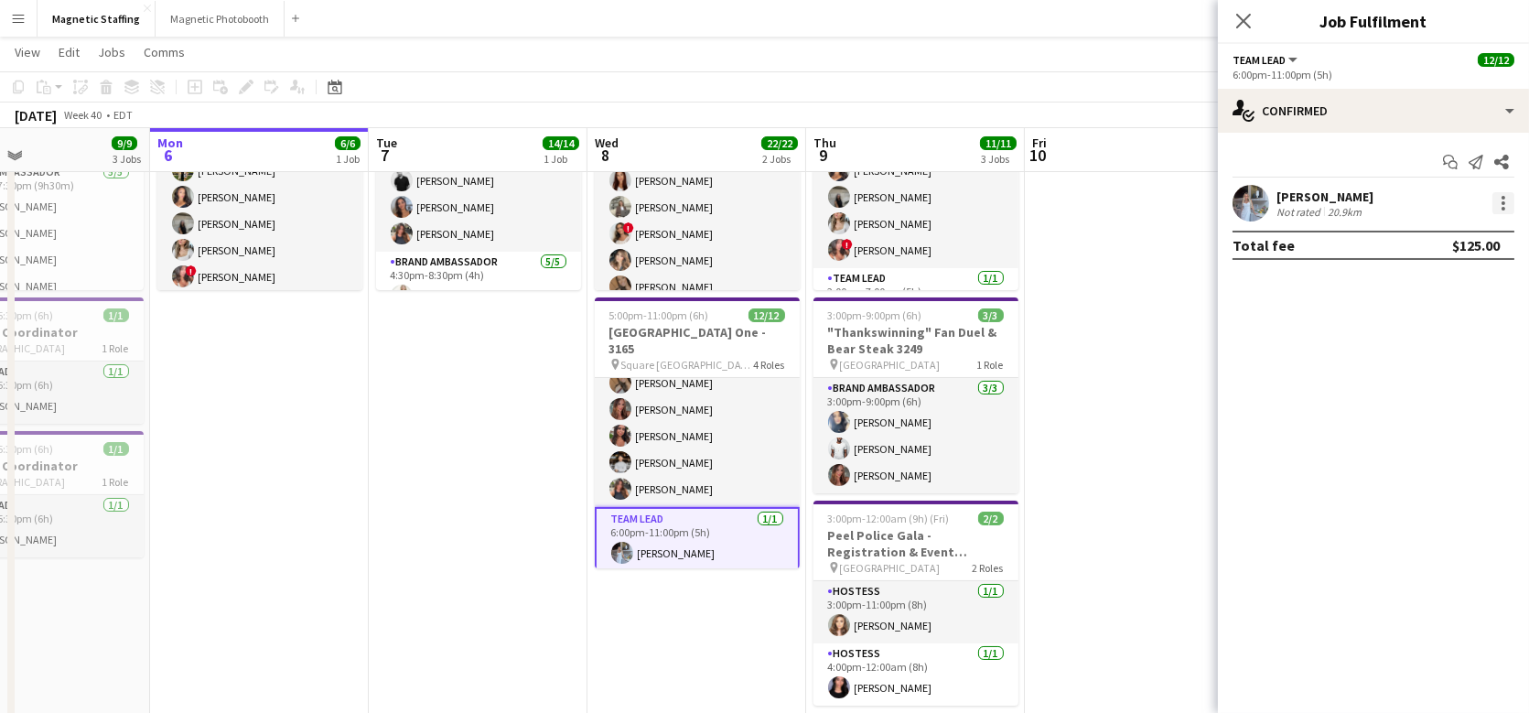
click at [1505, 200] on div at bounding box center [1504, 203] width 22 height 22
click at [1476, 239] on span "Edit fee" at bounding box center [1443, 236] width 113 height 16
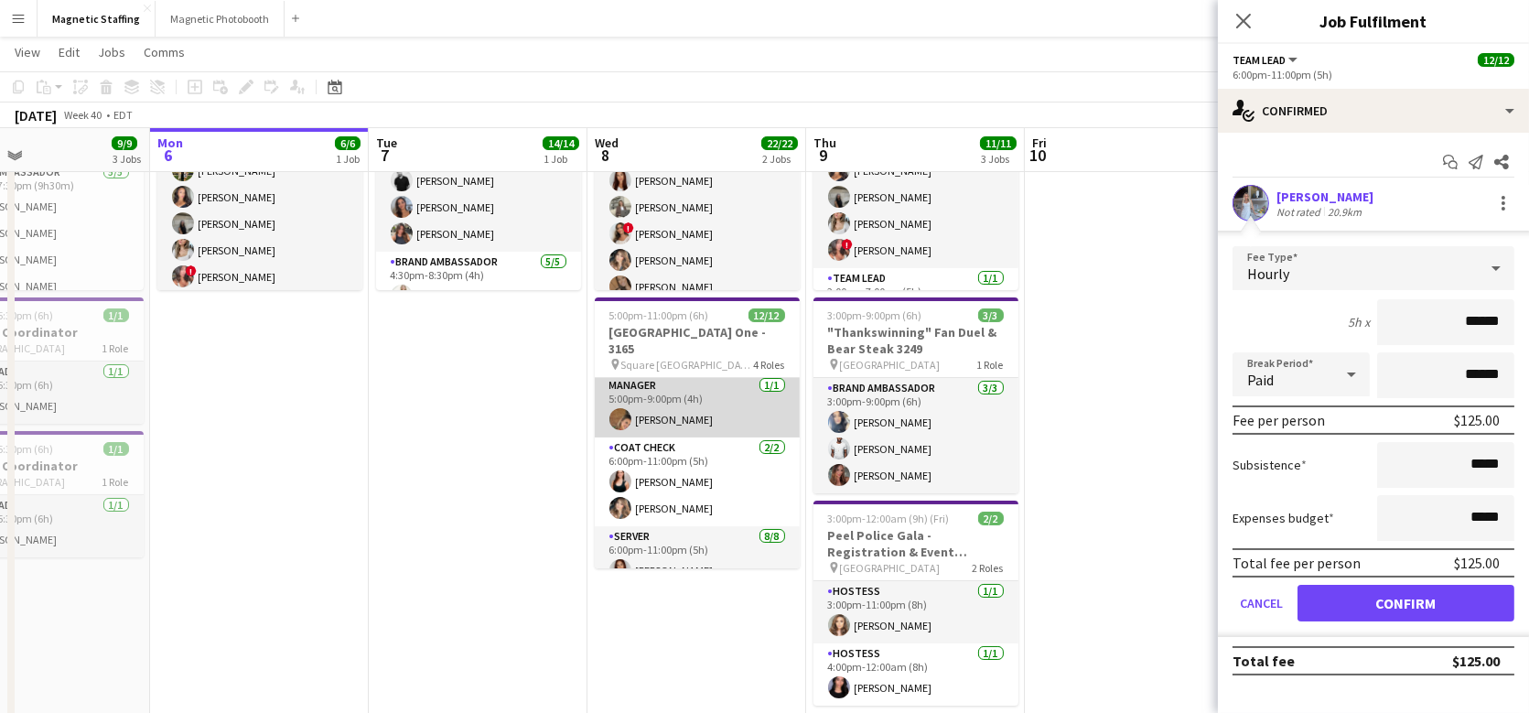
scroll to position [0, 0]
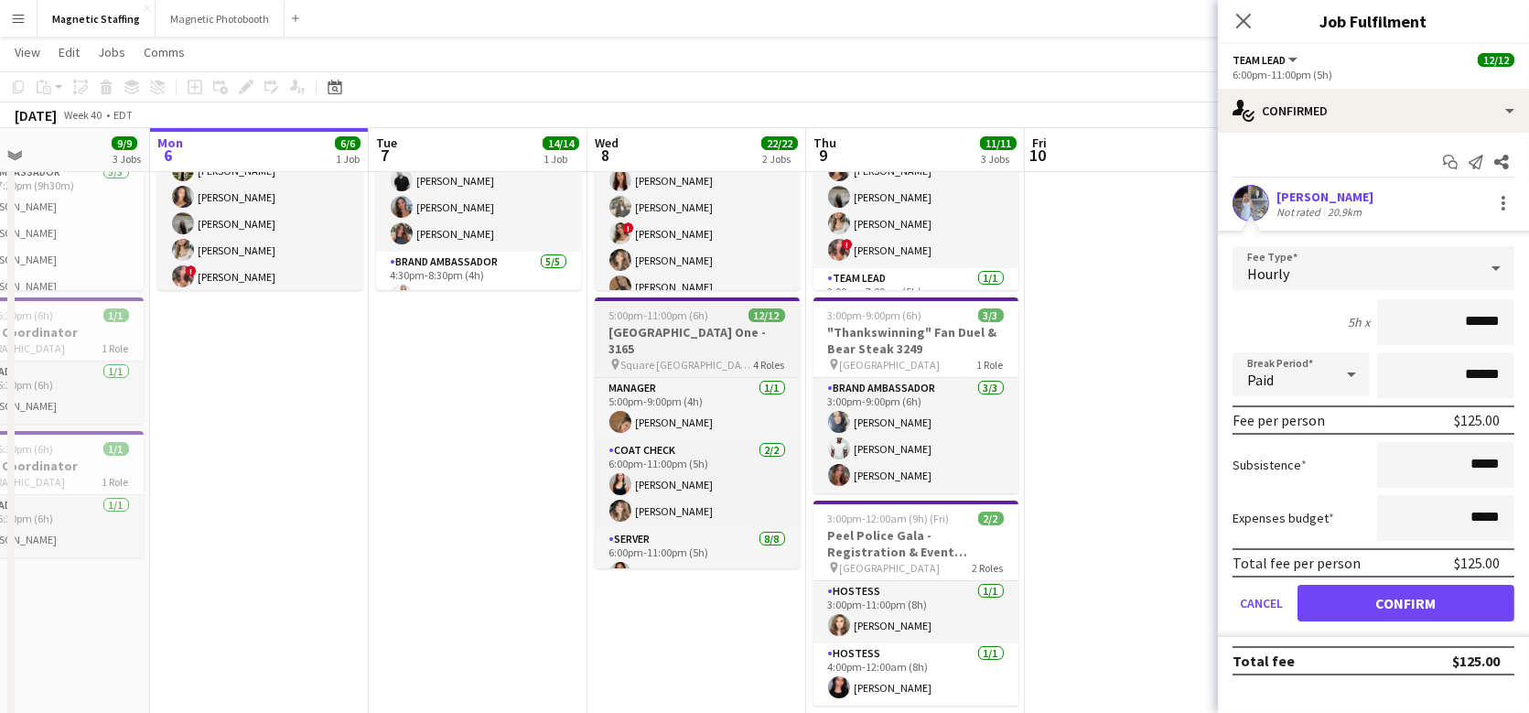
click at [695, 322] on app-job-card "5:00pm-11:00pm (6h) 12/12 Food District [GEOGRAPHIC_DATA] One - 3165 pin Square…" at bounding box center [697, 432] width 205 height 271
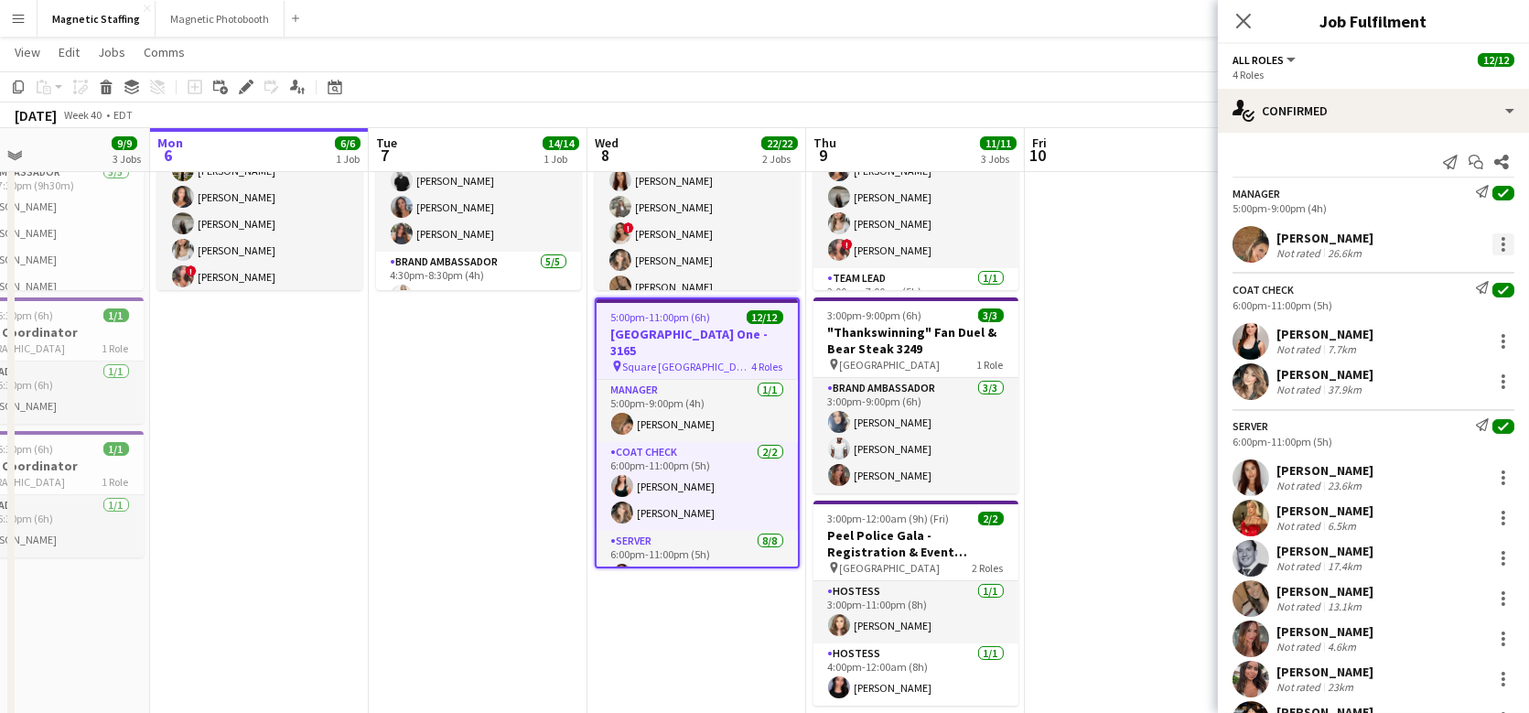
click at [1513, 252] on div at bounding box center [1504, 244] width 22 height 22
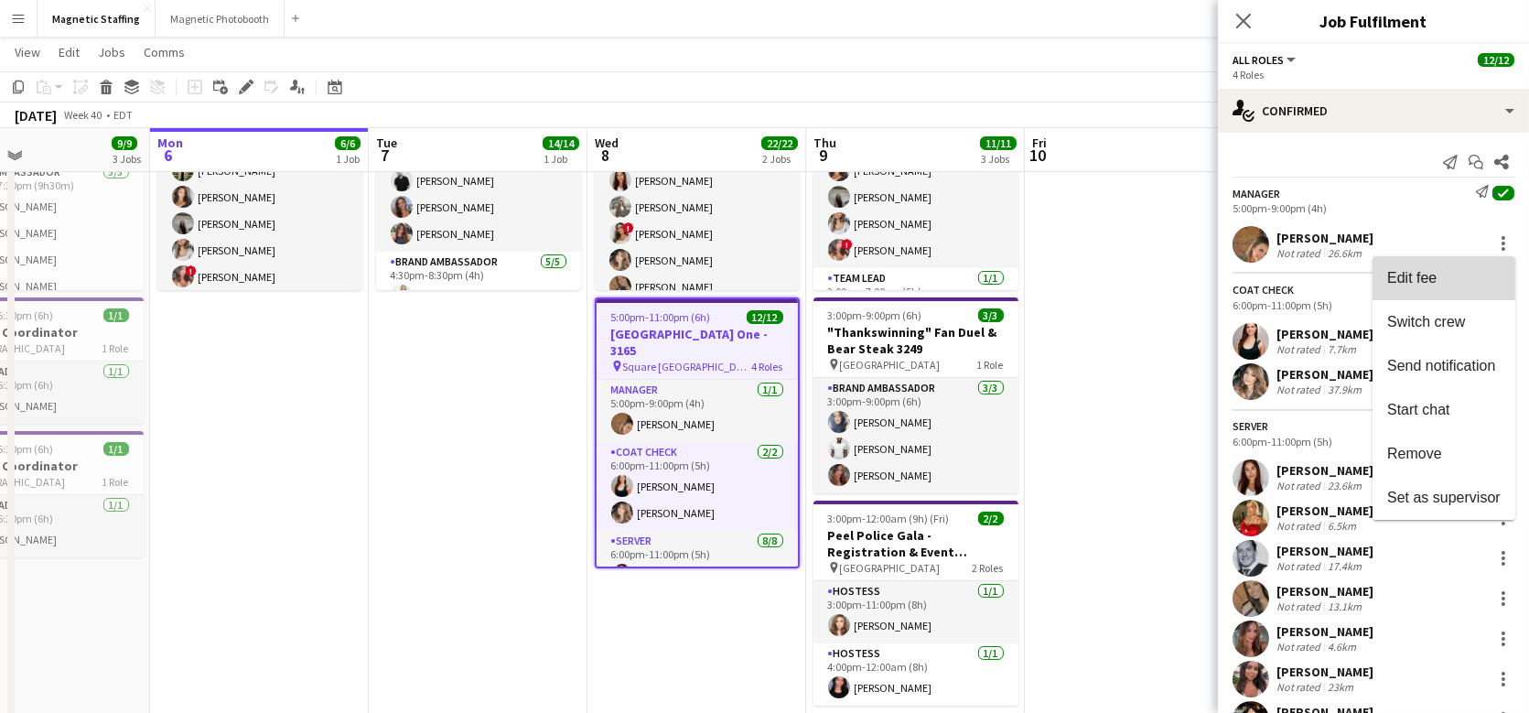
click at [1490, 281] on span "Edit fee" at bounding box center [1443, 278] width 113 height 16
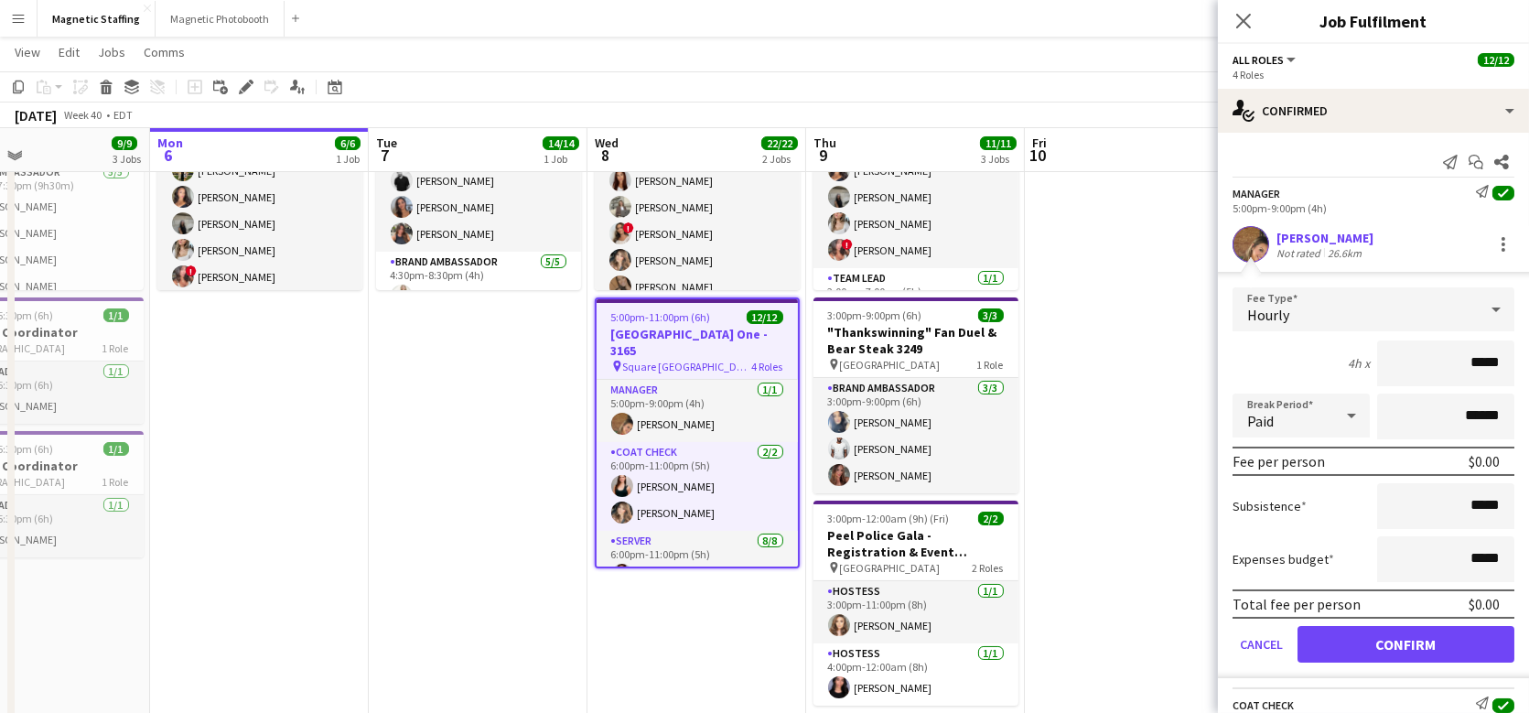
drag, startPoint x: 1470, startPoint y: 358, endPoint x: 1552, endPoint y: 356, distance: 82.4
click at [1528, 356] on html "Menu Boards Boards Boards All jobs Status Workforce Workforce My Workforce Recr…" at bounding box center [764, 499] width 1529 height 1384
click at [1114, 454] on app-date-cell at bounding box center [1135, 543] width 219 height 1063
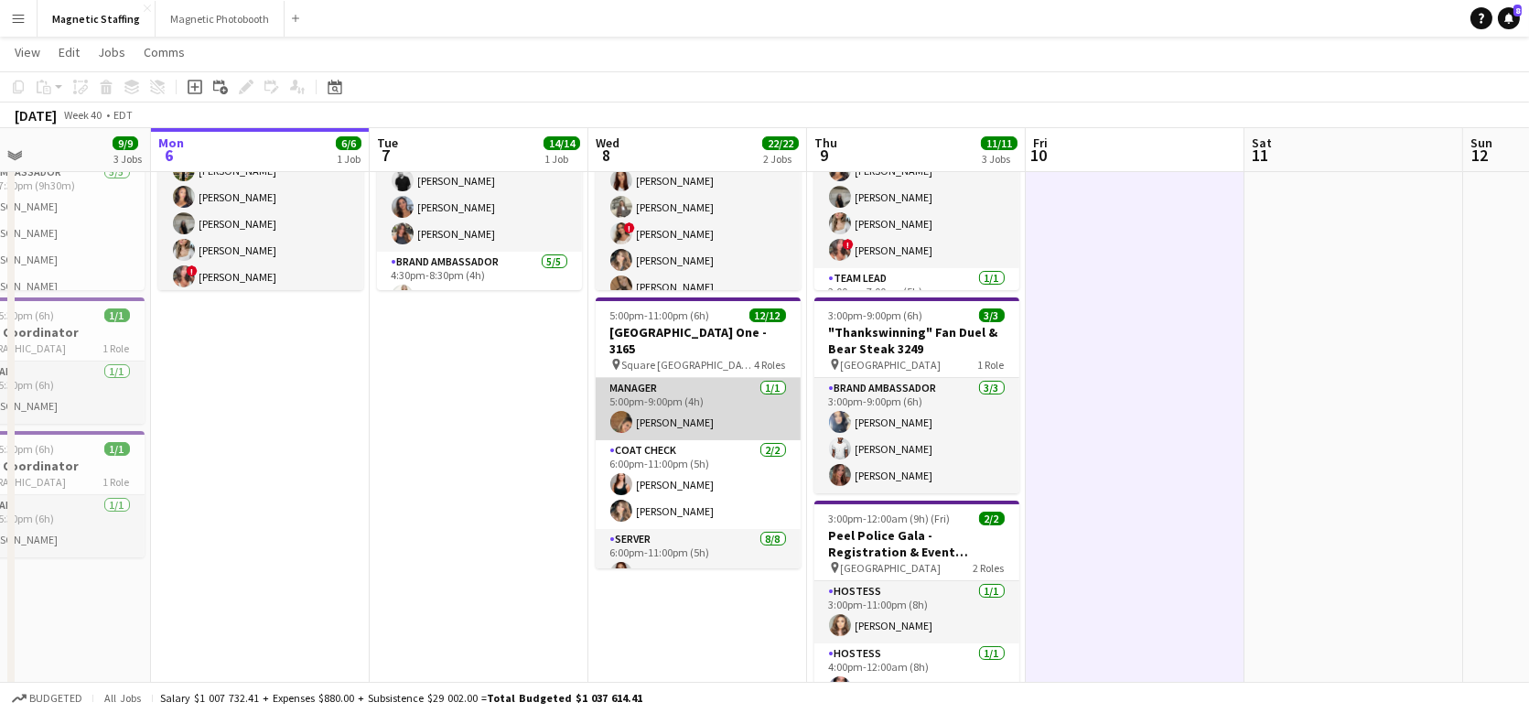
click at [731, 428] on app-card-role "Manager [DATE] 5:00pm-9:00pm (4h) [PERSON_NAME]" at bounding box center [698, 409] width 205 height 62
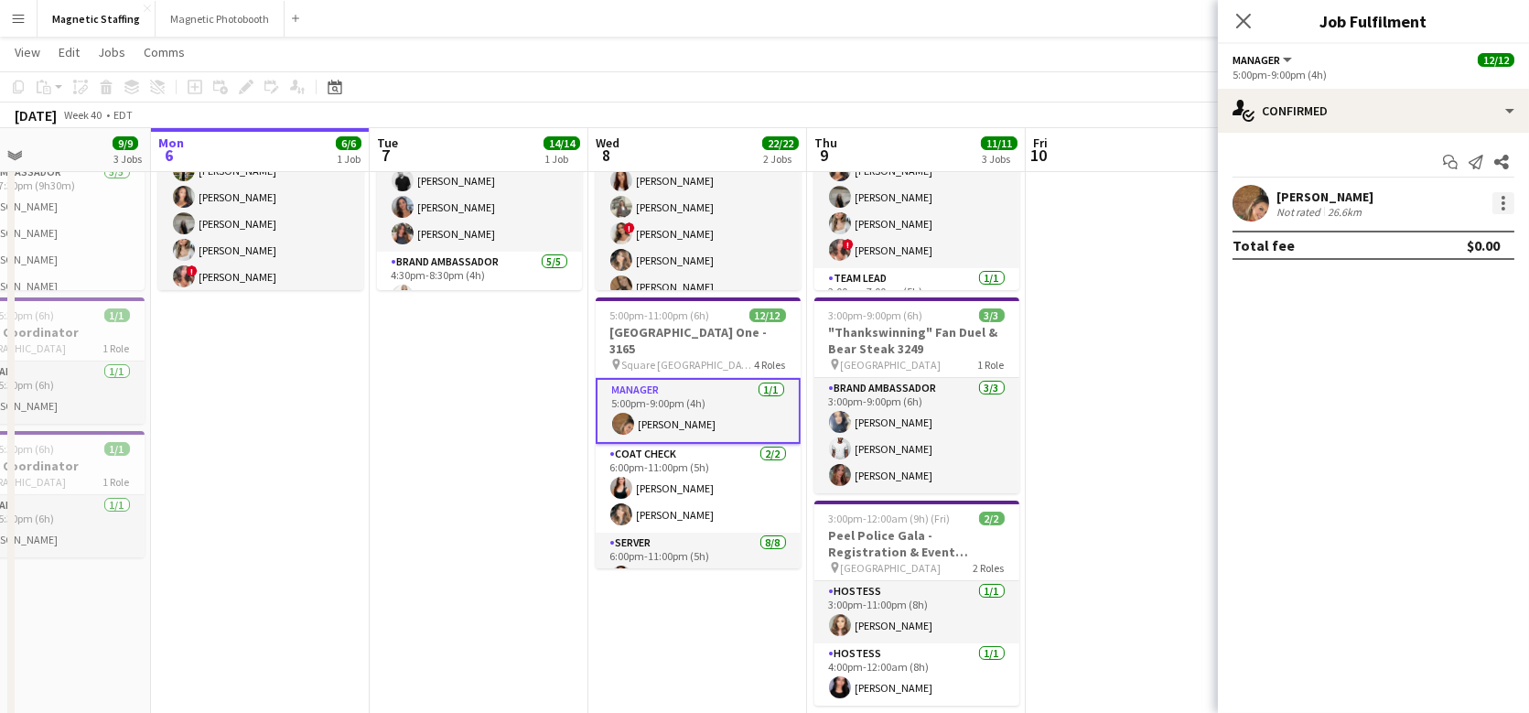
click at [1504, 203] on div at bounding box center [1504, 203] width 22 height 22
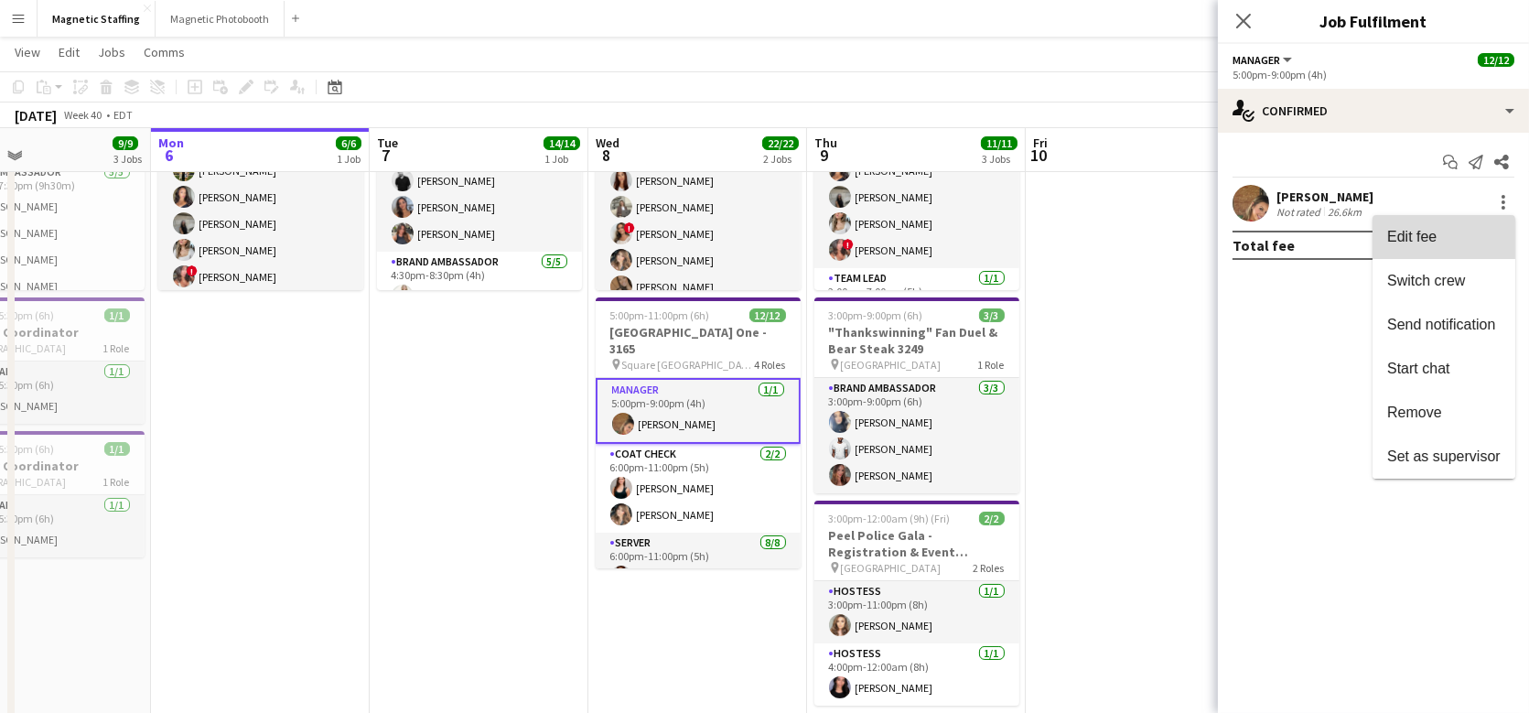
click at [1476, 244] on span "Edit fee" at bounding box center [1443, 236] width 113 height 16
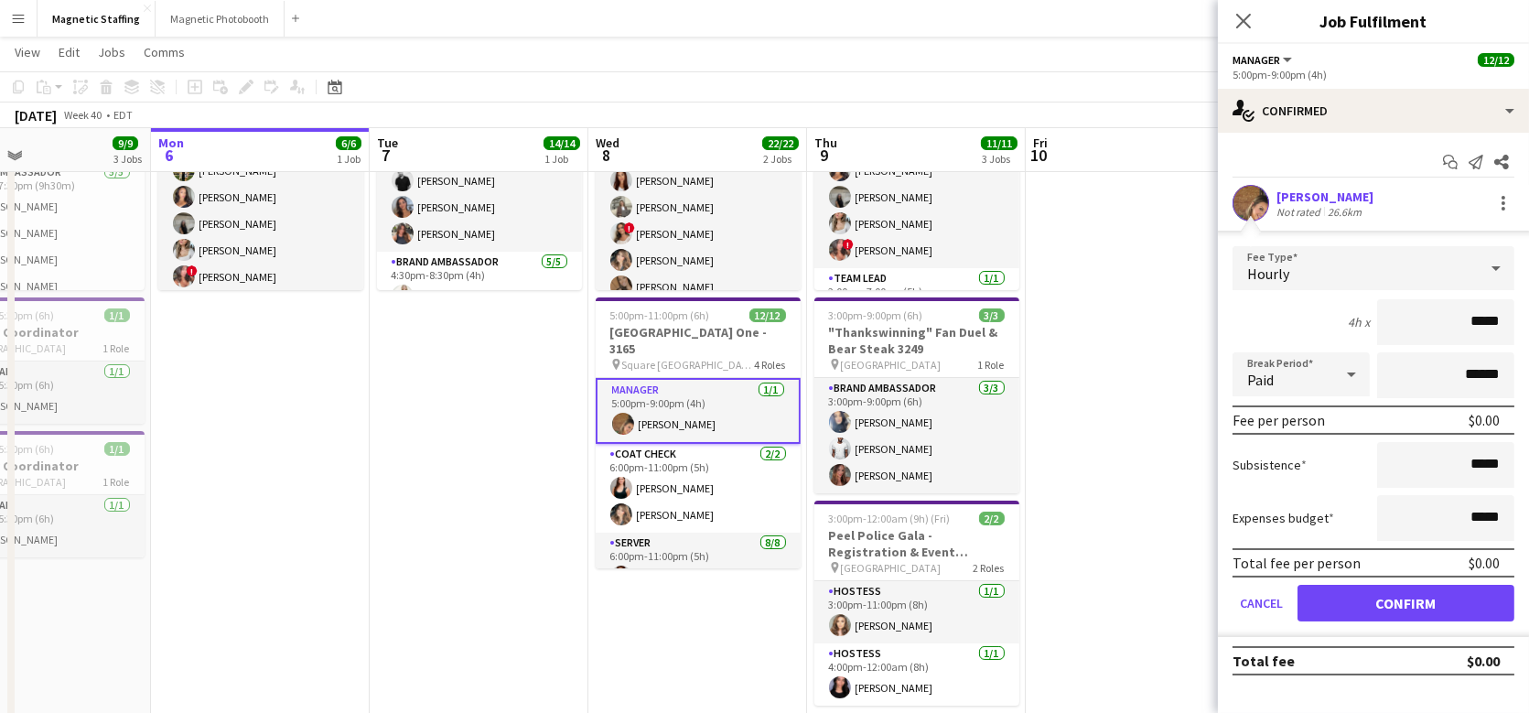
drag, startPoint x: 1471, startPoint y: 321, endPoint x: 1527, endPoint y: 321, distance: 55.8
click at [1527, 321] on form "Fee Type Hourly 4h x ***** Break Period Paid ****** Fee per person $0.00 Subsis…" at bounding box center [1373, 441] width 311 height 391
type input "******"
click at [1437, 591] on button "Confirm" at bounding box center [1406, 603] width 217 height 37
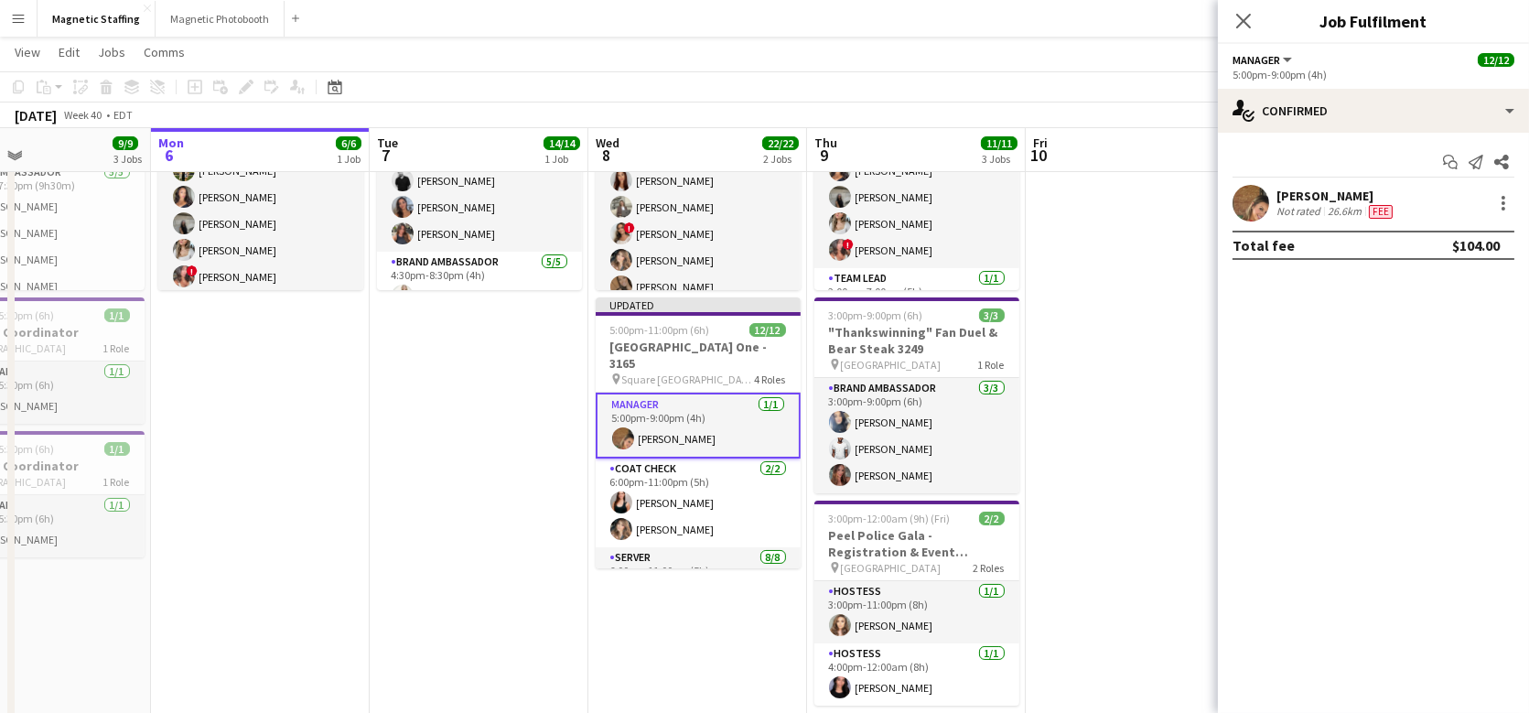
click at [1096, 507] on app-date-cell at bounding box center [1135, 543] width 219 height 1063
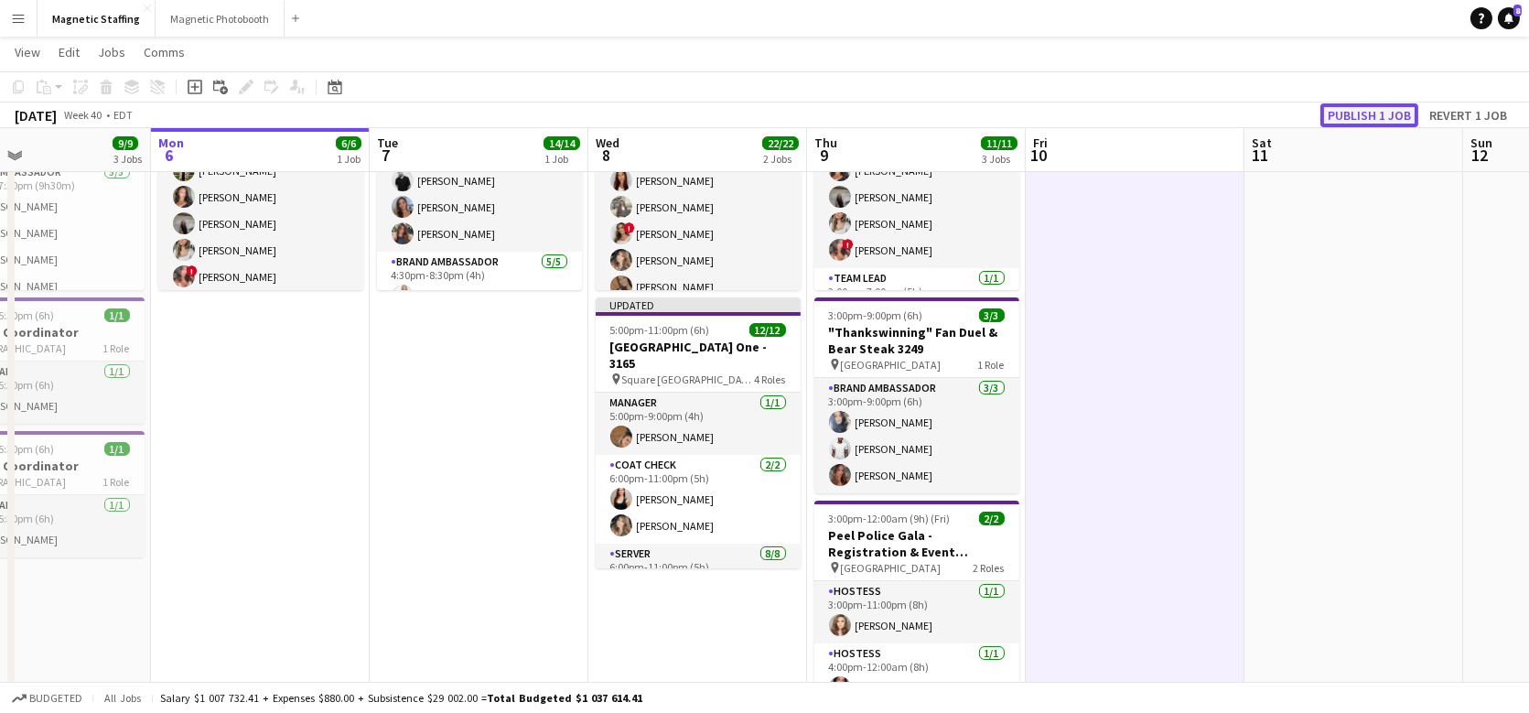
click at [1387, 121] on button "Publish 1 job" at bounding box center [1370, 115] width 98 height 24
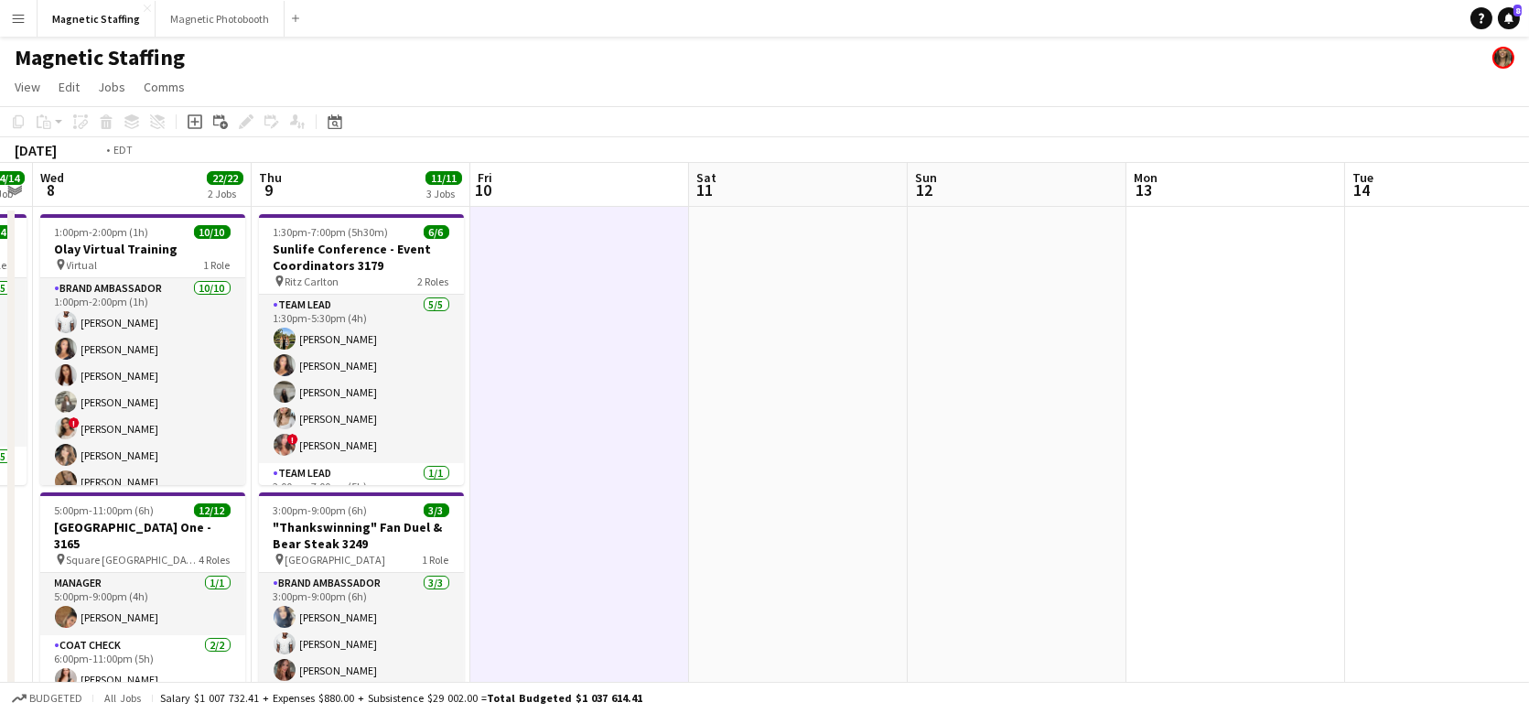
scroll to position [0, 469]
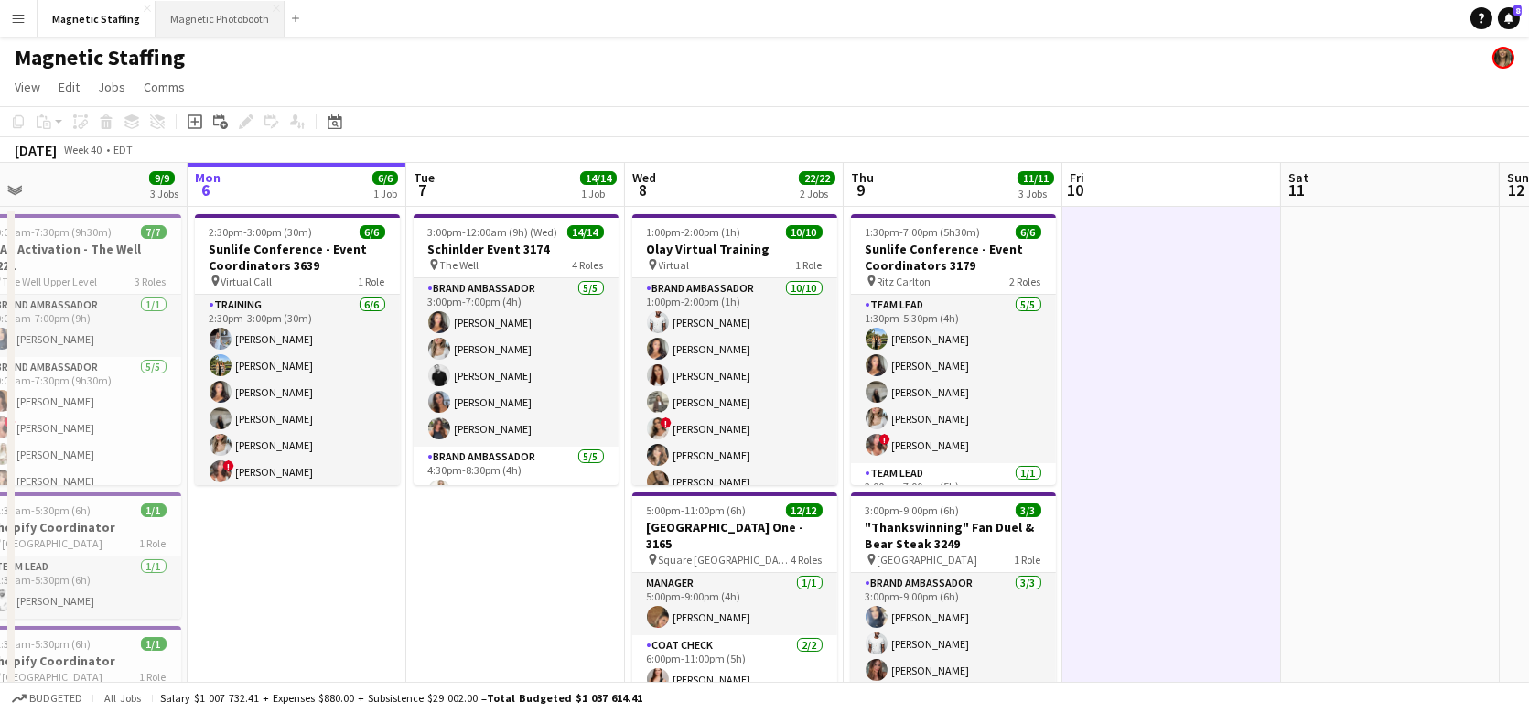
click at [191, 23] on button "Magnetic Photobooth Close" at bounding box center [220, 19] width 129 height 36
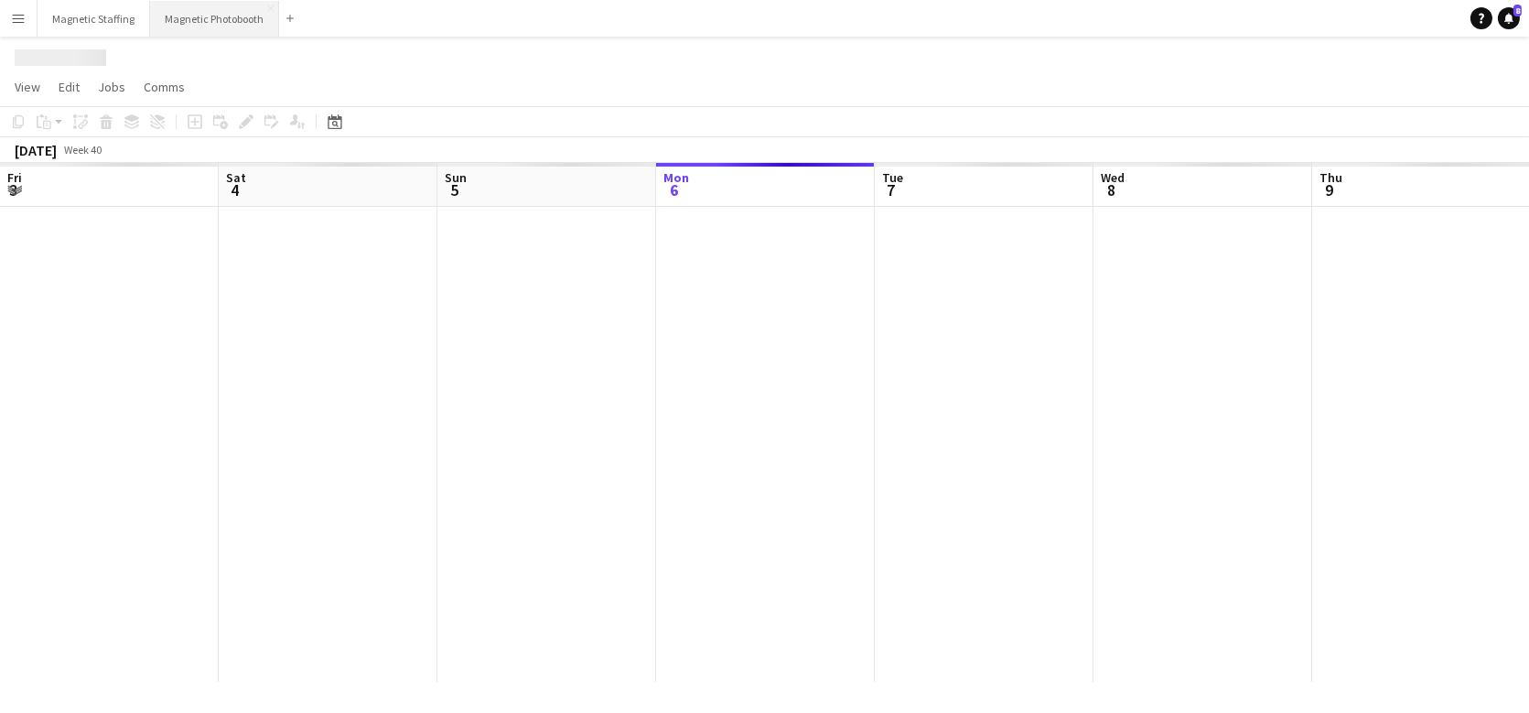
scroll to position [0, 437]
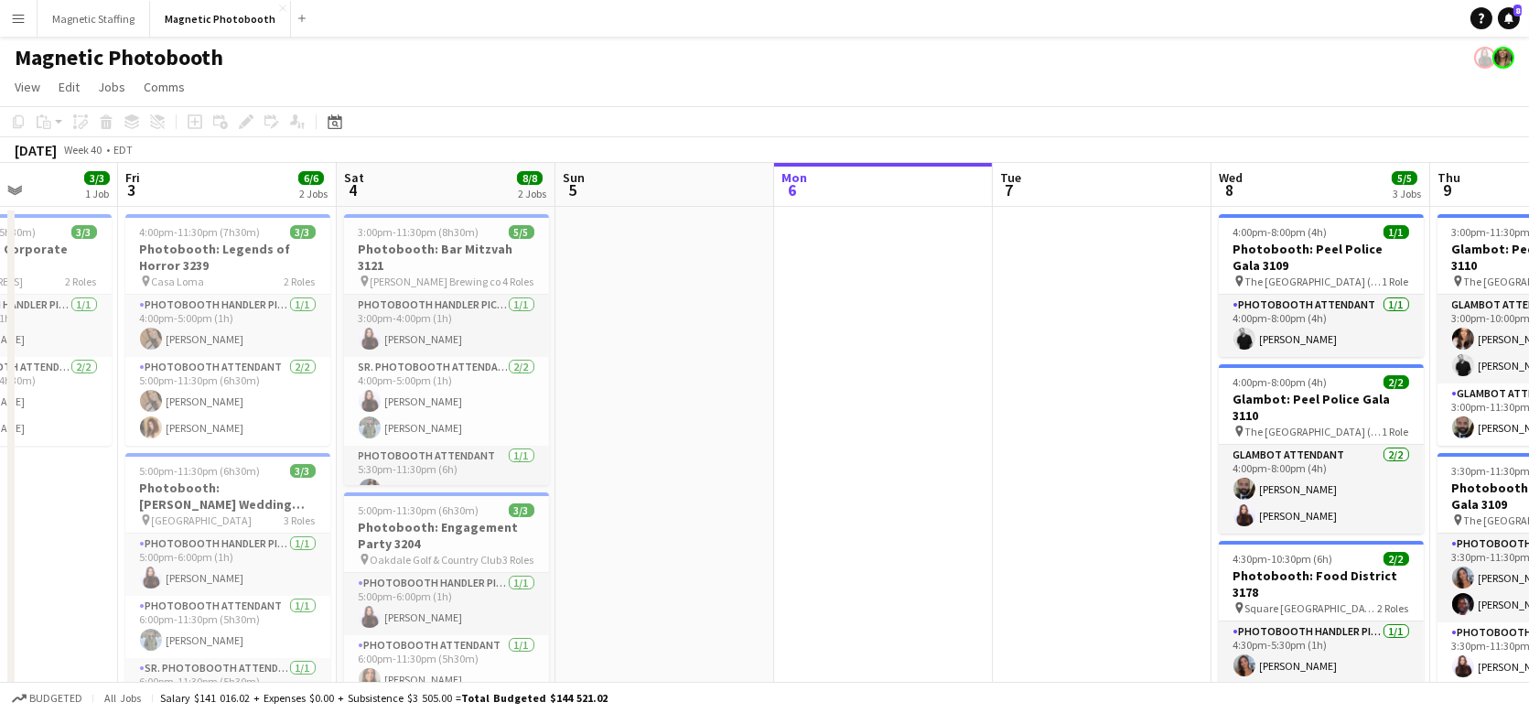
drag, startPoint x: 299, startPoint y: 505, endPoint x: 854, endPoint y: 525, distance: 555.0
click at [854, 526] on app-calendar-viewport "Tue 30 Wed 1 Thu 2 3/3 1 Job Fri 3 6/6 2 Jobs Sat 4 8/8 2 Jobs Sun 5 Mon 6 Tue …" at bounding box center [764, 480] width 1529 height 635
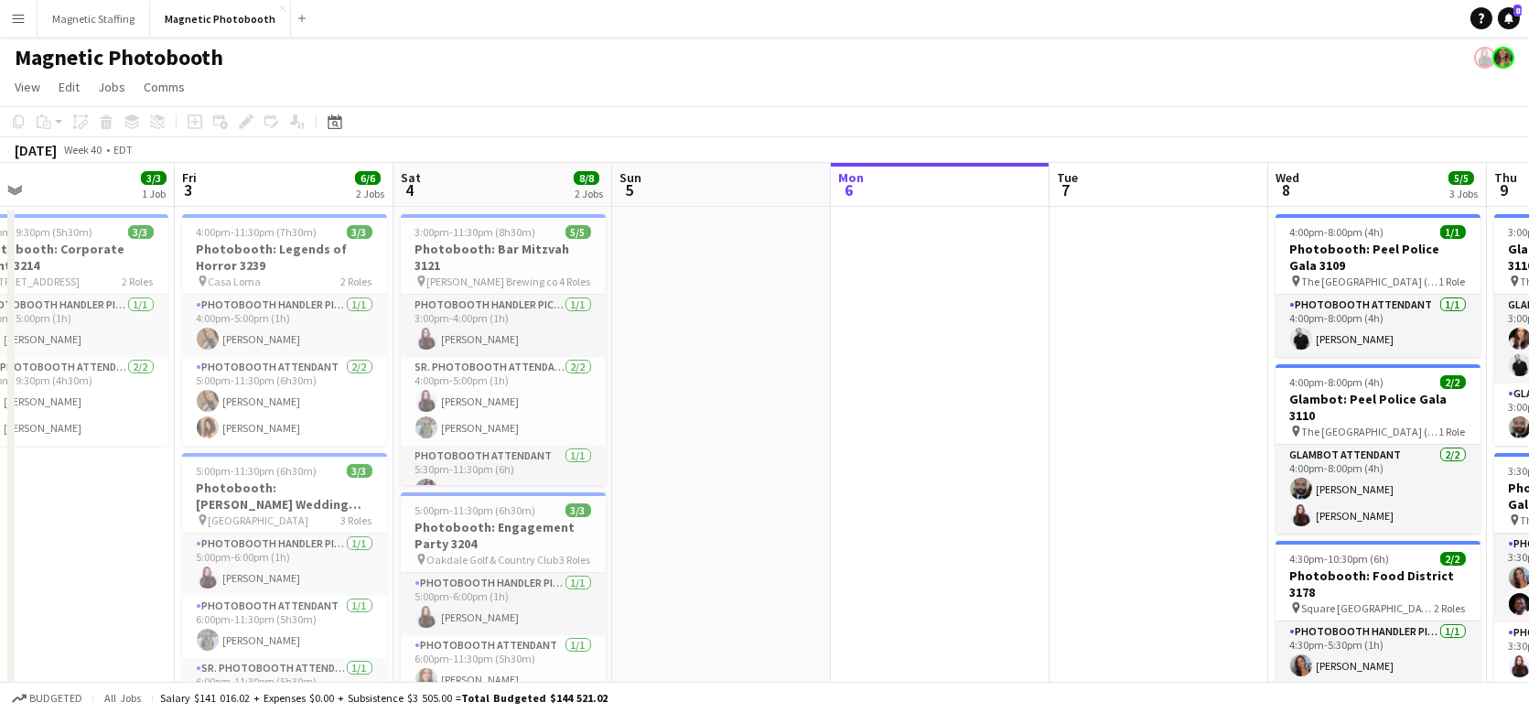
scroll to position [0, 447]
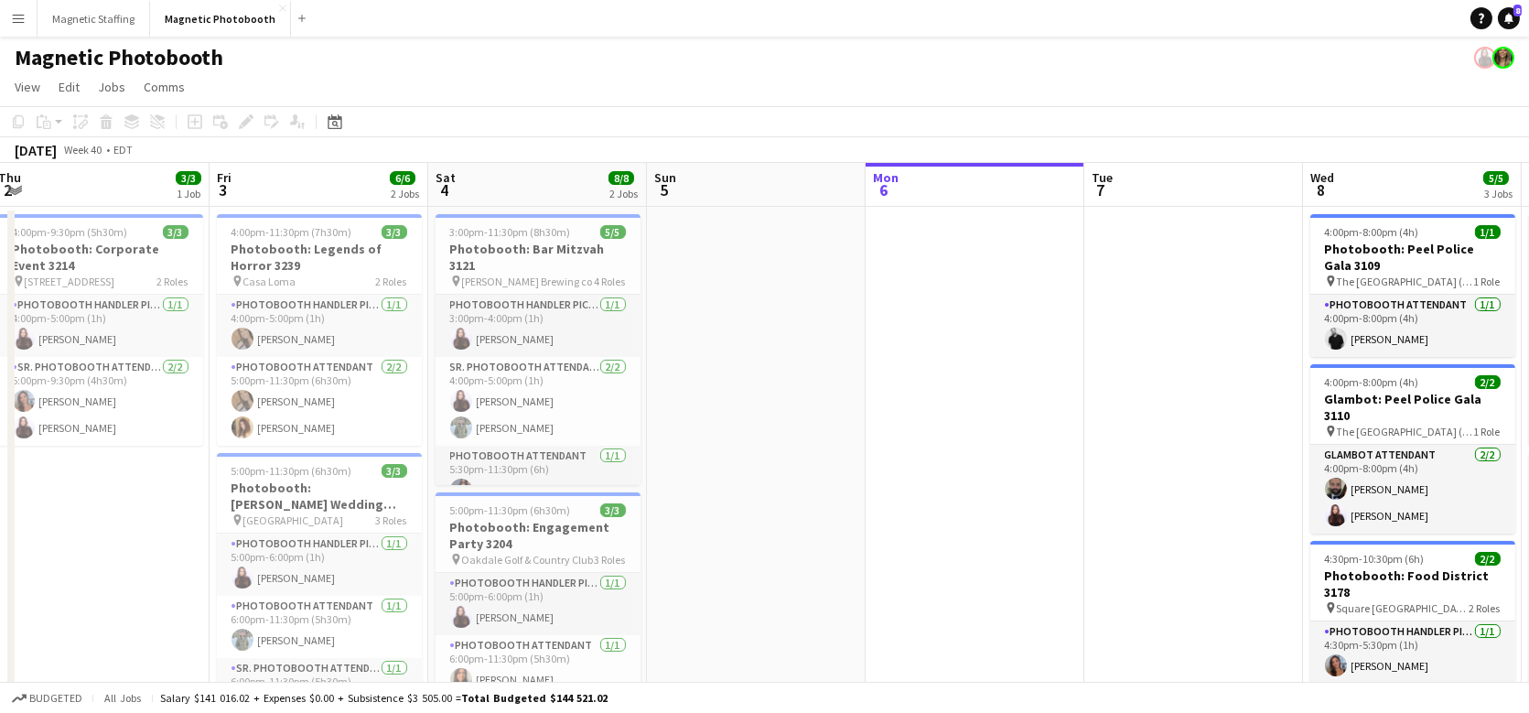
drag, startPoint x: 634, startPoint y: 537, endPoint x: 723, endPoint y: 537, distance: 88.8
click at [723, 537] on app-calendar-viewport "Tue 30 Wed 1 Thu 2 3/3 1 Job Fri 3 6/6 2 Jobs Sat 4 8/8 2 Jobs Sun 5 Mon 6 Tue …" at bounding box center [764, 480] width 1529 height 635
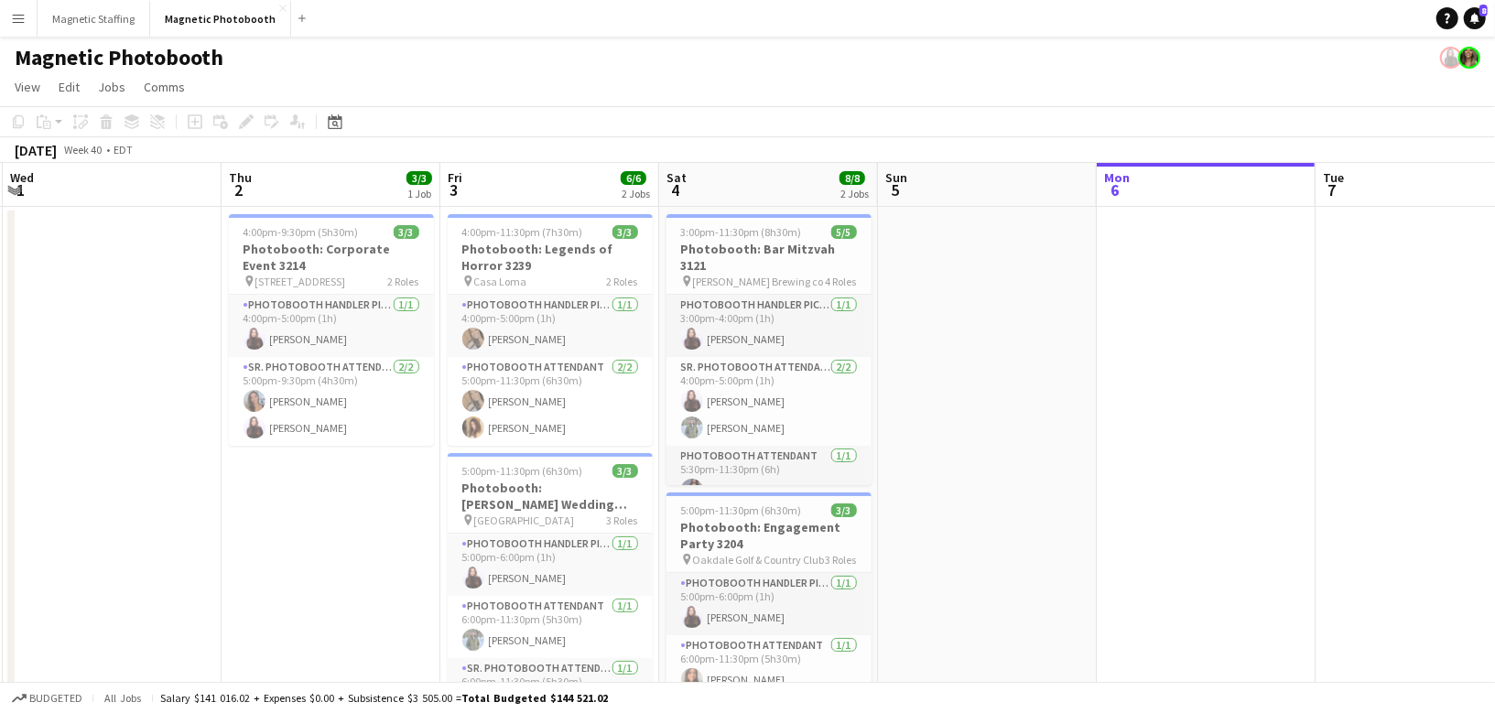
scroll to position [0, 391]
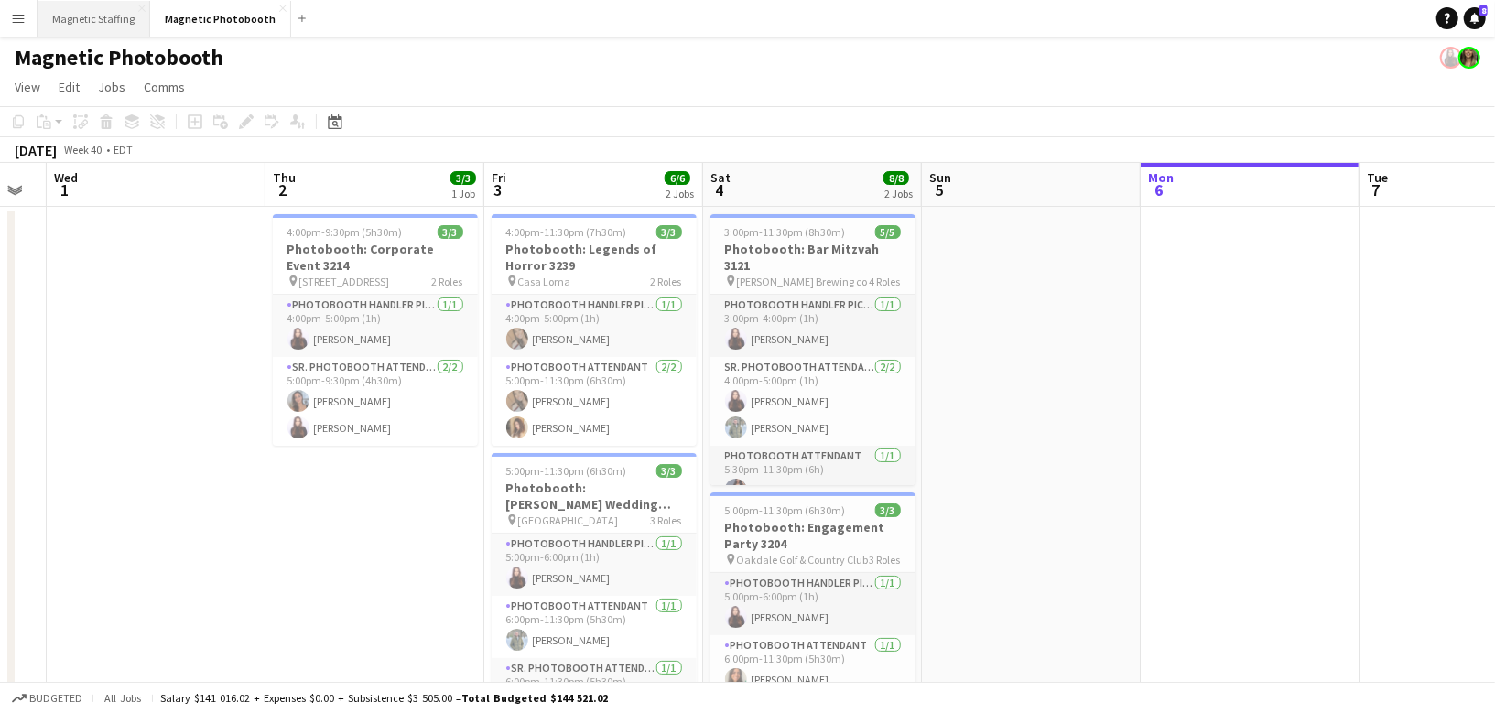
click at [70, 22] on button "Magnetic Staffing Close" at bounding box center [94, 19] width 113 height 36
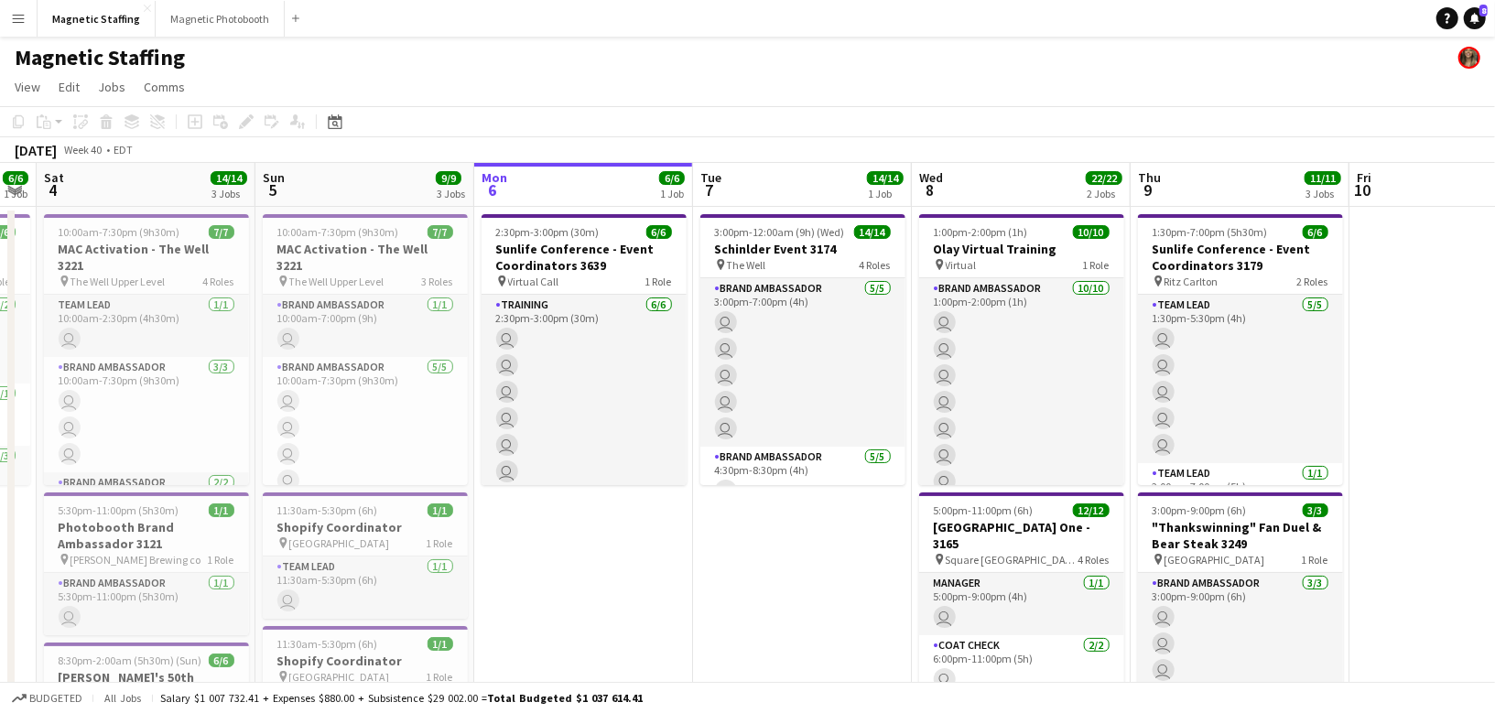
click at [910, 381] on app-calendar-viewport "Thu 2 Fri 3 6/6 1 Job Sat 4 14/14 3 Jobs Sun 5 9/9 3 Jobs Mon 6 6/6 1 Job Tue 7…" at bounding box center [747, 599] width 1495 height 873
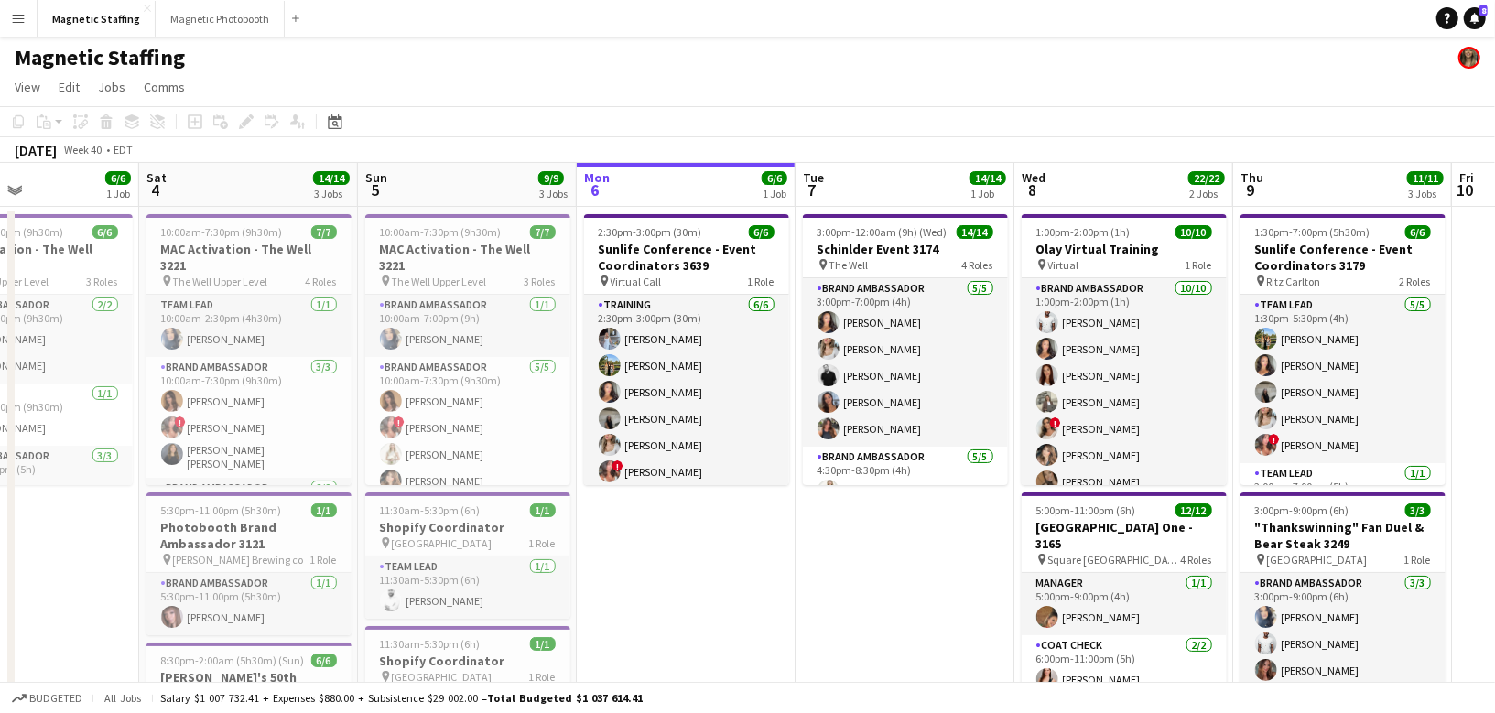
drag, startPoint x: 497, startPoint y: 434, endPoint x: 746, endPoint y: 431, distance: 249.0
click at [746, 432] on app-calendar-viewport "Wed 1 12/12 2 Jobs Thu 2 Fri 3 6/6 1 Job Sat 4 14/14 3 Jobs Sun 5 9/9 3 Jobs Mo…" at bounding box center [747, 599] width 1495 height 873
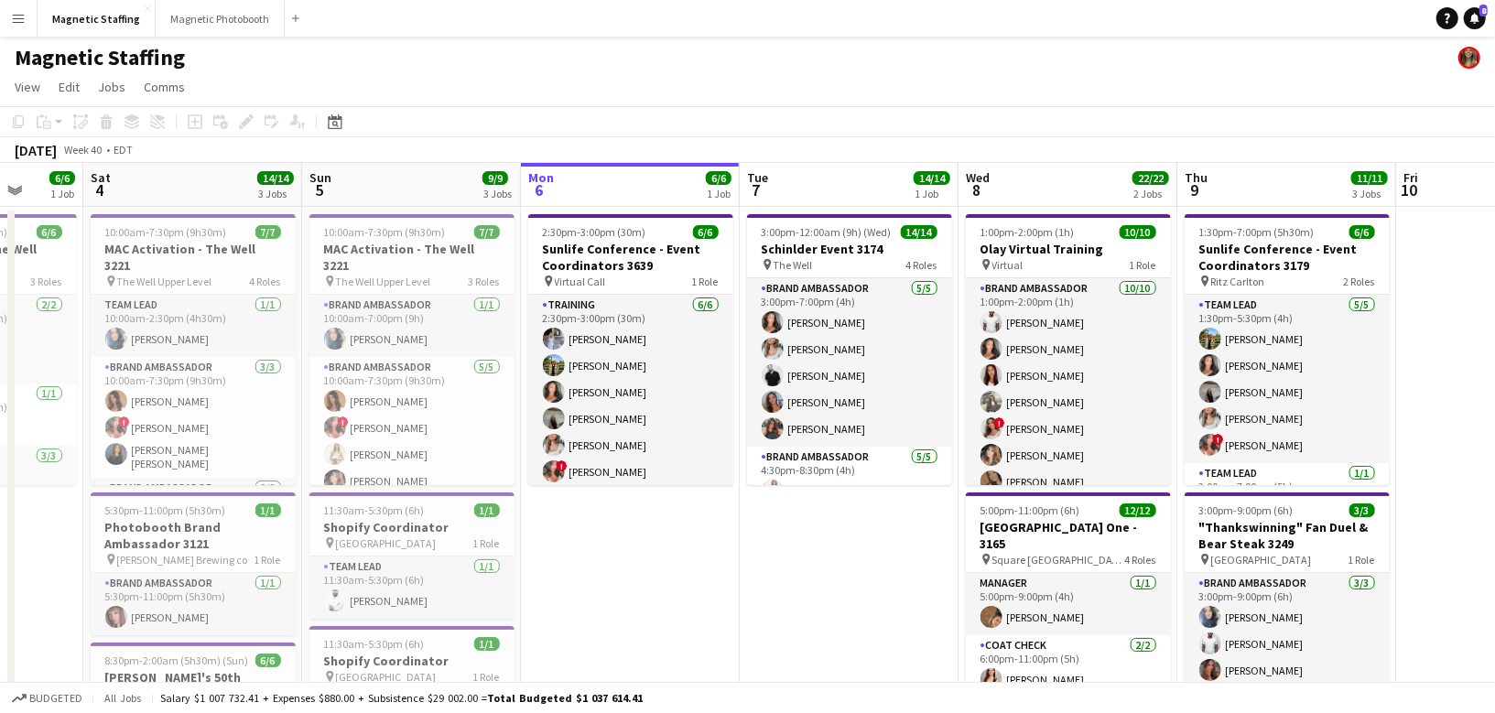
drag, startPoint x: 614, startPoint y: 434, endPoint x: 708, endPoint y: 434, distance: 94.3
click at [707, 434] on app-calendar-viewport "Wed 1 12/12 2 Jobs Thu 2 Fri 3 6/6 1 Job Sat 4 14/14 3 Jobs Sun 5 9/9 3 Jobs Mo…" at bounding box center [747, 599] width 1495 height 873
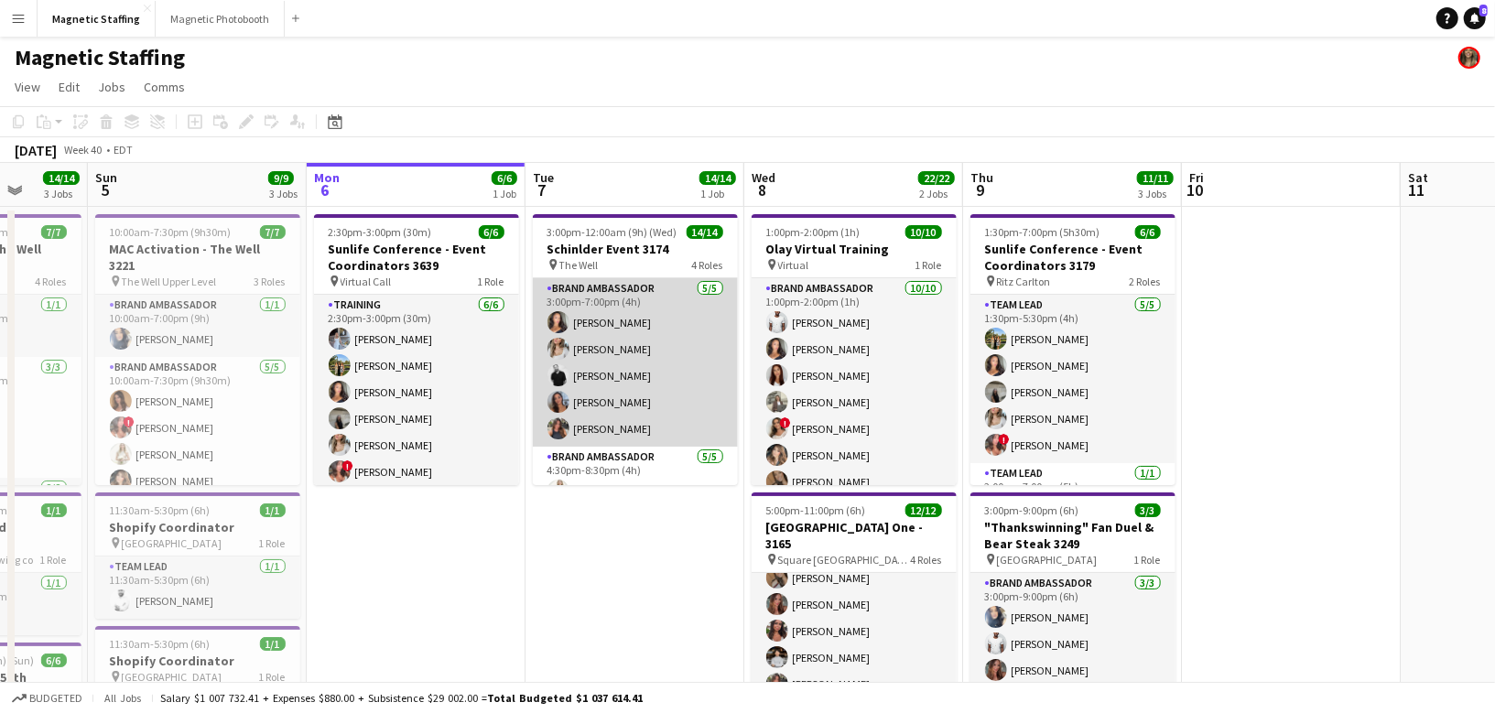
scroll to position [307, 0]
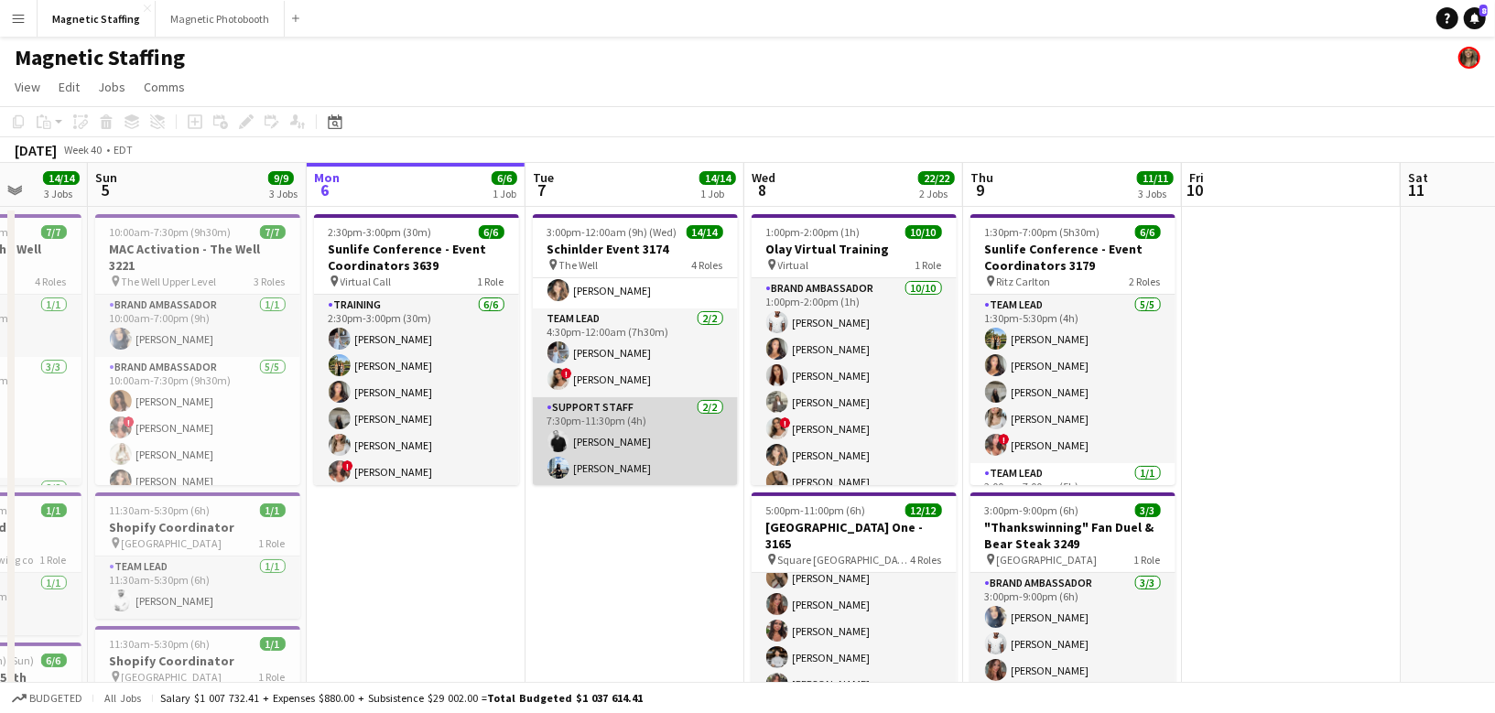
click at [621, 454] on app-card-role "Support Staff [DATE] 7:30pm-11:30pm (4h) [PERSON_NAME] [PERSON_NAME]" at bounding box center [635, 441] width 205 height 89
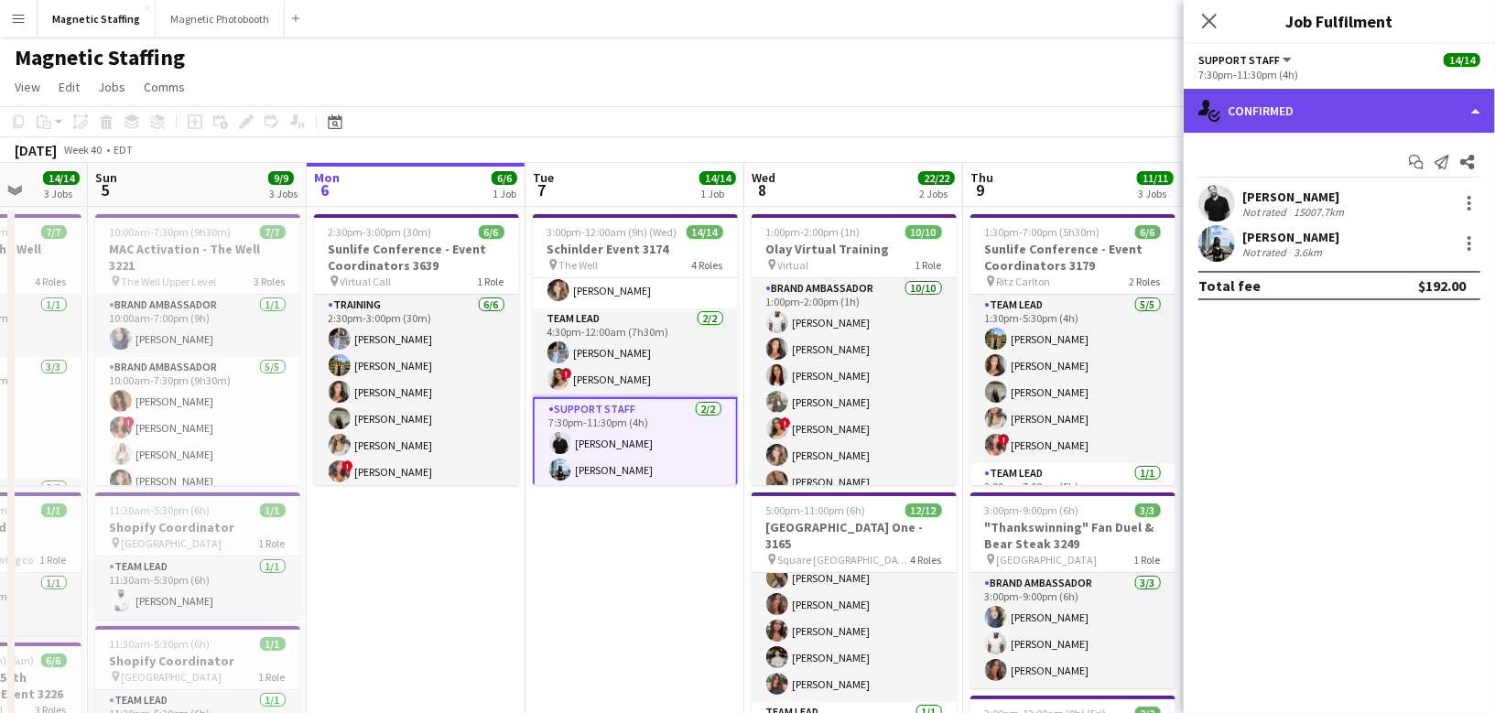
click at [1304, 119] on div "single-neutral-actions-check-2 Confirmed" at bounding box center [1338, 111] width 311 height 44
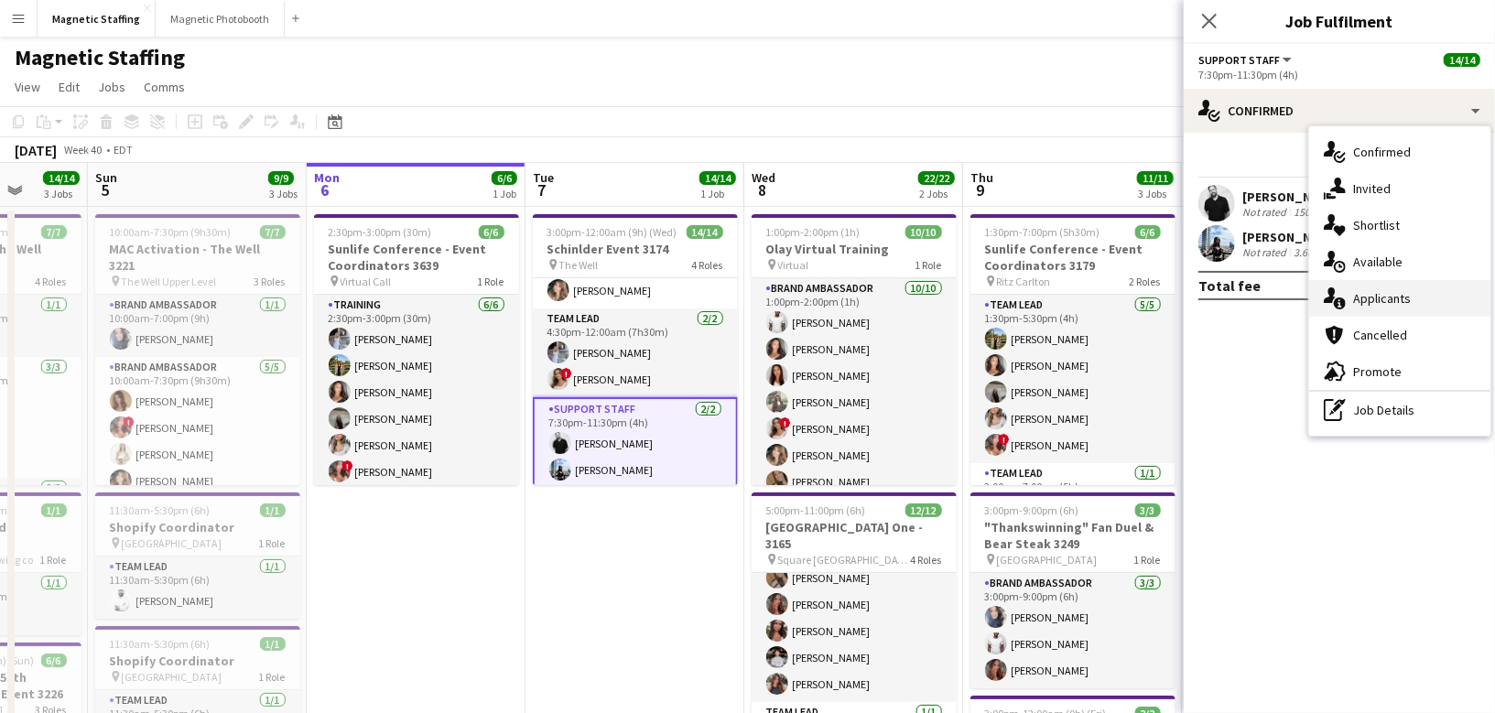
click at [1355, 301] on span "Applicants" at bounding box center [1382, 298] width 58 height 16
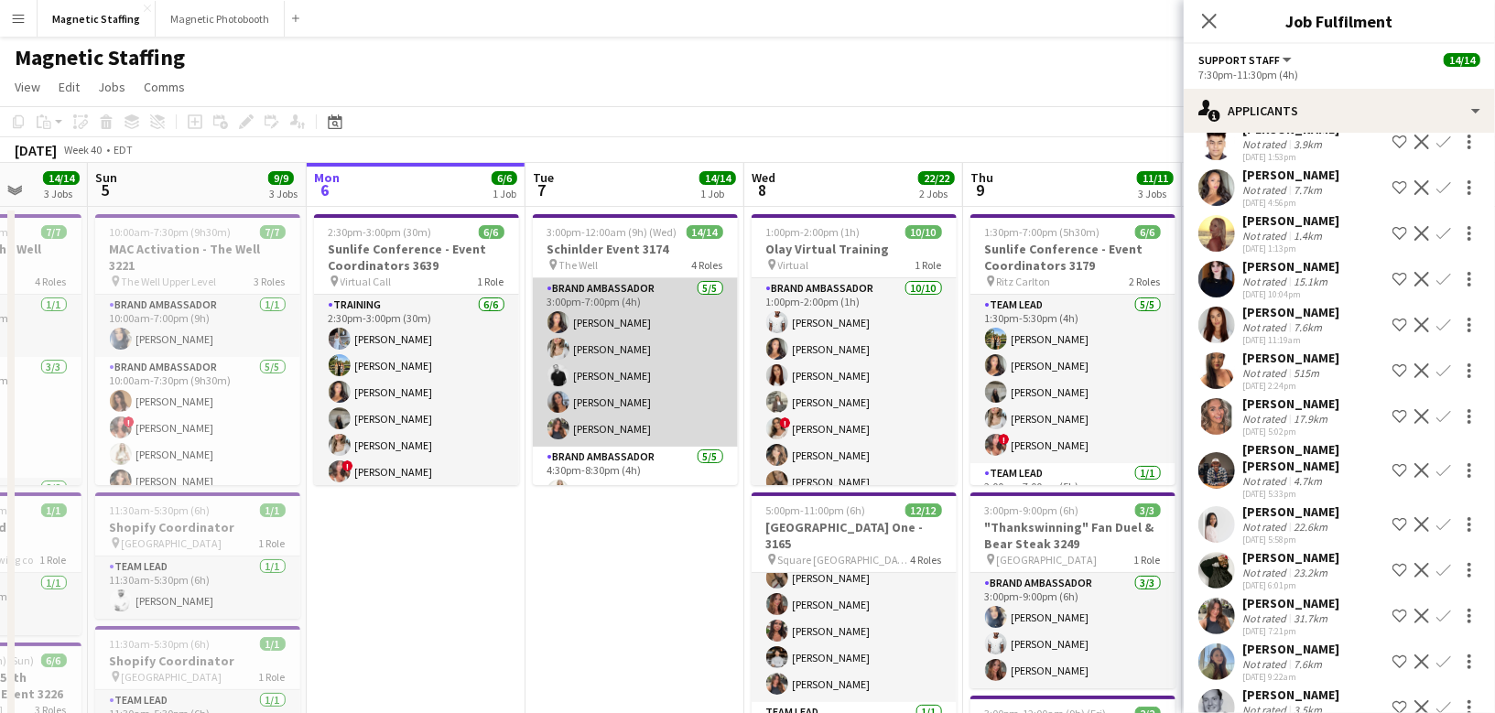
scroll to position [309, 0]
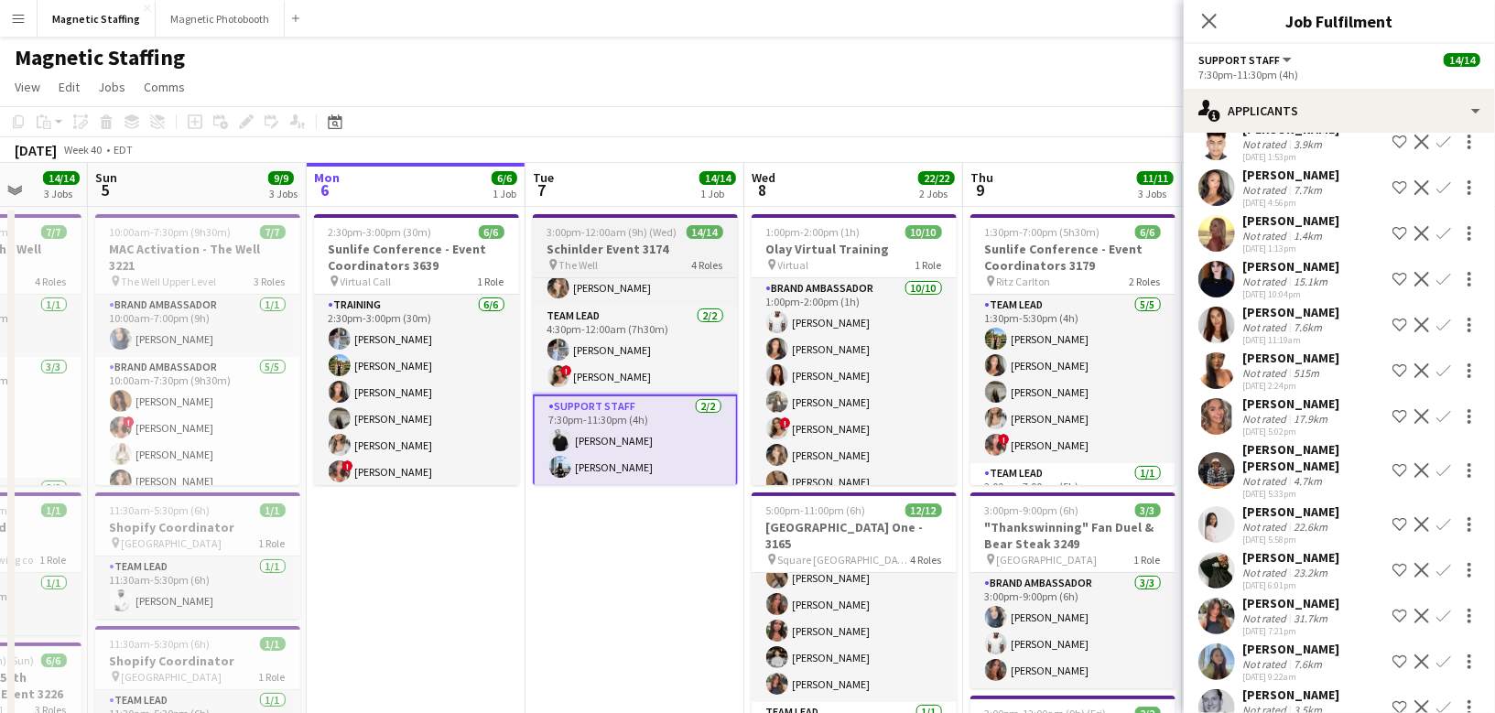
click at [583, 251] on h3 "Schinlder Event 3174" at bounding box center [635, 249] width 205 height 16
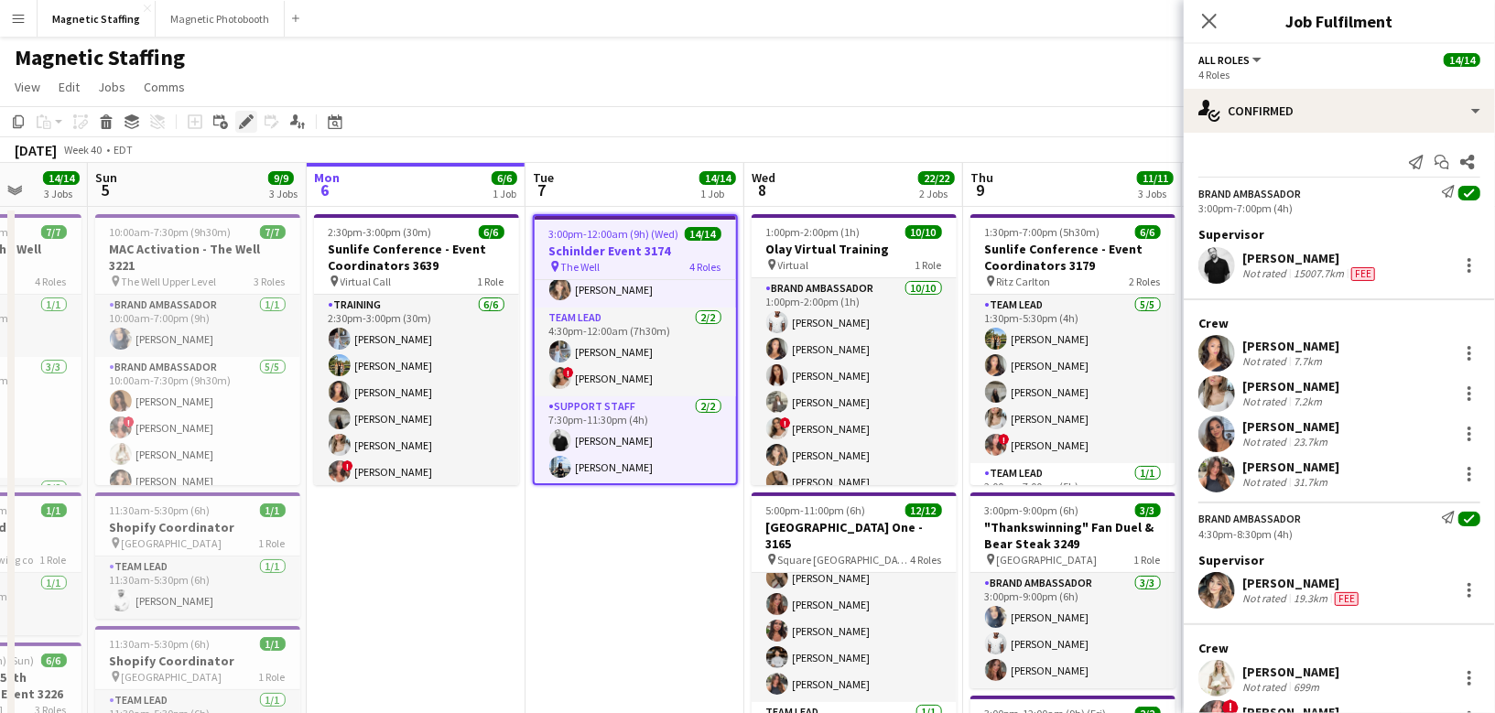
click at [244, 121] on icon "Edit" at bounding box center [246, 121] width 15 height 15
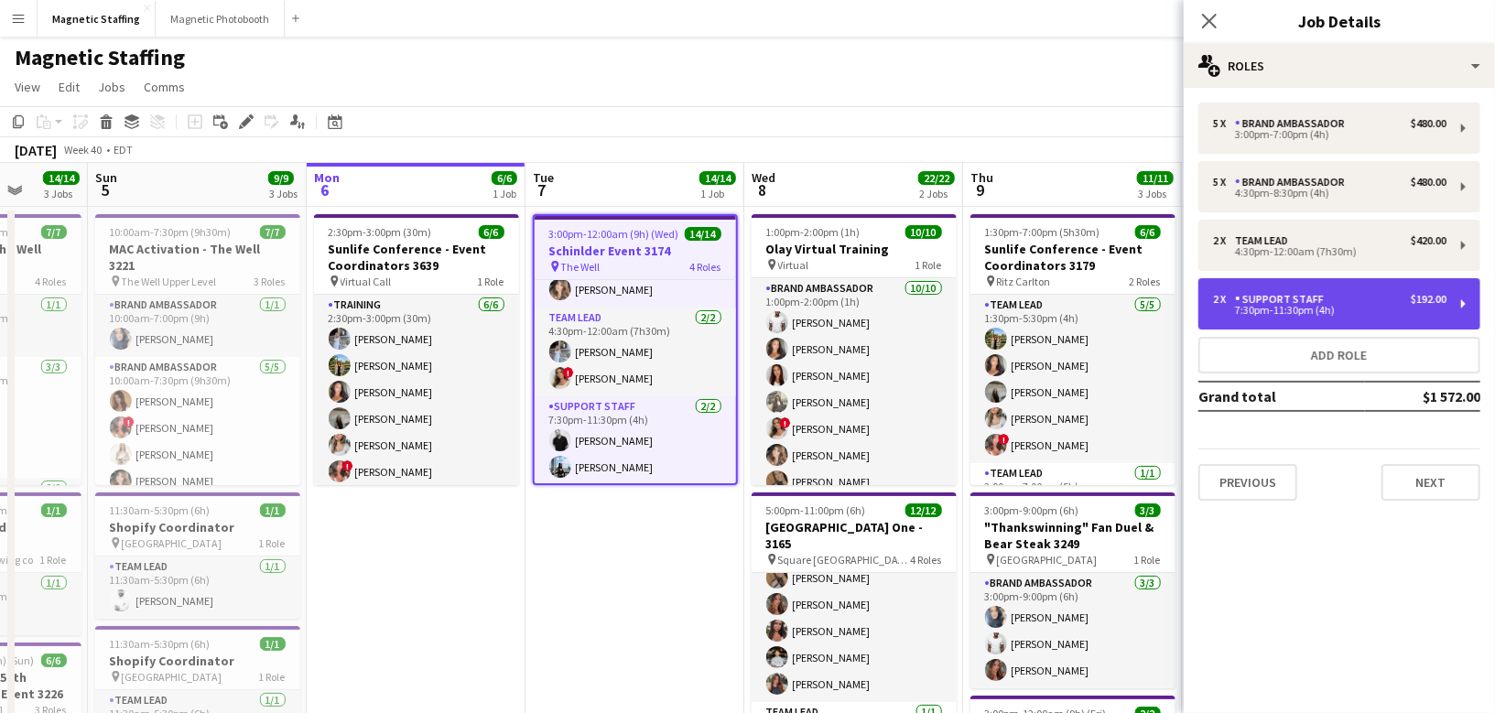
click at [1333, 318] on div "2 x Support Staff $192.00 7:30pm-11:30pm (4h)" at bounding box center [1339, 303] width 282 height 51
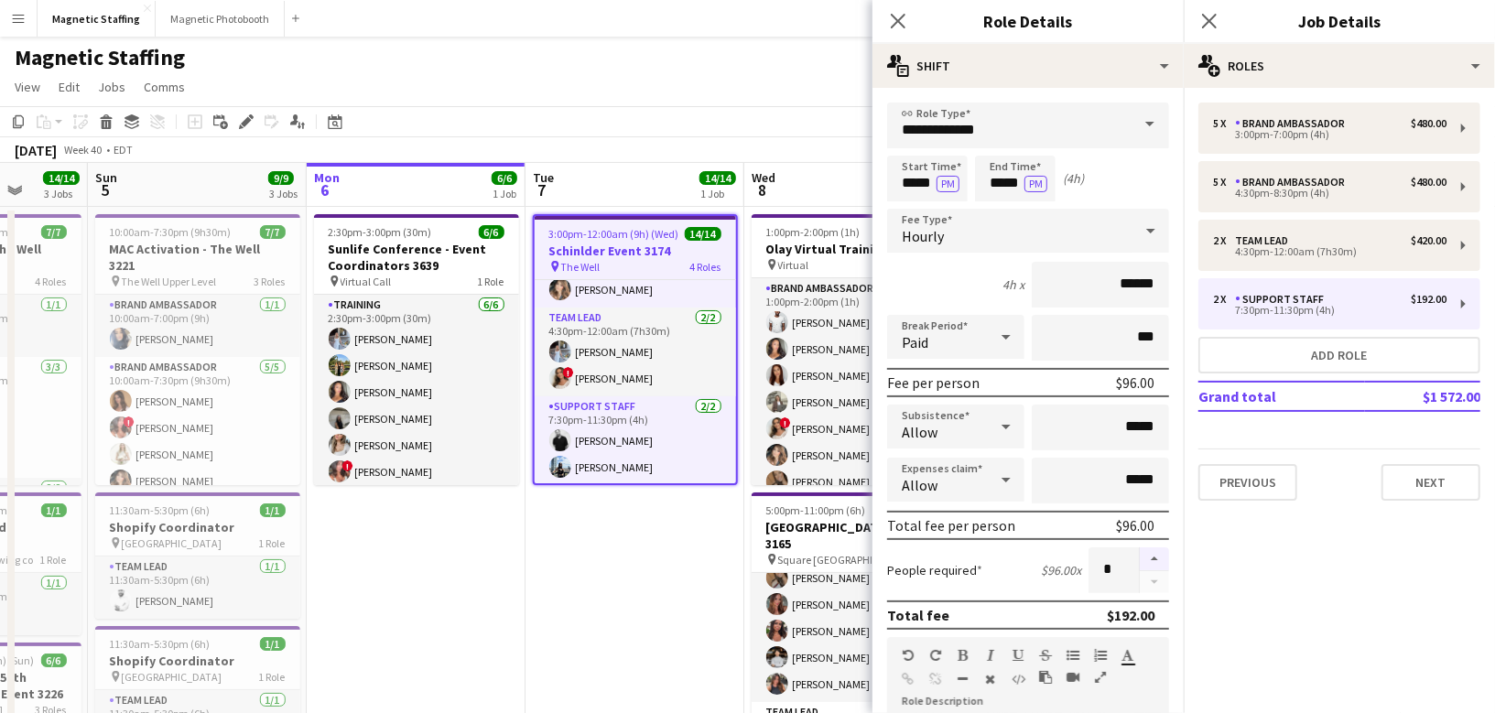
click at [1157, 556] on button "button" at bounding box center [1153, 559] width 29 height 24
type input "*"
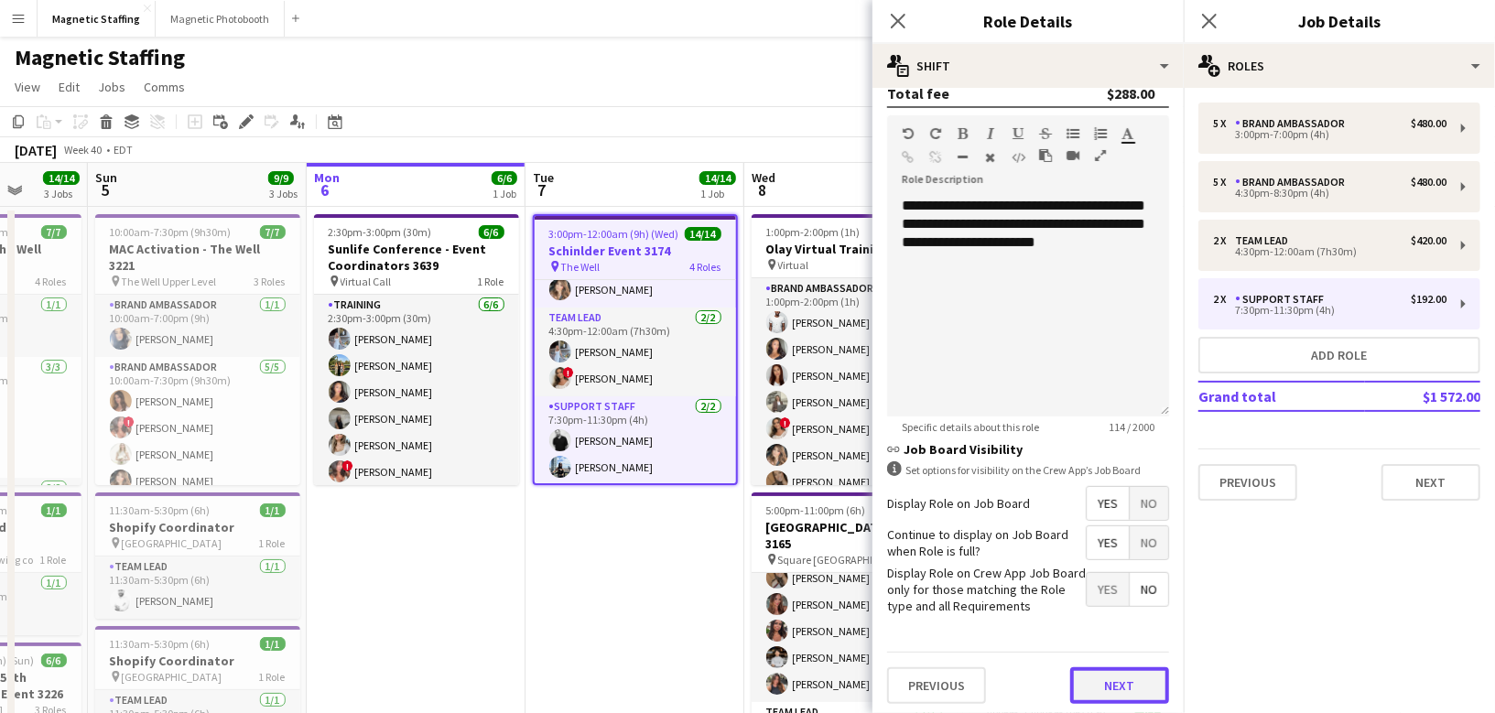
click at [1106, 687] on button "Next" at bounding box center [1119, 685] width 99 height 37
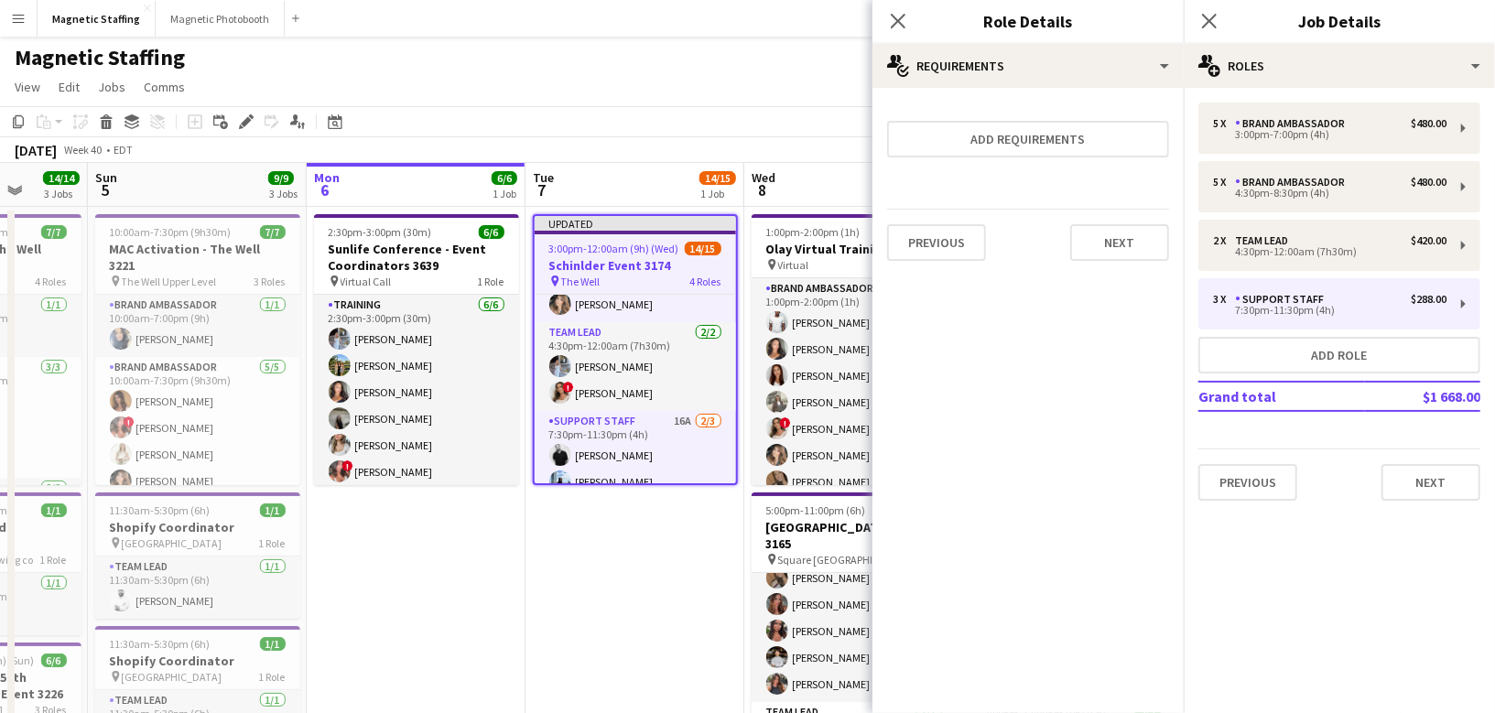
scroll to position [0, 0]
click at [1139, 246] on button "Next" at bounding box center [1119, 242] width 99 height 37
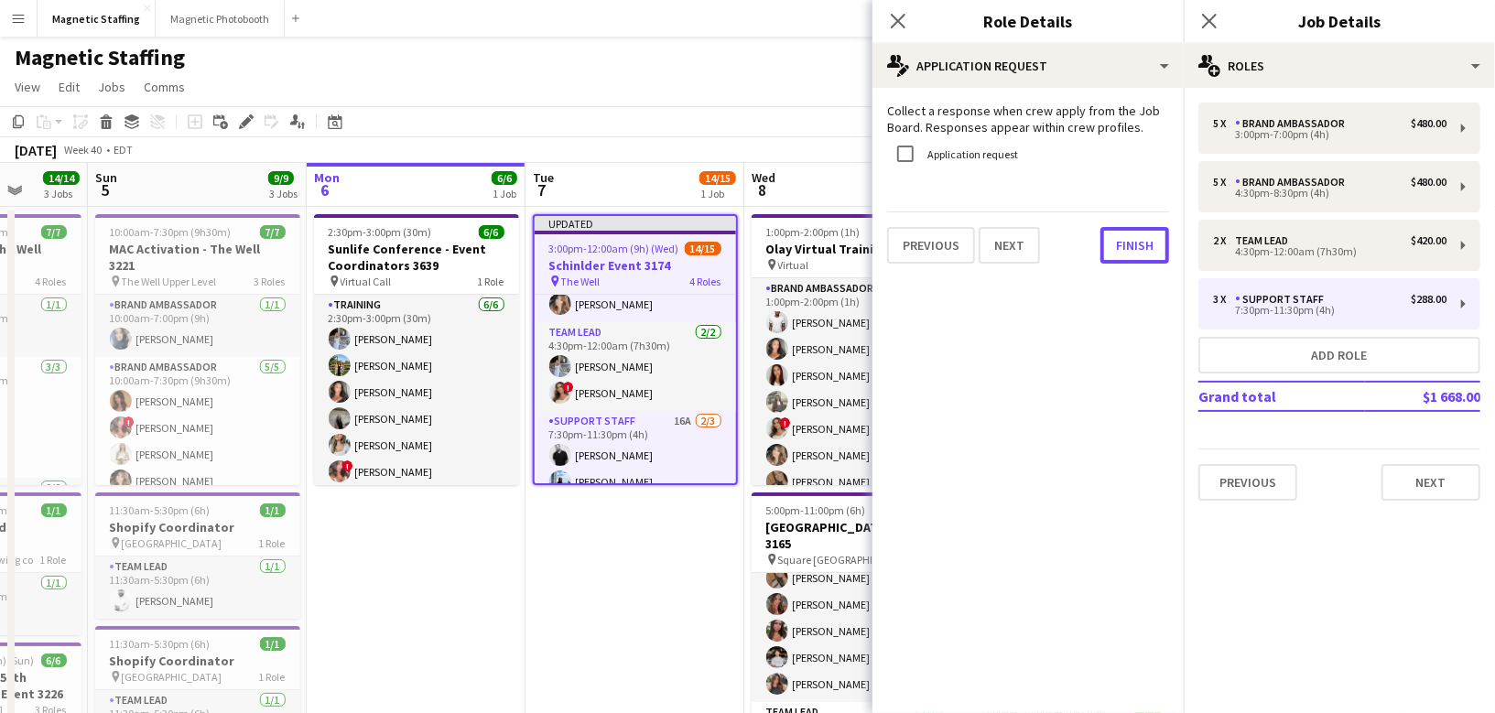
click at [1139, 246] on button "Finish" at bounding box center [1134, 245] width 69 height 37
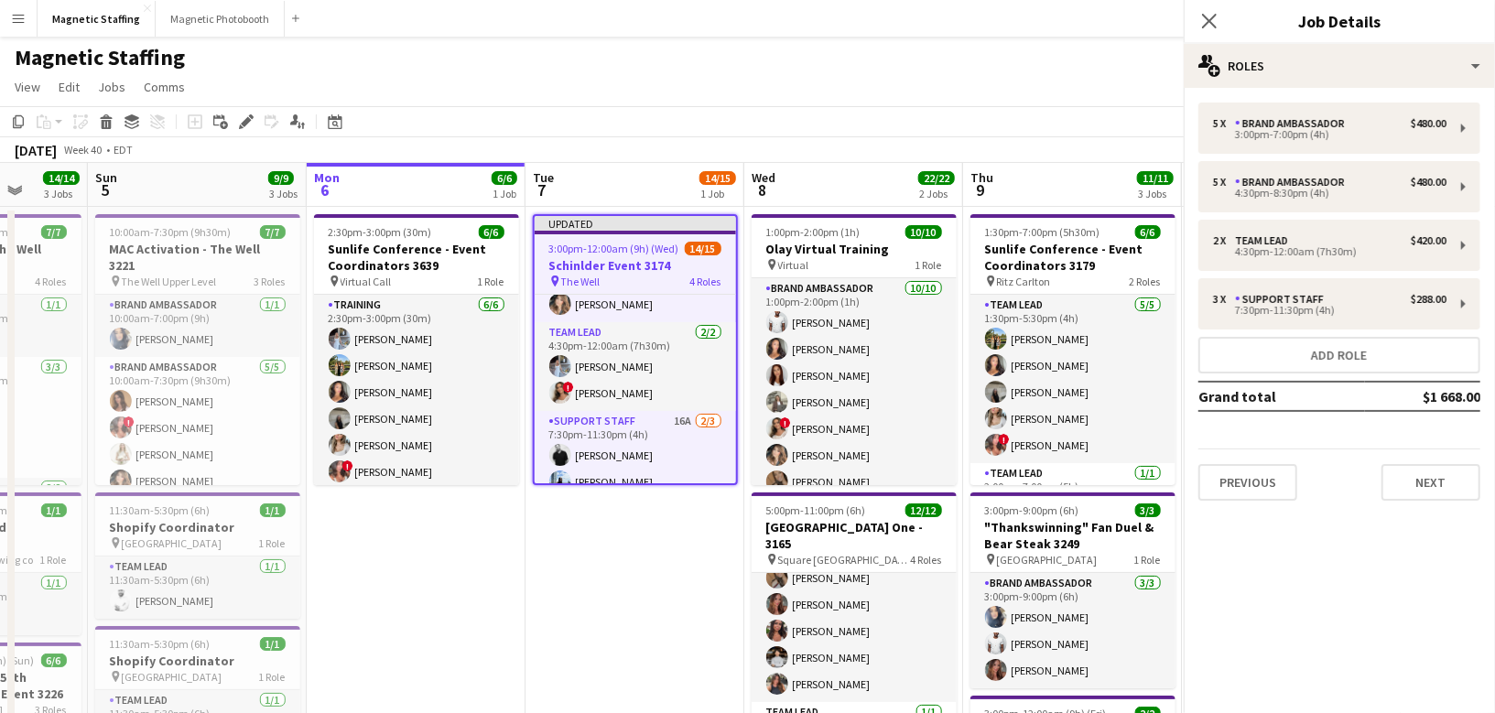
click at [696, 569] on app-date-cell "Updated 3:00pm-12:00am (9h) (Wed) 14/15 Schinlder Event 3174 pin The Well 4 Rol…" at bounding box center [634, 579] width 219 height 745
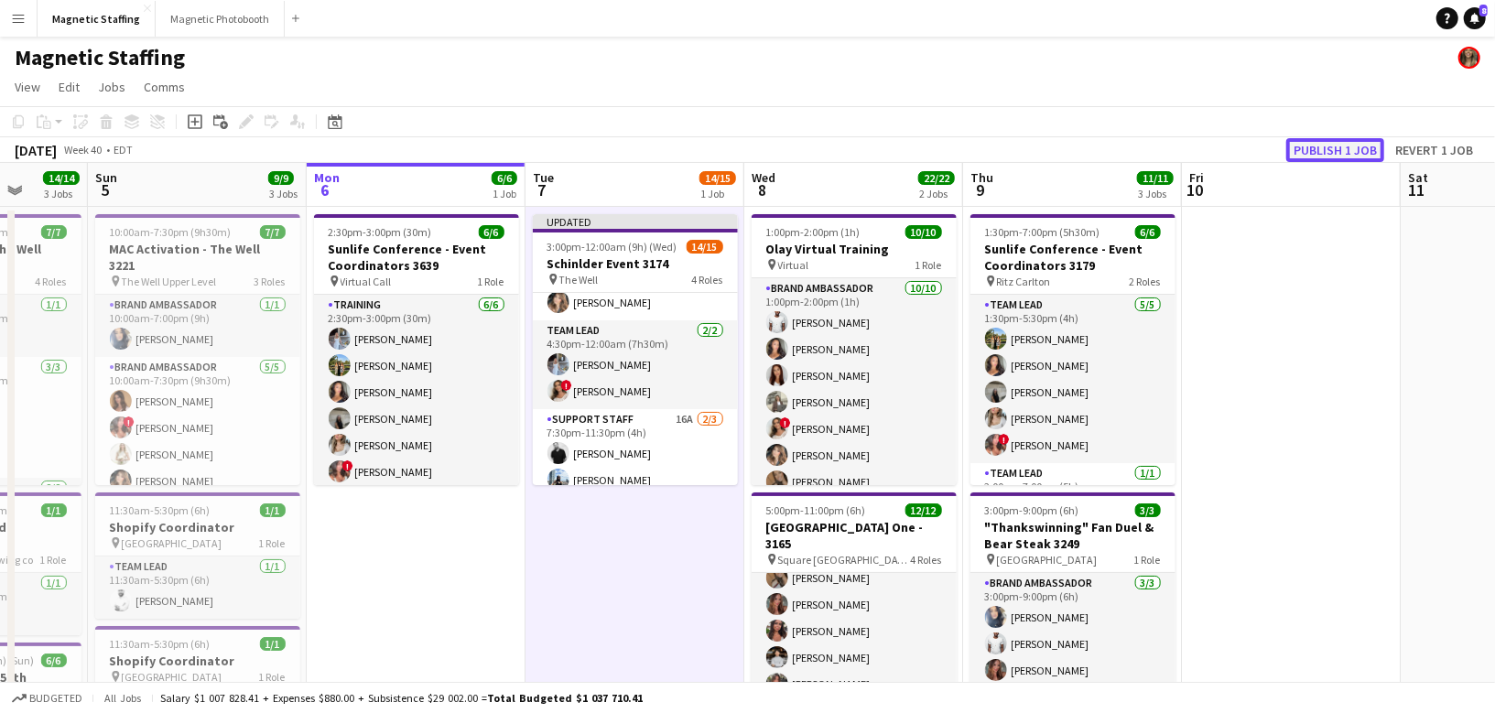
click at [1324, 156] on button "Publish 1 job" at bounding box center [1335, 150] width 98 height 24
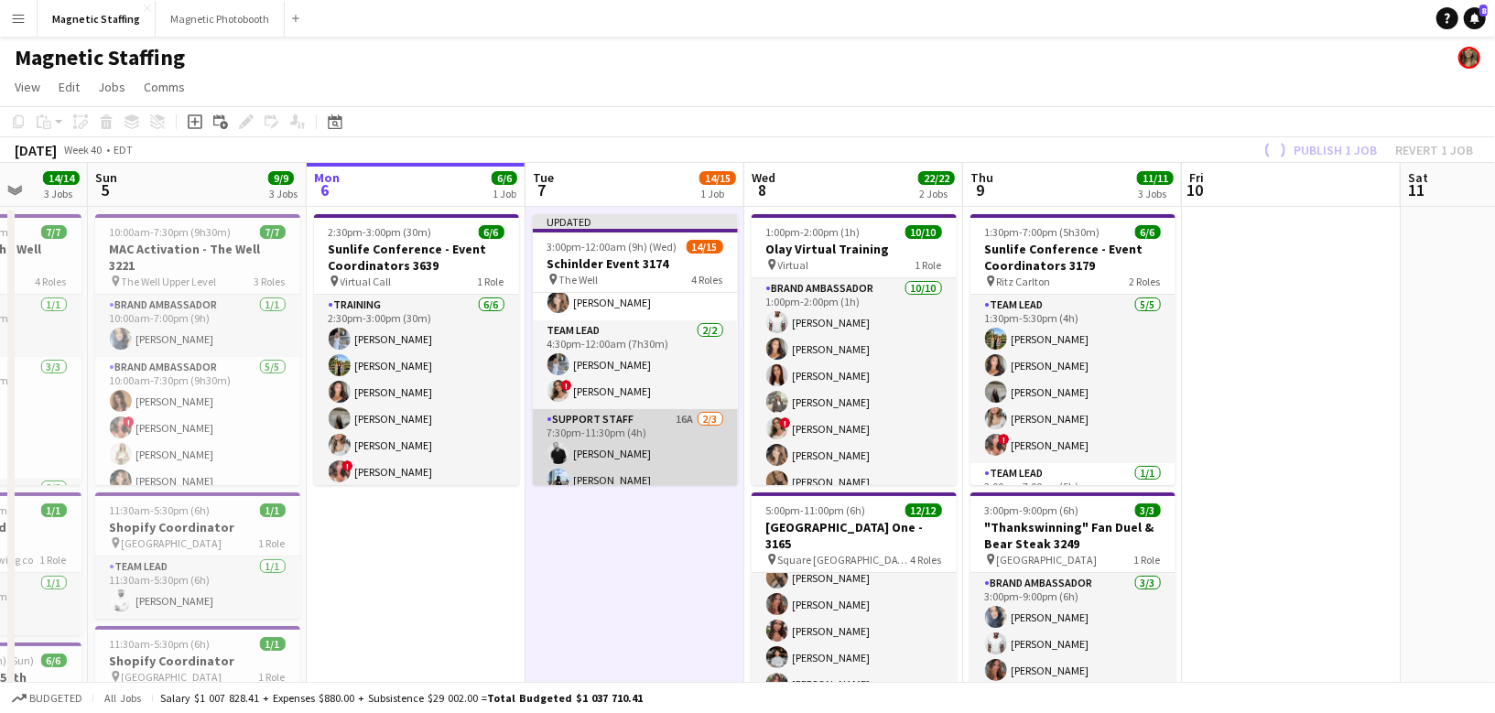
click at [670, 466] on app-card-role "Support Staff 16A [DATE] 7:30pm-11:30pm (4h) [PERSON_NAME] [PERSON_NAME] single…" at bounding box center [635, 466] width 205 height 115
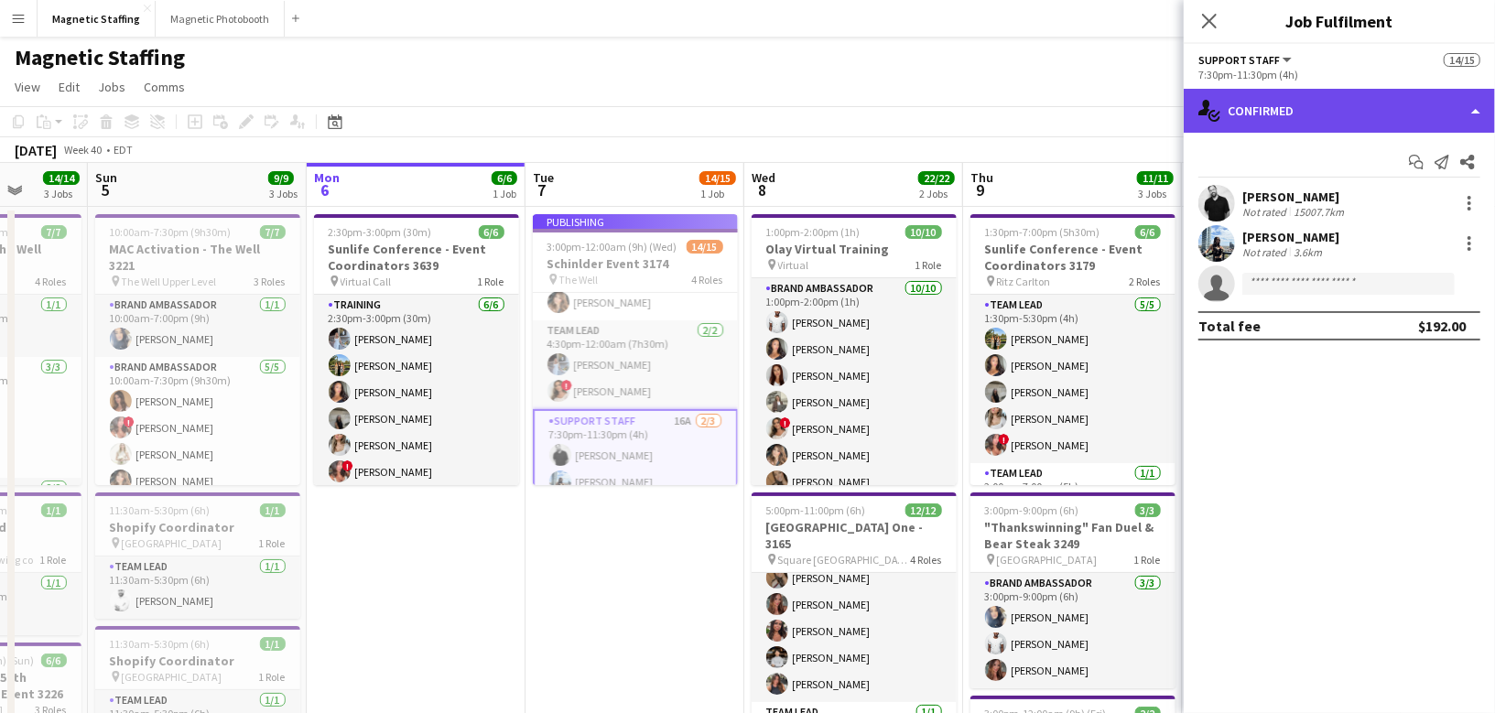
click at [1285, 115] on div "single-neutral-actions-check-2 Confirmed" at bounding box center [1338, 111] width 311 height 44
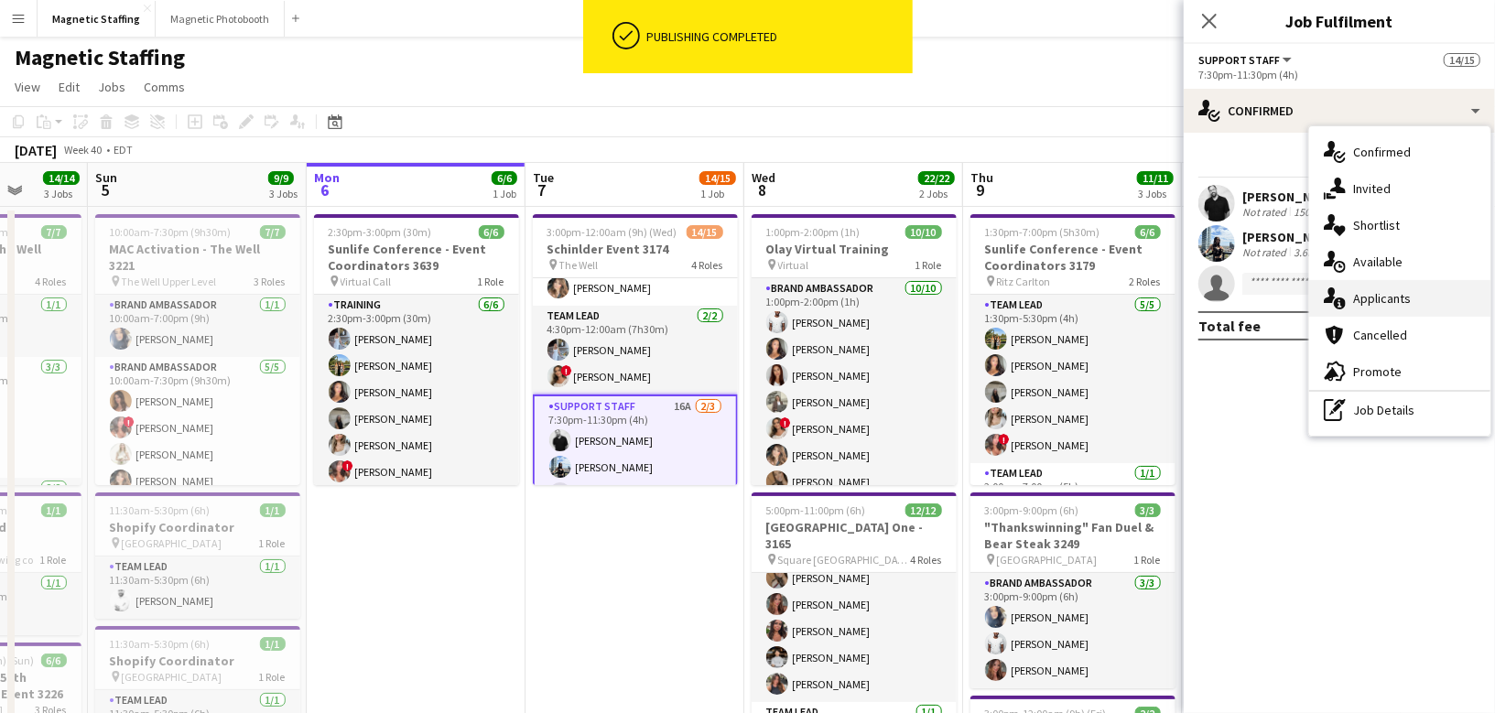
click at [1373, 307] on div "single-neutral-actions-information Applicants" at bounding box center [1399, 298] width 181 height 37
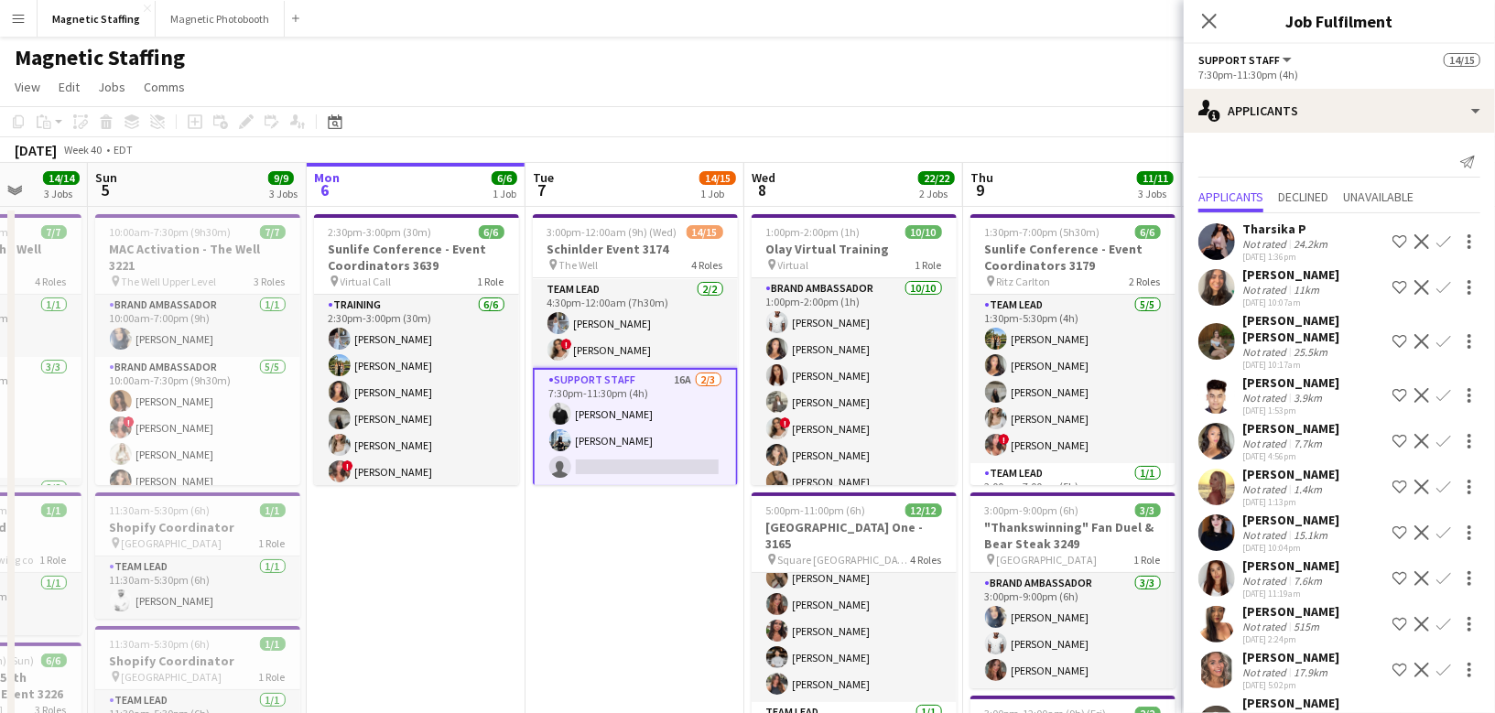
scroll to position [254, 0]
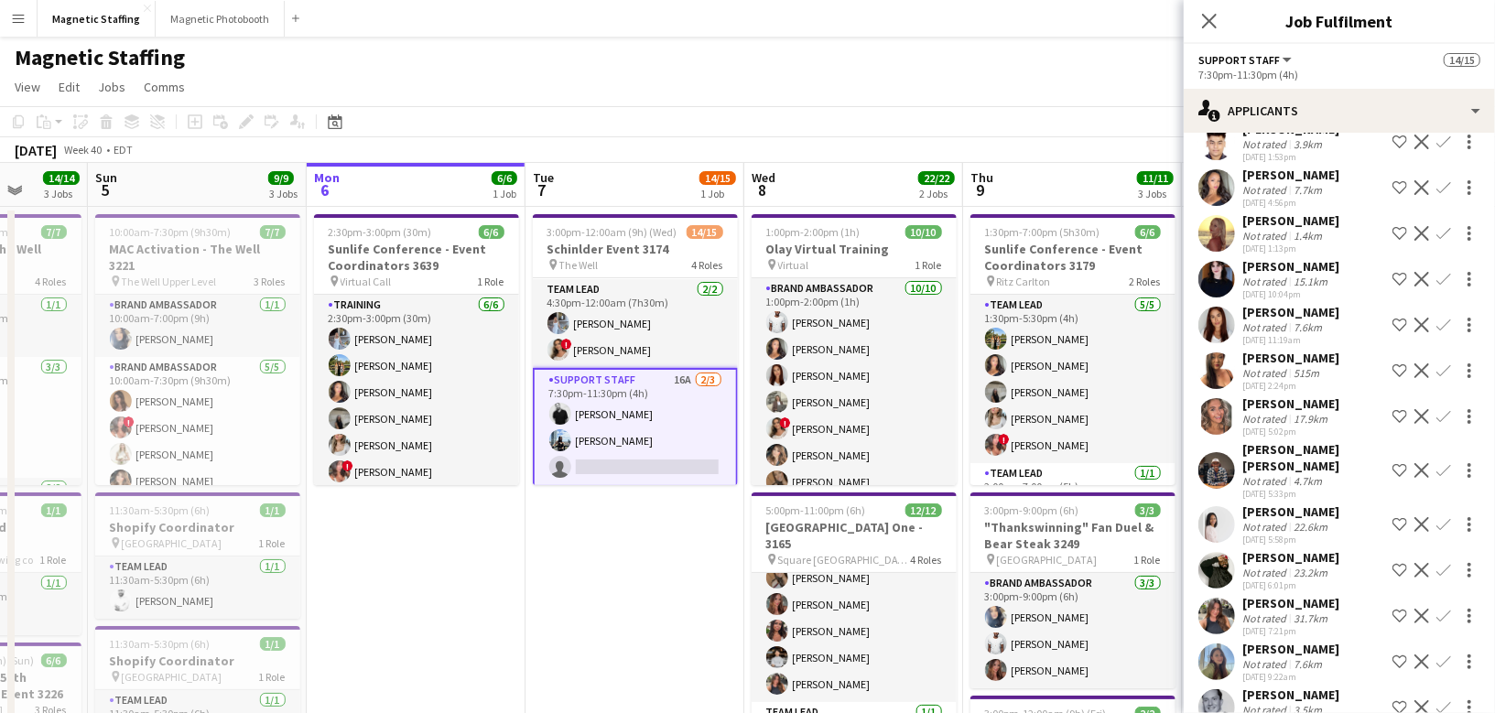
click at [1436, 609] on app-icon "Confirm" at bounding box center [1443, 616] width 15 height 15
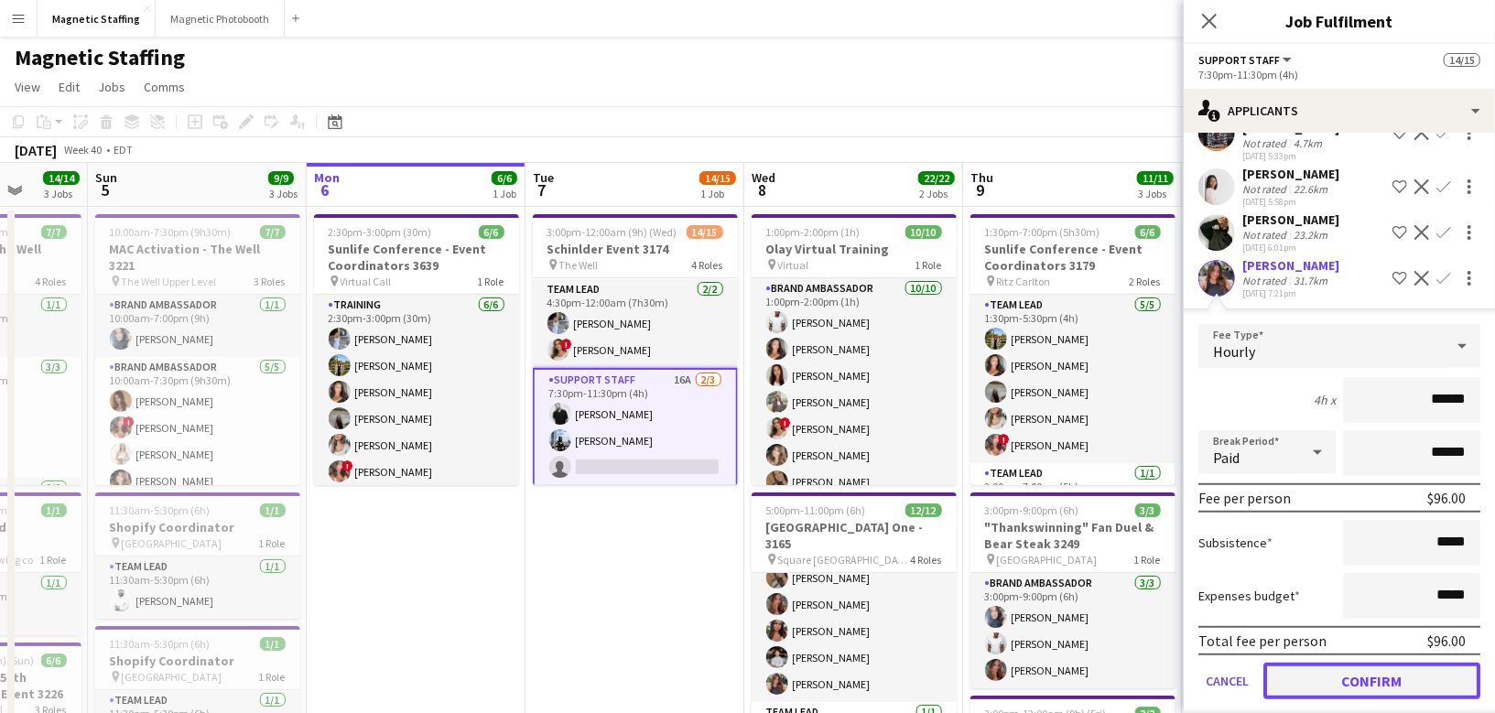
click at [1348, 663] on button "Confirm" at bounding box center [1371, 681] width 217 height 37
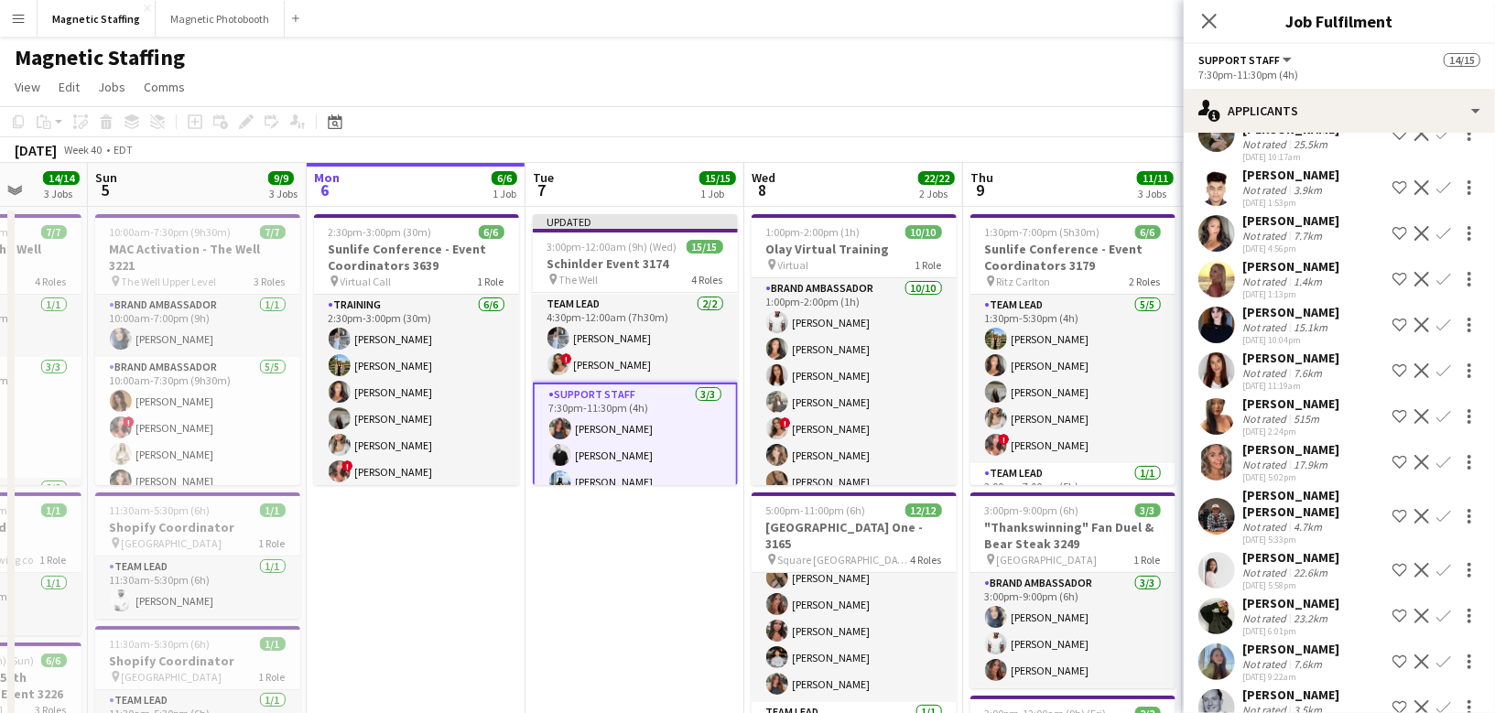
click at [639, 569] on app-date-cell "Updated 3:00pm-12:00am (9h) (Wed) 15/15 Schinlder Event 3174 pin The Well 4 Rol…" at bounding box center [634, 579] width 219 height 745
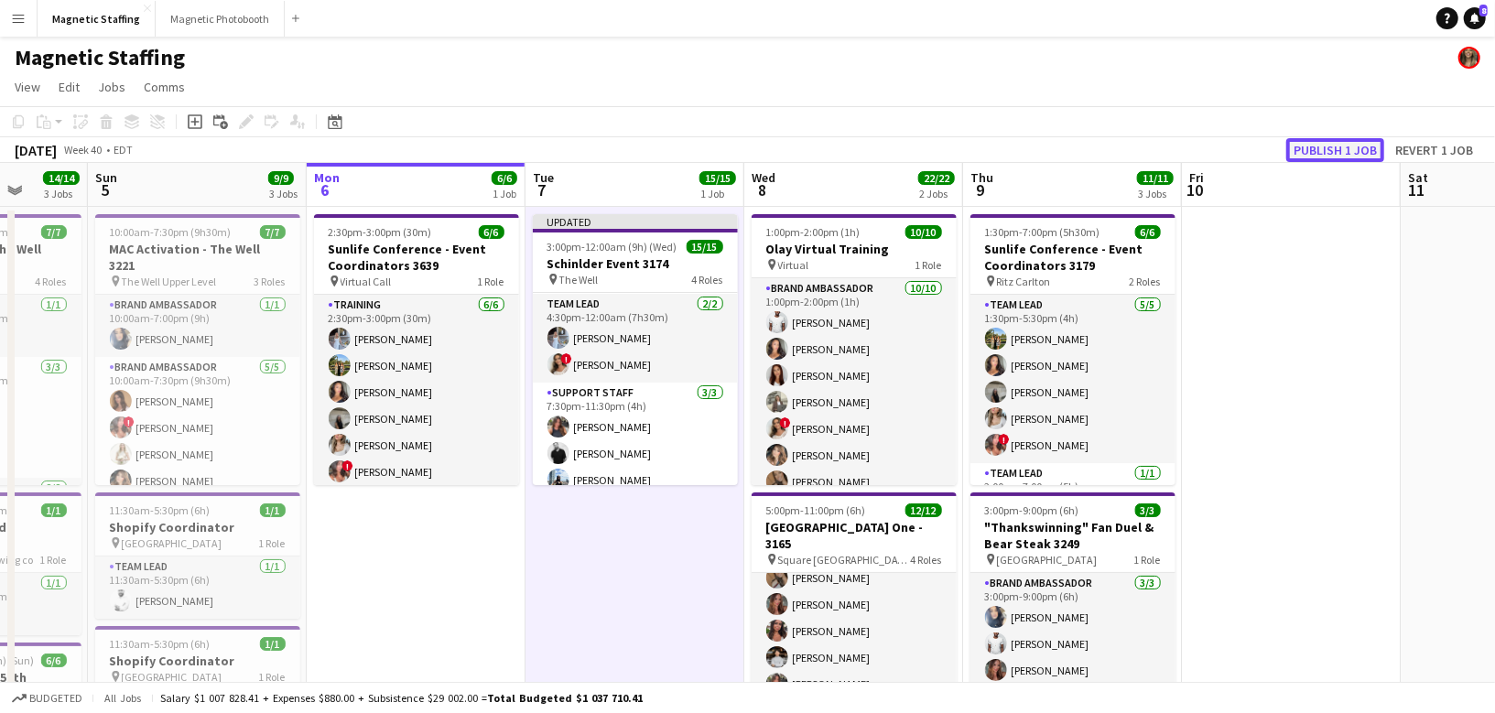
click at [1326, 148] on button "Publish 1 job" at bounding box center [1335, 150] width 98 height 24
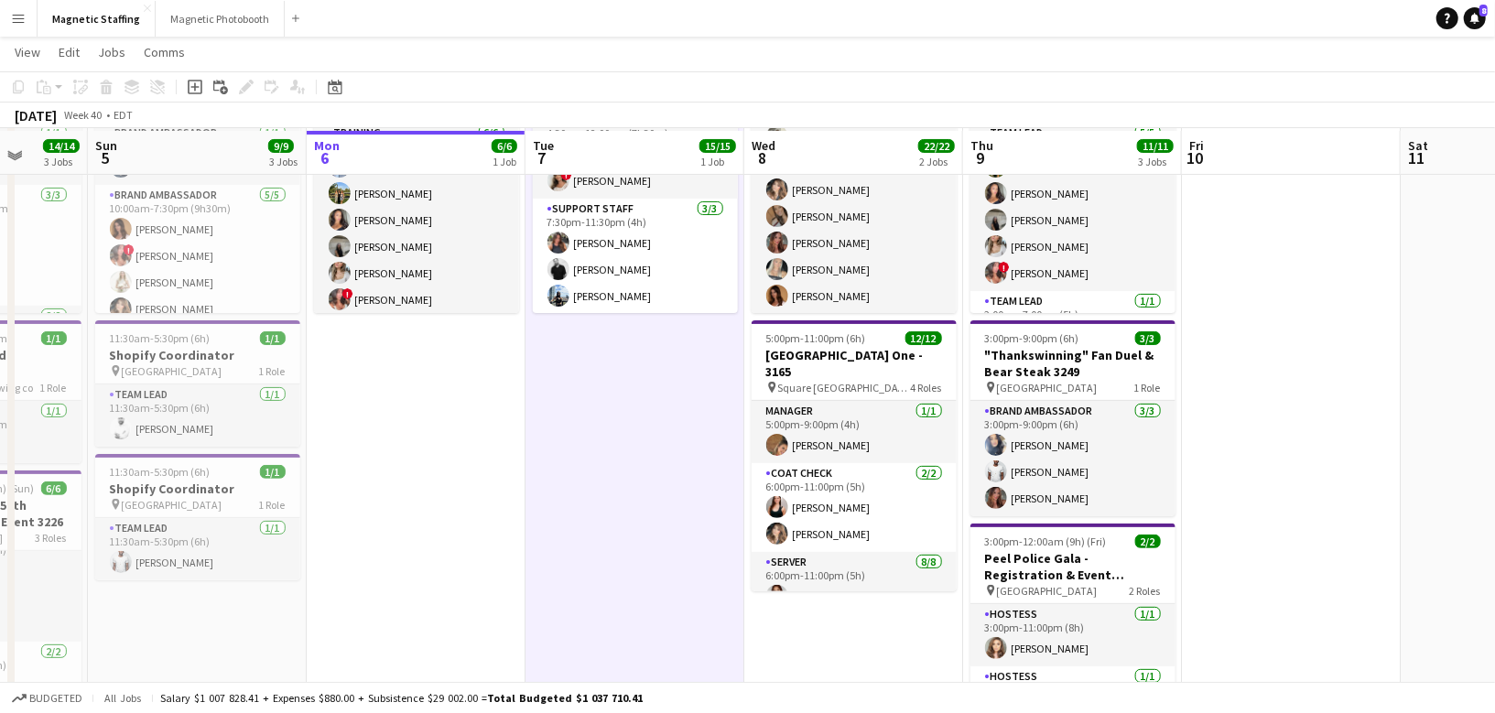
scroll to position [172, 0]
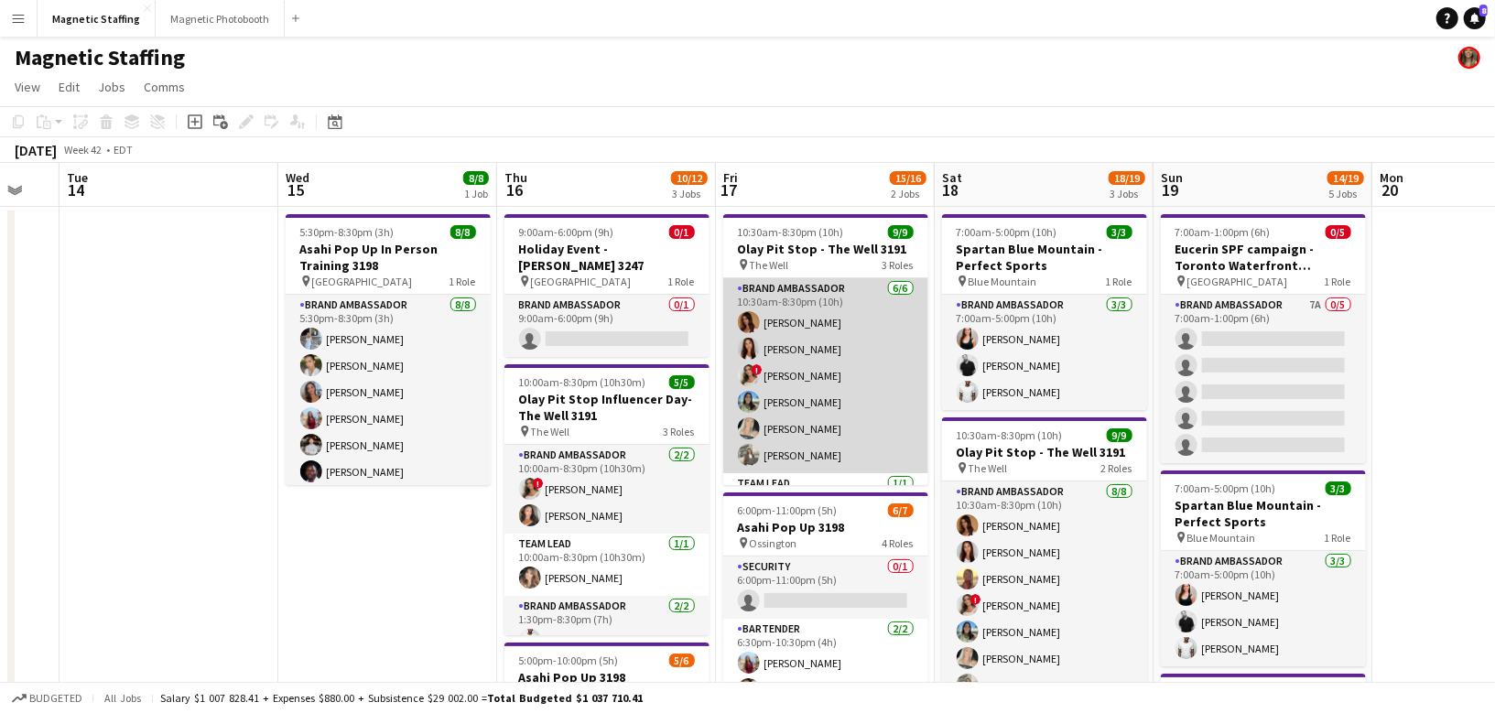
click at [843, 397] on app-card-role "Brand Ambassador [DATE] 10:30am-8:30pm (10h) [PERSON_NAME] [PERSON_NAME] ! [PER…" at bounding box center [825, 375] width 205 height 195
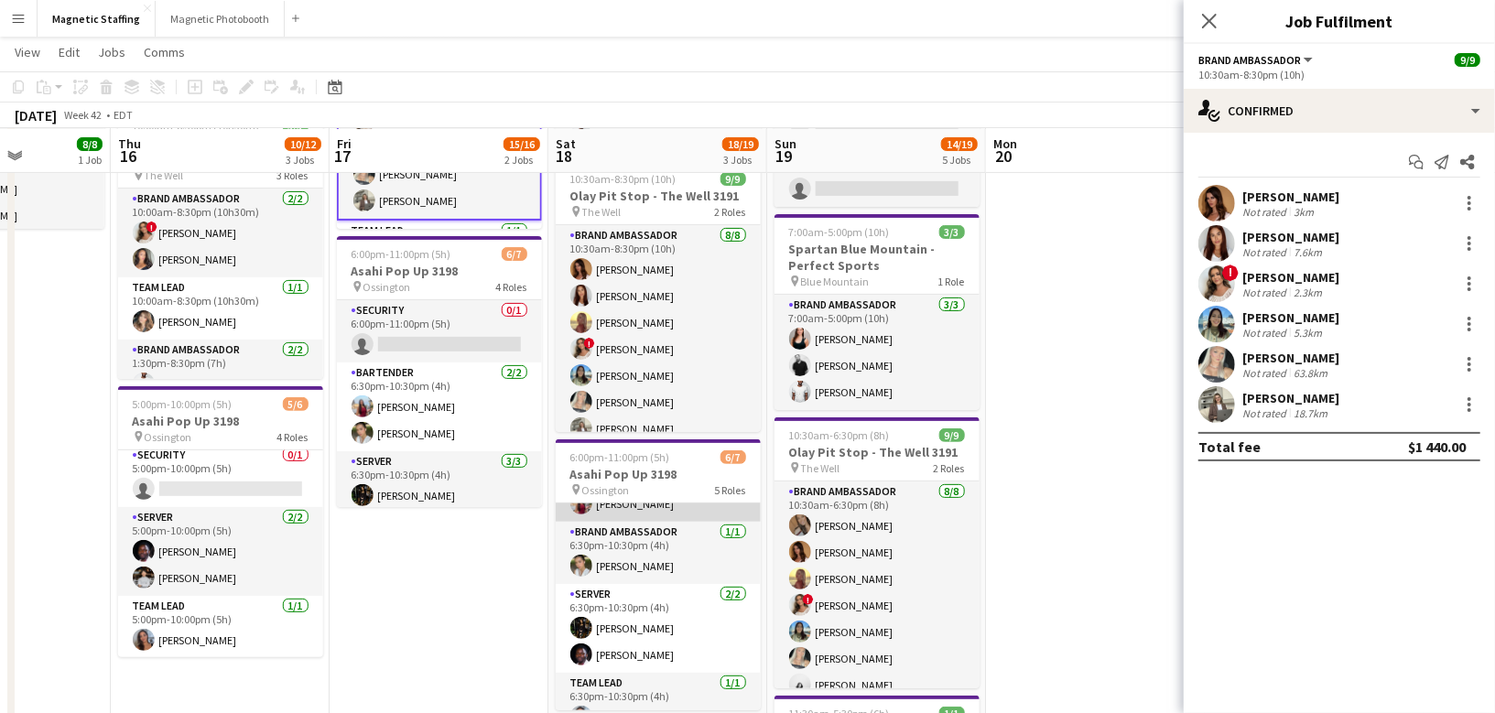
scroll to position [135, 0]
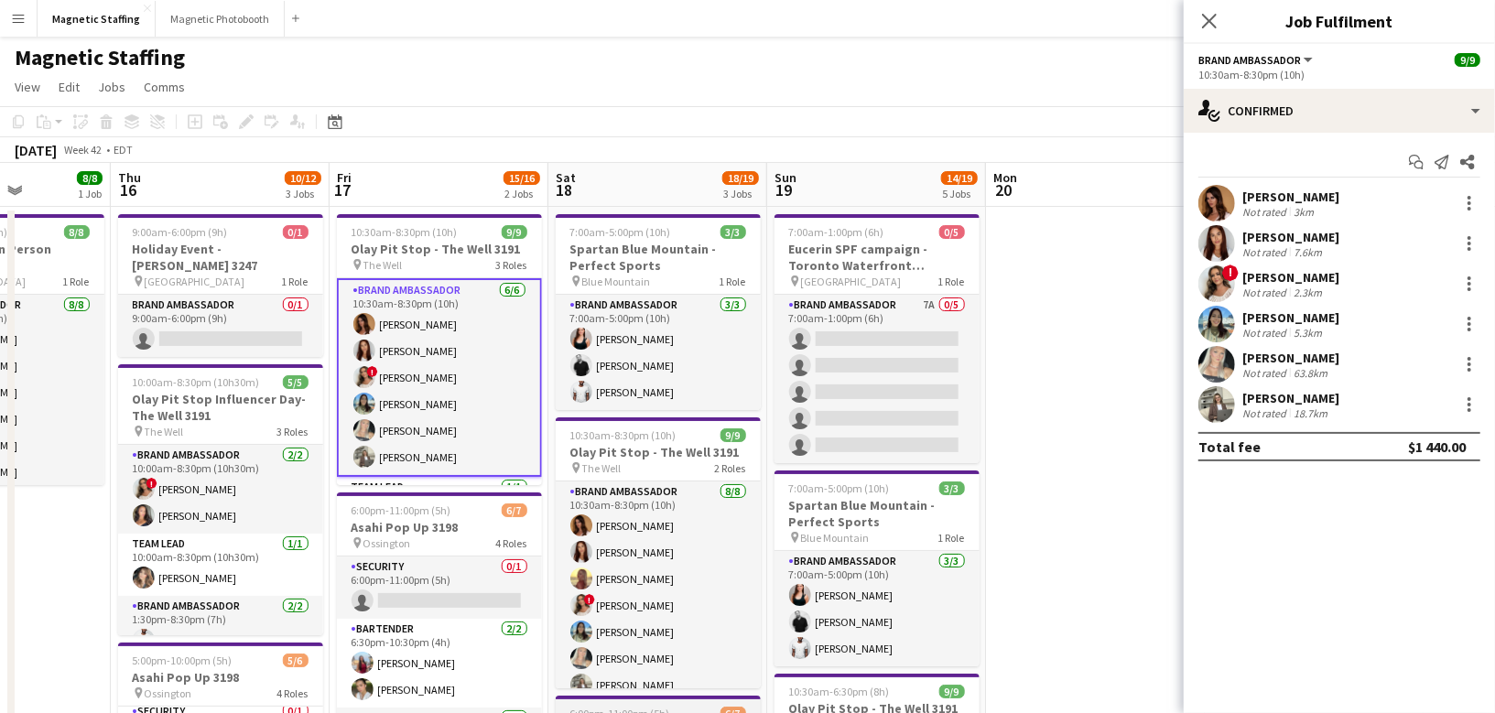
click at [663, 594] on app-card-role "Brand Ambassador [DATE] 10:30am-8:30pm (10h) [PERSON_NAME] [PERSON_NAME] Soleil…" at bounding box center [658, 605] width 205 height 248
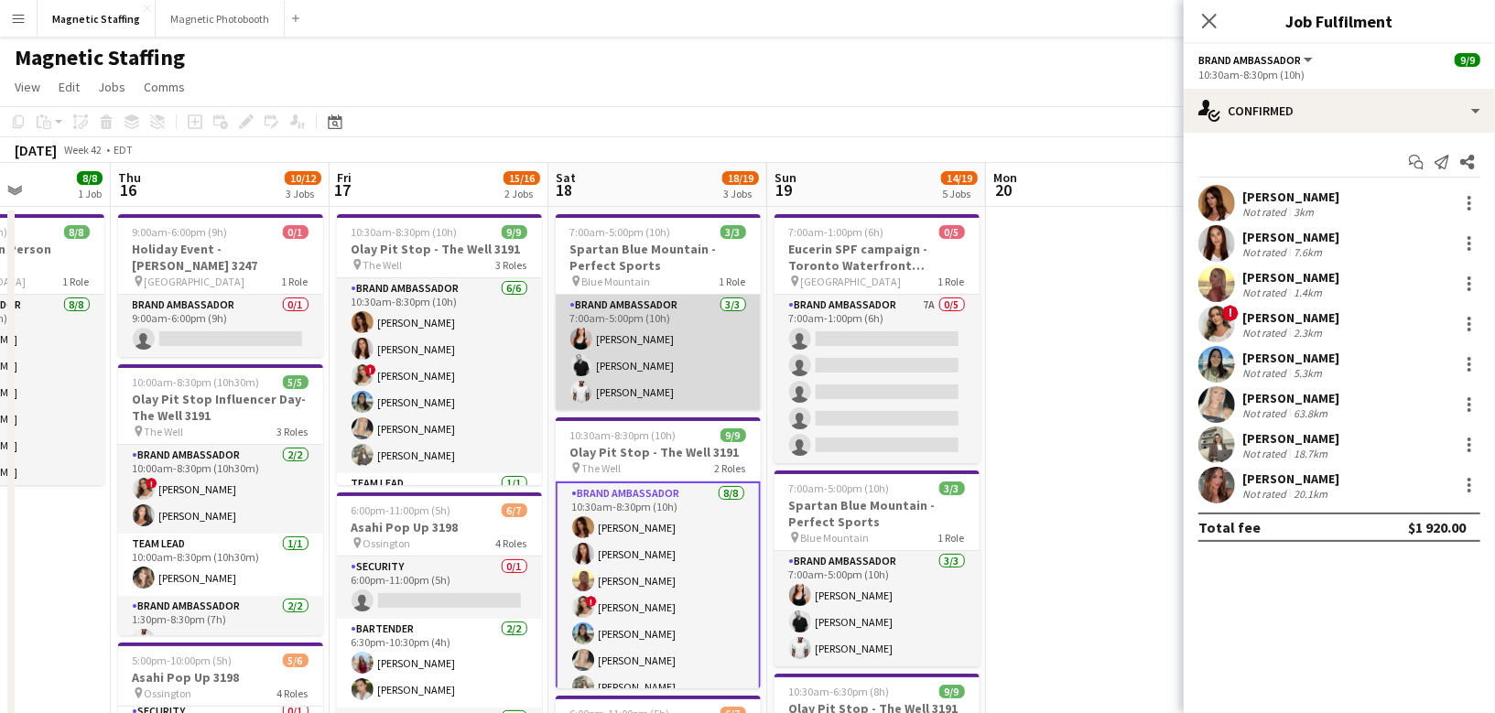
click at [675, 353] on app-card-role "Brand Ambassador [DATE] 7:00am-5:00pm (10h) [PERSON_NAME] [PERSON_NAME] [PERSON…" at bounding box center [658, 352] width 205 height 115
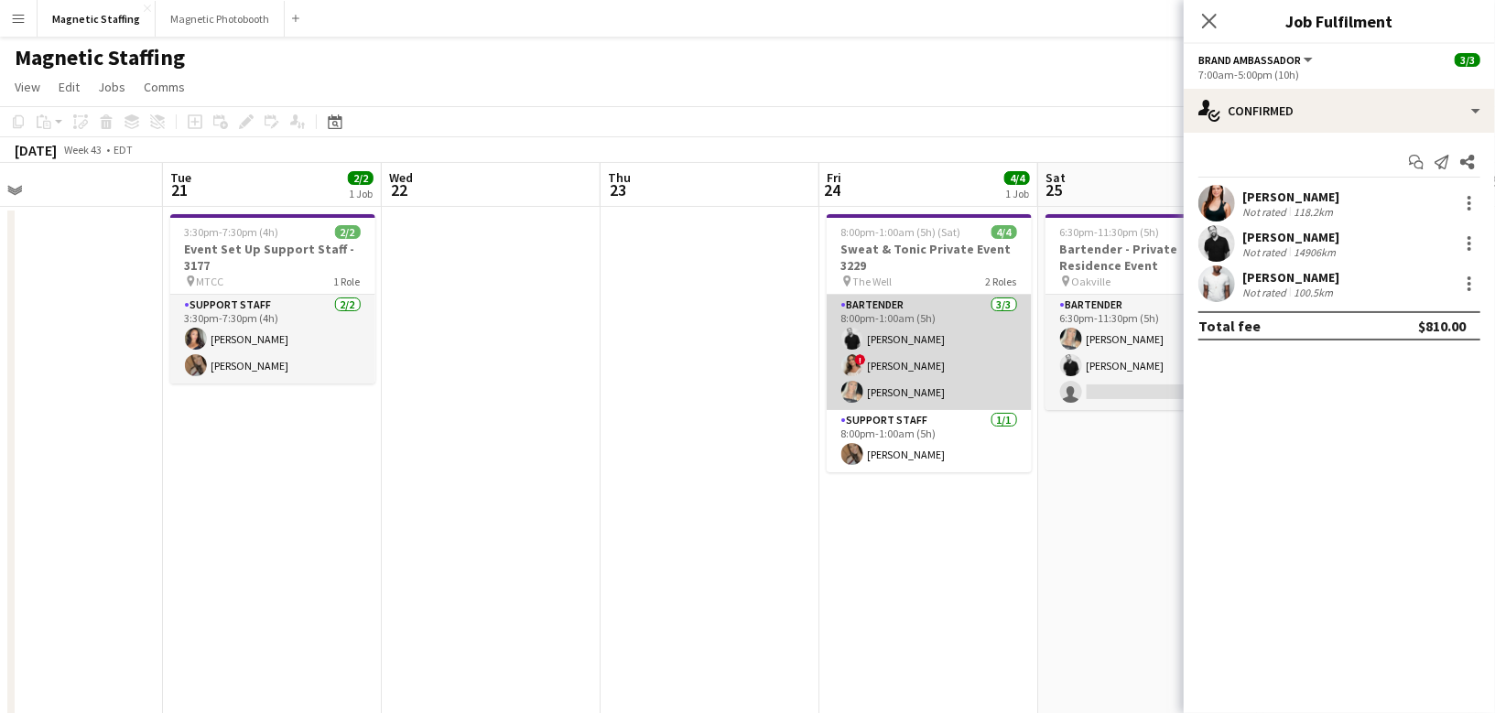
click at [937, 365] on app-card-role "Bartender [DATE] 8:00pm-1:00am (5h) [PERSON_NAME] ! [PERSON_NAME] [PERSON_NAME]" at bounding box center [928, 352] width 205 height 115
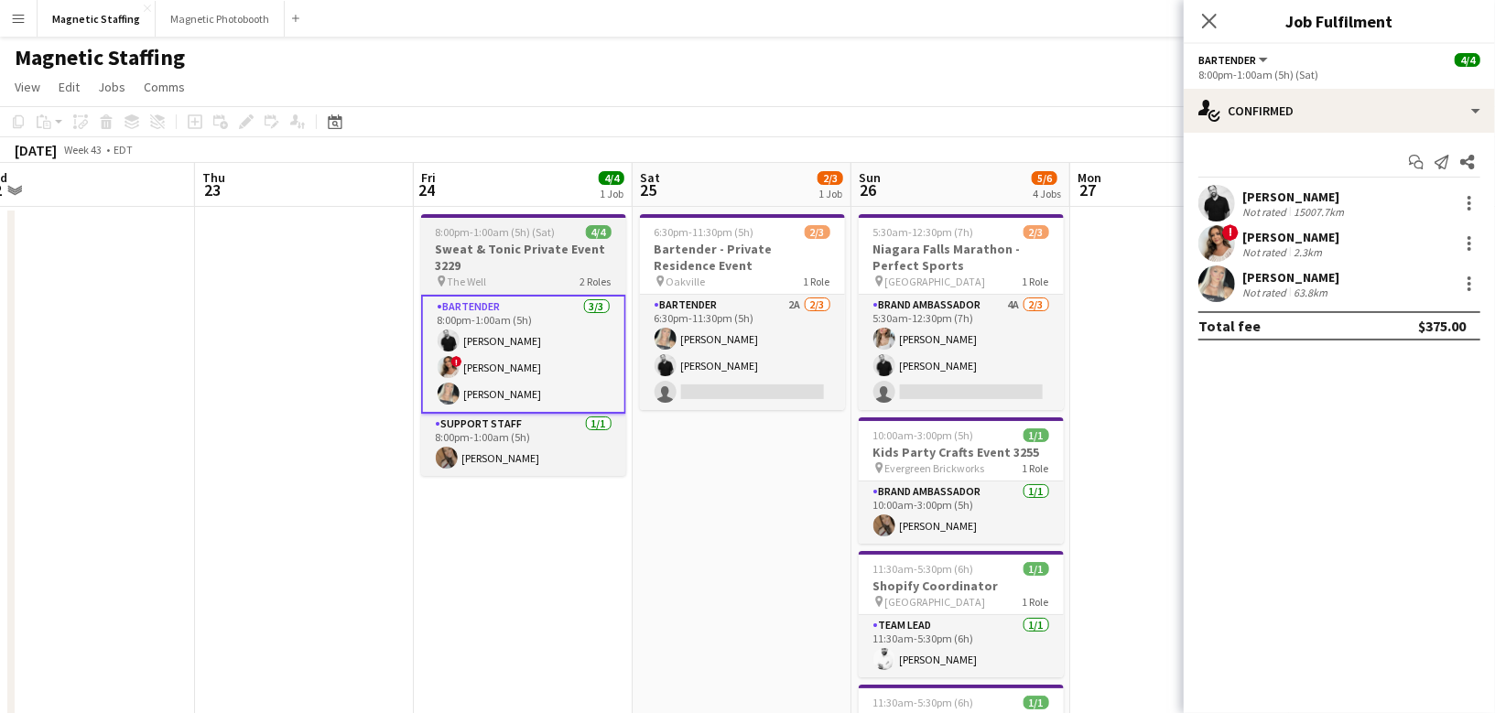
click at [937, 365] on app-card-role "Brand Ambassador 4A [DATE] 5:30am-12:30pm (7h) [PERSON_NAME] [PERSON_NAME] sing…" at bounding box center [960, 352] width 205 height 115
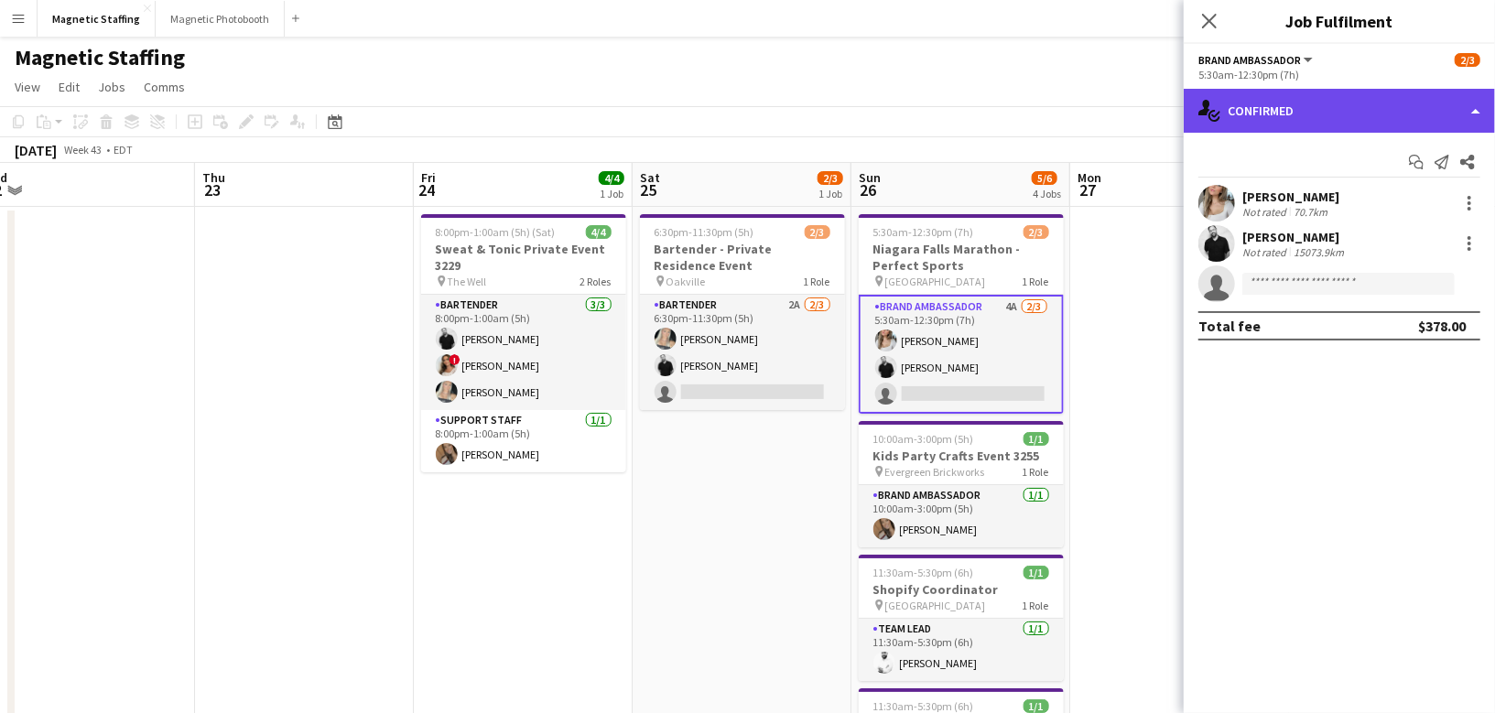
click at [1324, 109] on div "single-neutral-actions-check-2 Confirmed" at bounding box center [1338, 111] width 311 height 44
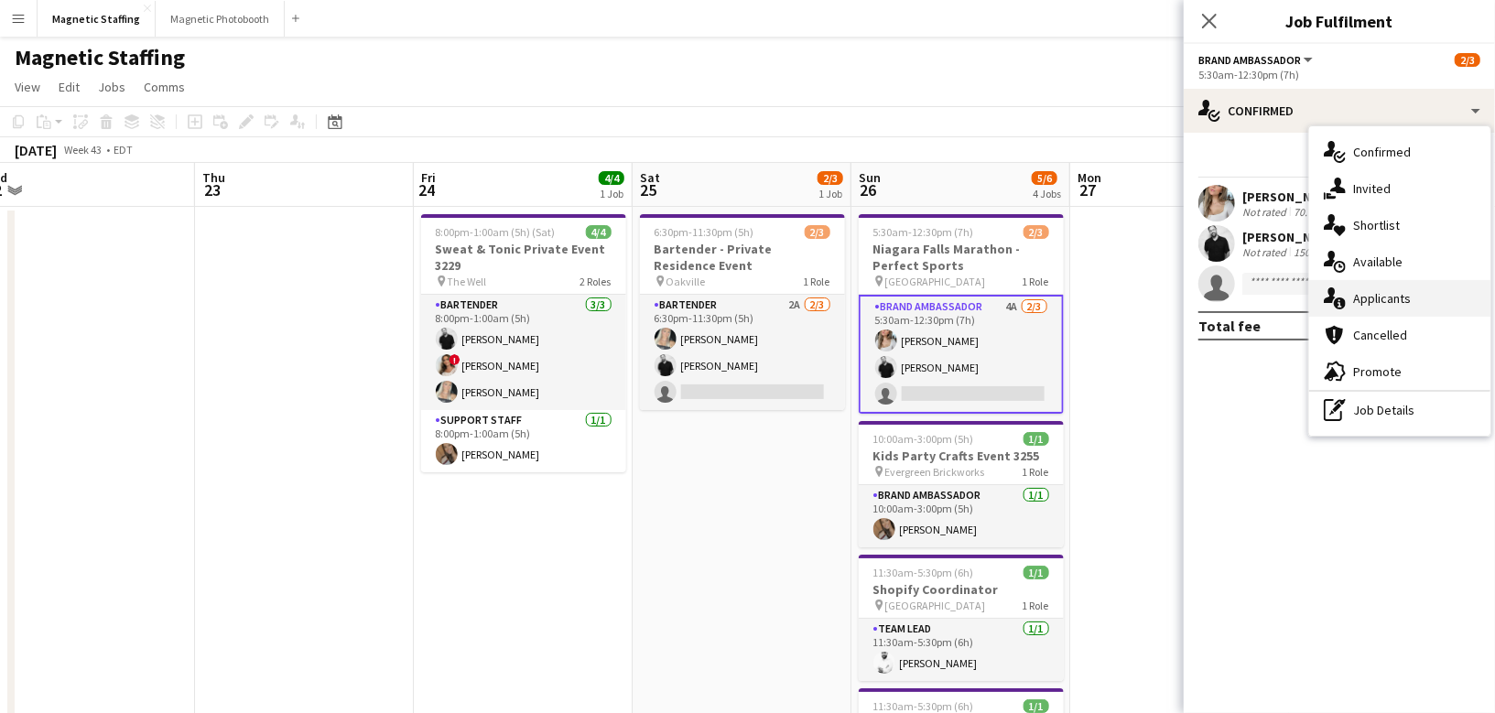
click at [1373, 293] on span "Applicants" at bounding box center [1382, 298] width 58 height 16
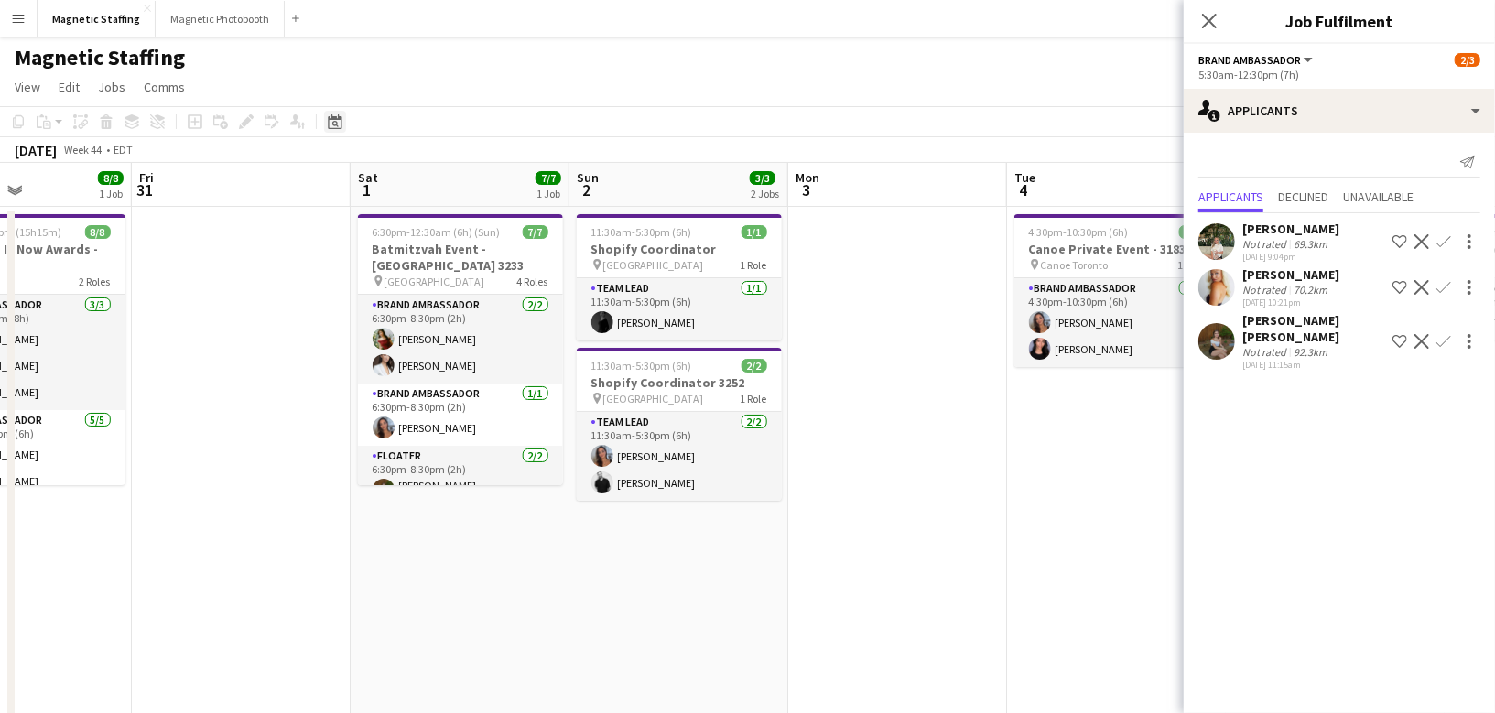
click at [337, 122] on icon "Date picker" at bounding box center [335, 121] width 15 height 15
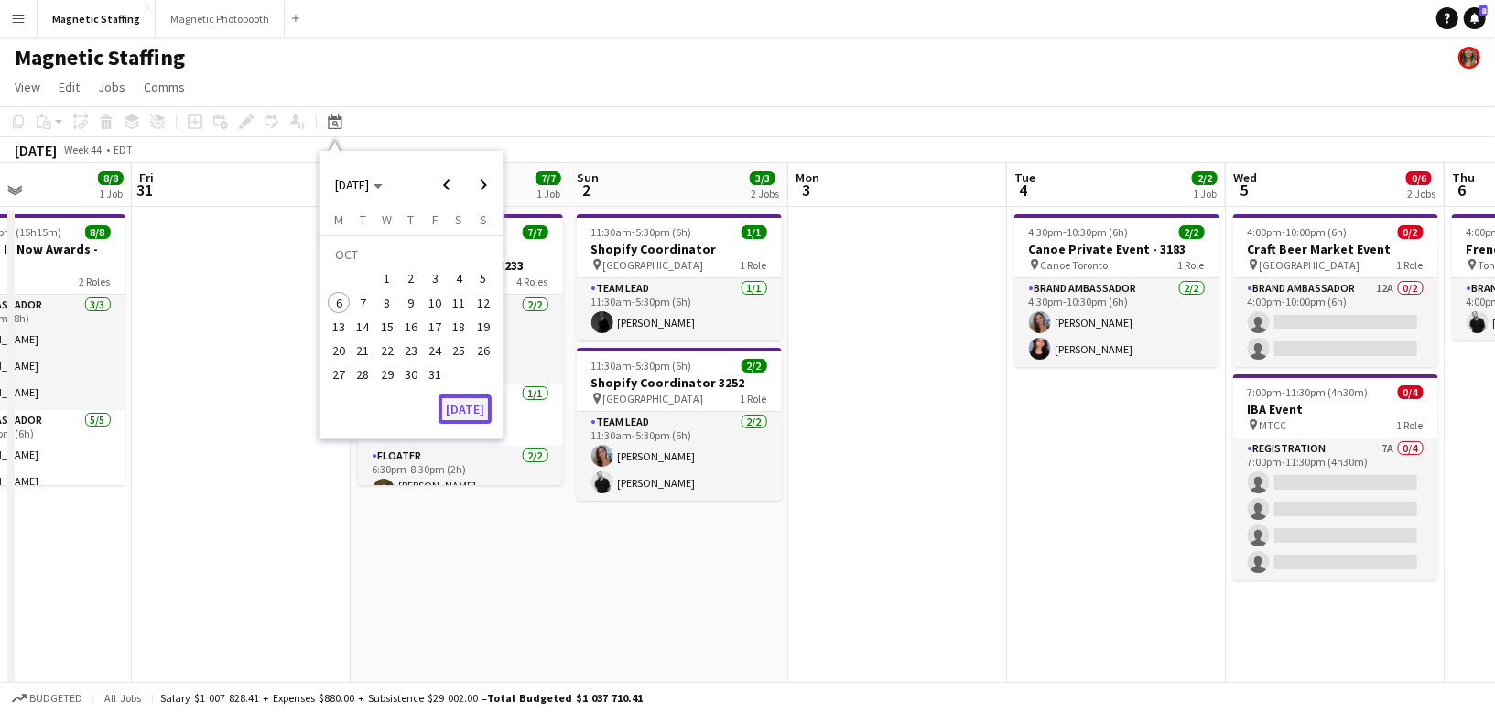
click at [476, 411] on button "[DATE]" at bounding box center [464, 408] width 53 height 29
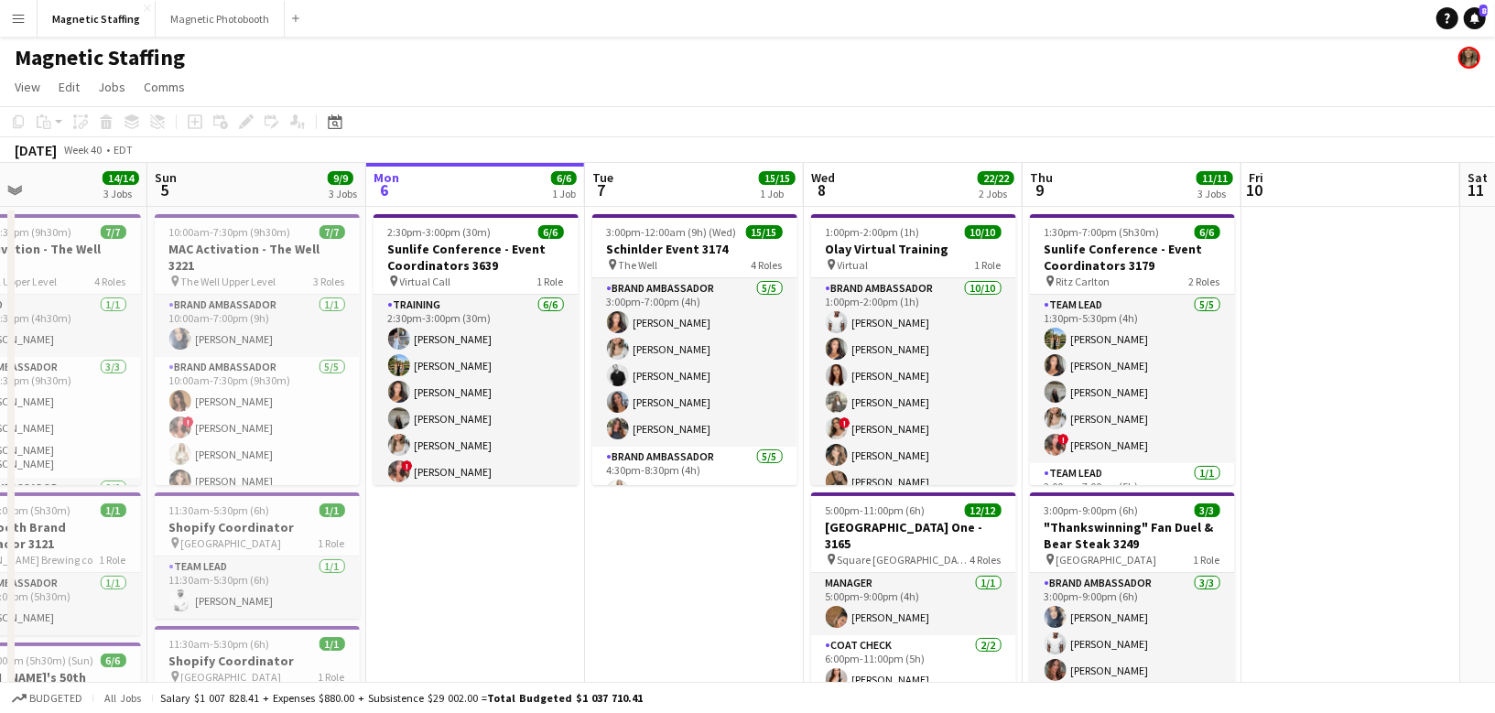
drag, startPoint x: 984, startPoint y: 374, endPoint x: 699, endPoint y: 374, distance: 284.6
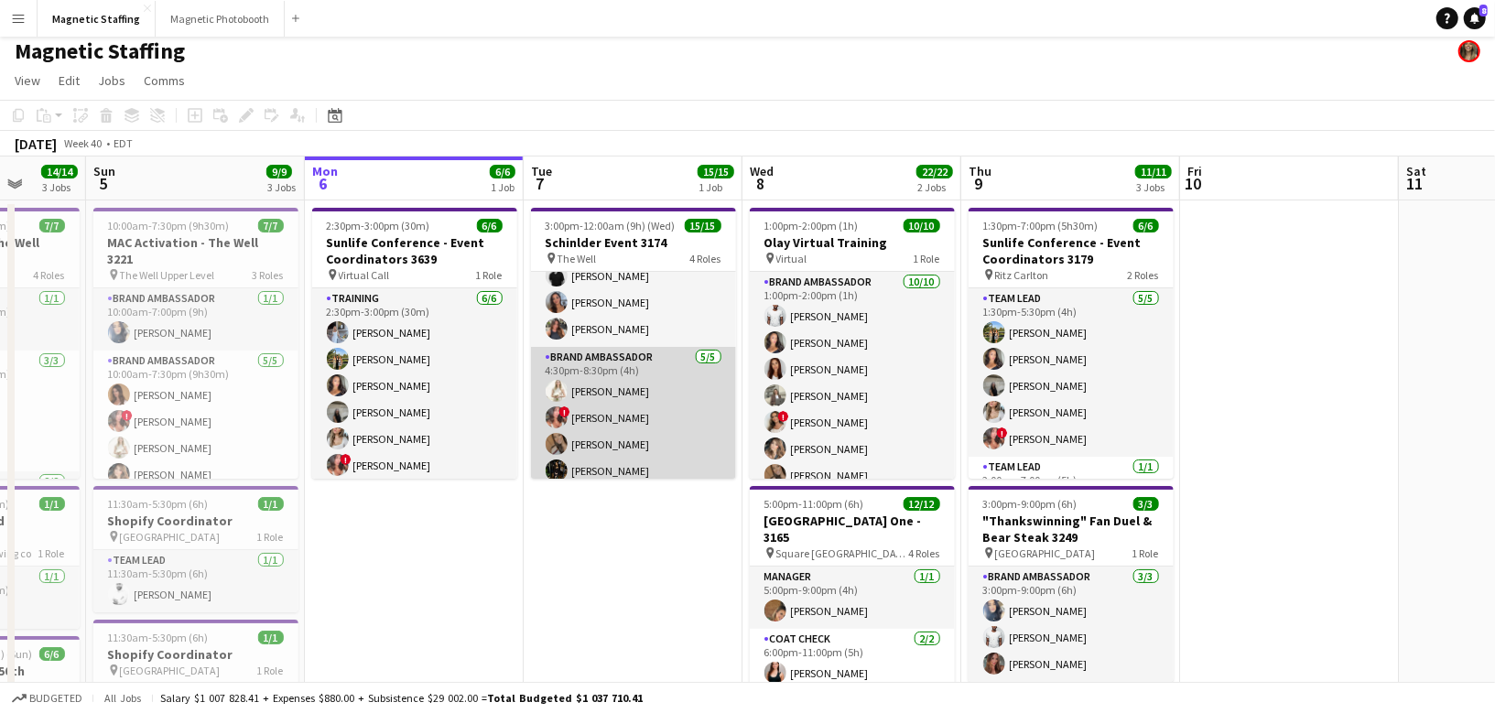
scroll to position [92, 0]
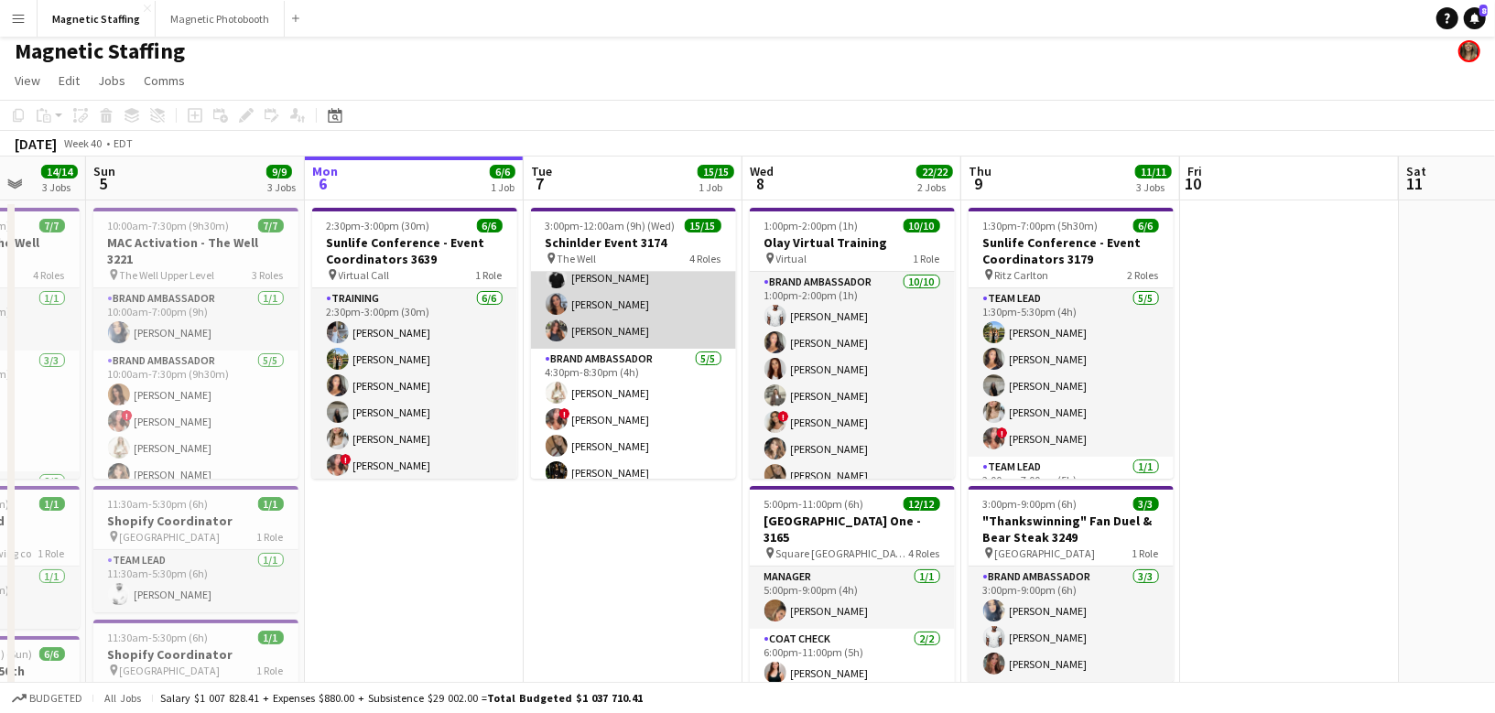
click at [607, 322] on app-card-role "Brand Ambassador [DATE] 3:00pm-7:00pm (4h) [PERSON_NAME] [PERSON_NAME] [PERSON_…" at bounding box center [633, 264] width 205 height 168
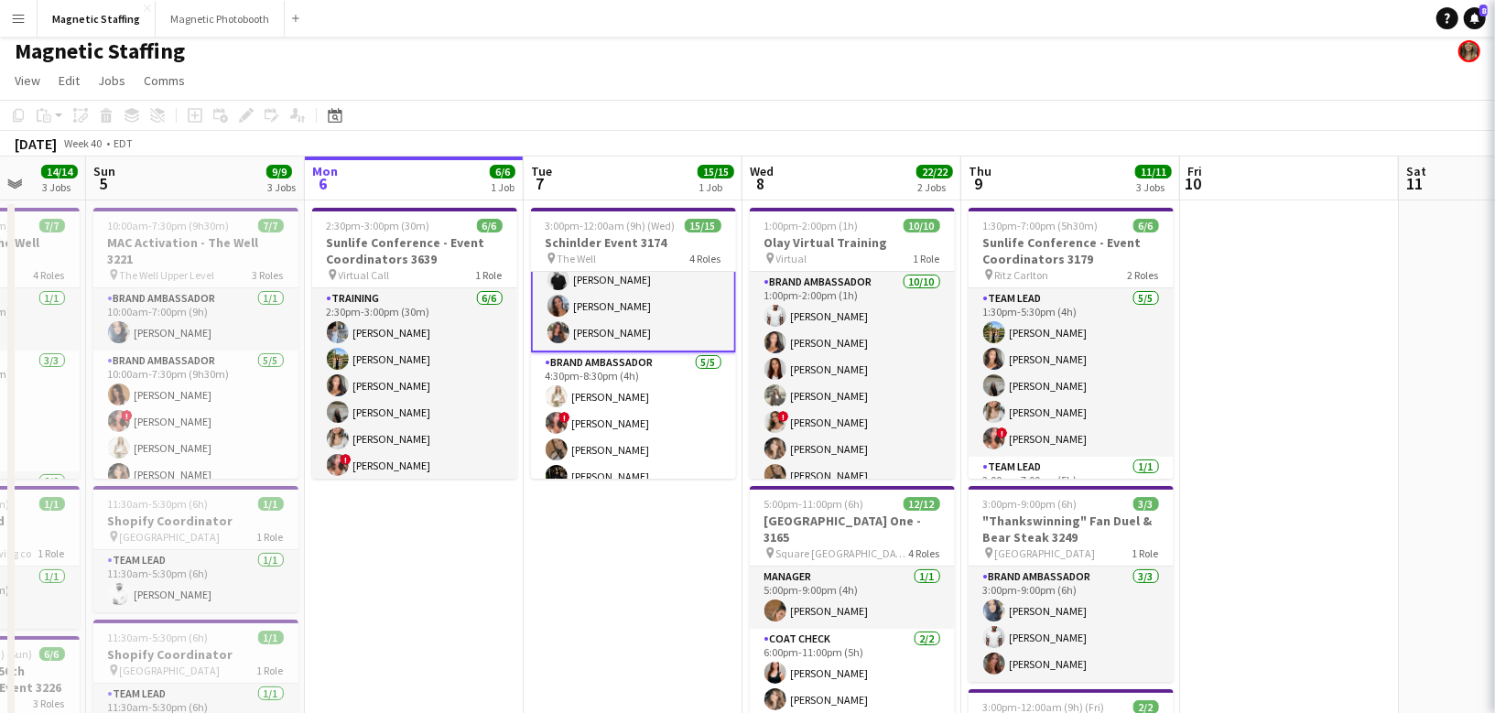
scroll to position [92, 0]
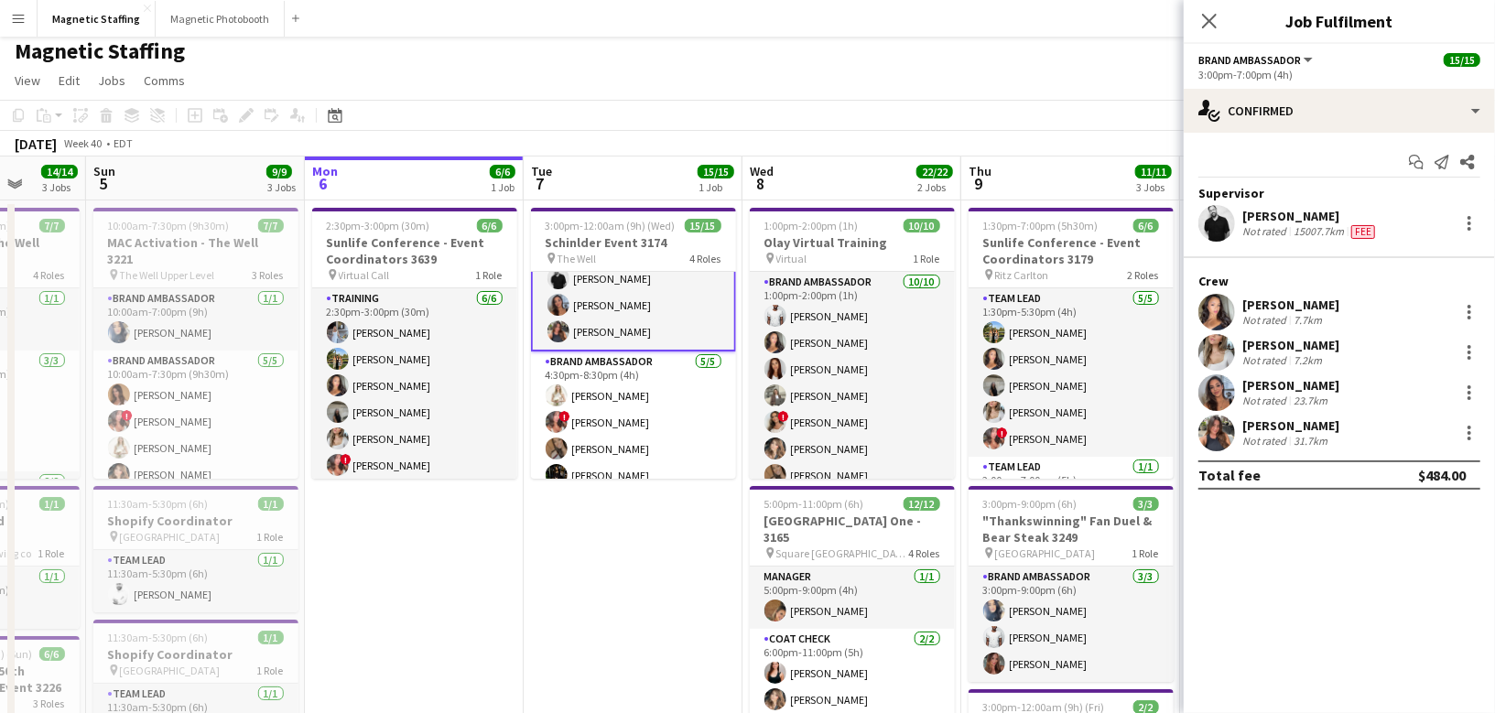
click at [1225, 443] on app-user-avatar at bounding box center [1216, 433] width 37 height 37
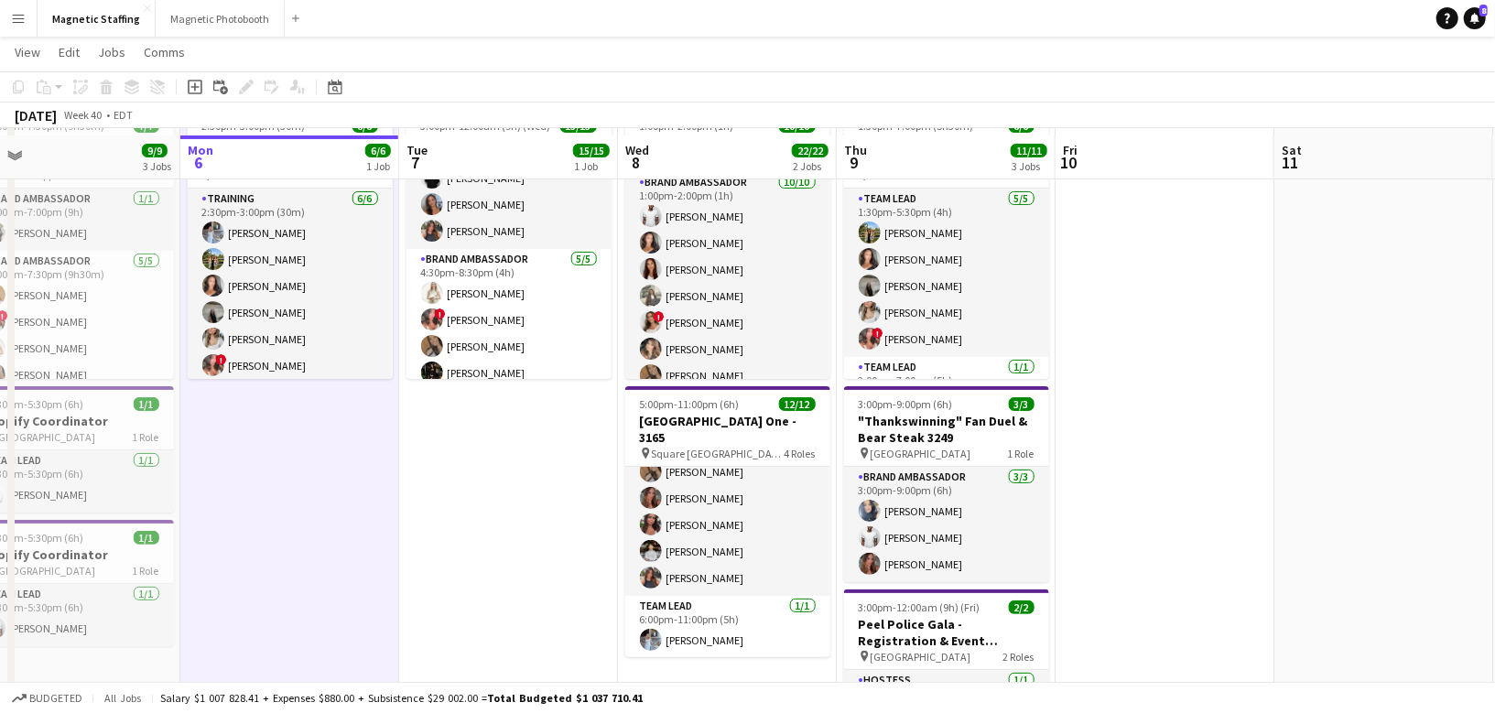
scroll to position [111, 0]
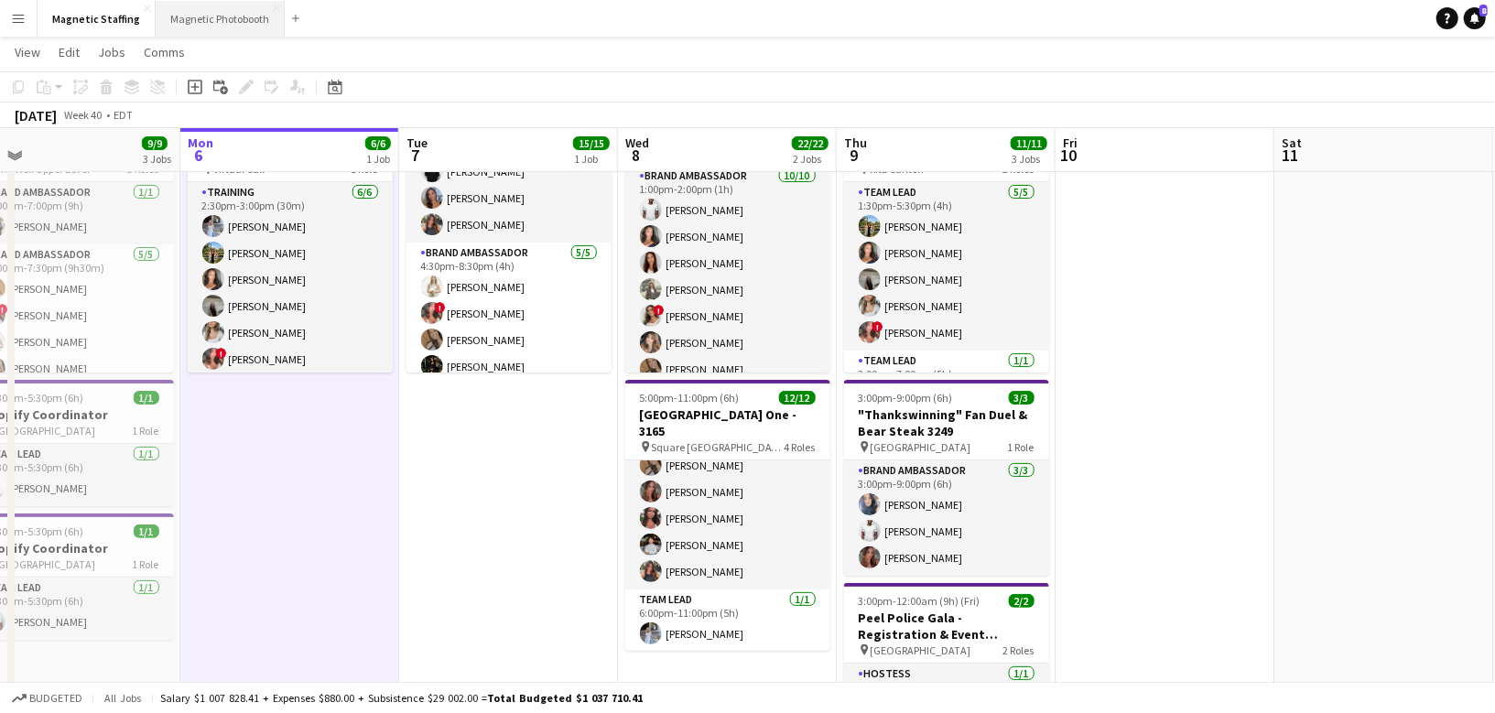
click at [213, 21] on button "Magnetic Photobooth Close" at bounding box center [220, 19] width 129 height 36
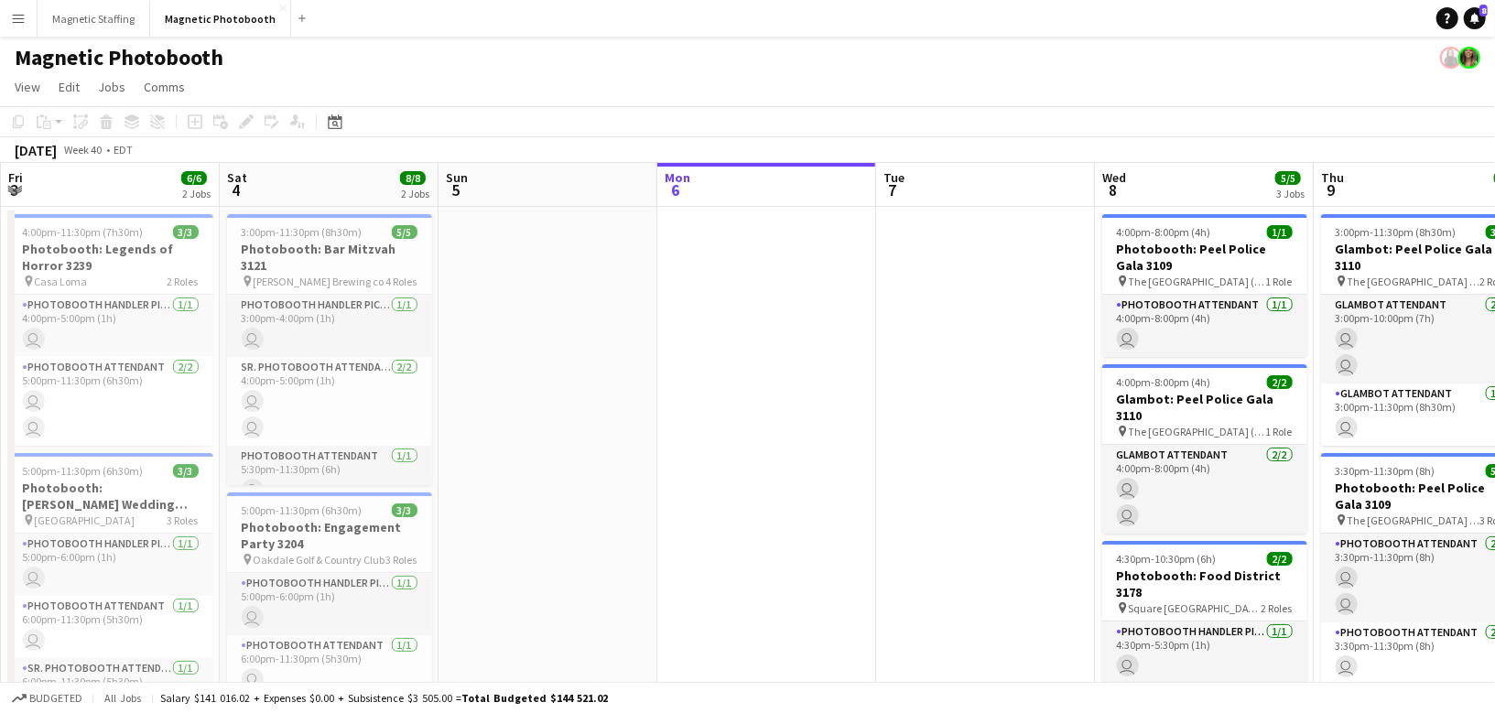
scroll to position [0, 504]
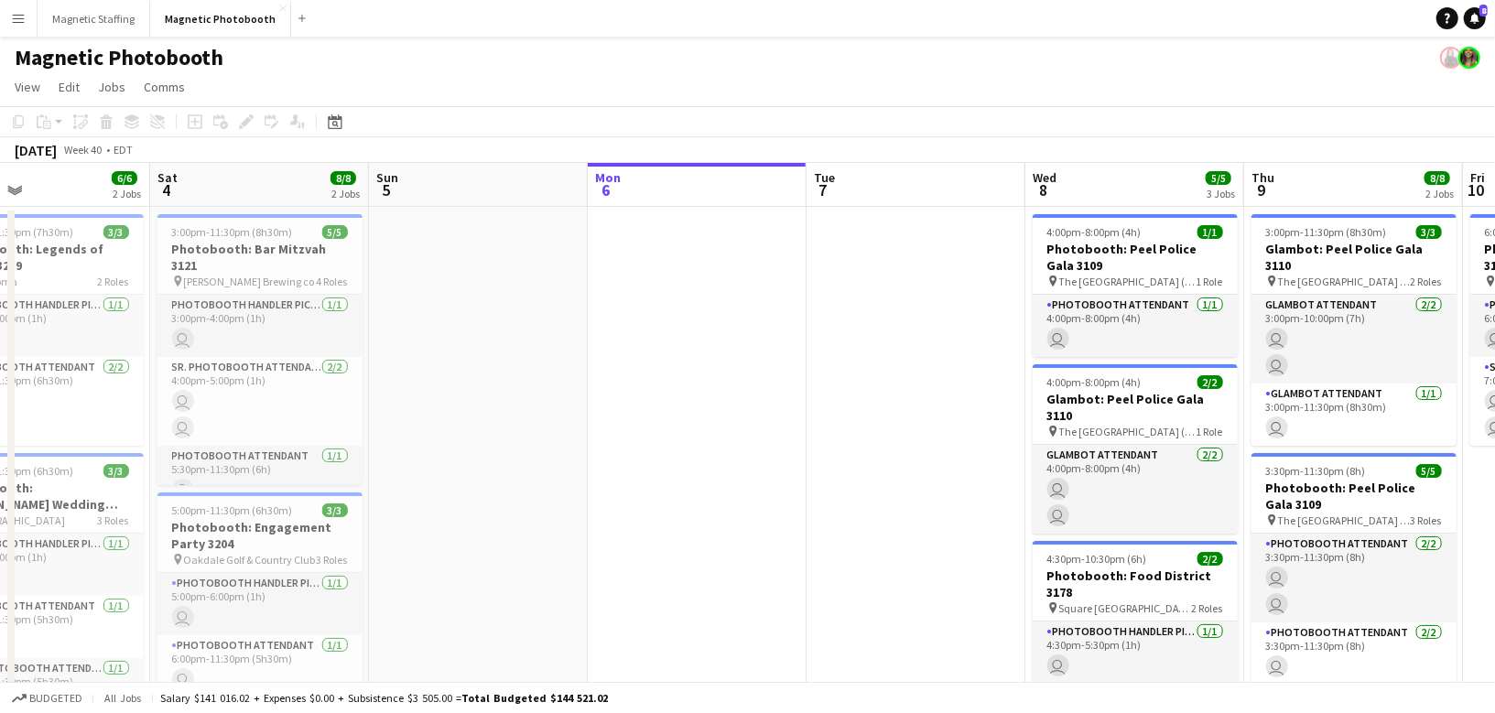
drag, startPoint x: 235, startPoint y: 409, endPoint x: 604, endPoint y: 418, distance: 368.9
click at [605, 418] on app-calendar-viewport "Wed 1 Thu 2 Fri 3 6/6 2 Jobs Sat 4 8/8 2 Jobs Sun 5 Mon 6 Tue 7 Wed 8 5/5 3 Job…" at bounding box center [747, 480] width 1495 height 635
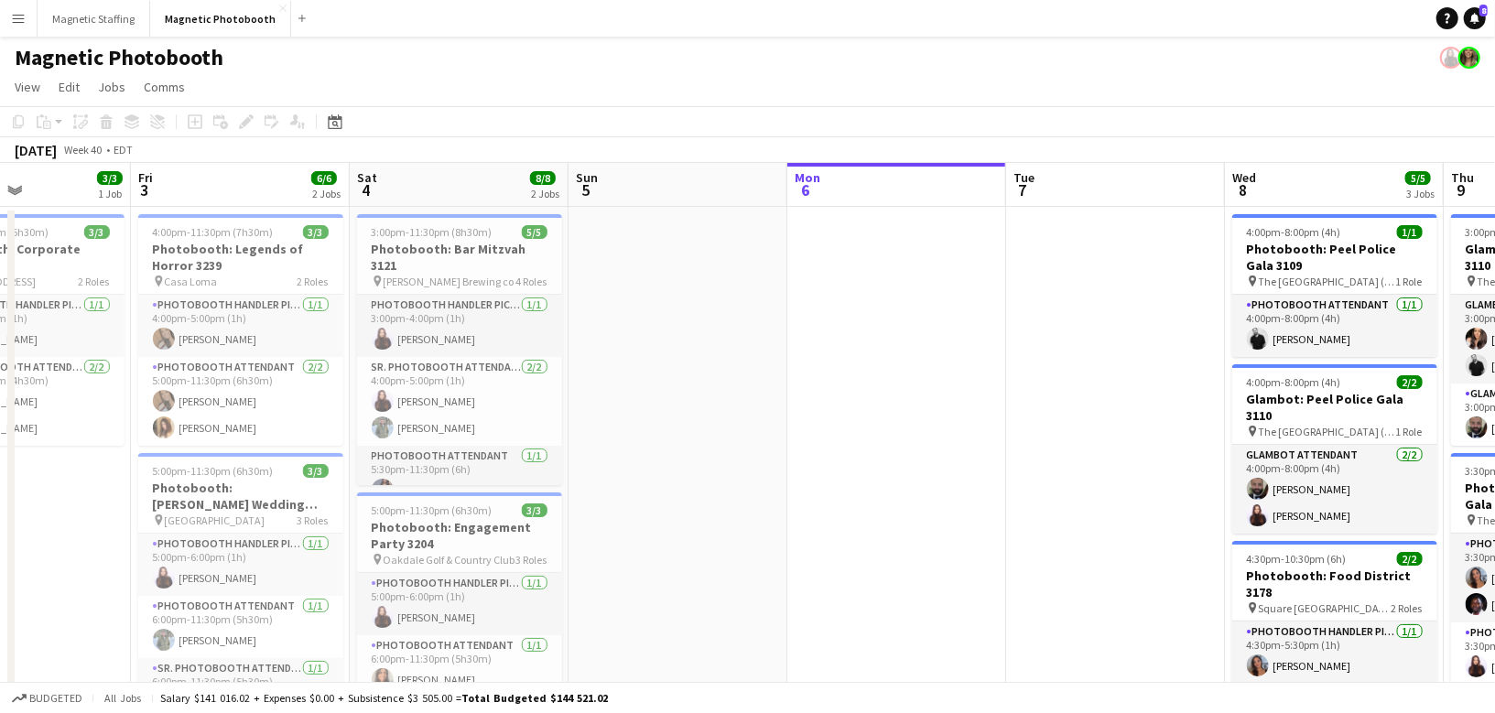
drag, startPoint x: 534, startPoint y: 437, endPoint x: 735, endPoint y: 437, distance: 200.4
click at [735, 437] on app-calendar-viewport "Tue 30 Wed 1 Thu 2 3/3 1 Job Fri 3 6/6 2 Jobs Sat 4 8/8 2 Jobs Sun 5 Mon 6 Tue …" at bounding box center [747, 480] width 1495 height 635
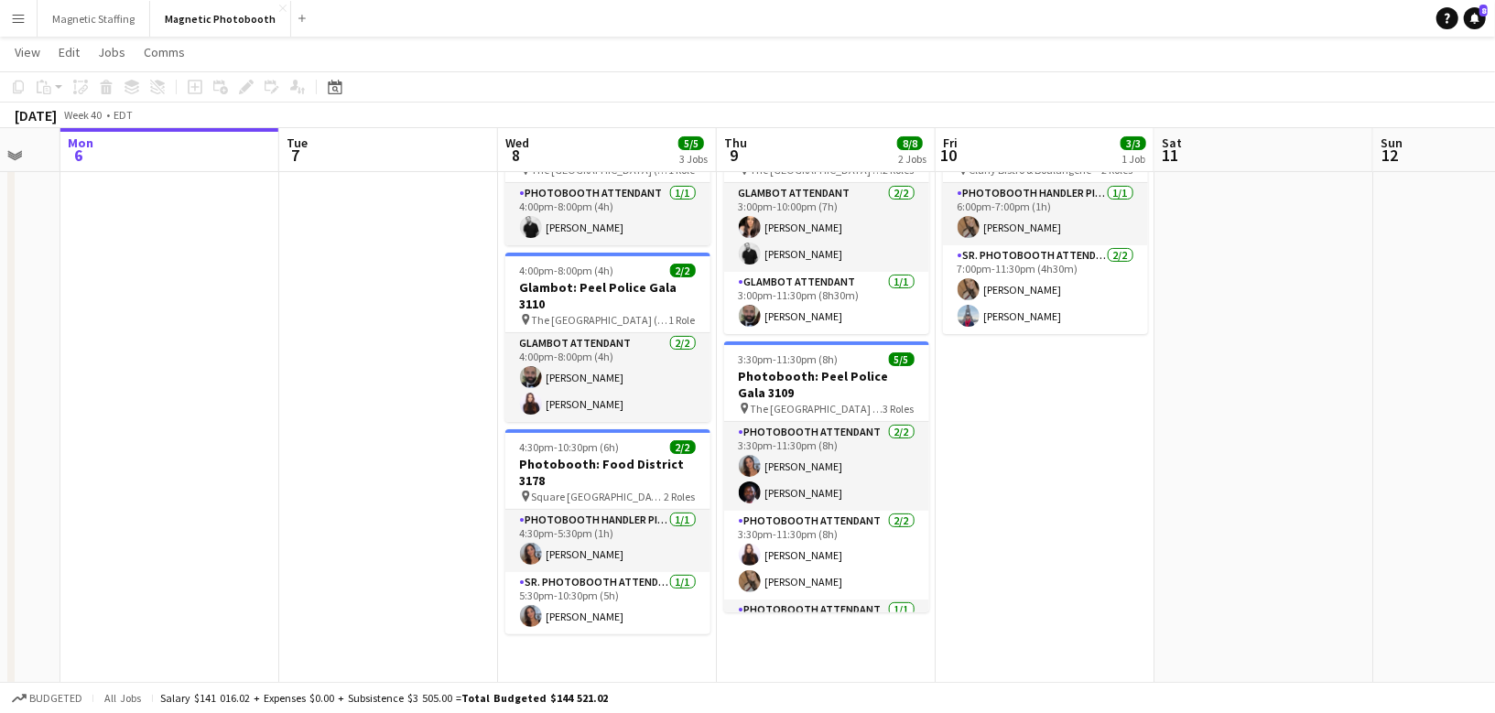
scroll to position [0, 0]
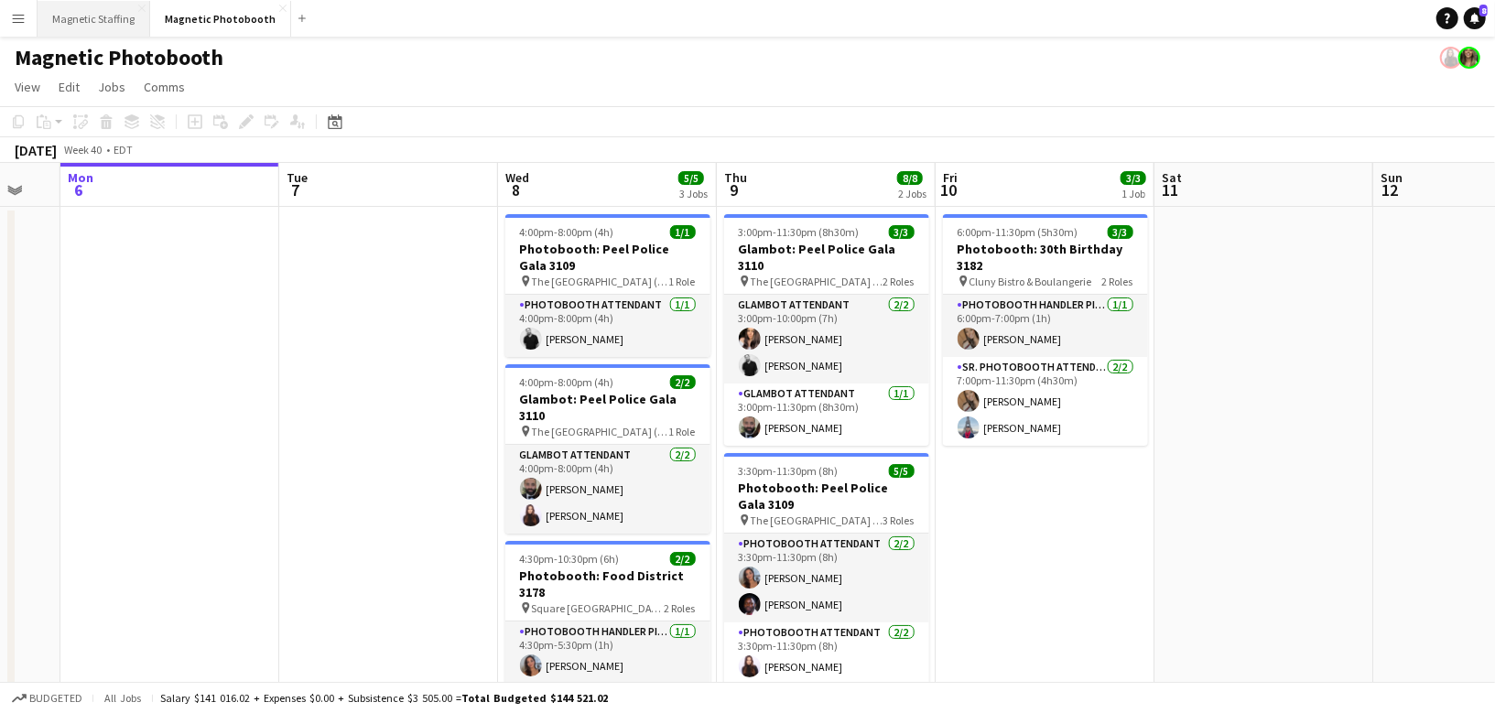
click at [108, 25] on button "Magnetic Staffing Close" at bounding box center [94, 19] width 113 height 36
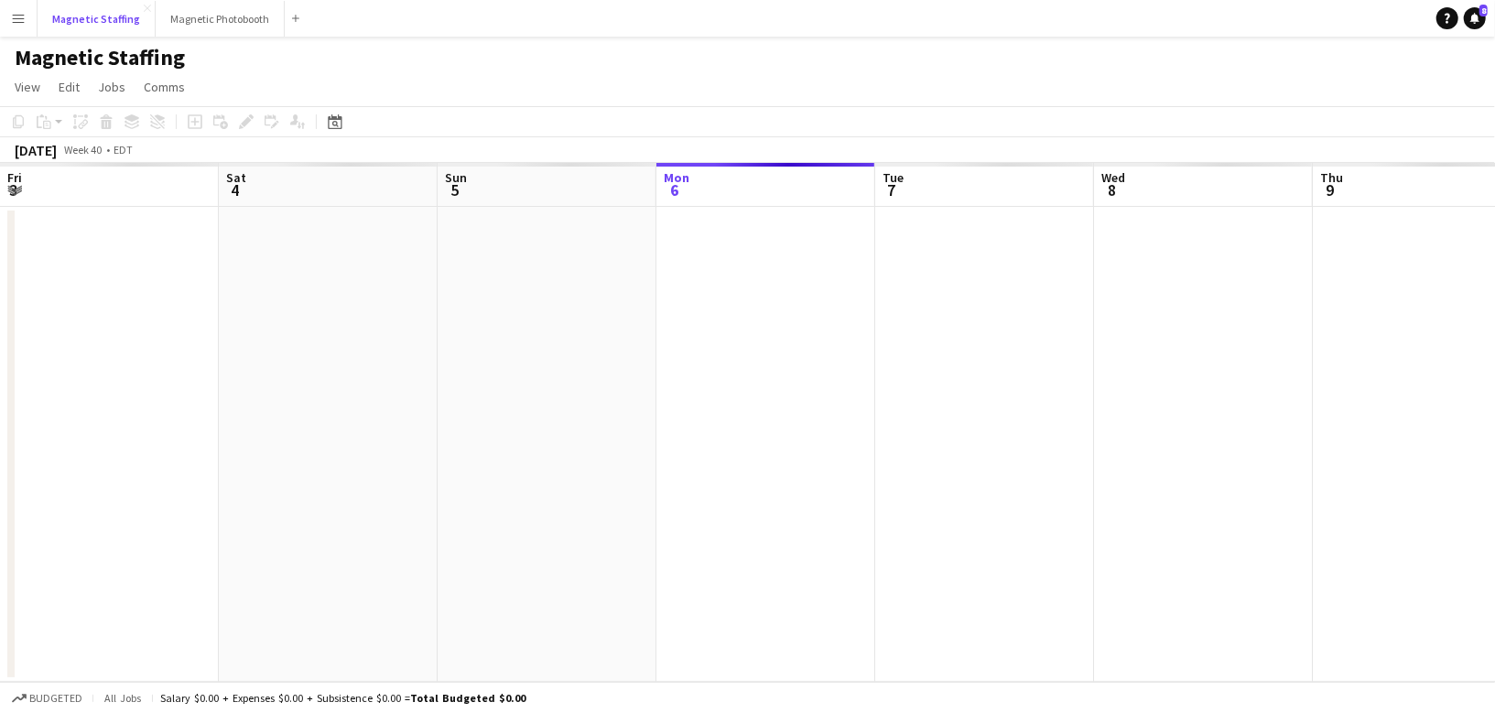
scroll to position [0, 437]
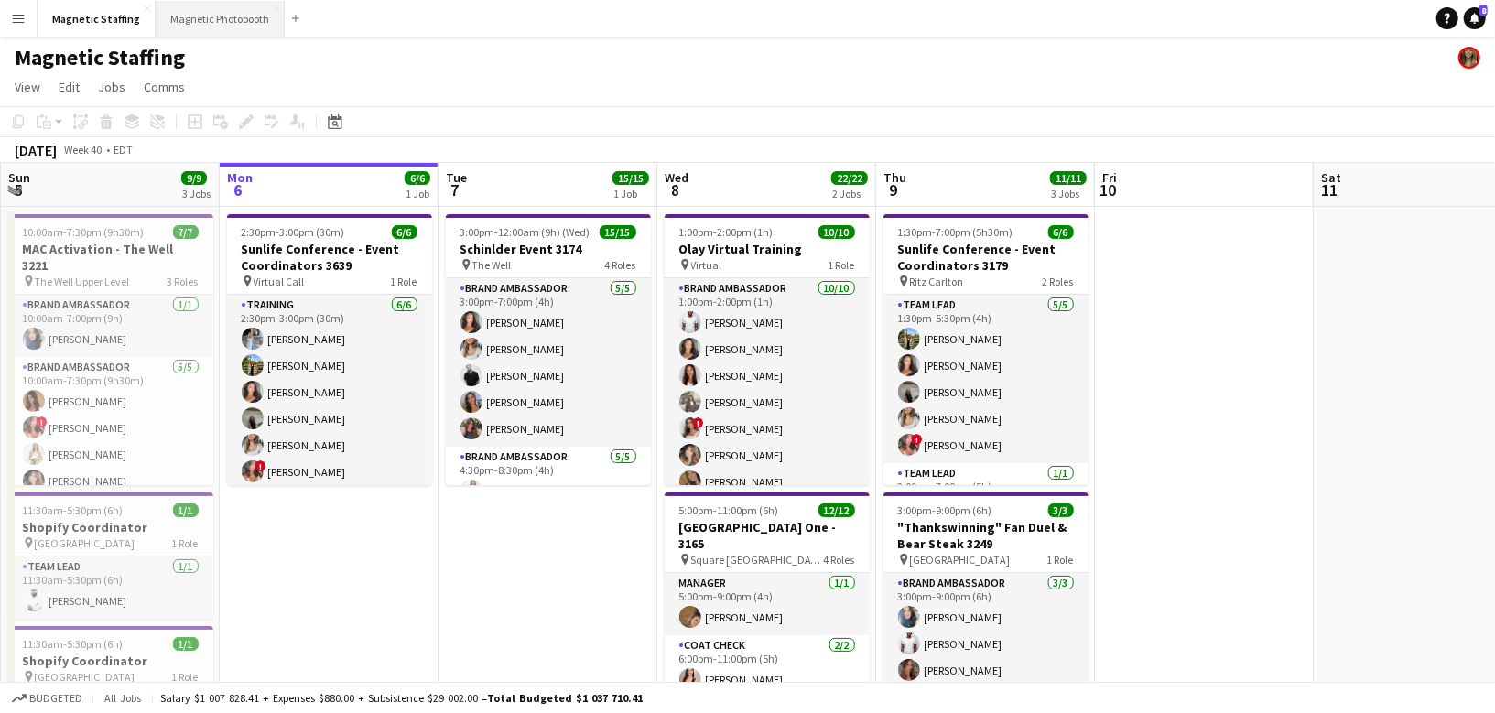
click at [232, 19] on button "Magnetic Photobooth Close" at bounding box center [220, 19] width 129 height 36
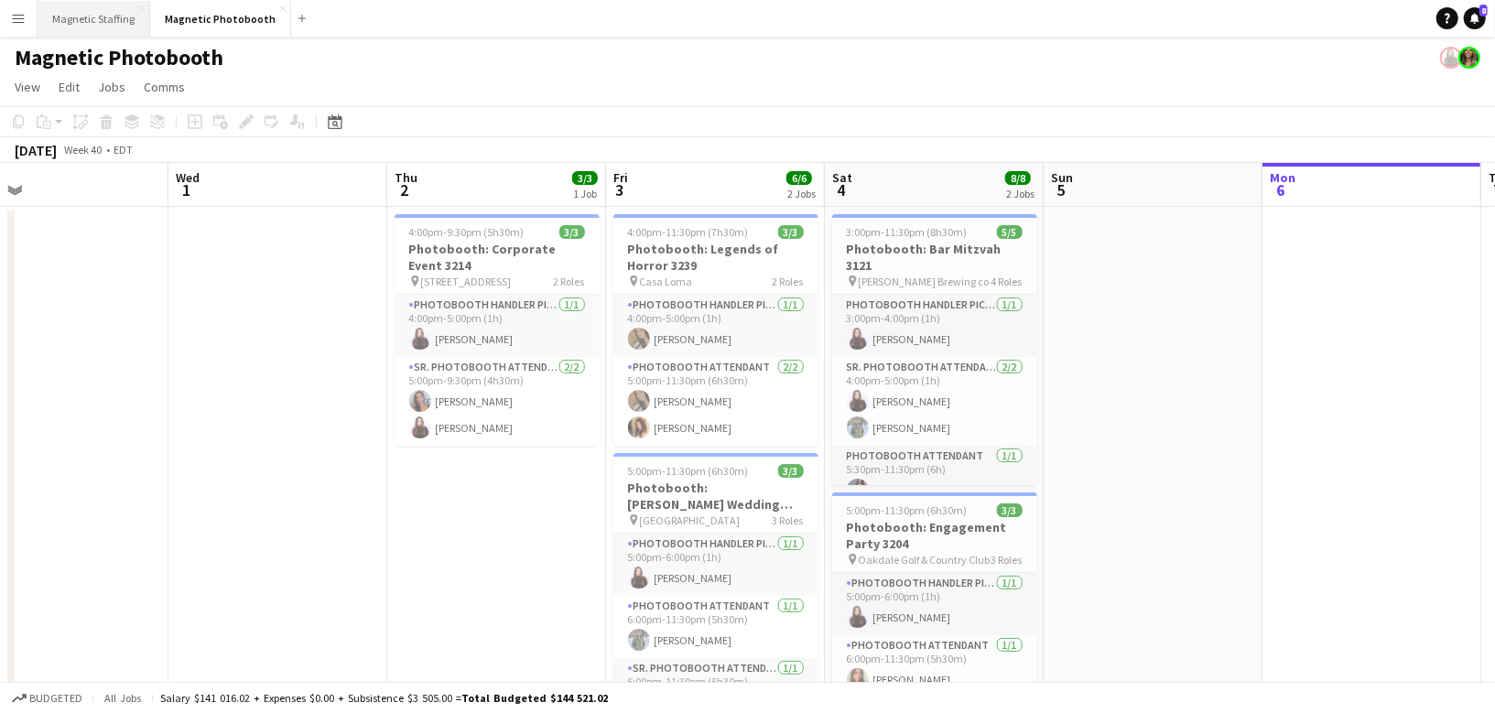
click at [79, 29] on button "Magnetic Staffing Close" at bounding box center [94, 19] width 113 height 36
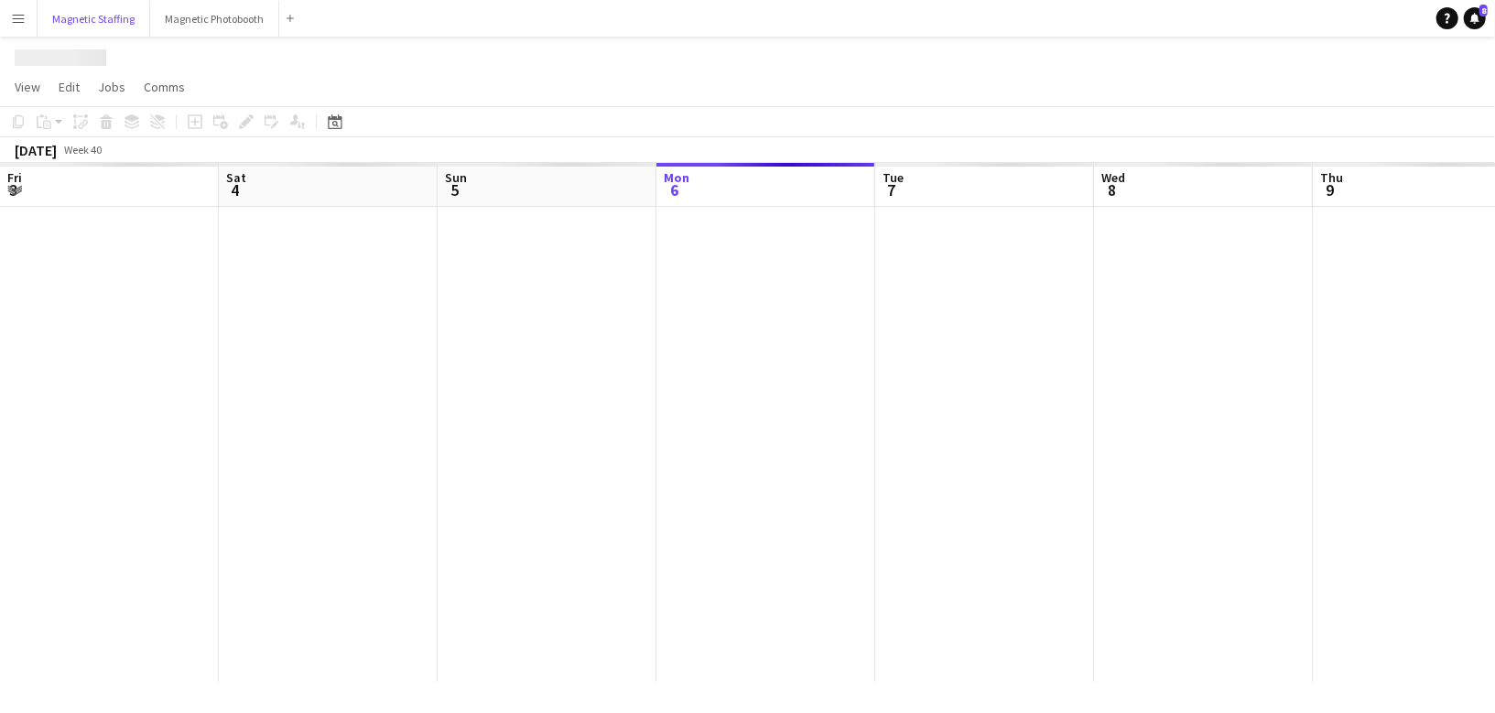
scroll to position [0, 437]
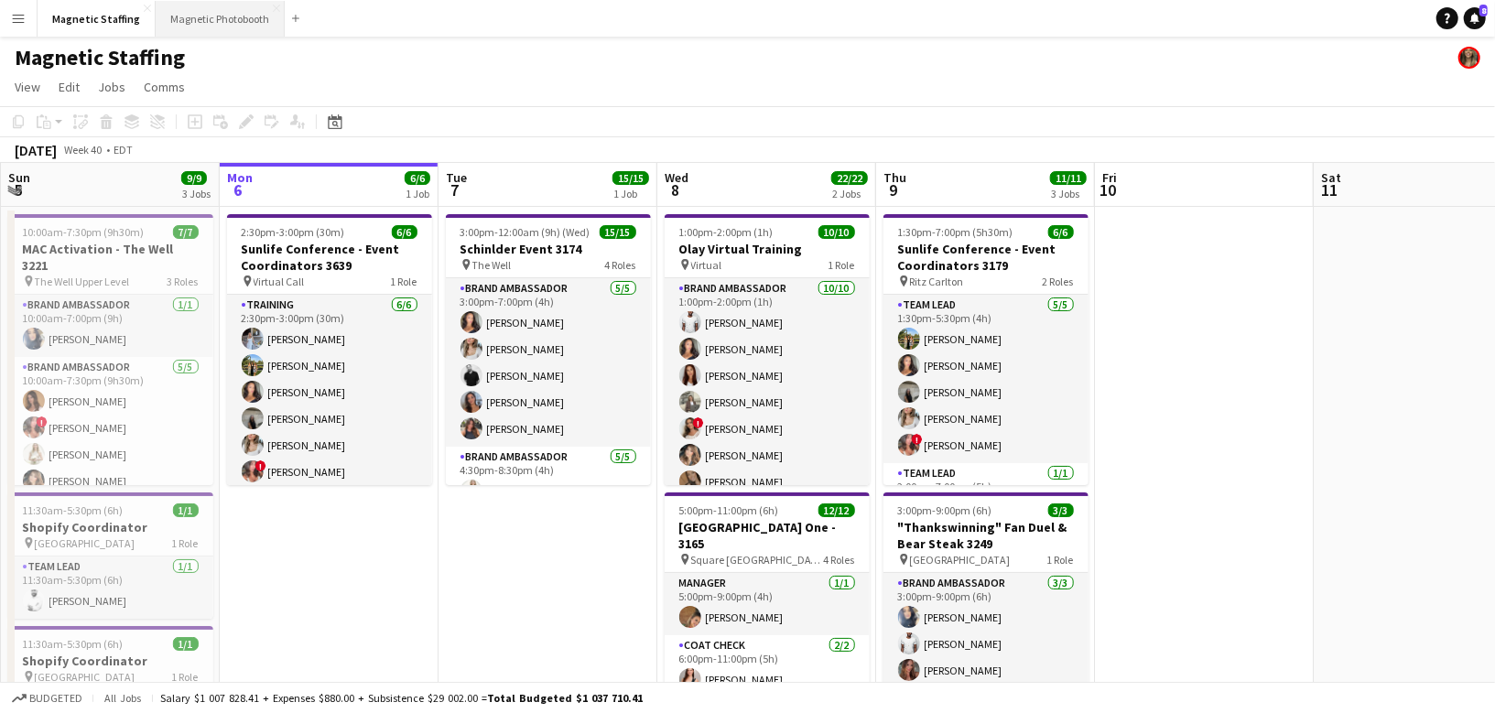
click at [188, 29] on button "Magnetic Photobooth Close" at bounding box center [220, 19] width 129 height 36
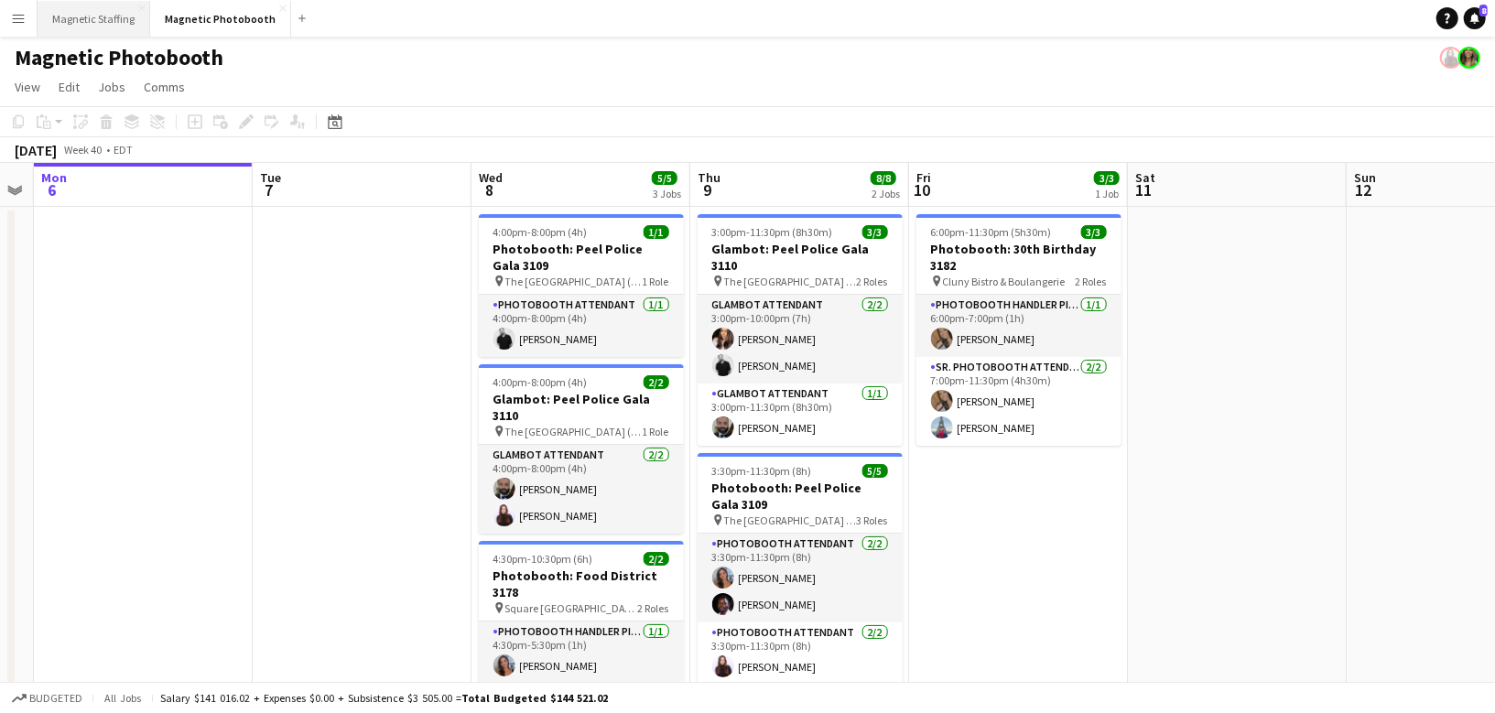
click at [101, 26] on button "Magnetic Staffing Close" at bounding box center [94, 19] width 113 height 36
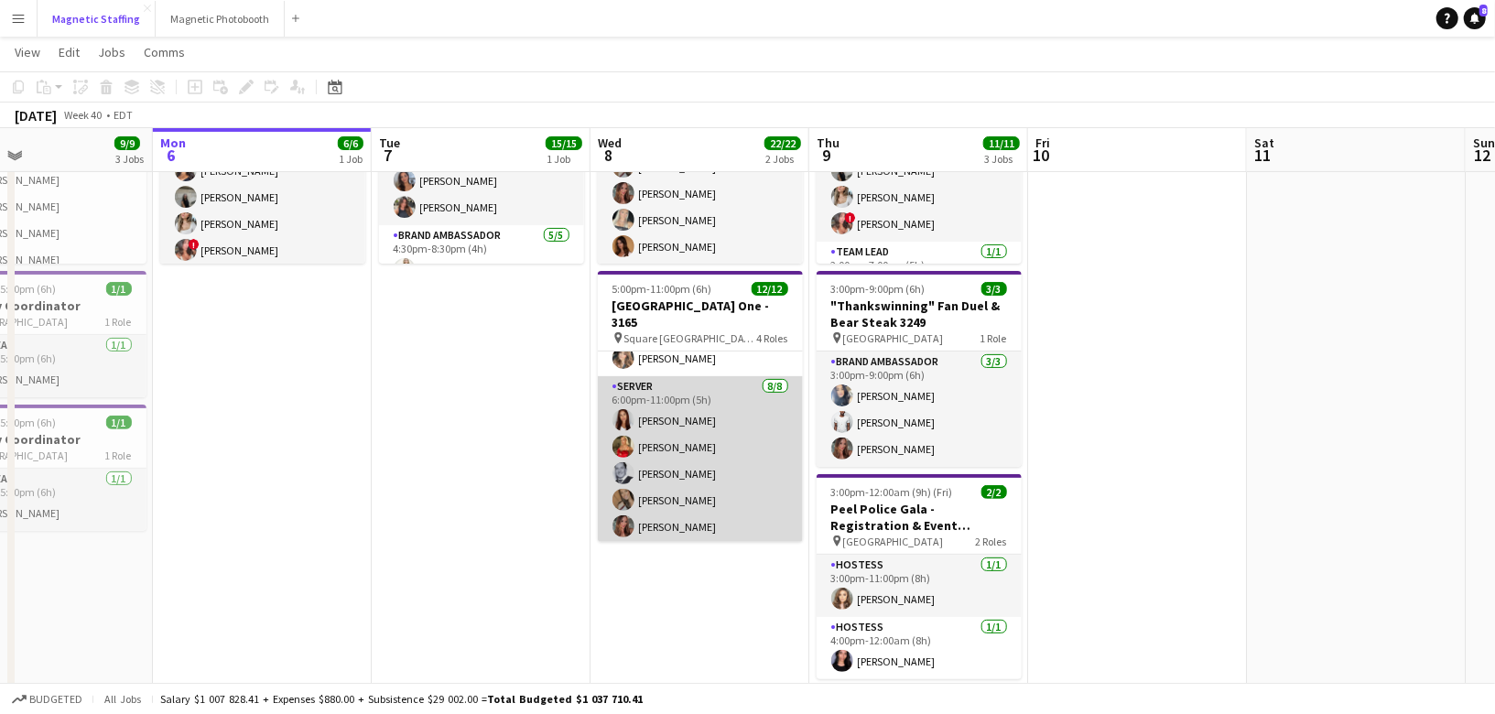
scroll to position [142, 0]
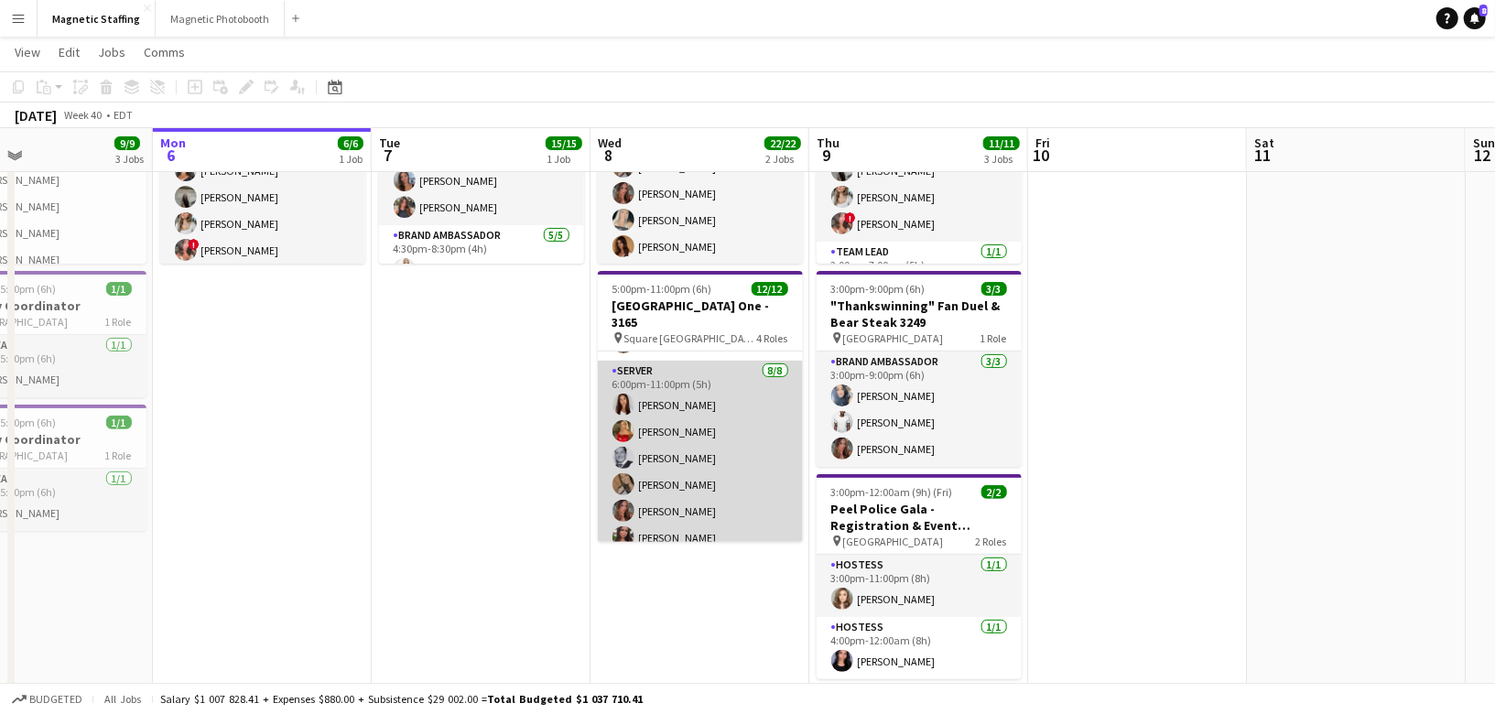
click at [742, 463] on app-card-role "Server [DATE] 6:00pm-11:00pm (5h) [PERSON_NAME] [PERSON_NAME] [PERSON_NAME] [PE…" at bounding box center [700, 485] width 205 height 248
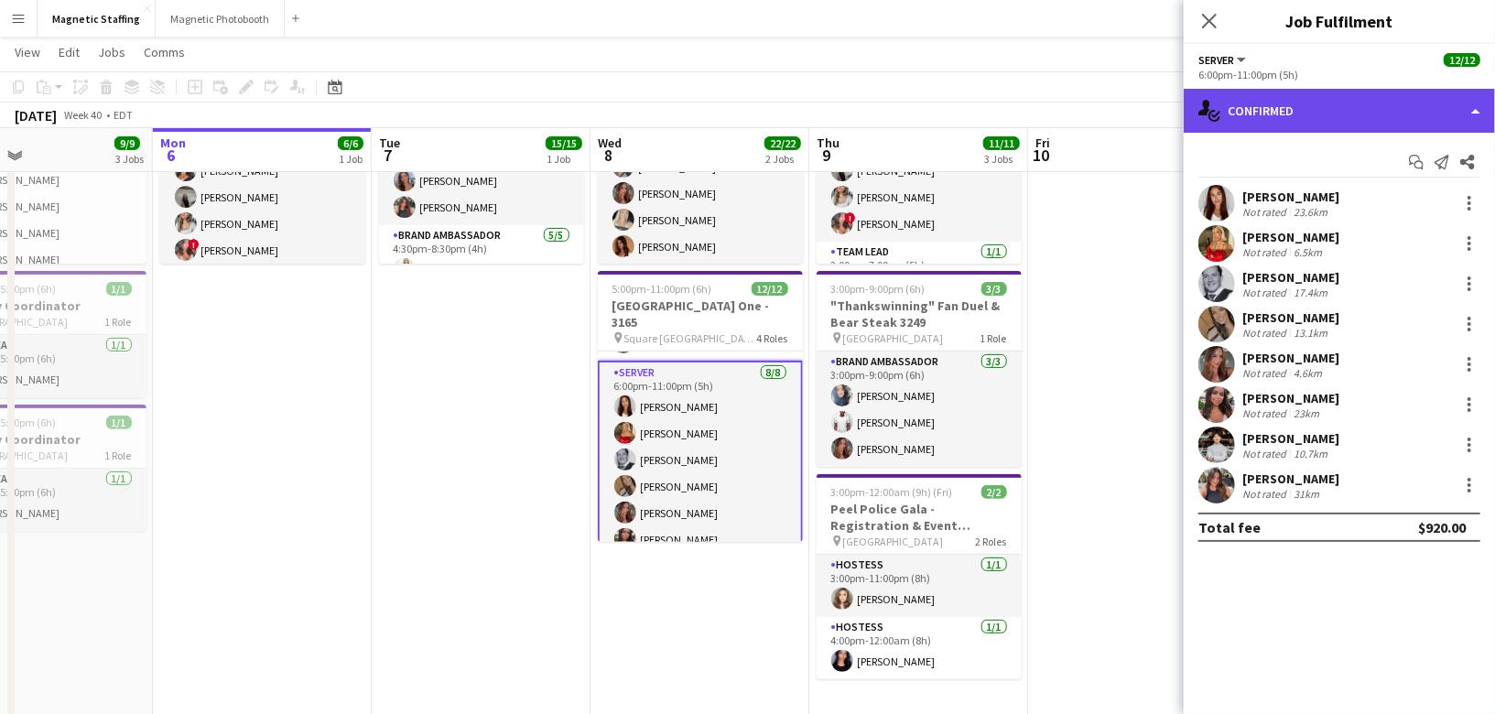
click at [1308, 113] on div "single-neutral-actions-check-2 Confirmed" at bounding box center [1338, 111] width 311 height 44
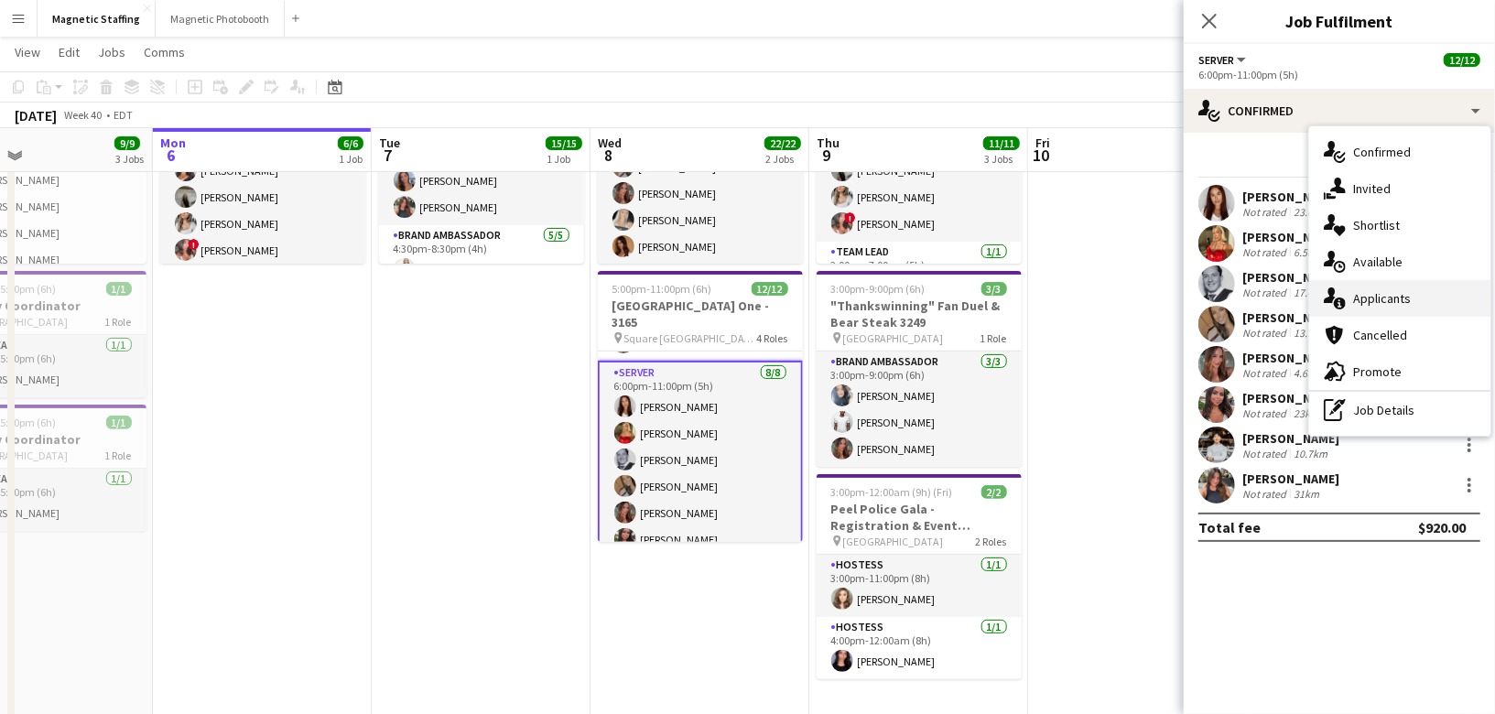
click at [1351, 298] on div "single-neutral-actions-information Applicants" at bounding box center [1399, 298] width 181 height 37
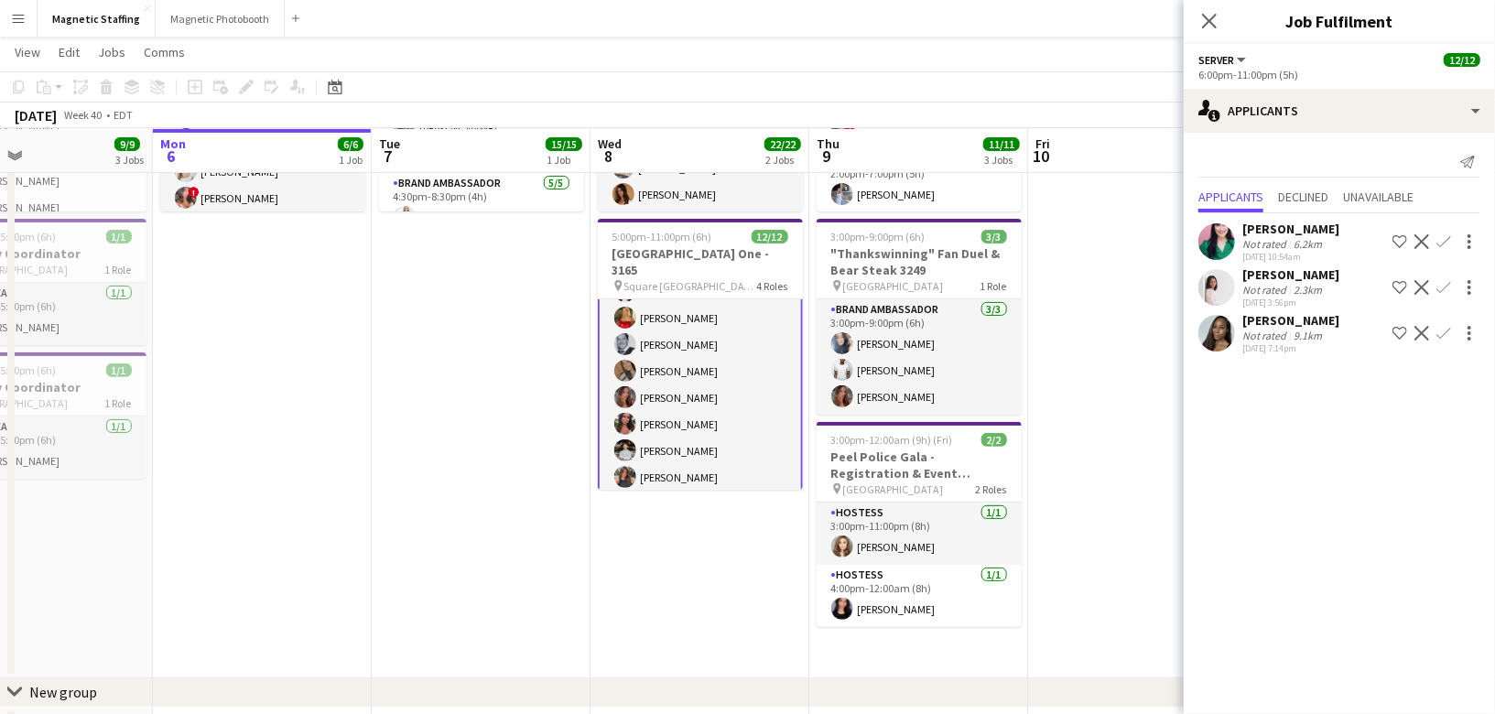
scroll to position [225, 0]
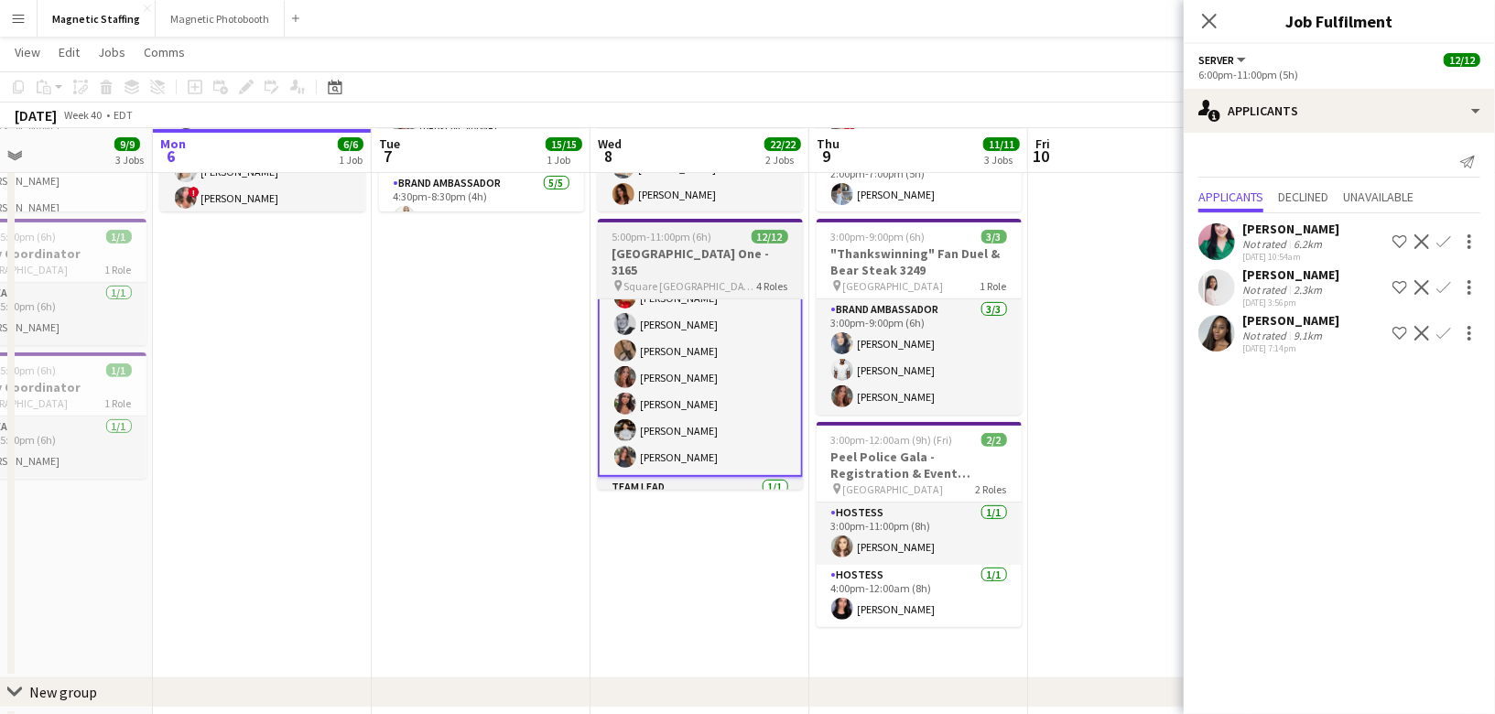
click at [644, 250] on h3 "[GEOGRAPHIC_DATA] One - 3165" at bounding box center [700, 261] width 205 height 33
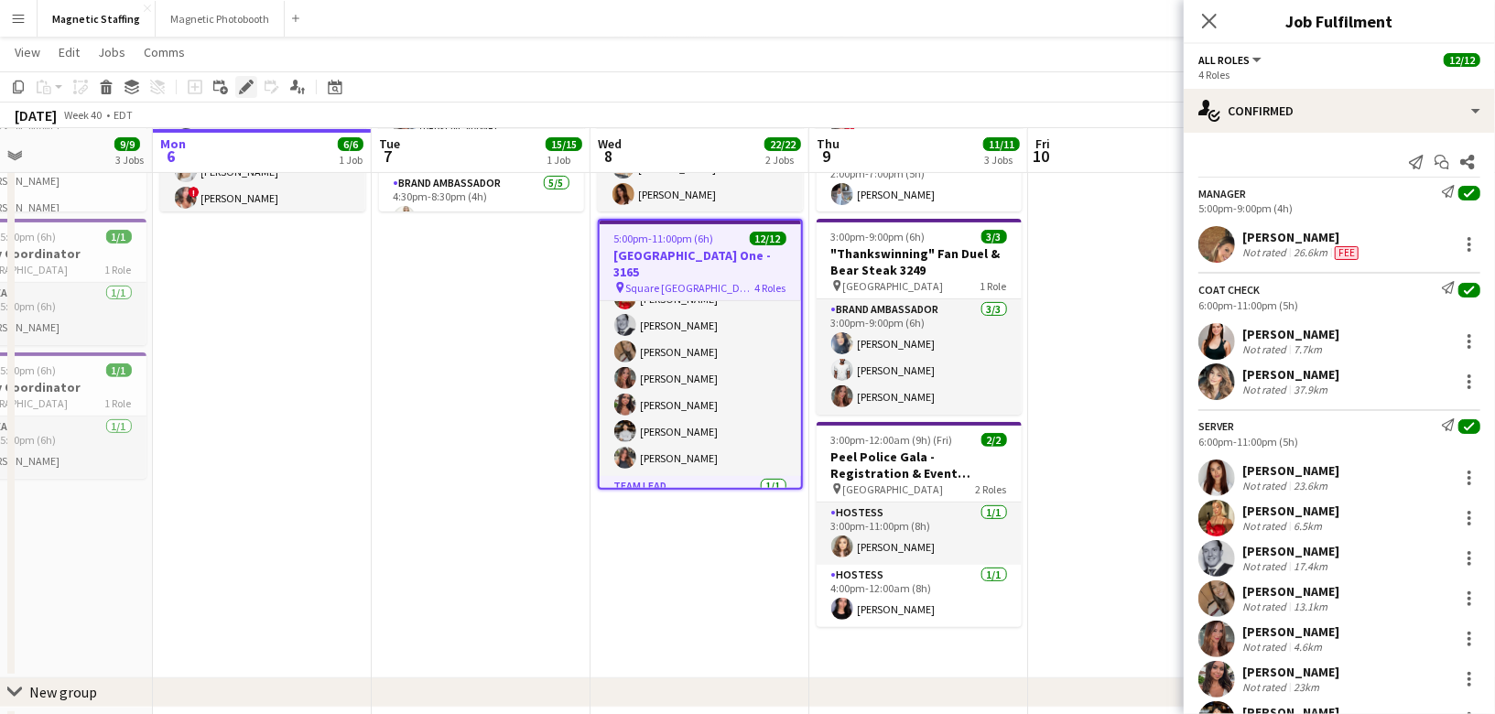
click at [245, 87] on icon at bounding box center [246, 87] width 10 height 10
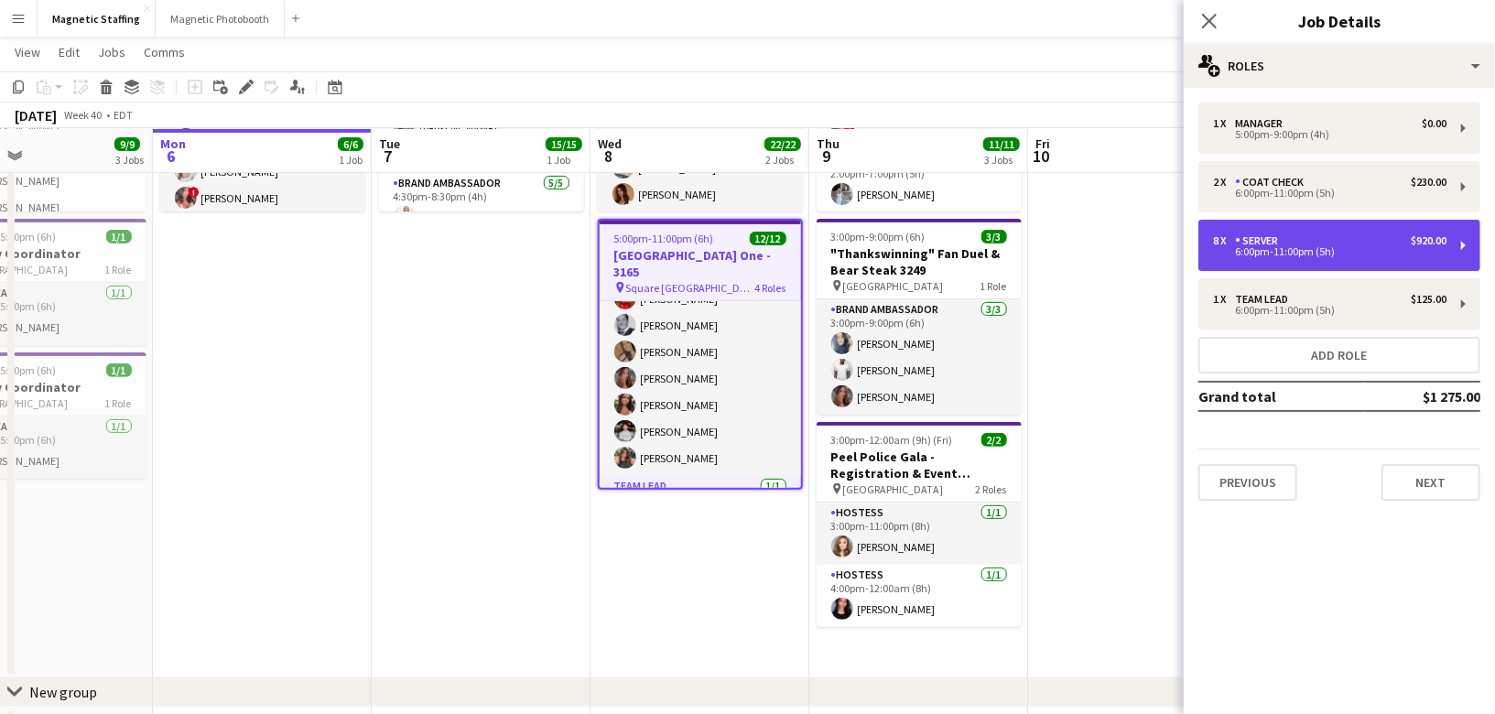
click at [1344, 255] on div "6:00pm-11:00pm (5h)" at bounding box center [1329, 251] width 233 height 9
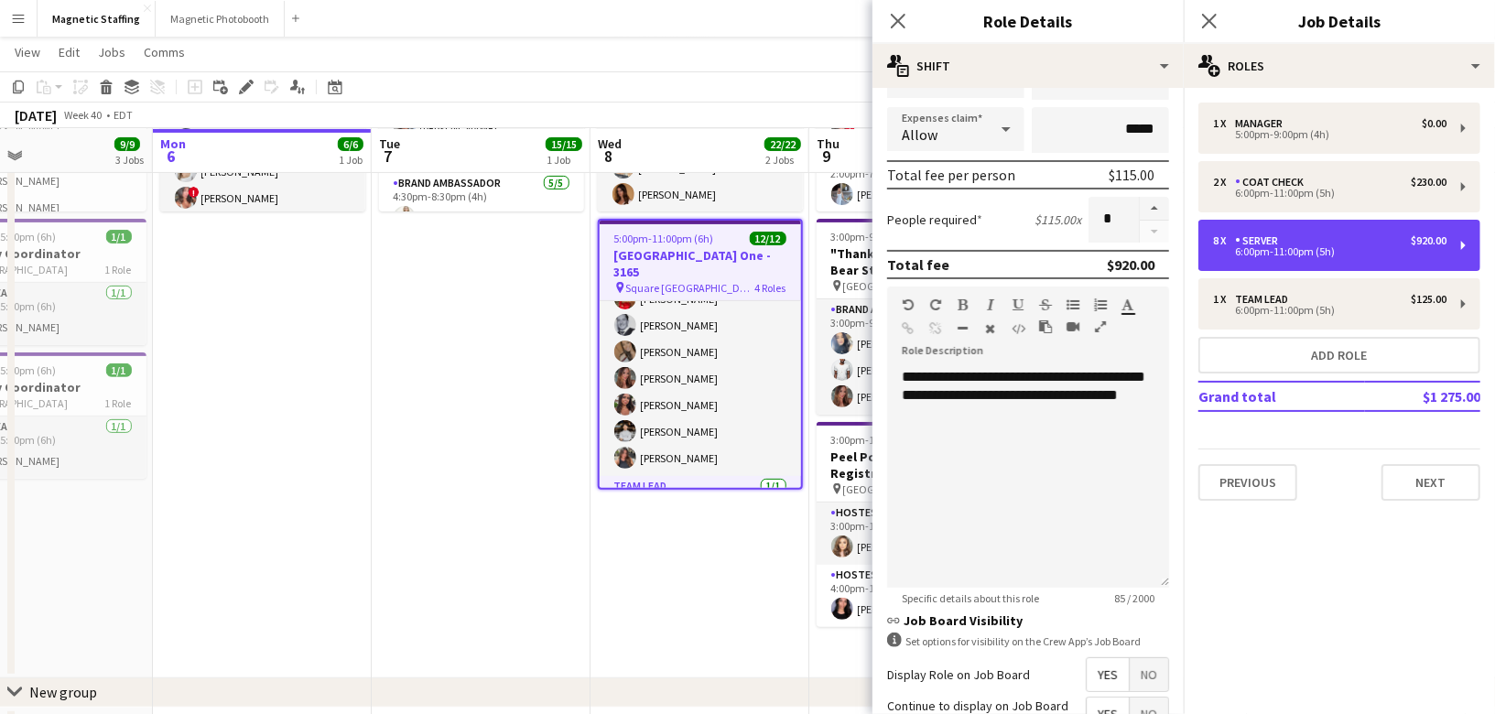
scroll to position [520, 0]
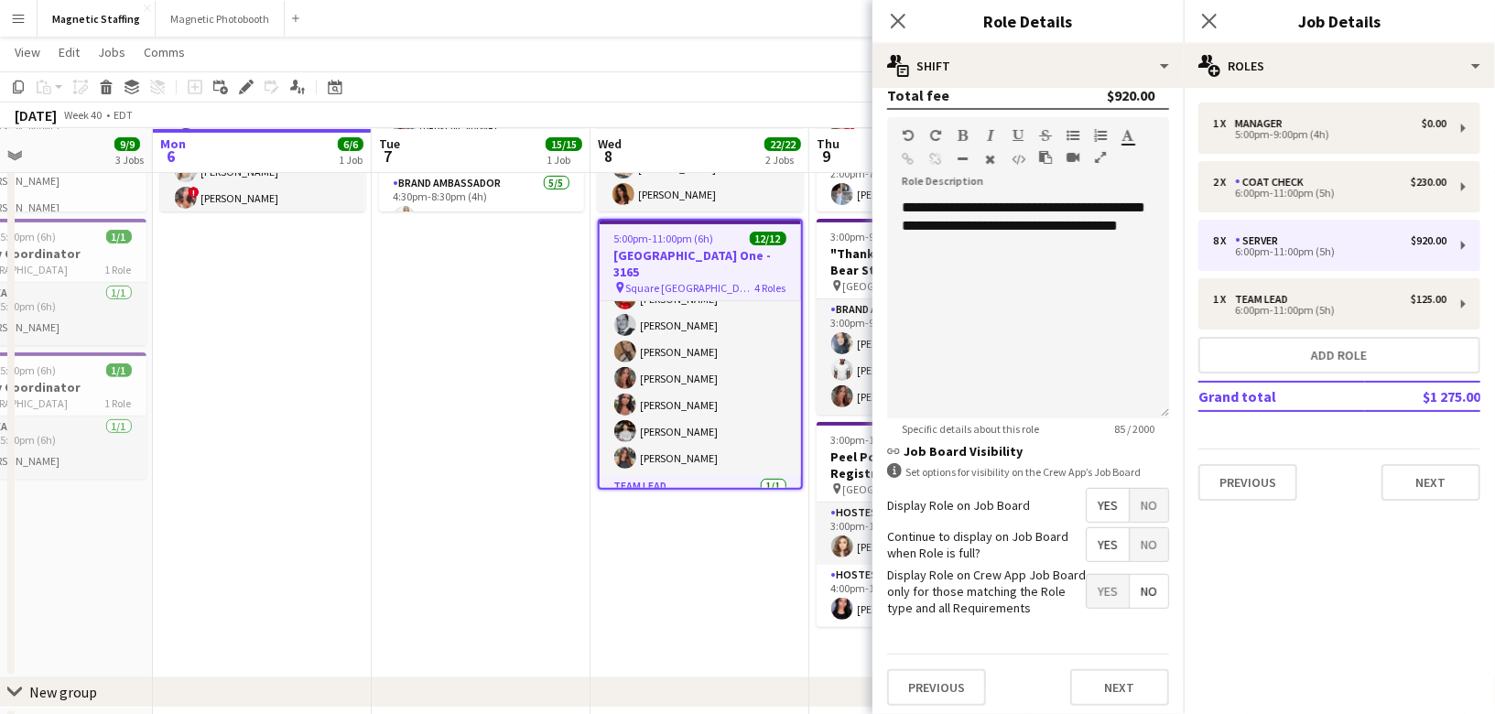
click at [696, 631] on app-date-cell "1:00pm-2:00pm (1h) 10/10 Olay Virtual Training pin Virtual 1 Role Brand Ambassa…" at bounding box center [699, 305] width 219 height 745
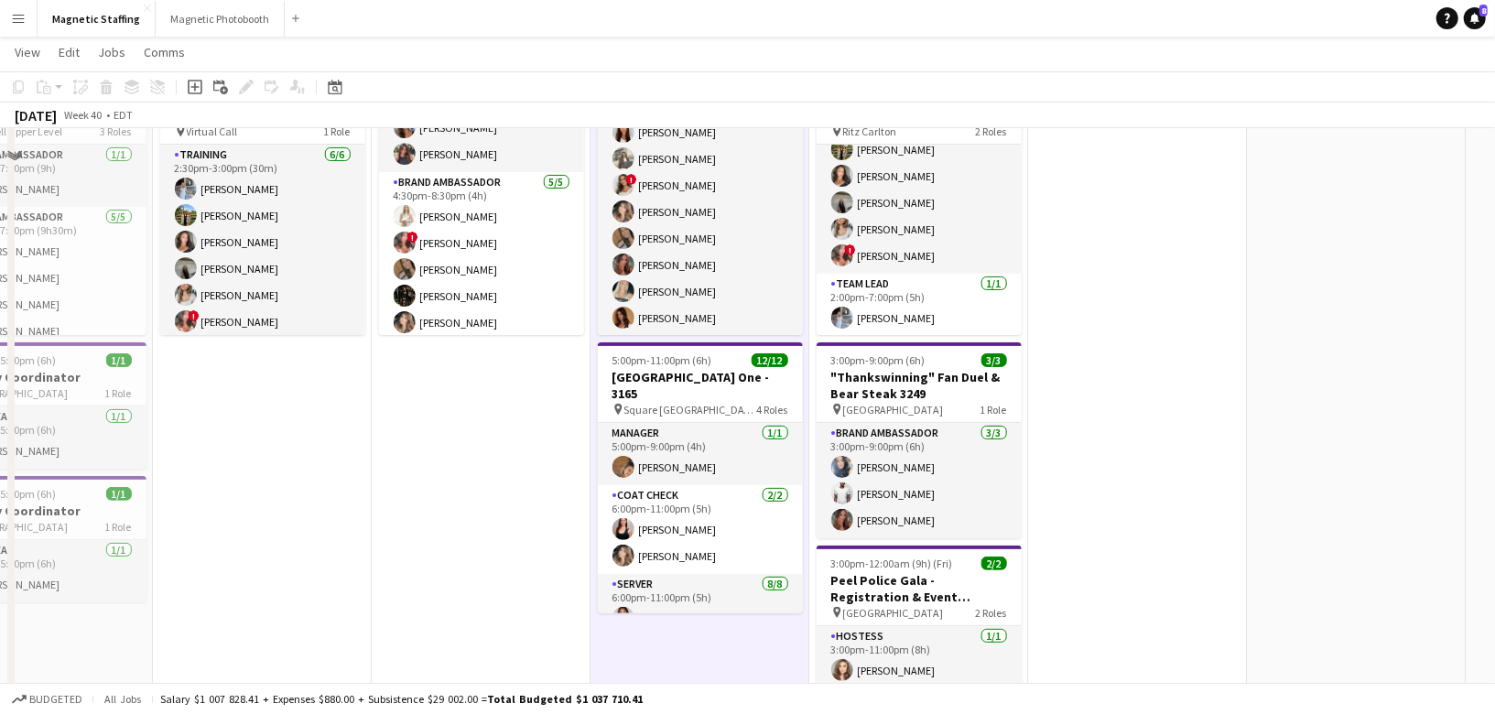
scroll to position [0, 0]
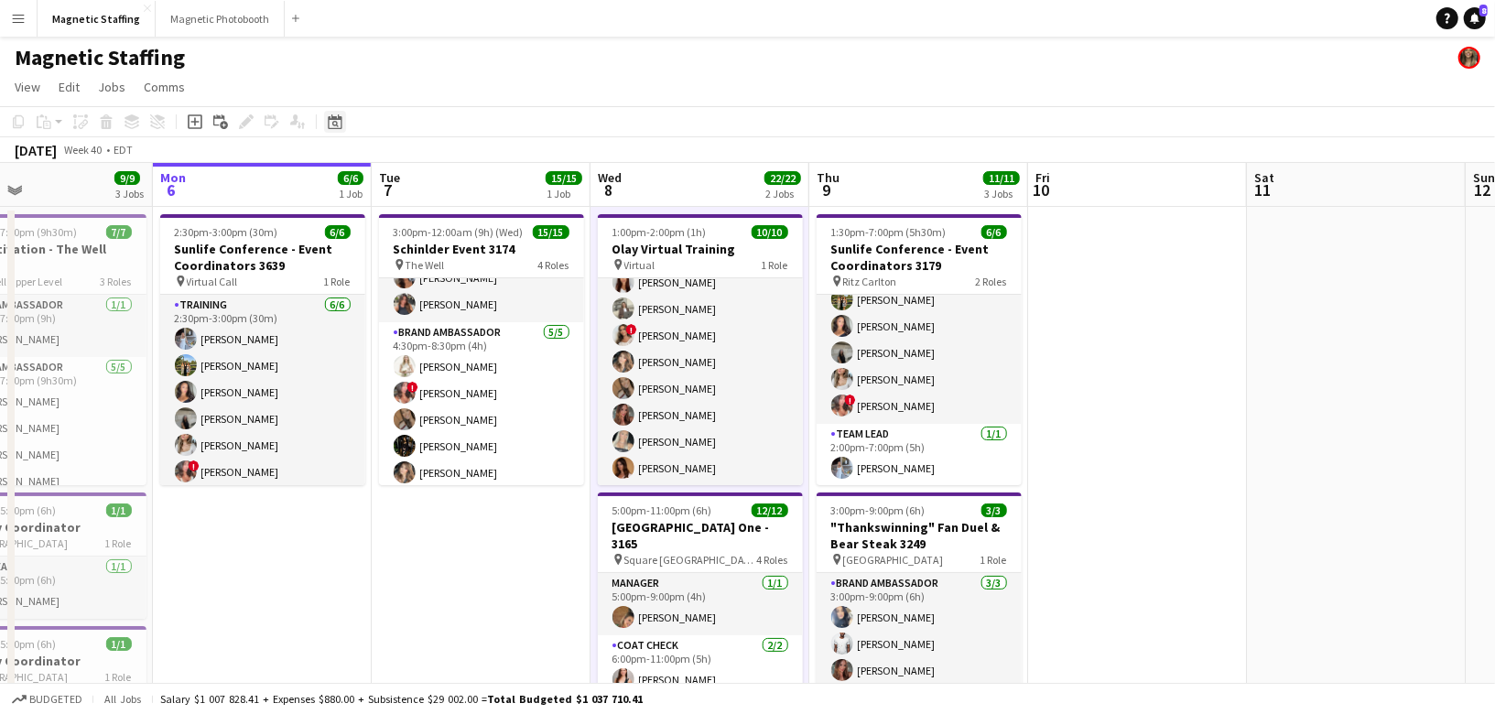
click at [343, 124] on div "Date picker" at bounding box center [335, 122] width 22 height 22
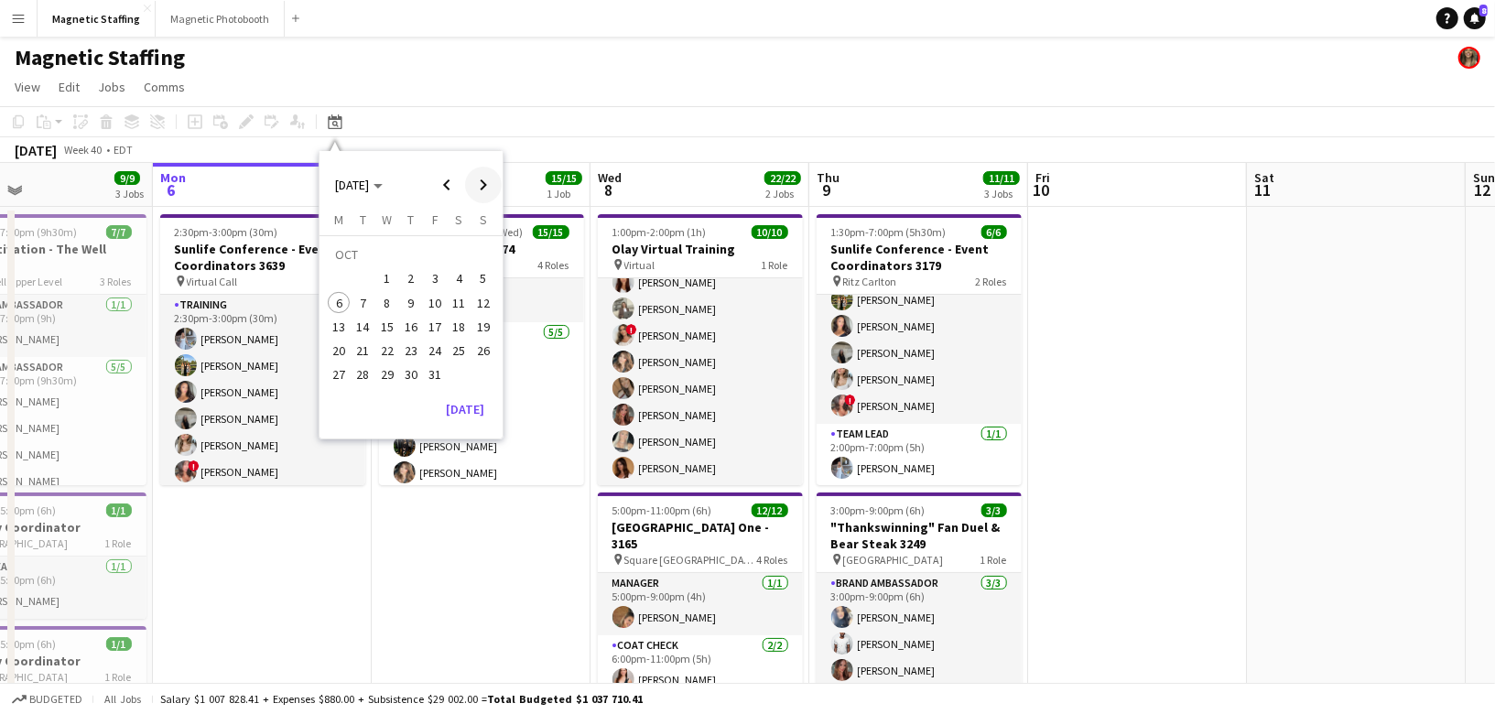
click at [482, 186] on span "Next month" at bounding box center [483, 185] width 37 height 37
click at [461, 264] on span "1" at bounding box center [459, 257] width 22 height 26
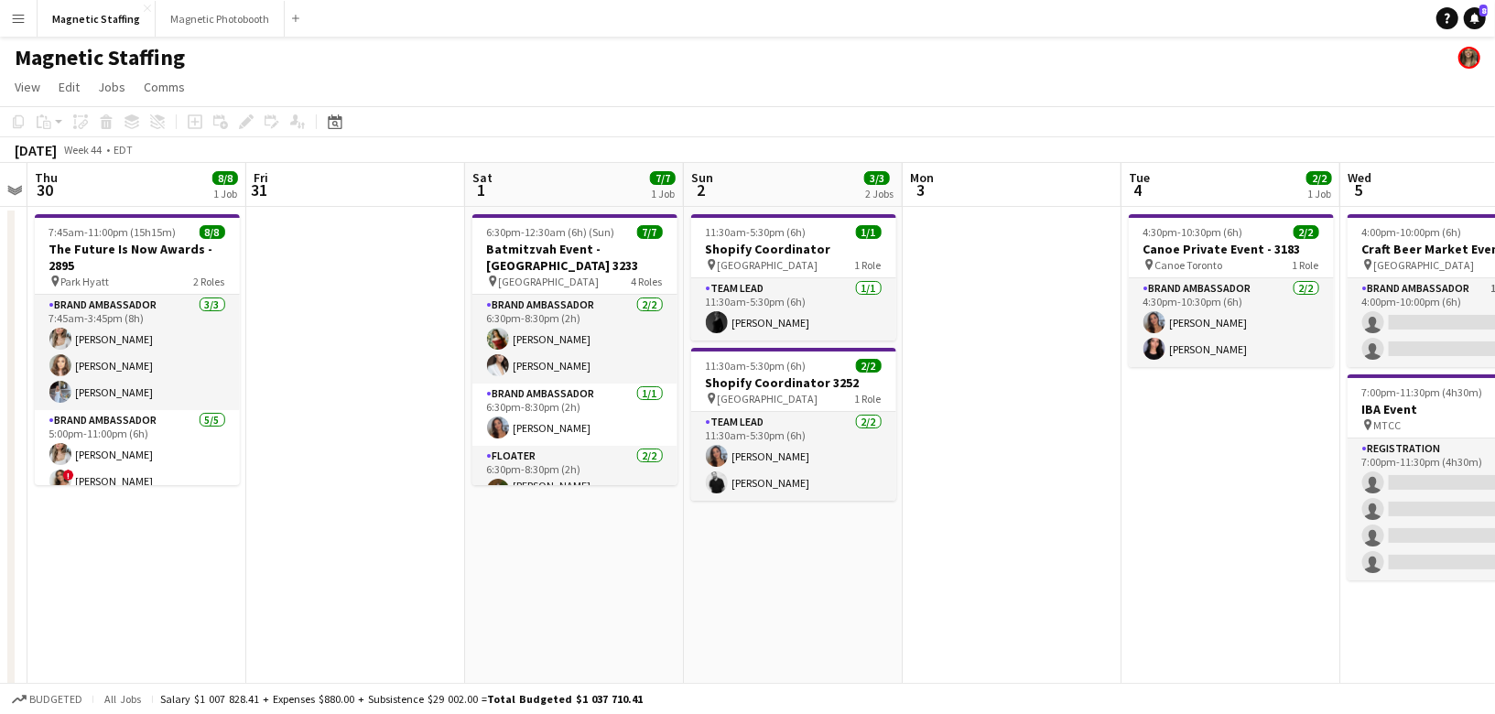
scroll to position [0, 583]
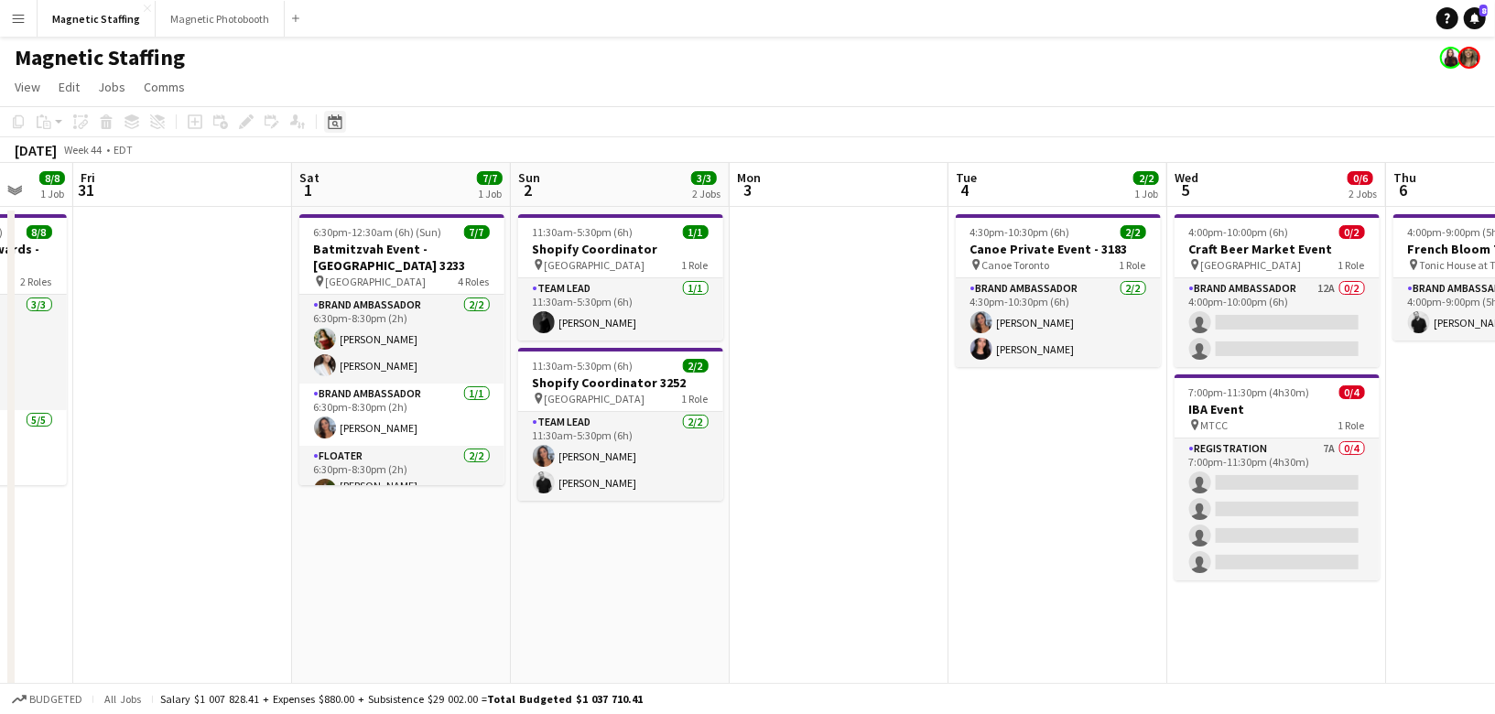
click at [329, 123] on icon "Date picker" at bounding box center [335, 121] width 15 height 15
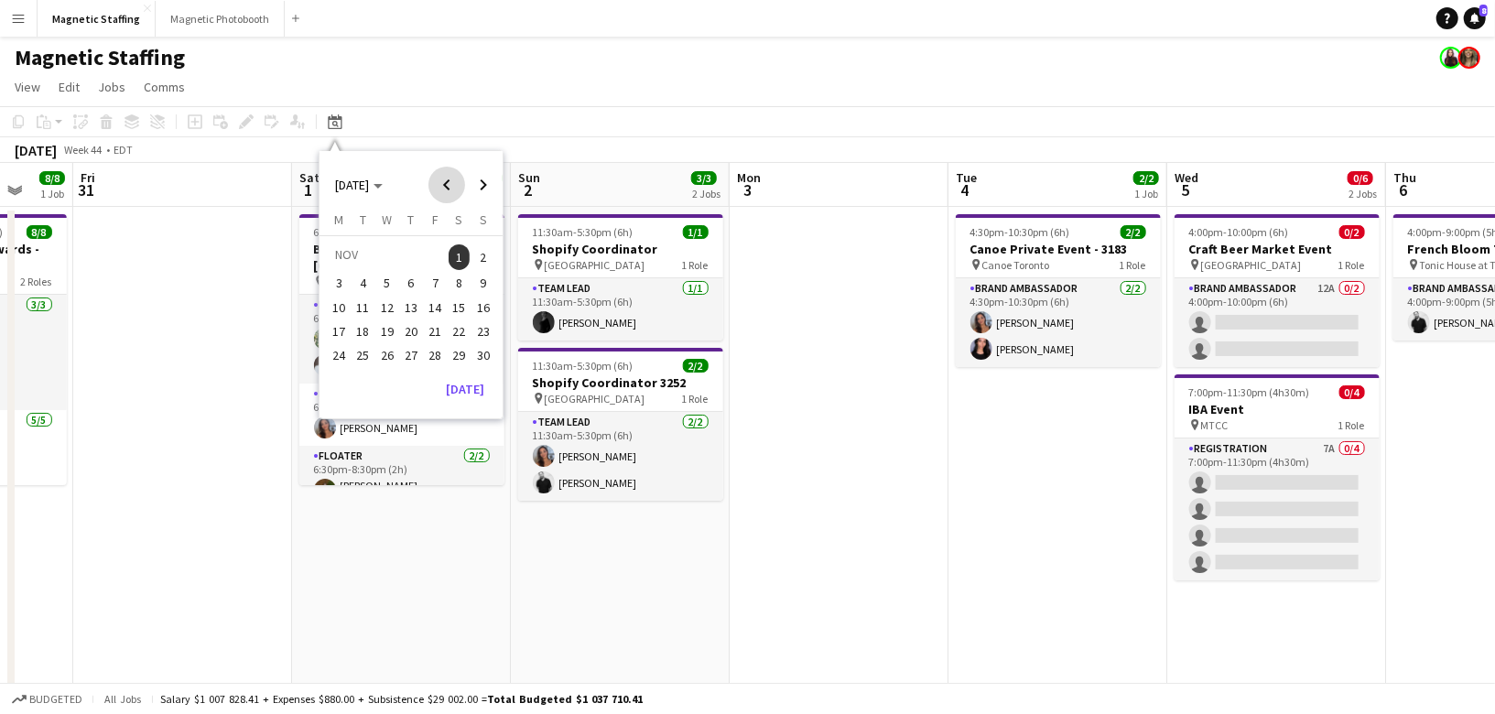
click at [454, 184] on span "Previous month" at bounding box center [446, 185] width 37 height 37
click at [410, 328] on span "16" at bounding box center [411, 327] width 22 height 22
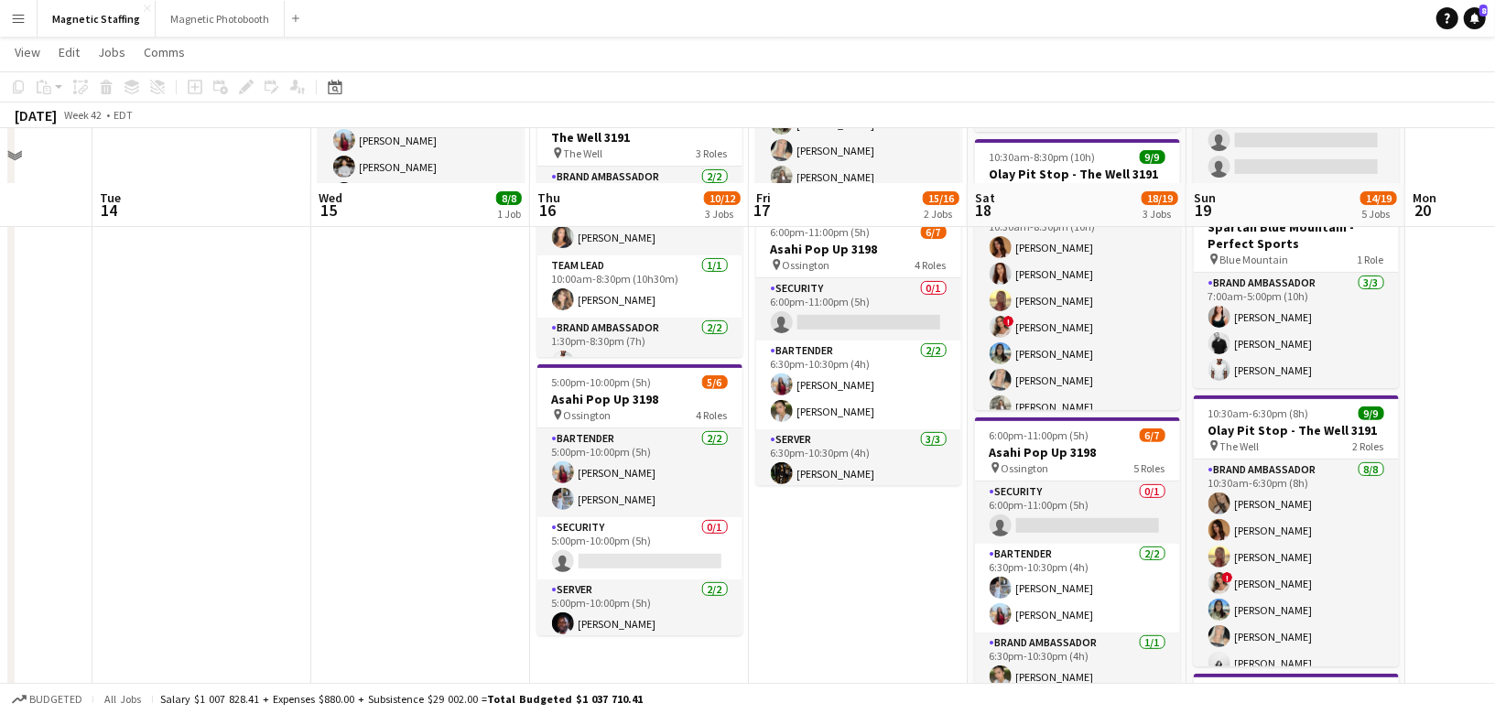
scroll to position [353, 0]
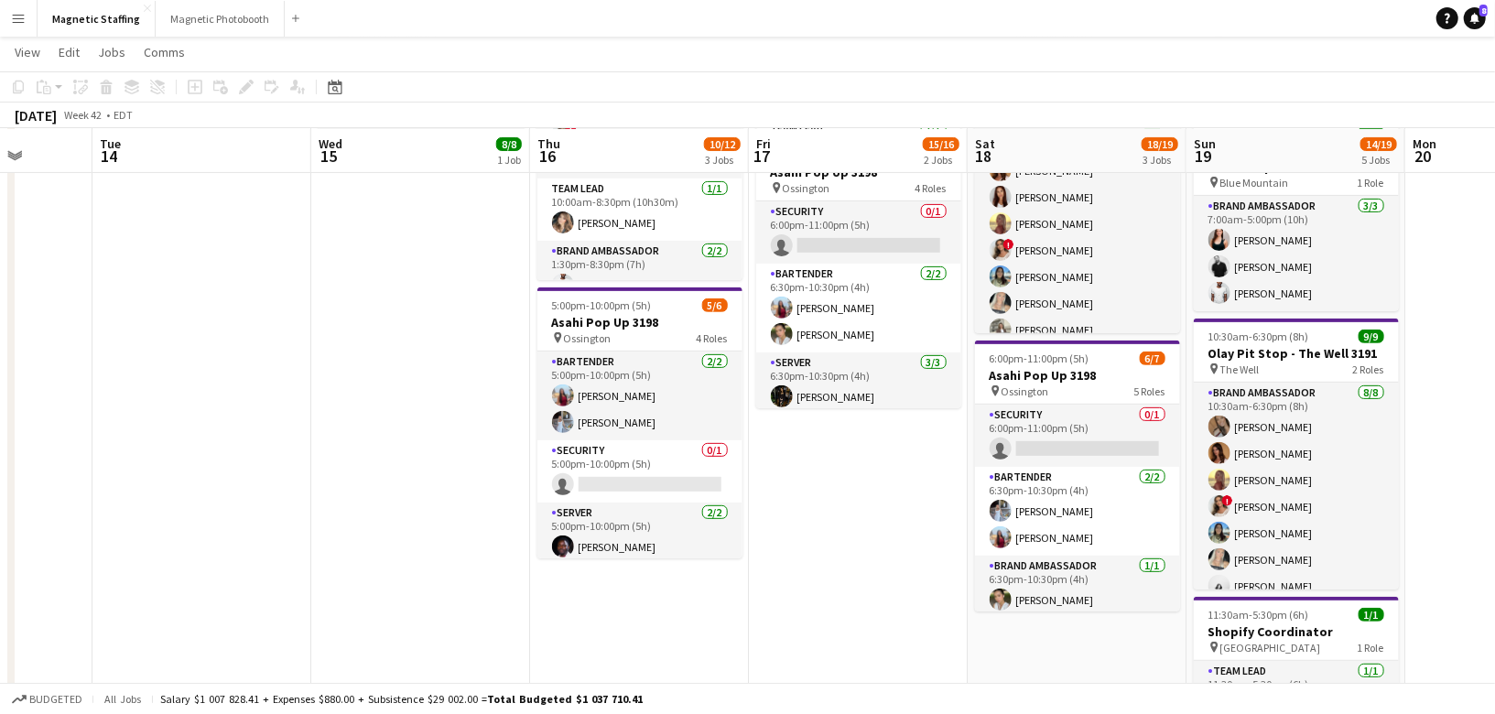
click at [5, 24] on button "Menu" at bounding box center [18, 18] width 37 height 37
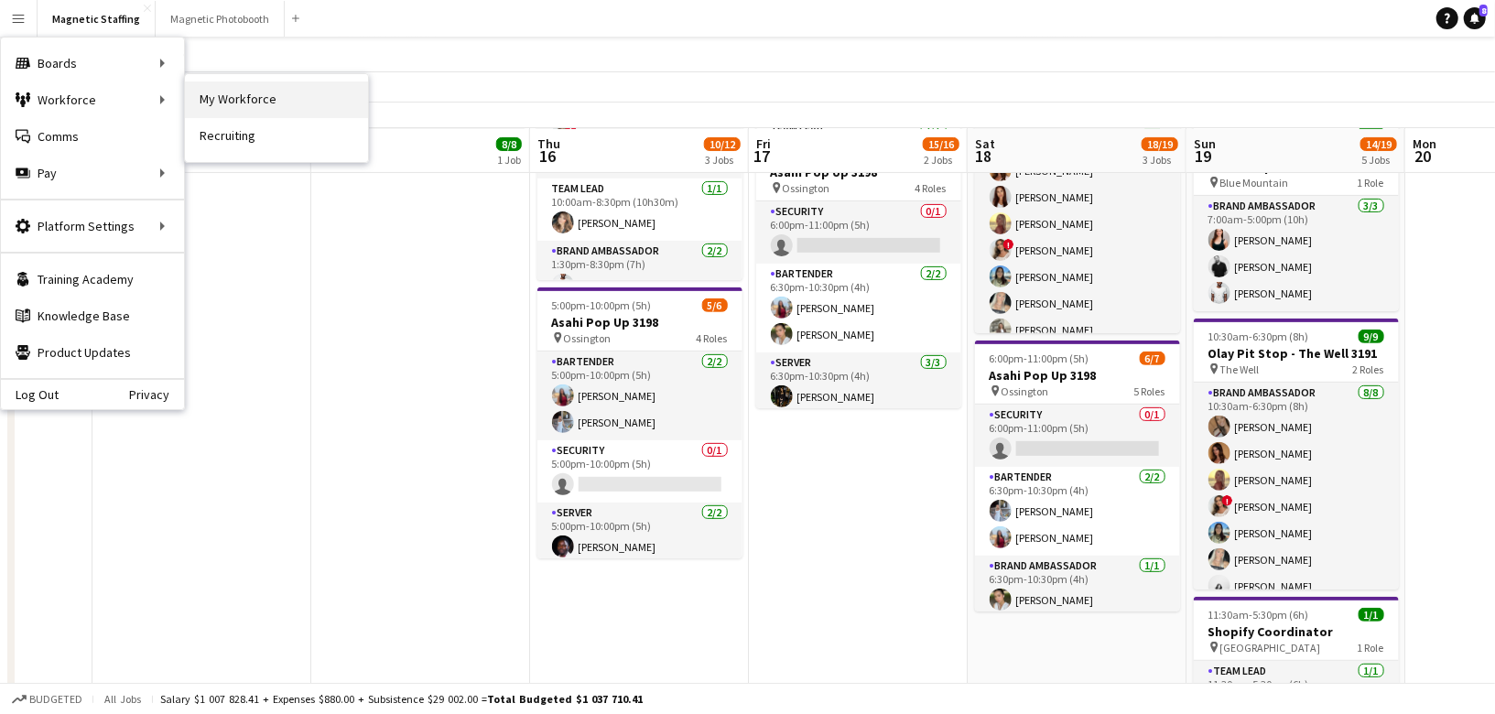
click at [231, 99] on link "My Workforce" at bounding box center [276, 99] width 183 height 37
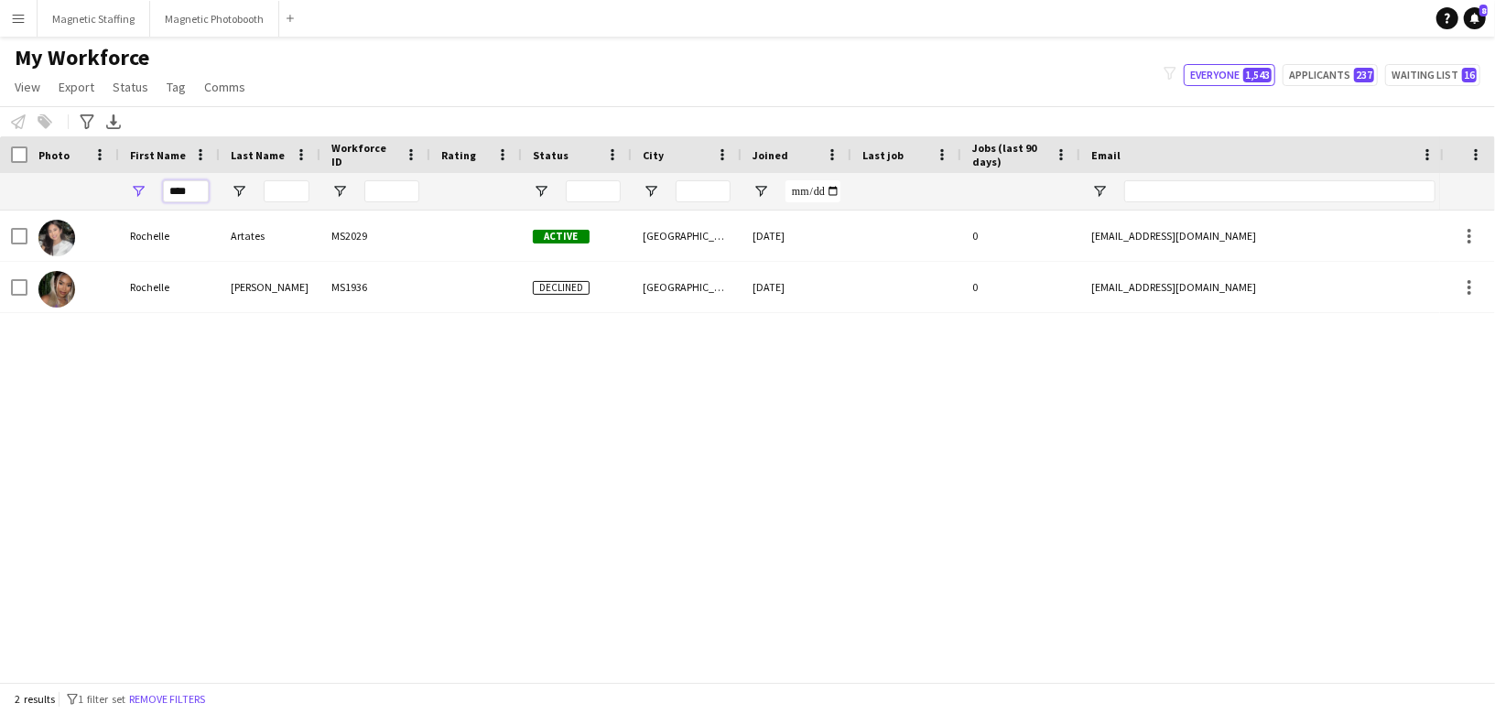
drag, startPoint x: 200, startPoint y: 191, endPoint x: 9, endPoint y: 180, distance: 191.6
click at [17, 189] on div "****" at bounding box center [992, 191] width 1984 height 37
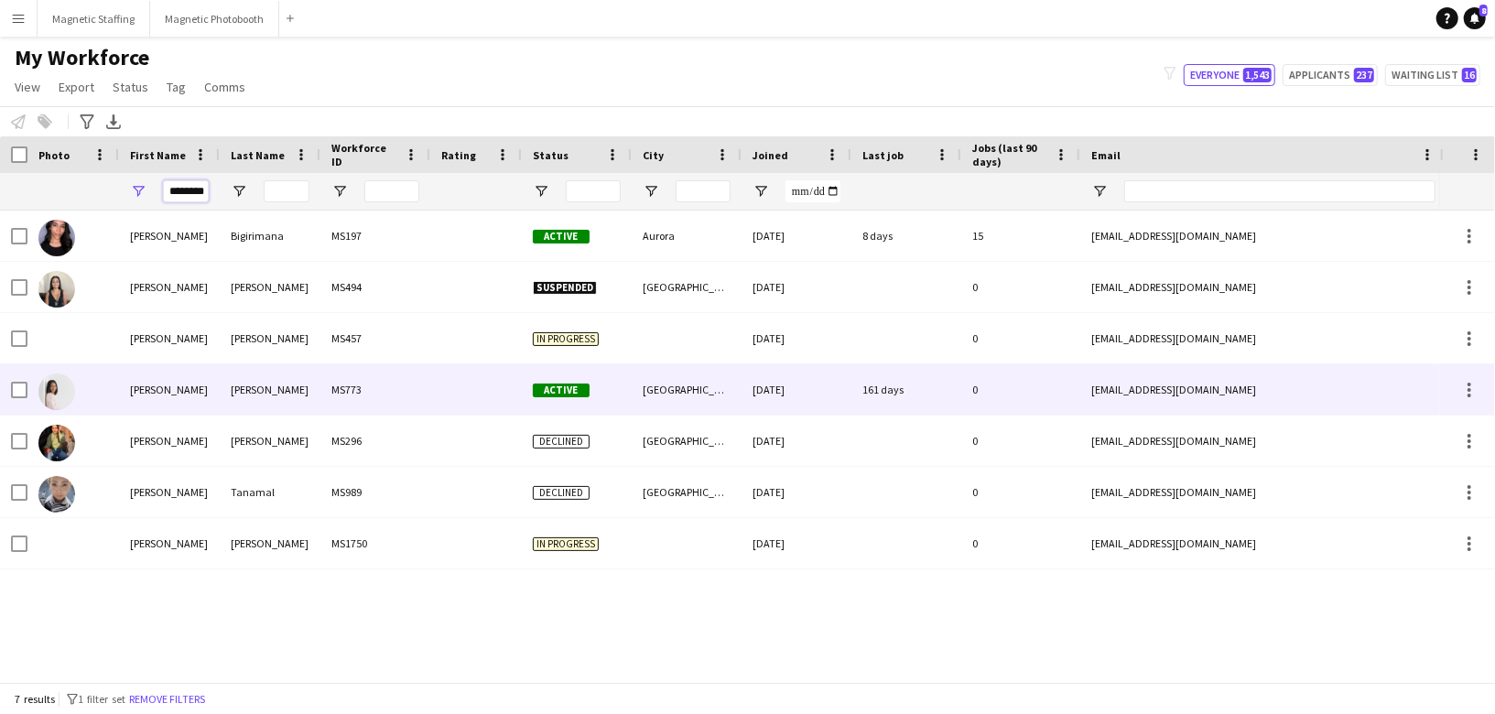
type input "********"
click at [67, 410] on div at bounding box center [56, 390] width 37 height 51
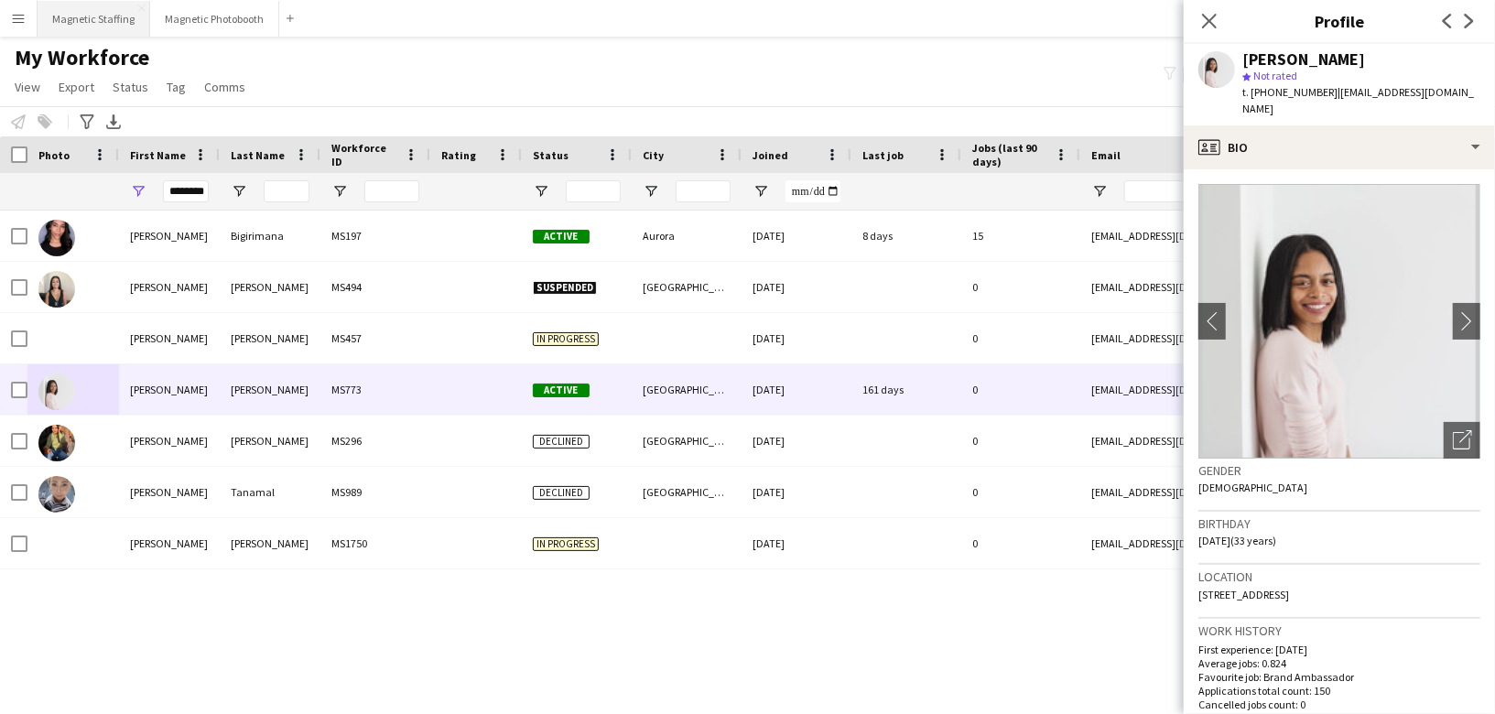
click at [104, 21] on button "Magnetic Staffing Close" at bounding box center [94, 19] width 113 height 36
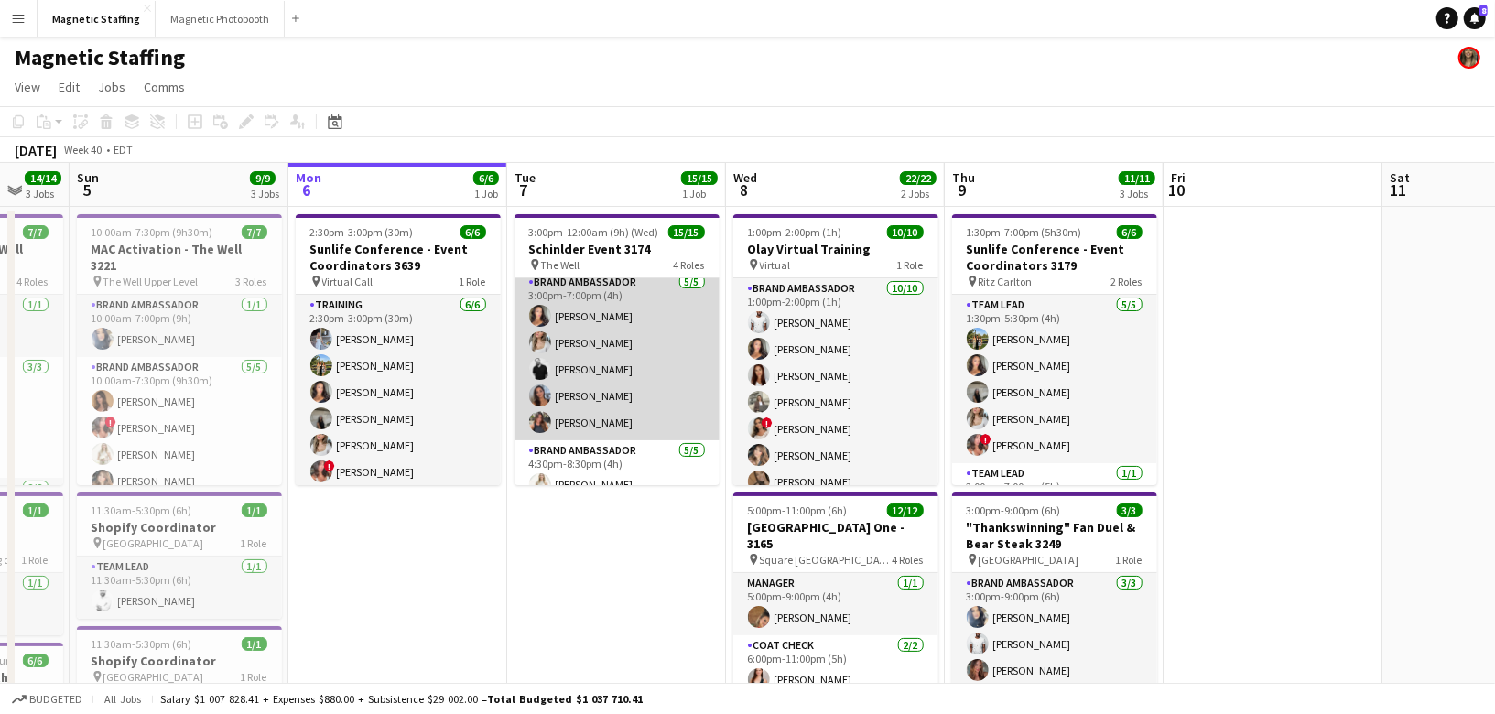
click at [631, 375] on app-card-role "Brand Ambassador [DATE] 3:00pm-7:00pm (4h) [PERSON_NAME] [PERSON_NAME] [PERSON_…" at bounding box center [616, 356] width 205 height 168
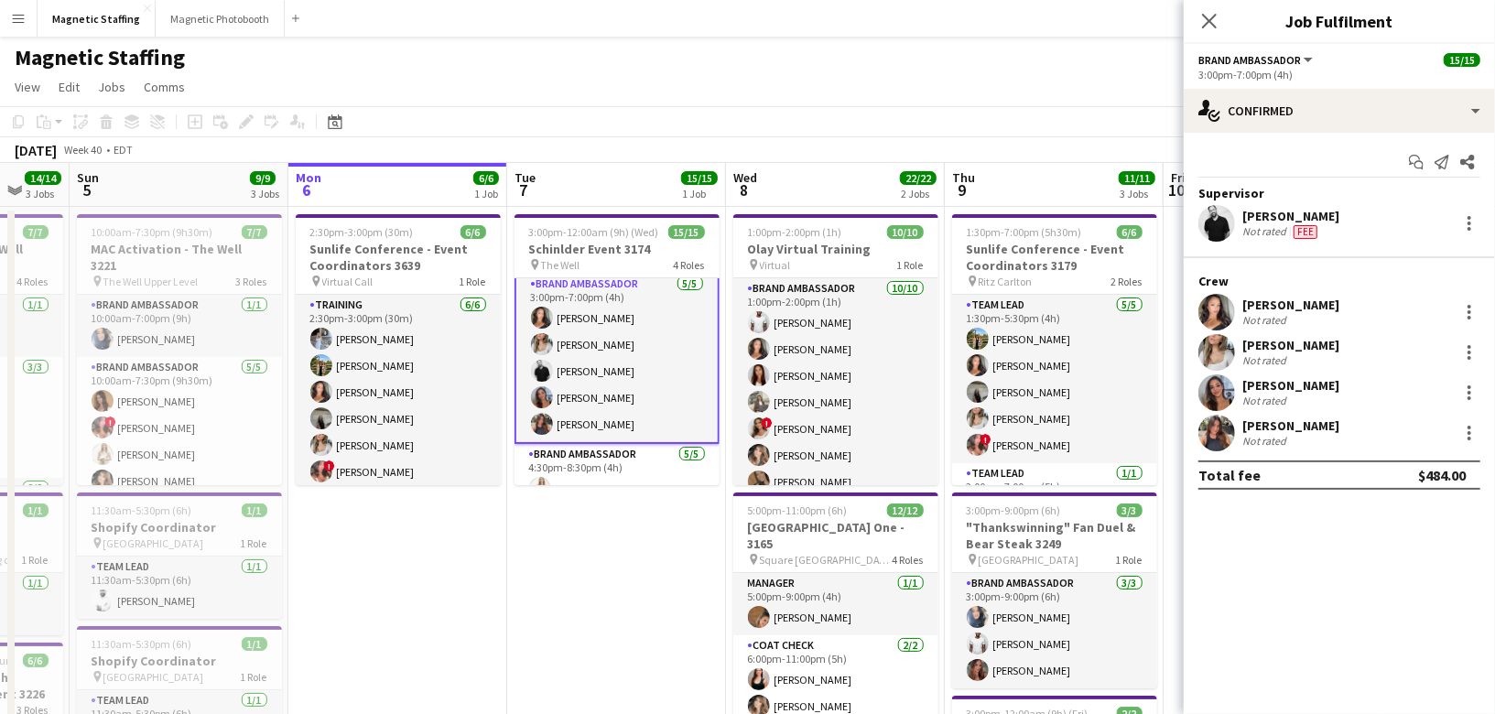
scroll to position [8, 0]
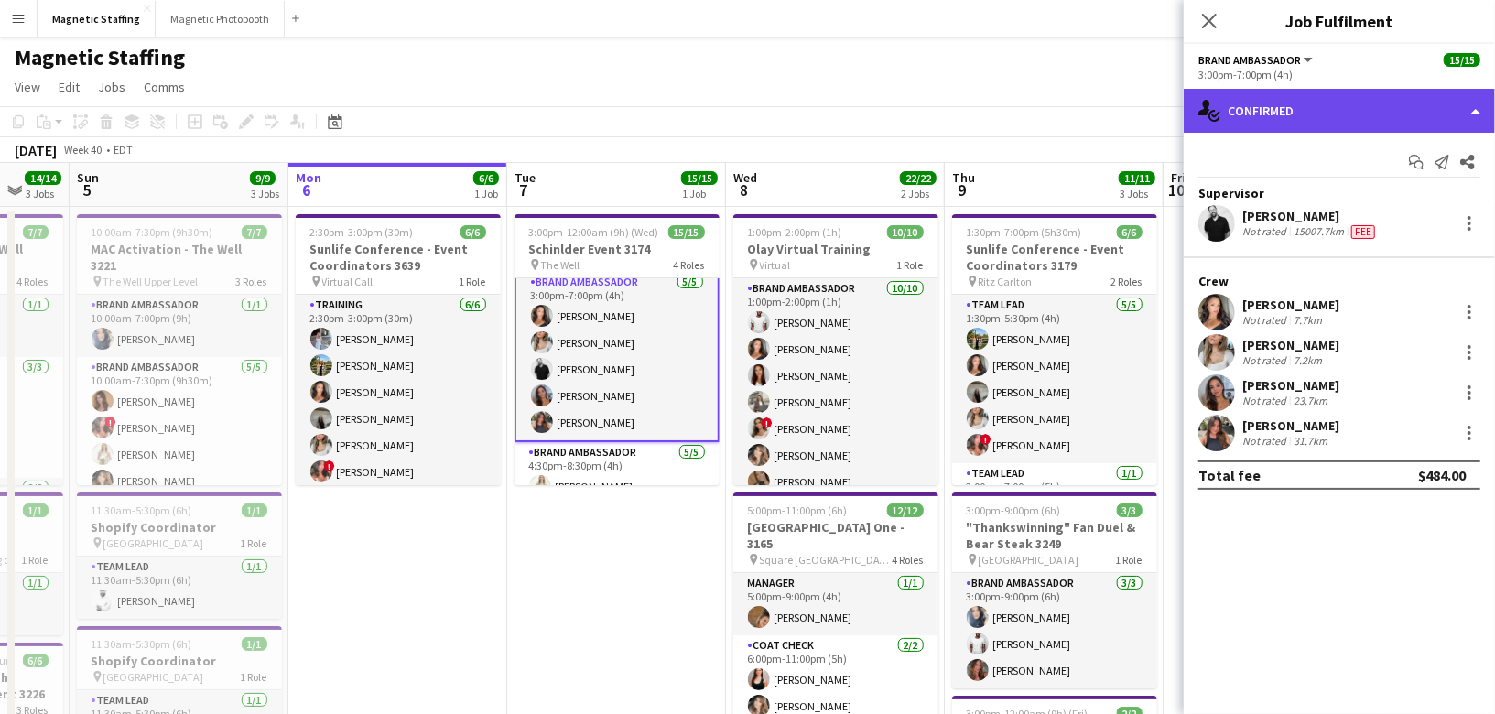
click at [1353, 108] on div "single-neutral-actions-check-2 Confirmed" at bounding box center [1338, 111] width 311 height 44
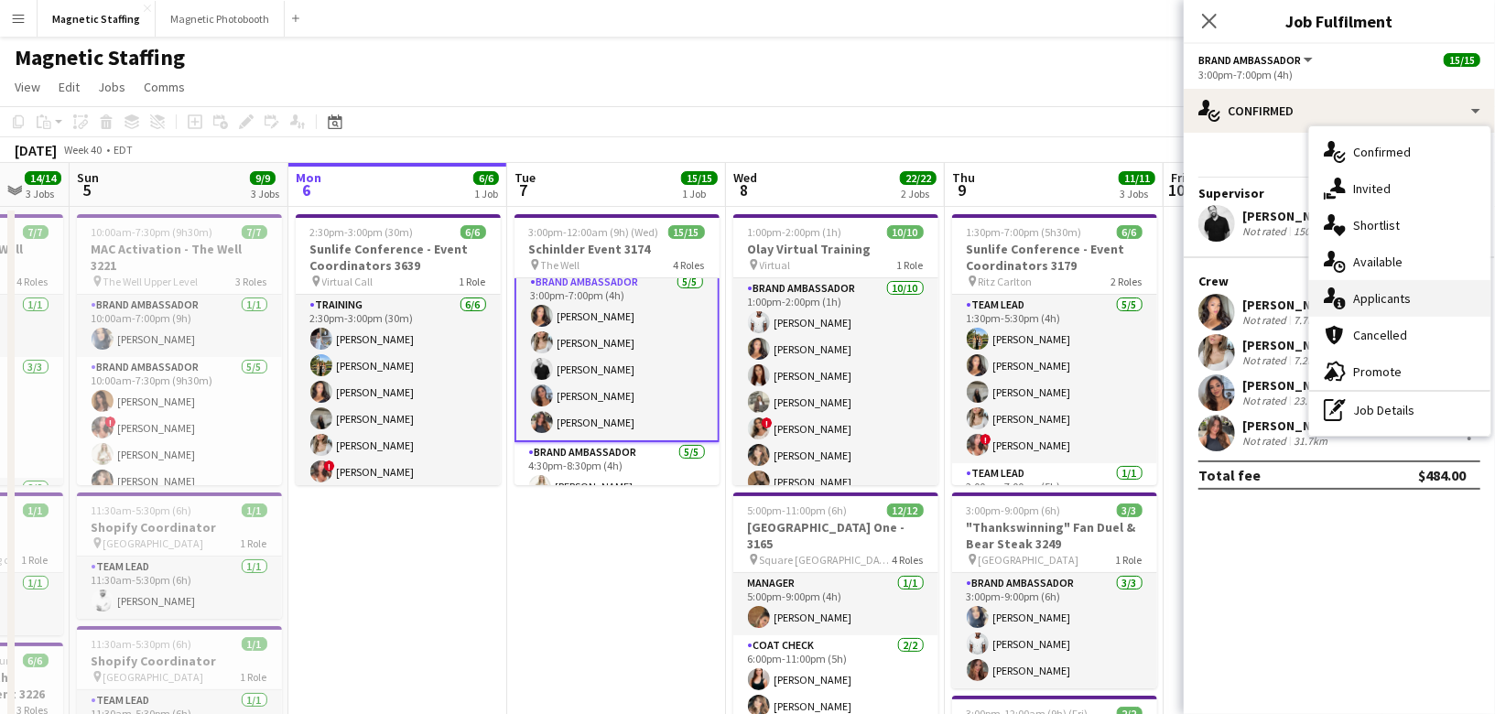
click at [1344, 295] on icon "single-neutral-actions-information" at bounding box center [1334, 298] width 22 height 22
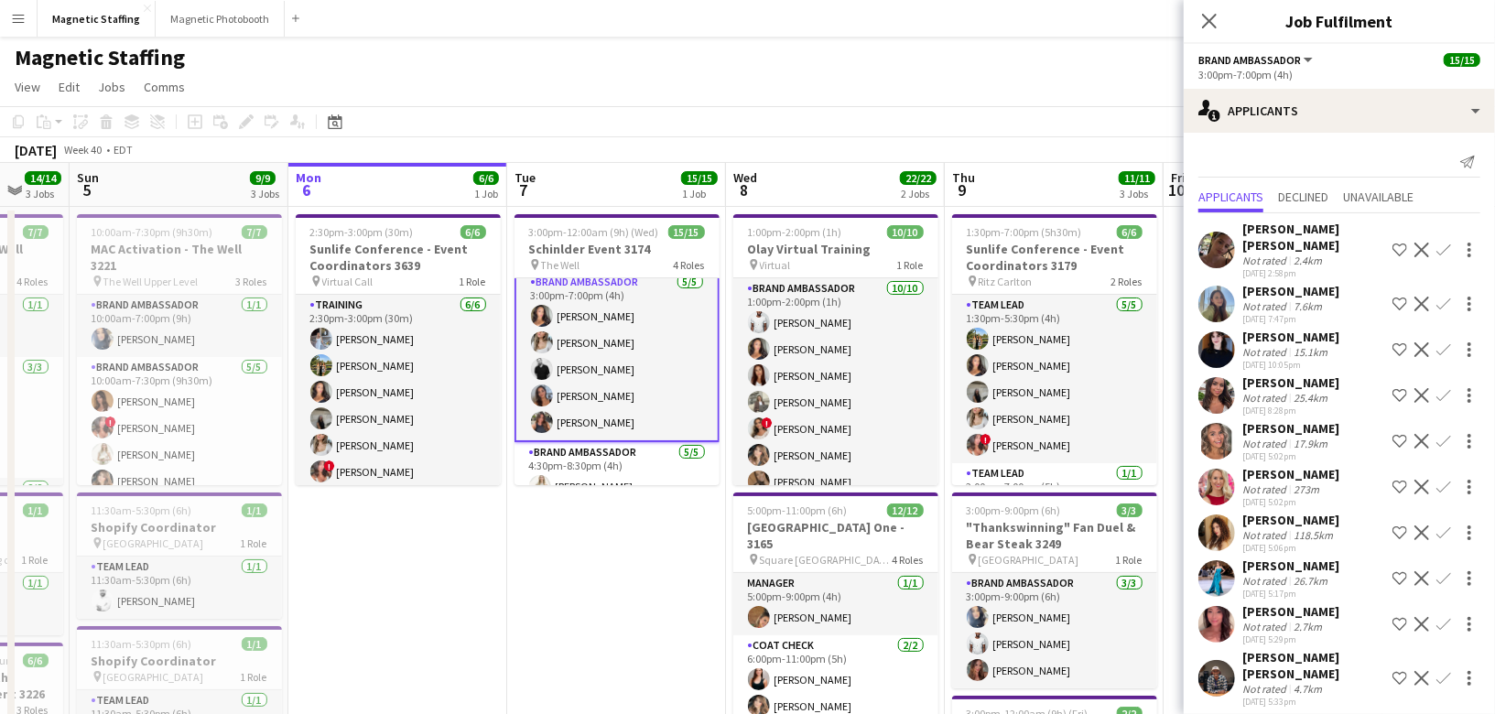
scroll to position [207, 0]
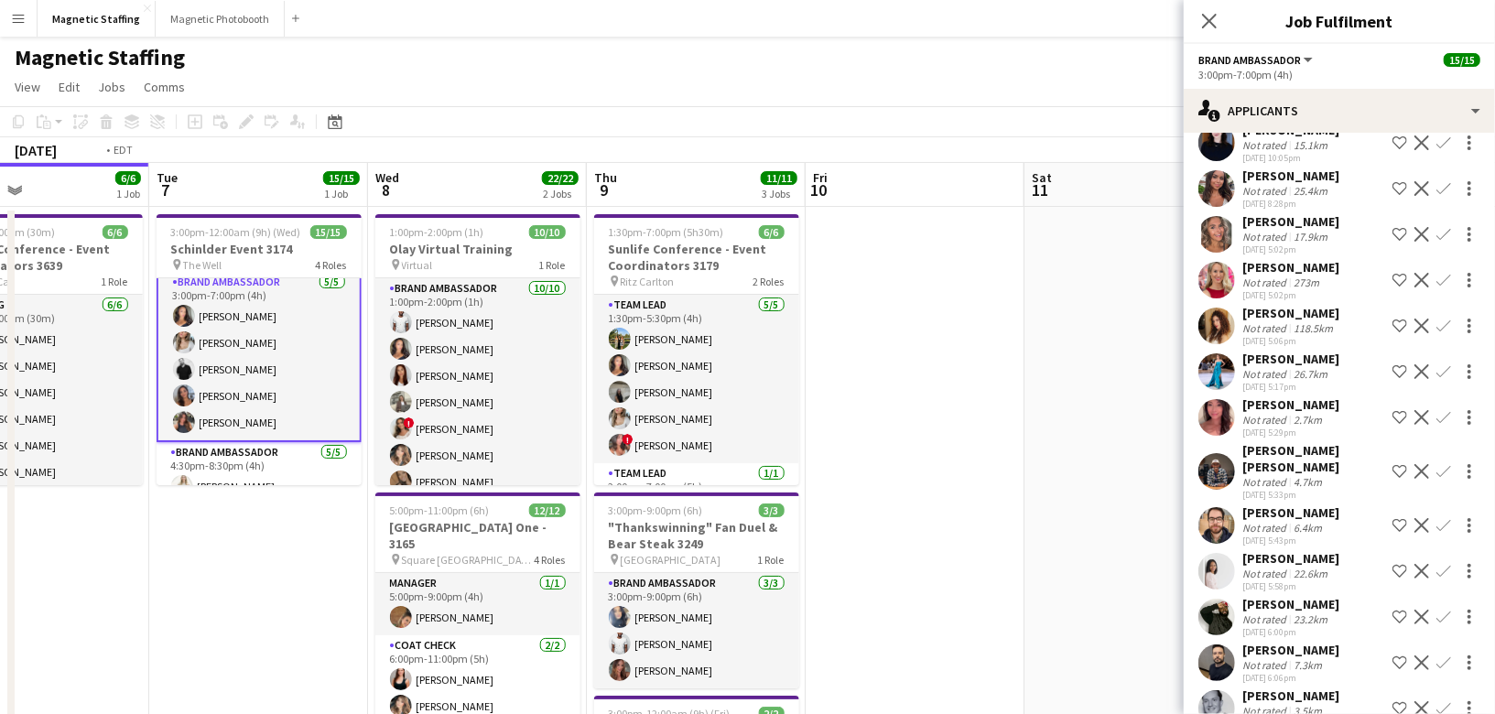
drag, startPoint x: 599, startPoint y: 475, endPoint x: 249, endPoint y: 475, distance: 350.5
click at [249, 475] on app-calendar-viewport "Fri 3 6/6 1 Job Sat 4 14/14 3 Jobs Sun 5 9/9 3 Jobs Mon 6 6/6 1 Job Tue 7 15/15…" at bounding box center [747, 599] width 1495 height 873
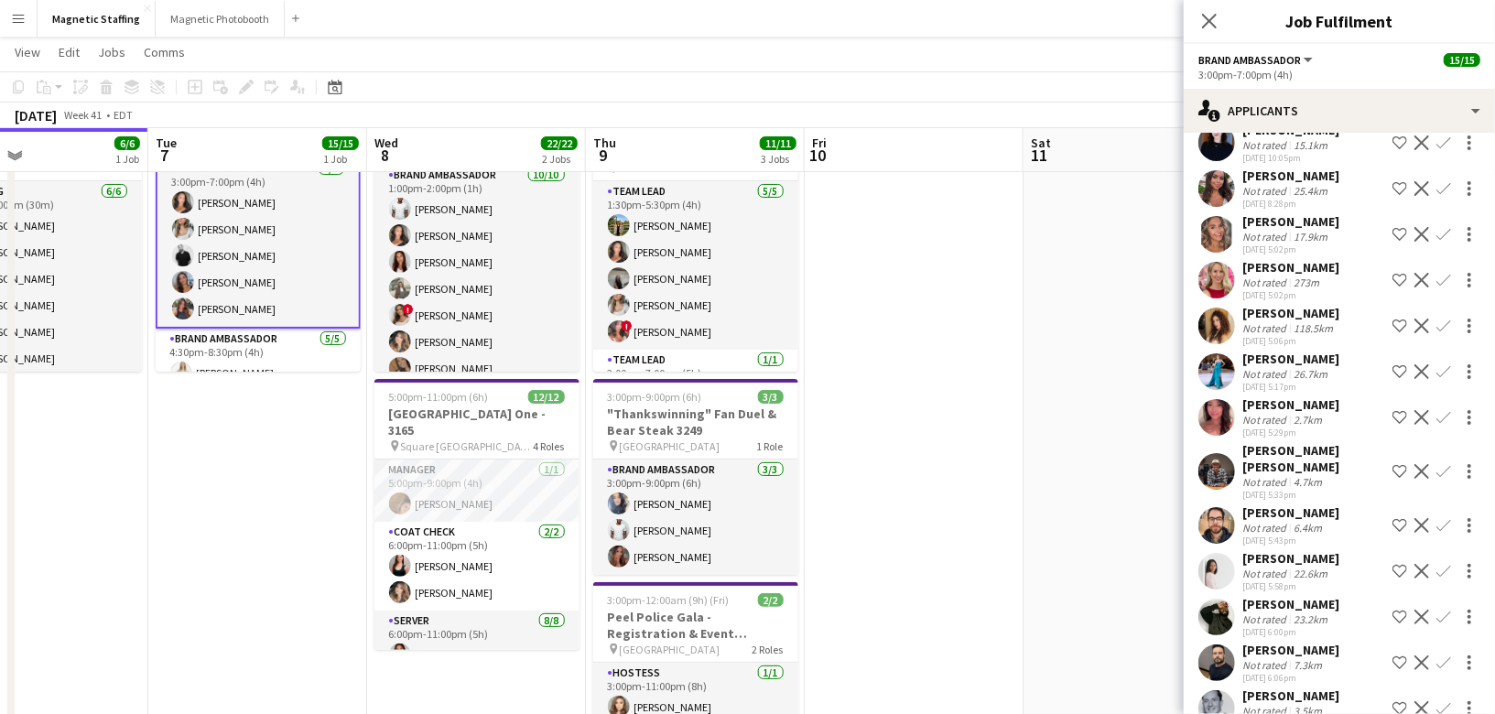
scroll to position [76, 0]
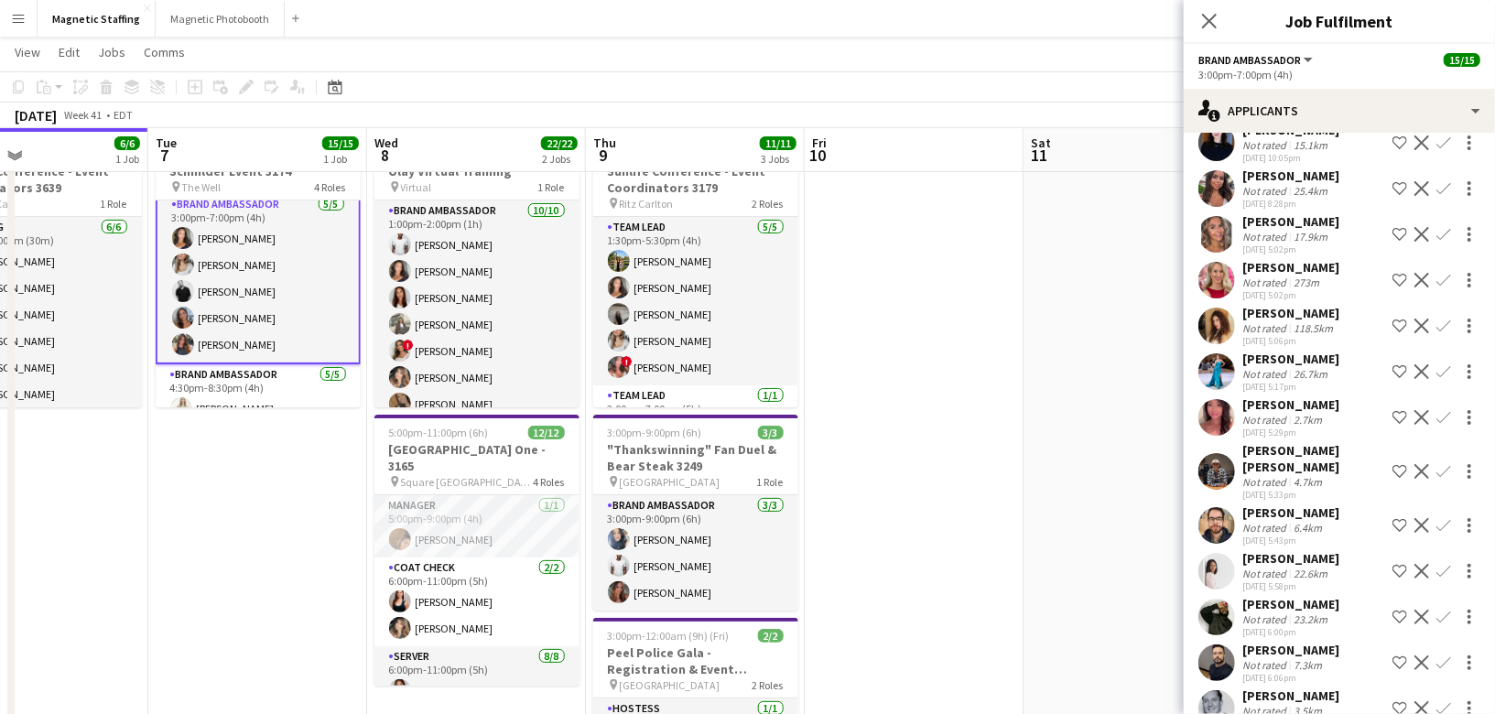
click at [1418, 318] on app-icon "Decline" at bounding box center [1421, 325] width 15 height 15
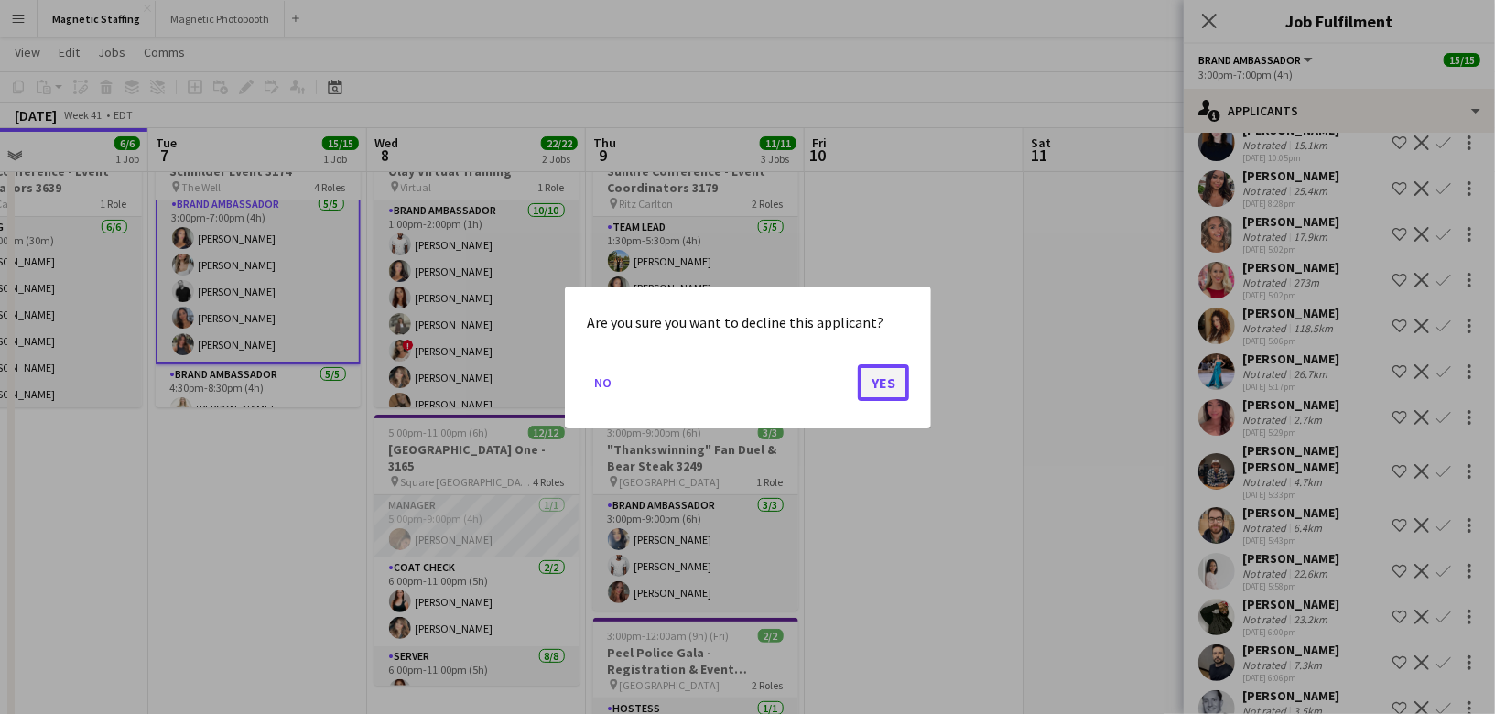
click at [865, 391] on button "Yes" at bounding box center [883, 381] width 51 height 37
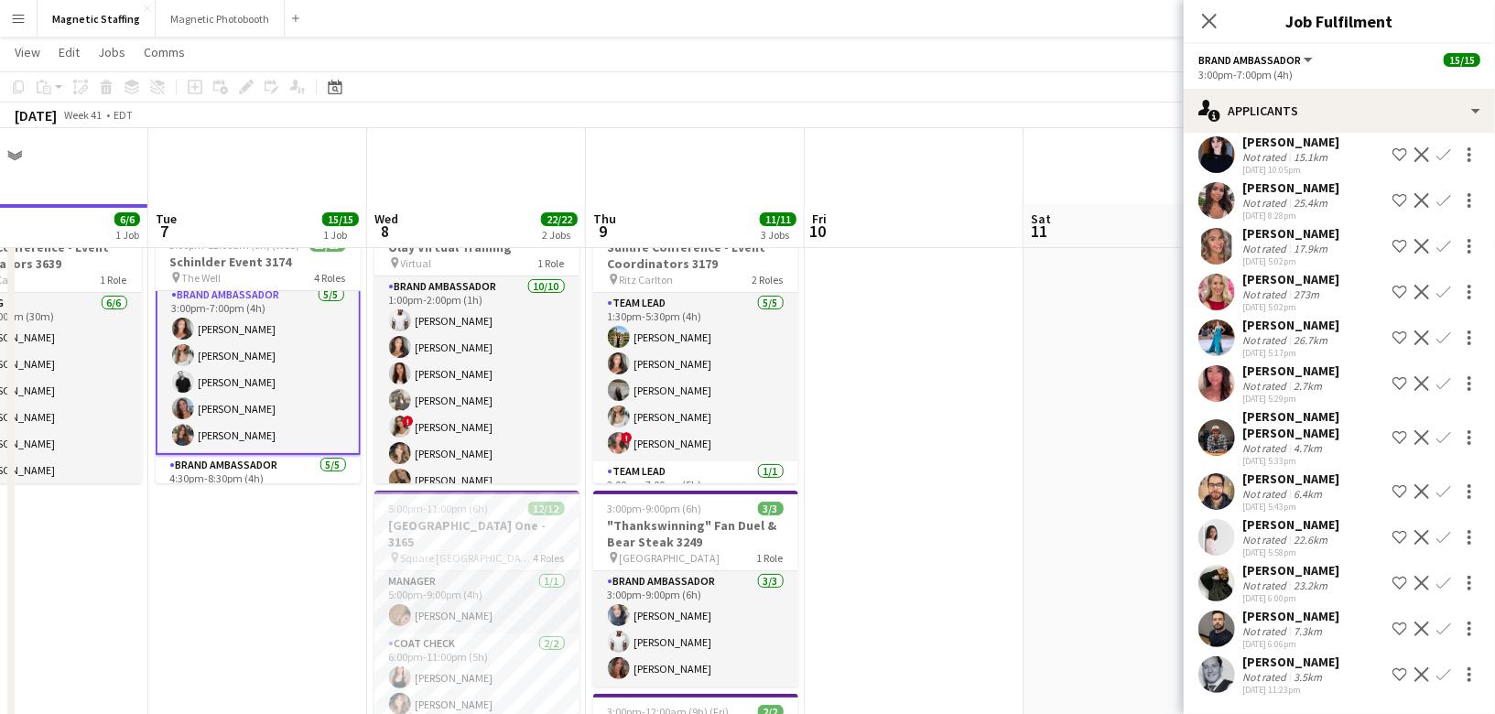
scroll to position [161, 0]
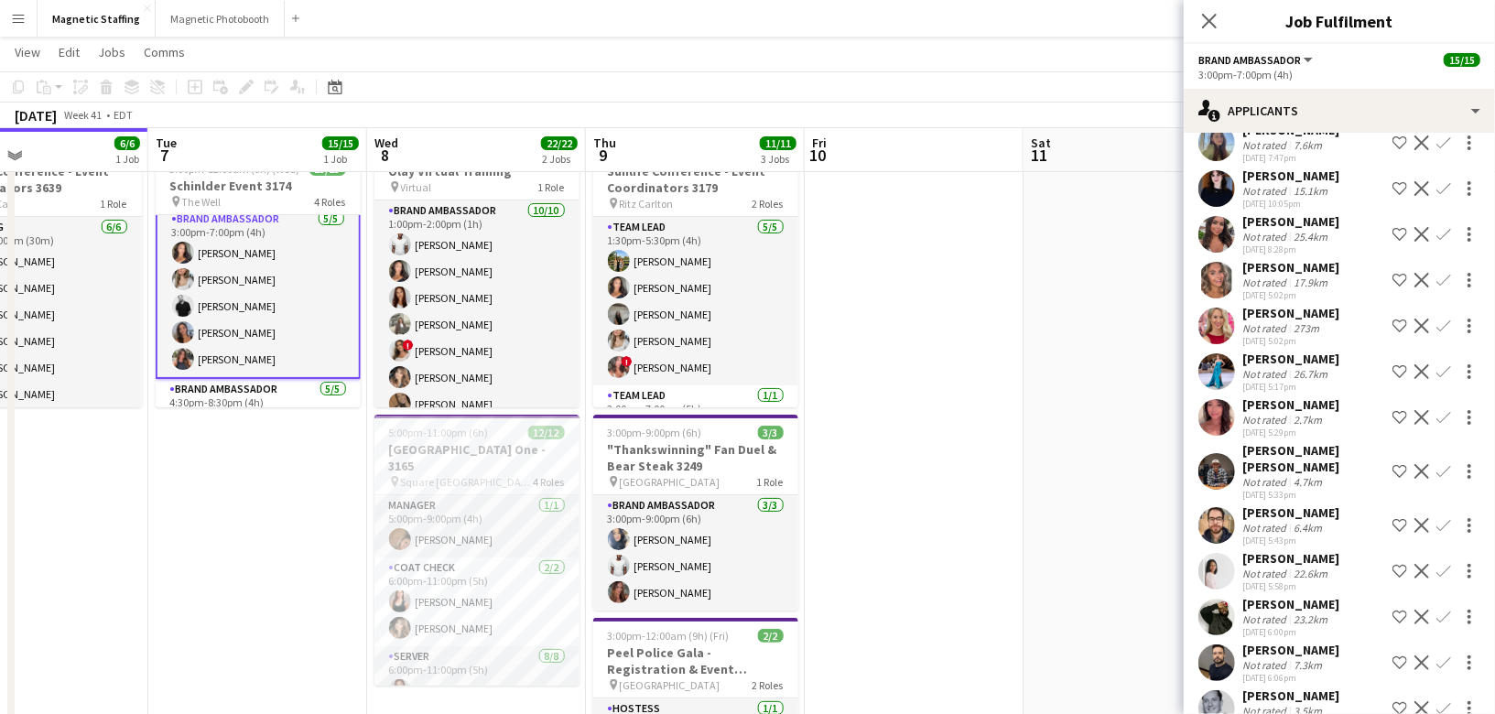
click at [936, 400] on app-date-cell at bounding box center [913, 501] width 219 height 745
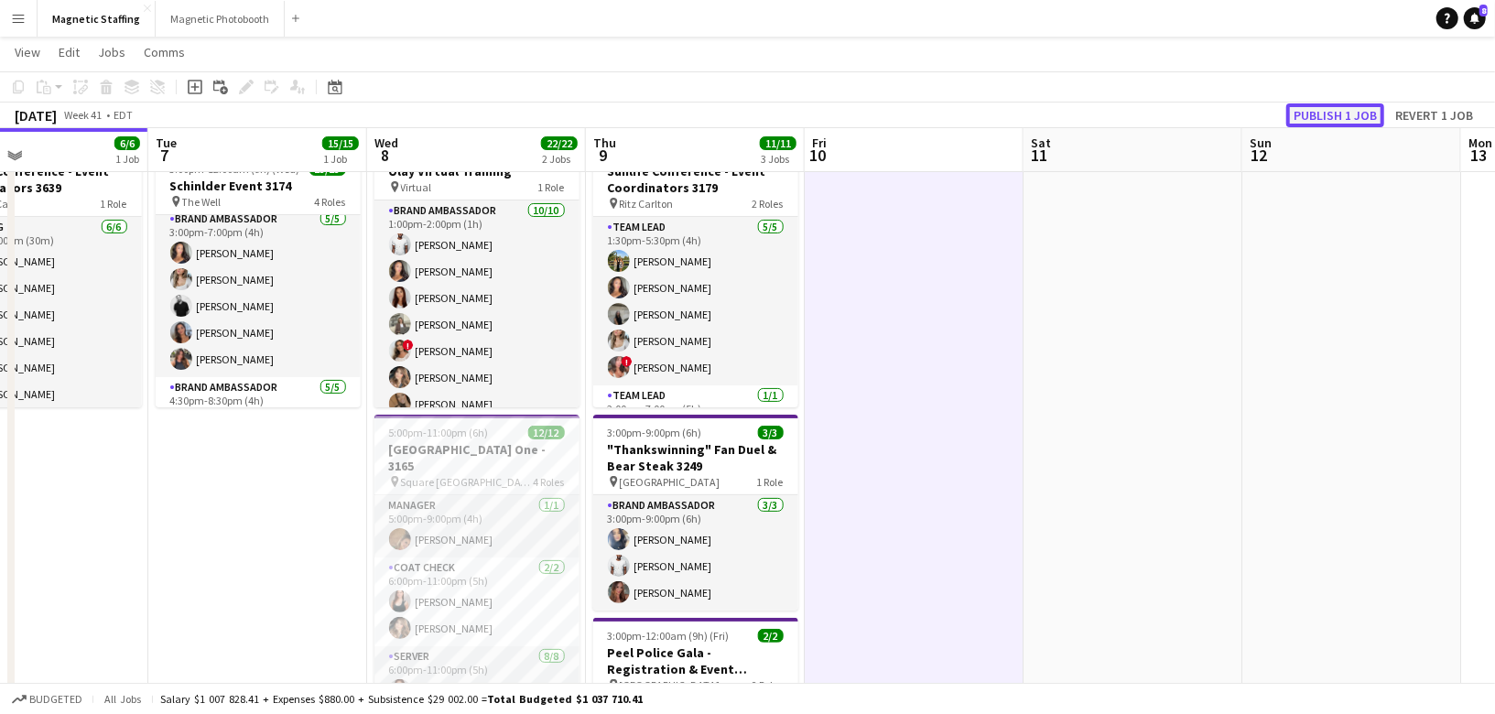
click at [1334, 116] on button "Publish 1 job" at bounding box center [1335, 115] width 98 height 24
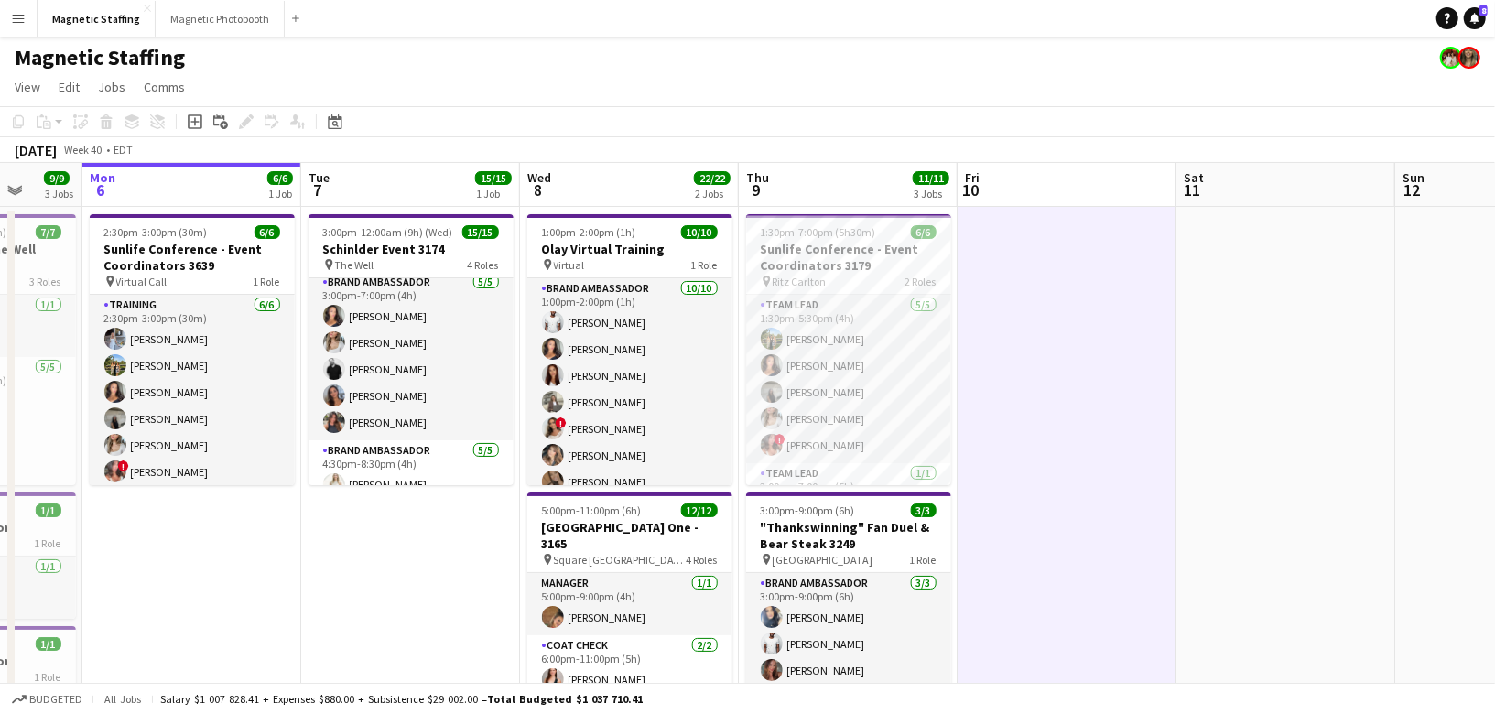
scroll to position [0, 537]
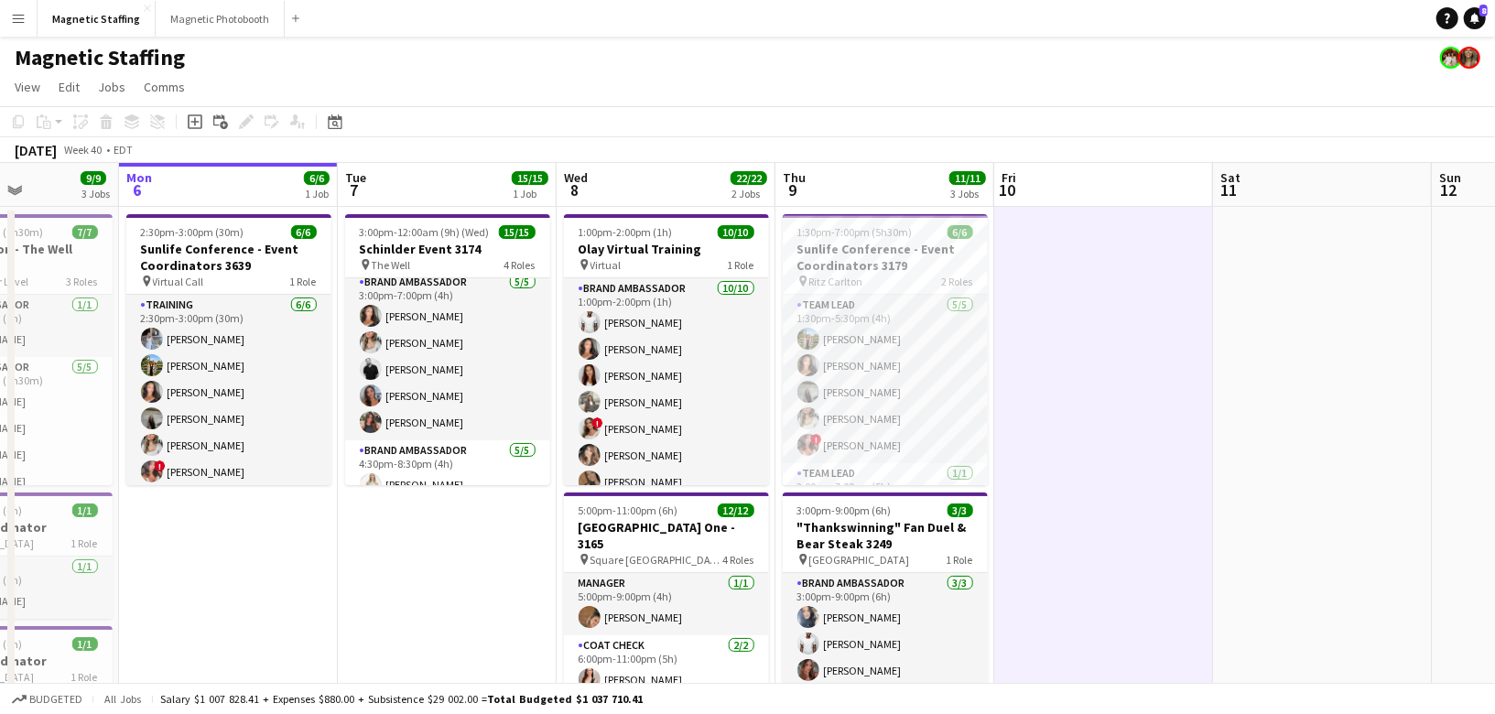
drag, startPoint x: 162, startPoint y: 580, endPoint x: 351, endPoint y: 574, distance: 189.6
click at [351, 574] on app-calendar-viewport "Fri 3 6/6 1 Job Sat 4 14/14 3 Jobs Sun 5 9/9 3 Jobs Mon 6 6/6 1 Job Tue 7 15/15…" at bounding box center [747, 599] width 1495 height 873
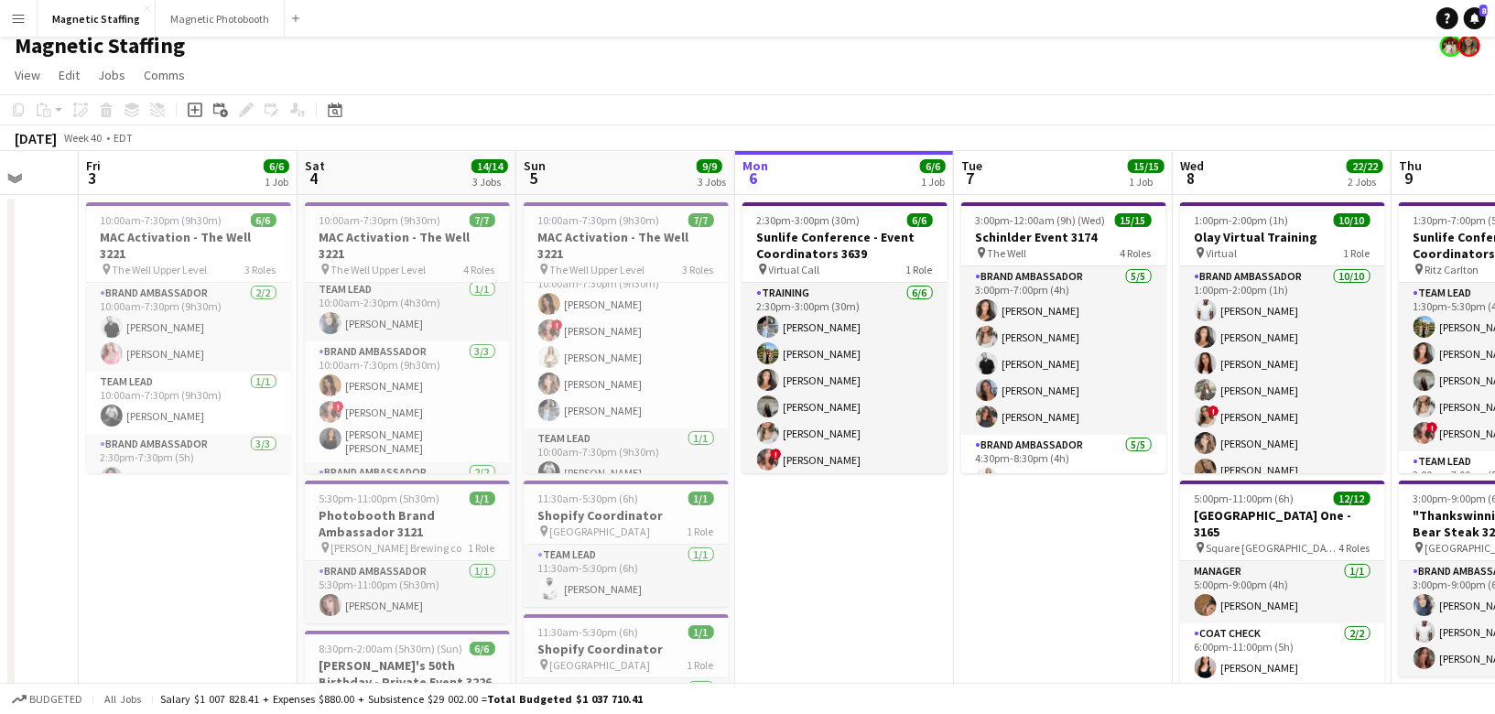
scroll to position [11, 0]
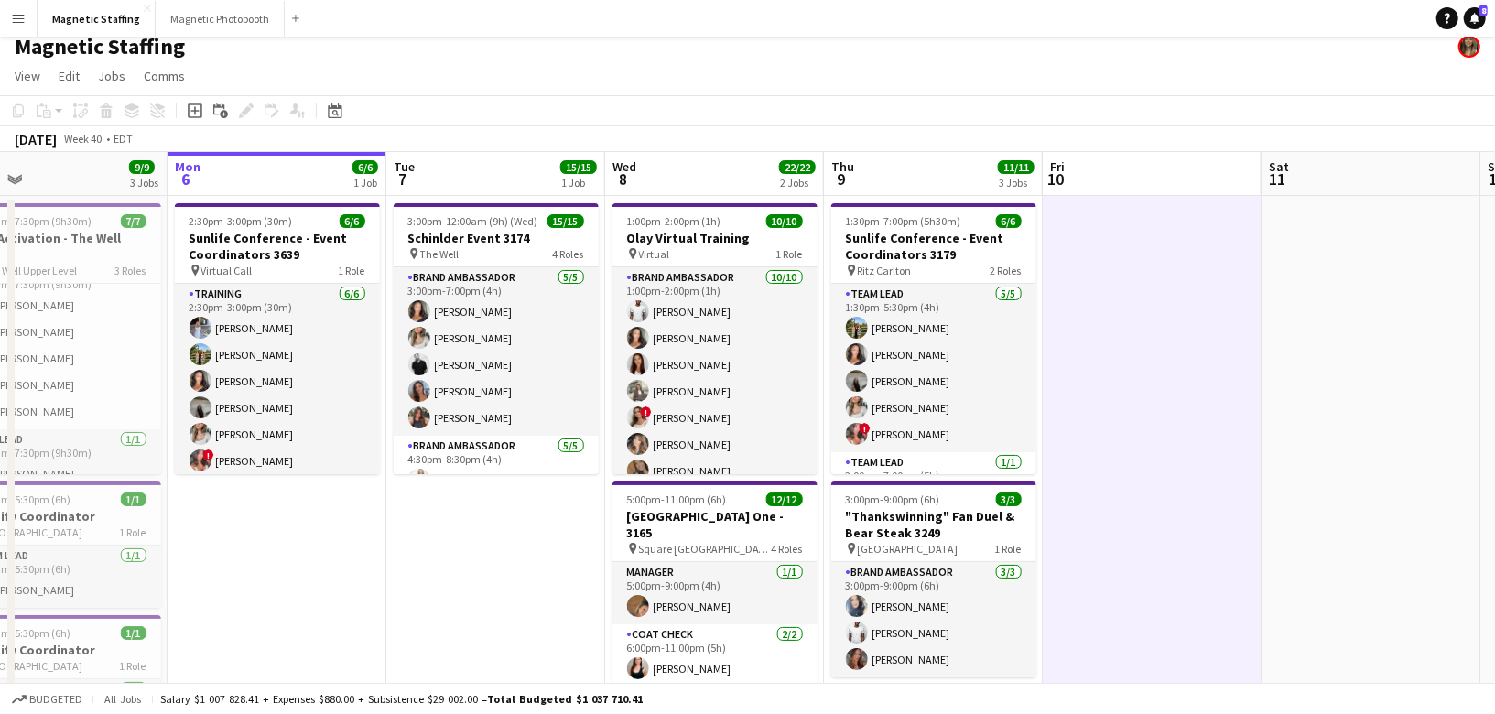
drag, startPoint x: 648, startPoint y: 374, endPoint x: 197, endPoint y: 390, distance: 451.5
click at [197, 392] on app-calendar-viewport "Thu 2 Fri 3 6/6 1 Job Sat 4 14/14 3 Jobs Sun 5 9/9 3 Jobs Mon 6 6/6 1 Job Tue 7…" at bounding box center [747, 588] width 1495 height 873
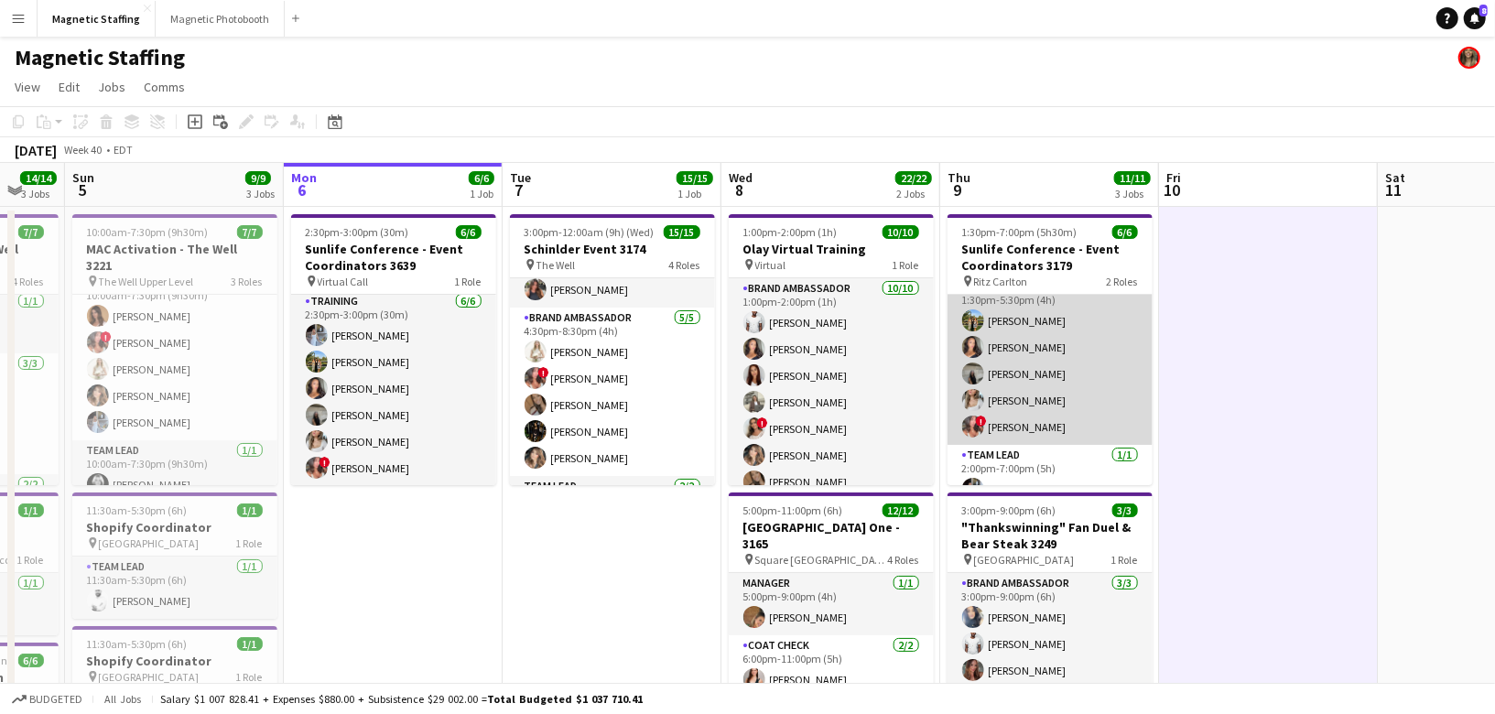
scroll to position [39, 0]
